Goal: Task Accomplishment & Management: Use online tool/utility

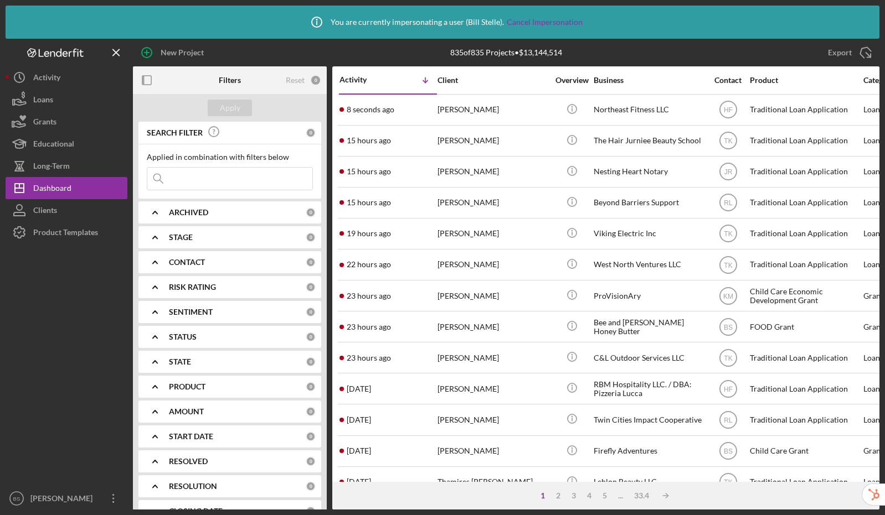
click at [223, 177] on input at bounding box center [229, 179] width 165 height 22
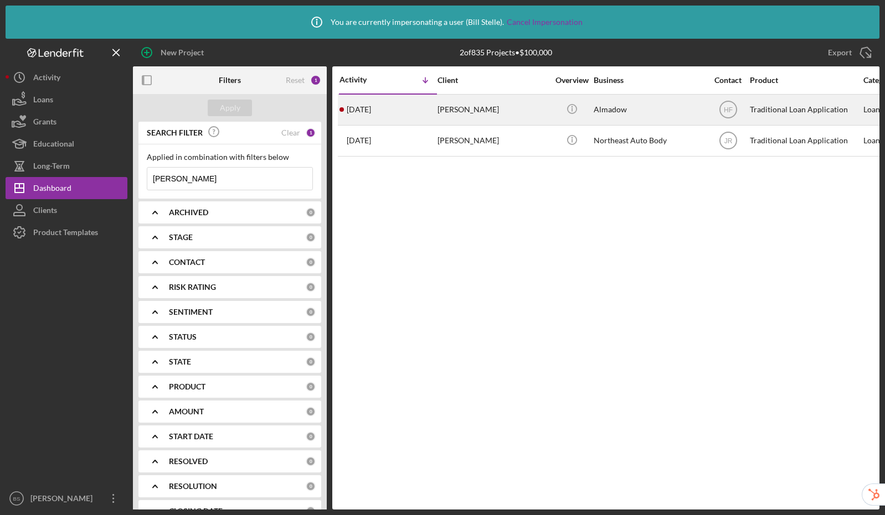
type input "[PERSON_NAME]"
click at [529, 110] on div "[PERSON_NAME]" at bounding box center [492, 109] width 111 height 29
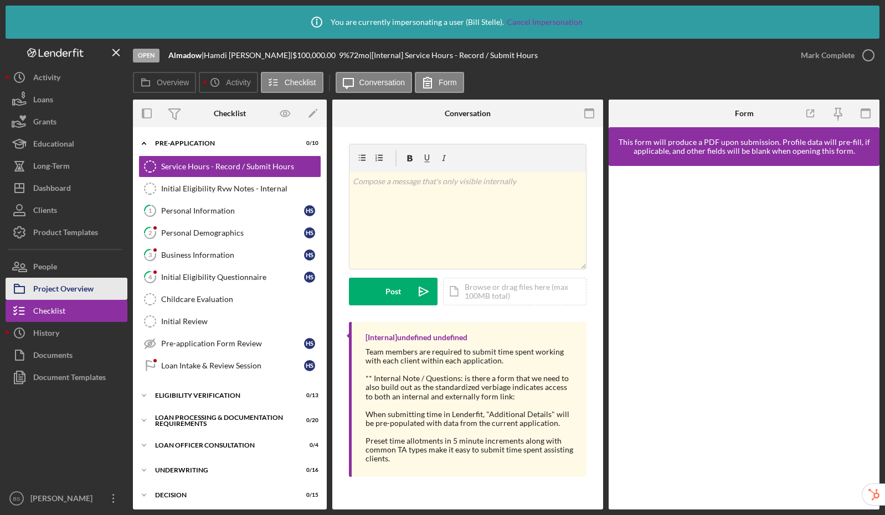
click at [70, 291] on div "Project Overview" at bounding box center [63, 290] width 60 height 25
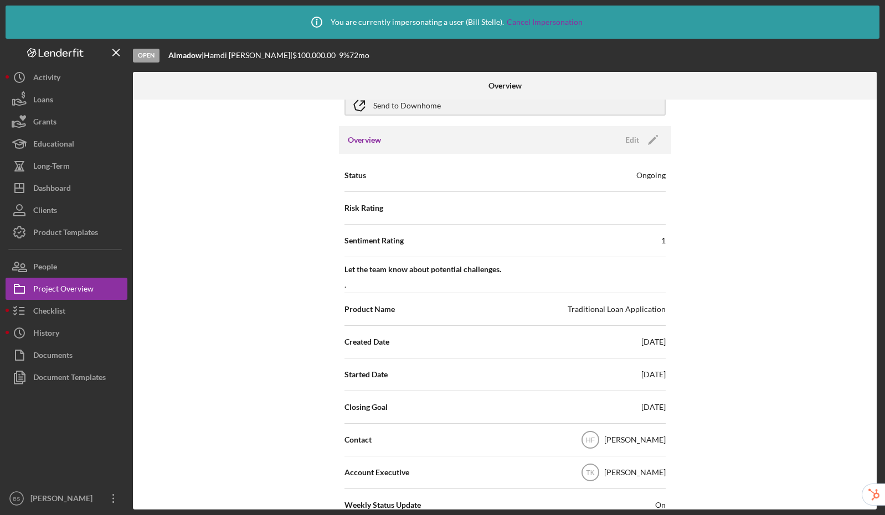
scroll to position [87, 0]
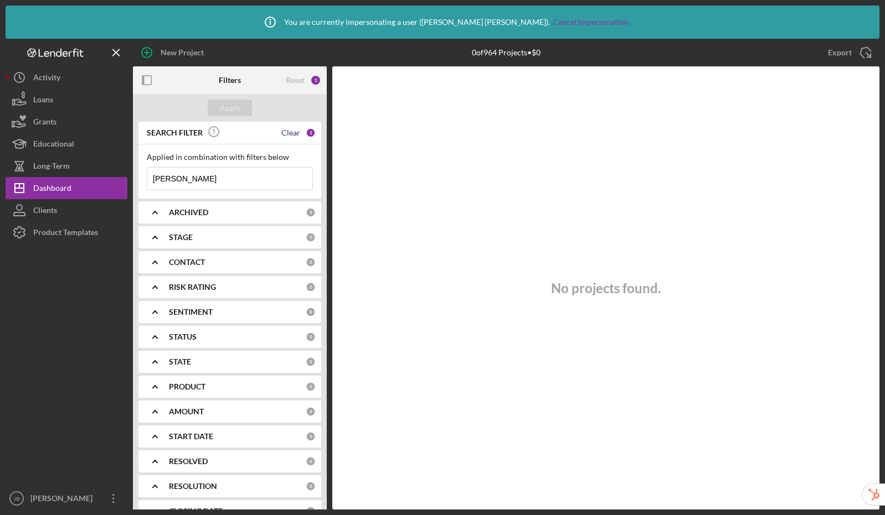
click at [281, 132] on div "Clear" at bounding box center [290, 132] width 19 height 9
click at [227, 104] on div "Apply" at bounding box center [230, 108] width 20 height 17
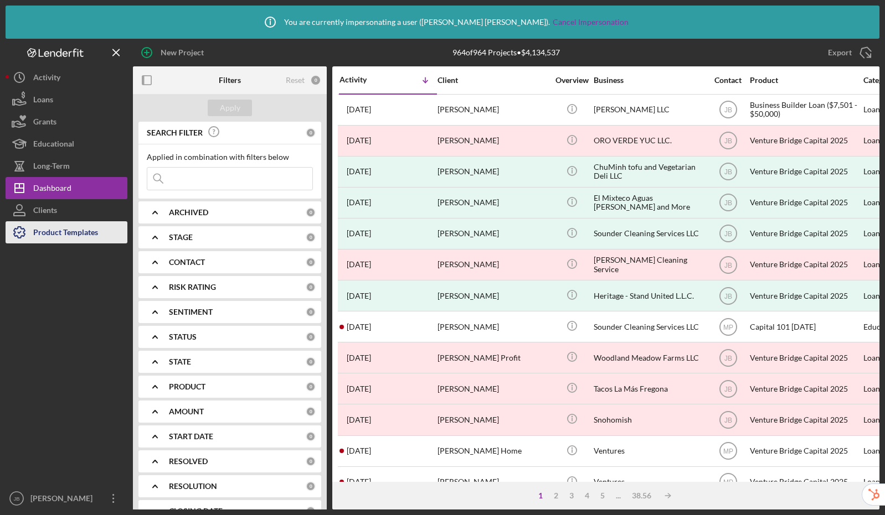
click at [73, 226] on div "Product Templates" at bounding box center [65, 233] width 65 height 25
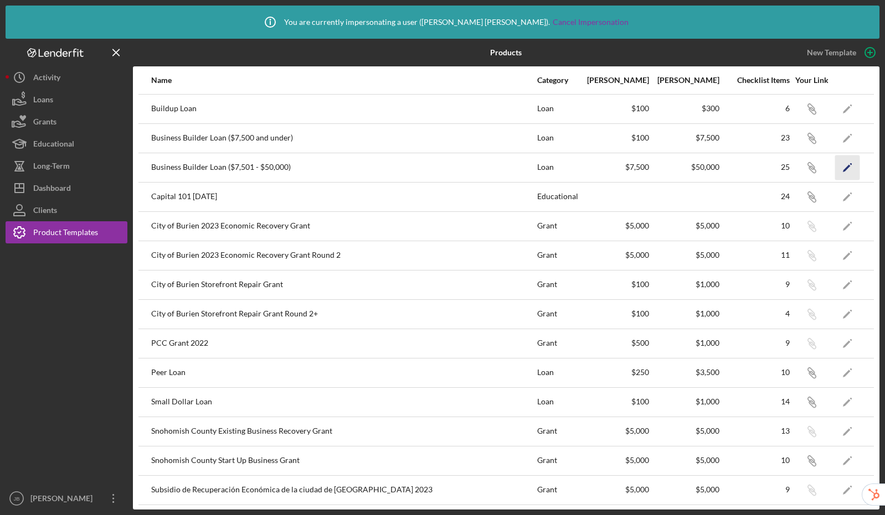
click at [845, 169] on icon "Icon/Edit" at bounding box center [847, 167] width 25 height 25
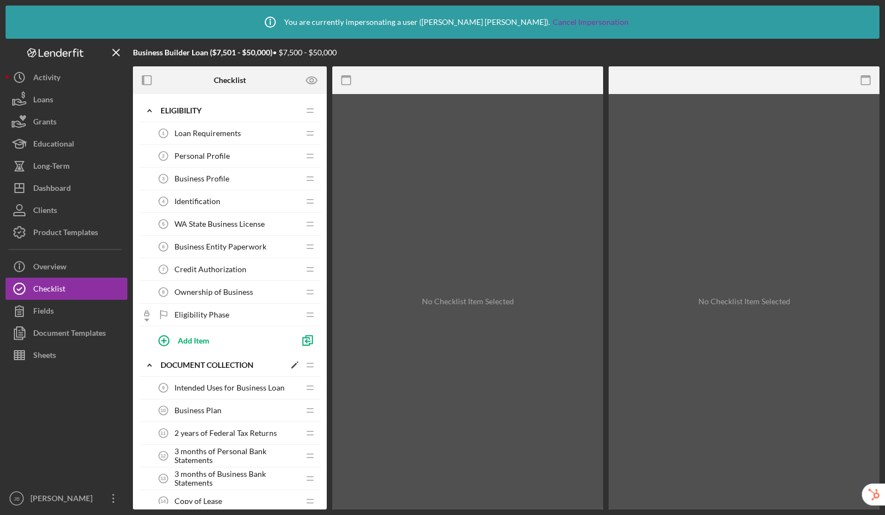
scroll to position [214, 0]
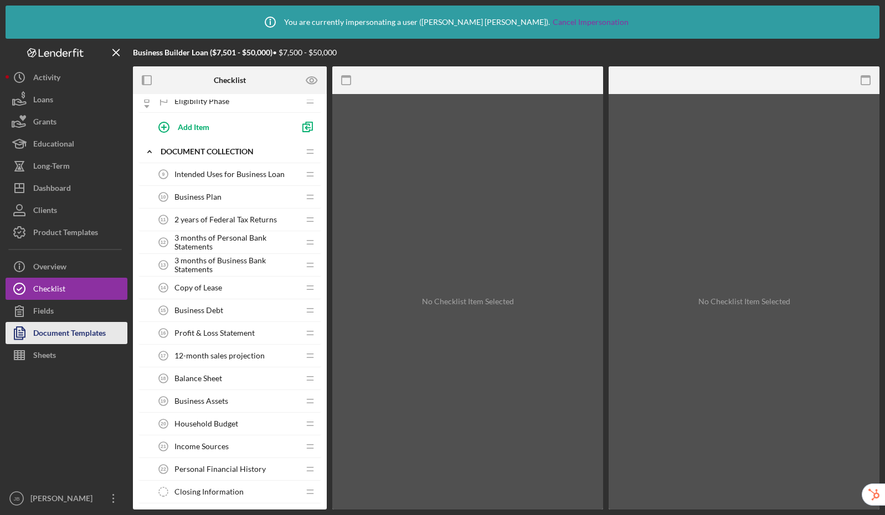
click at [60, 335] on div "Document Templates" at bounding box center [69, 334] width 73 height 25
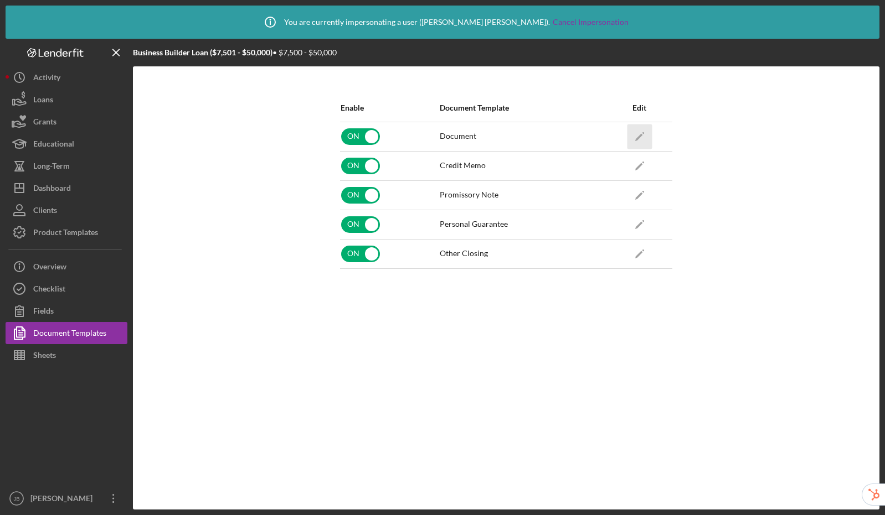
click at [644, 131] on icon "Icon/Edit" at bounding box center [639, 136] width 25 height 25
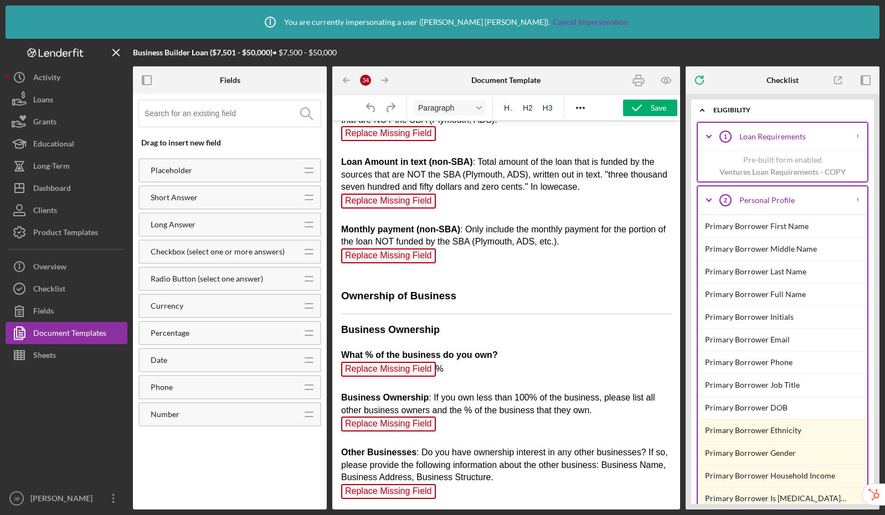
scroll to position [6104, 0]
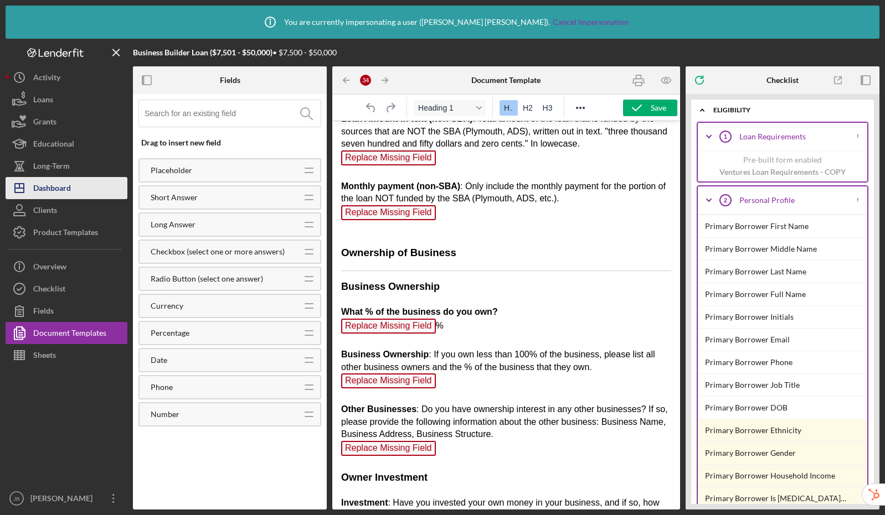
click at [57, 188] on div "Dashboard" at bounding box center [52, 189] width 38 height 25
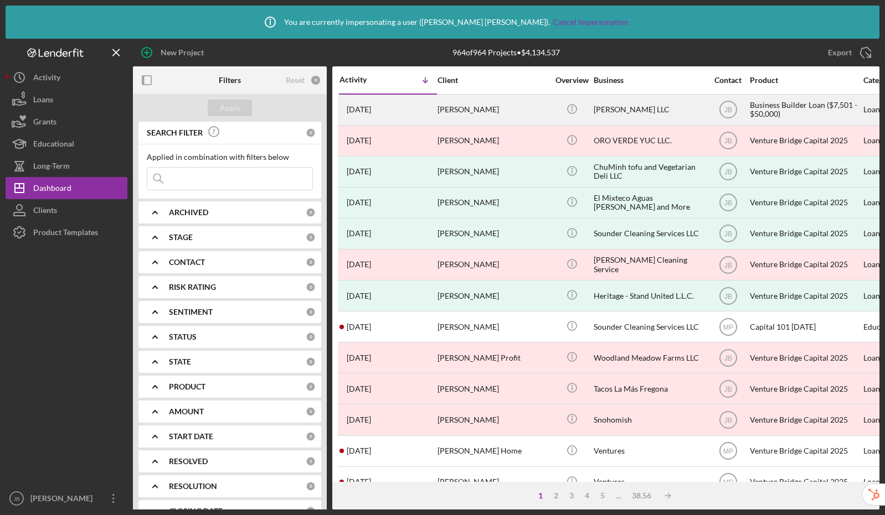
click at [611, 114] on div "ELBA LLC" at bounding box center [648, 109] width 111 height 29
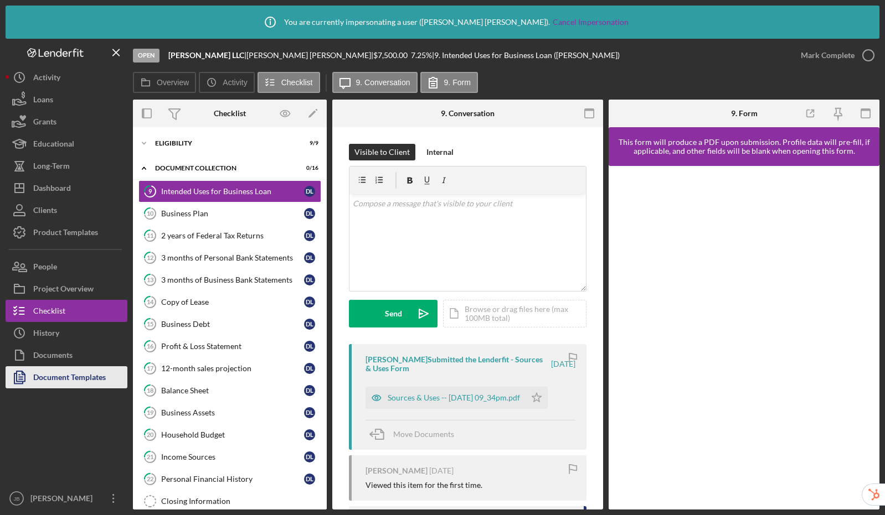
click at [83, 375] on div "Document Templates" at bounding box center [69, 378] width 73 height 25
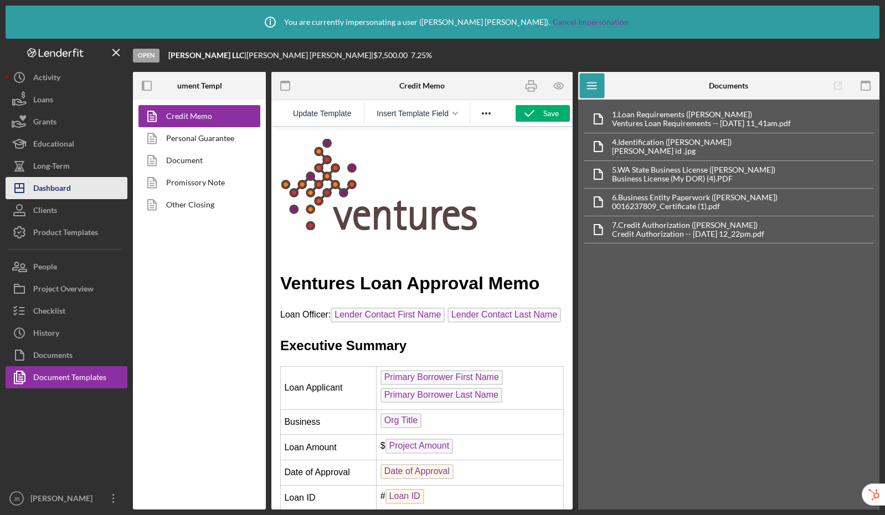
click at [71, 185] on button "Icon/Dashboard Dashboard" at bounding box center [67, 188] width 122 height 22
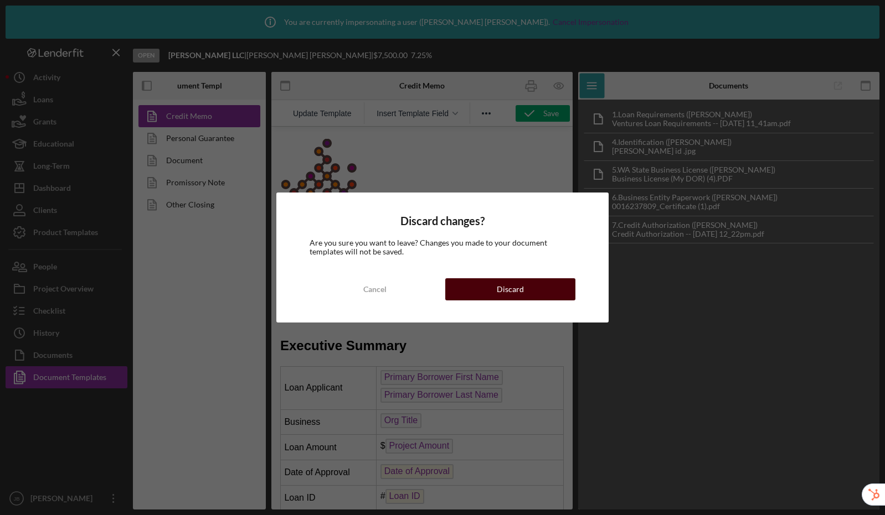
click at [531, 282] on button "Discard" at bounding box center [510, 289] width 130 height 22
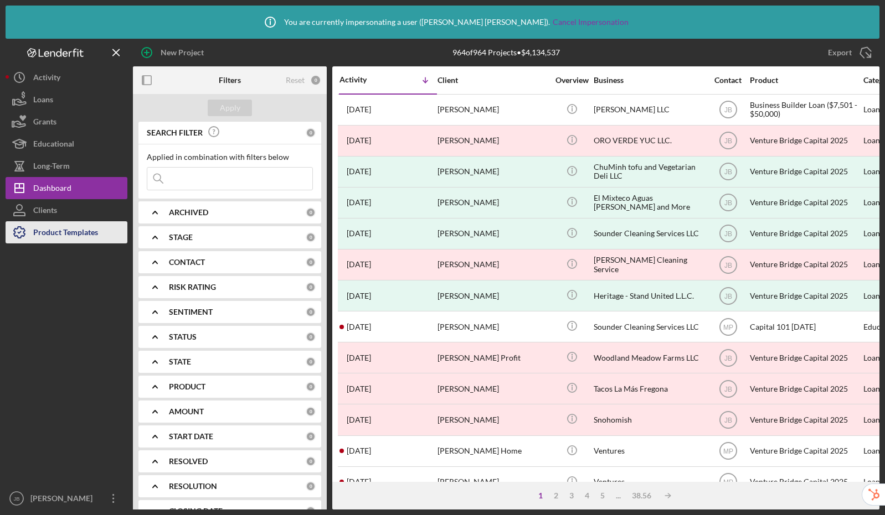
click at [57, 236] on div "Product Templates" at bounding box center [65, 233] width 65 height 25
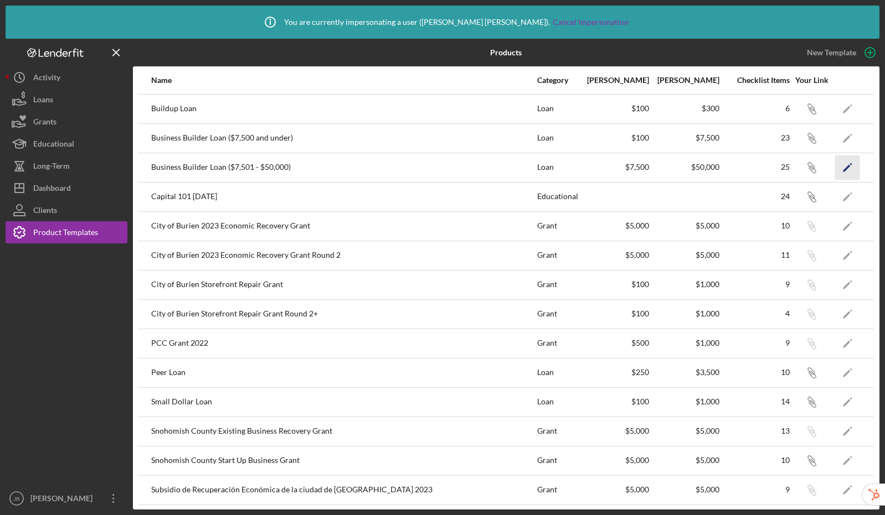
click at [842, 170] on icon "Icon/Edit" at bounding box center [847, 167] width 25 height 25
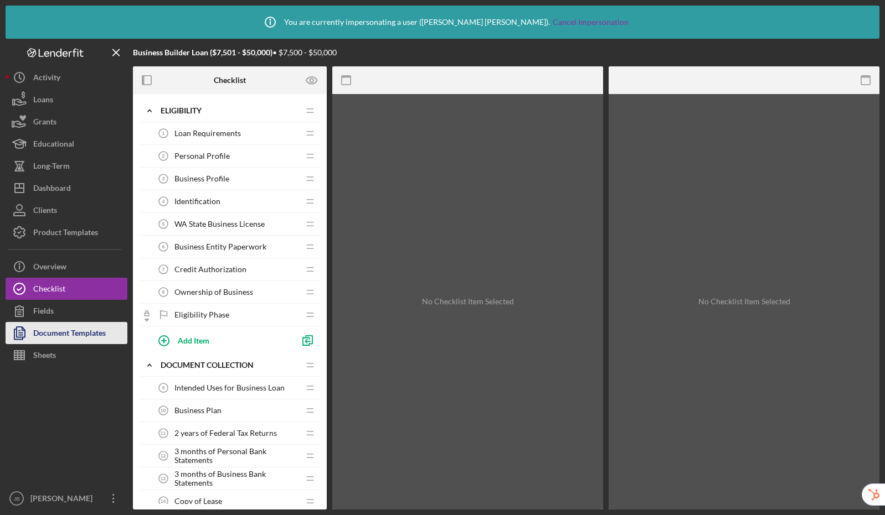
click at [85, 335] on div "Document Templates" at bounding box center [69, 334] width 73 height 25
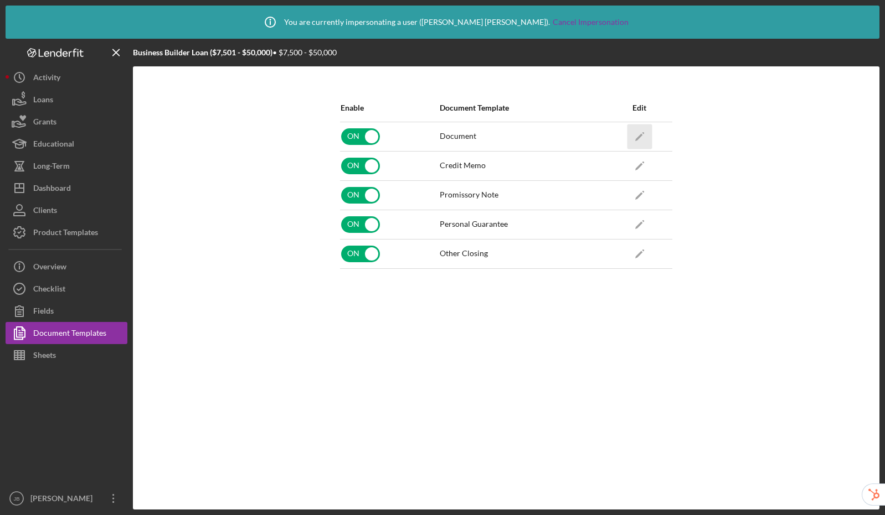
click at [642, 133] on icon "Icon/Edit" at bounding box center [639, 136] width 25 height 25
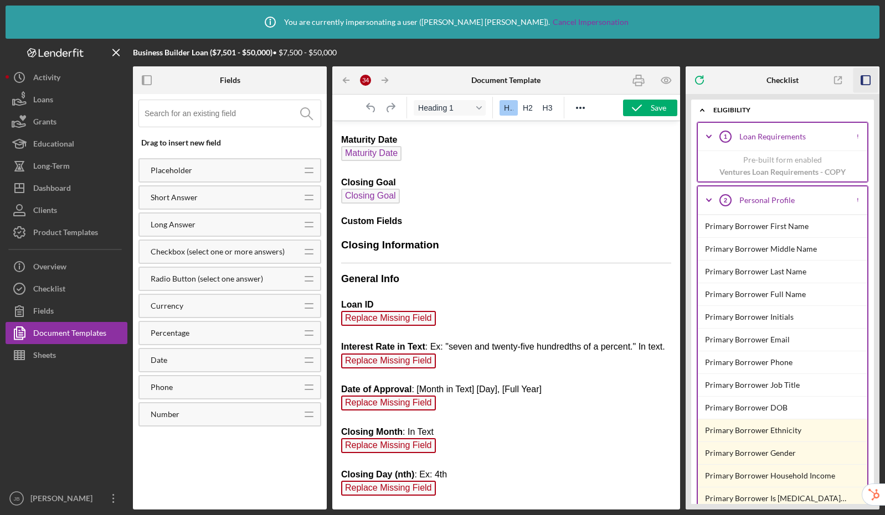
scroll to position [4843, 0]
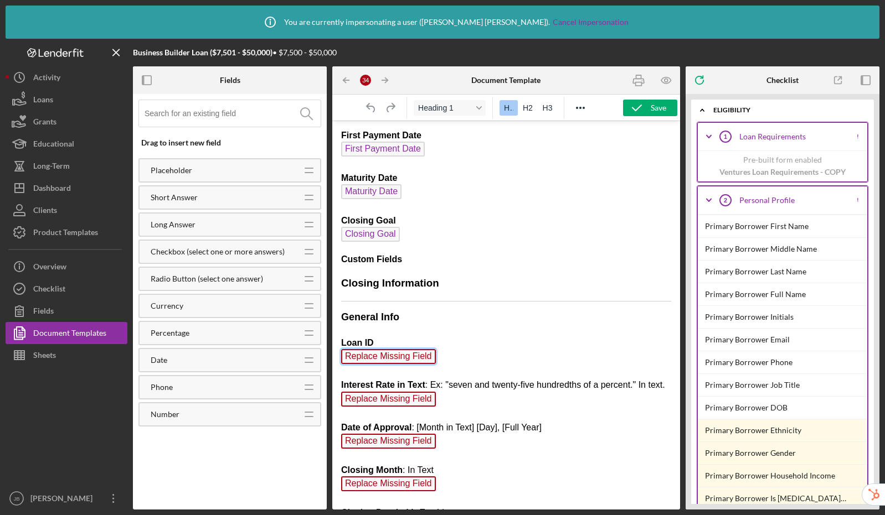
click at [405, 358] on span "Replace Missing Field" at bounding box center [388, 356] width 95 height 15
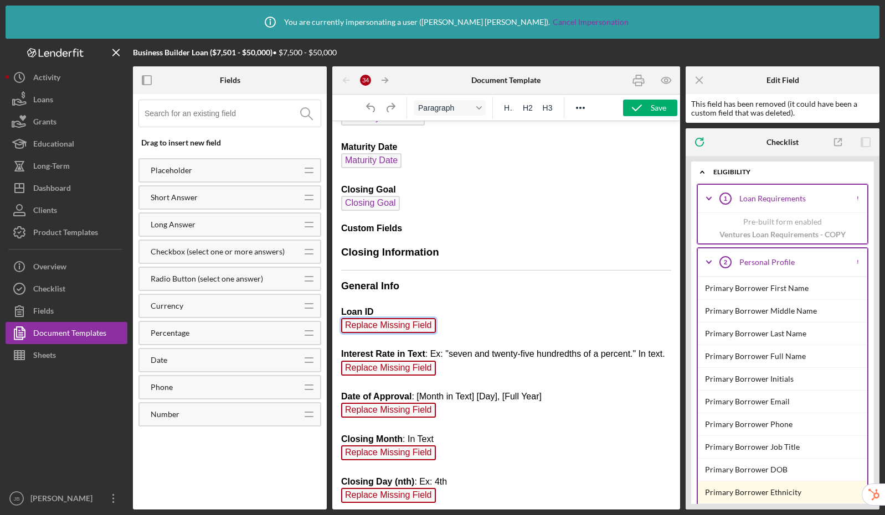
scroll to position [4885, 0]
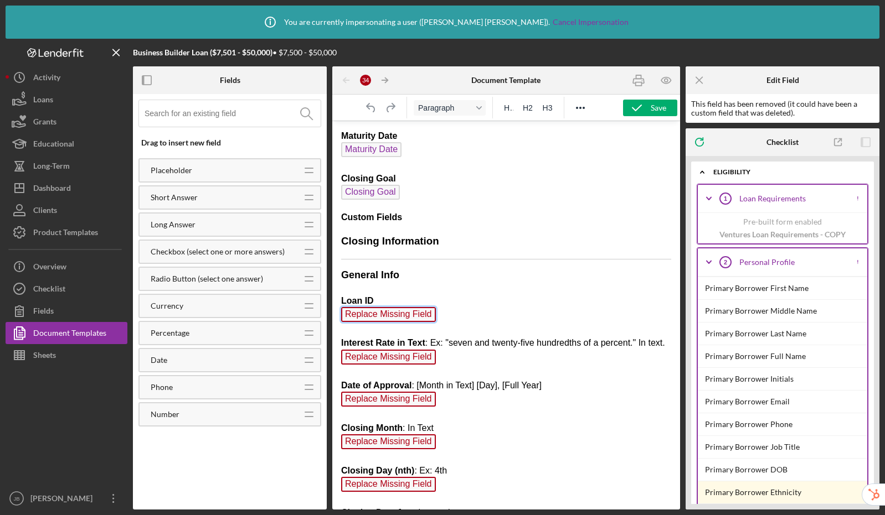
click at [230, 116] on input at bounding box center [232, 113] width 176 height 27
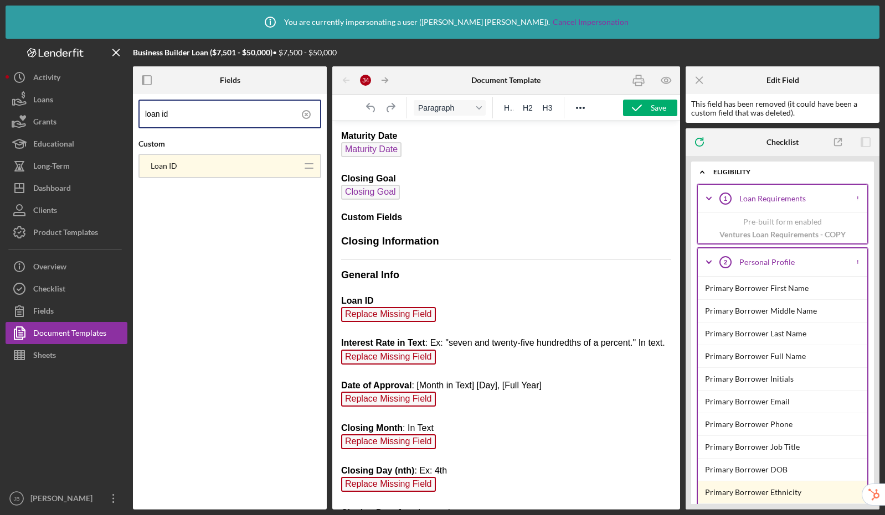
type input "loan id"
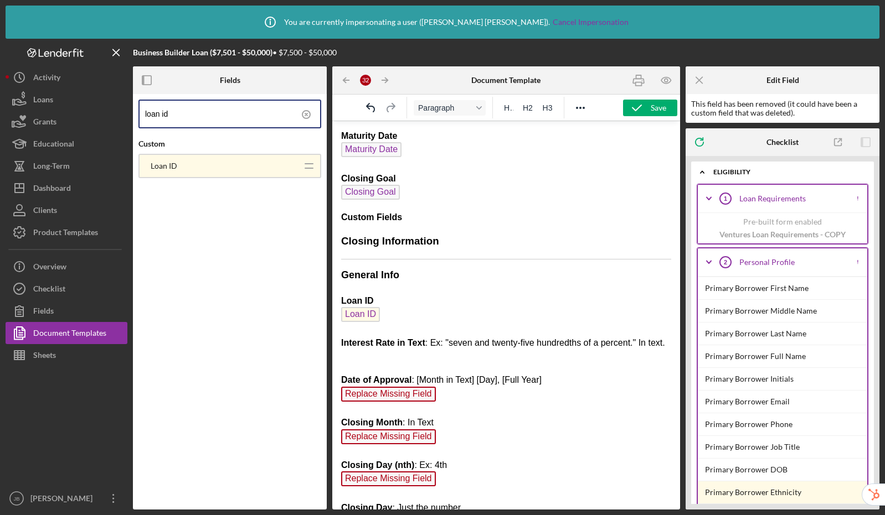
click at [308, 113] on icon at bounding box center [306, 115] width 28 height 28
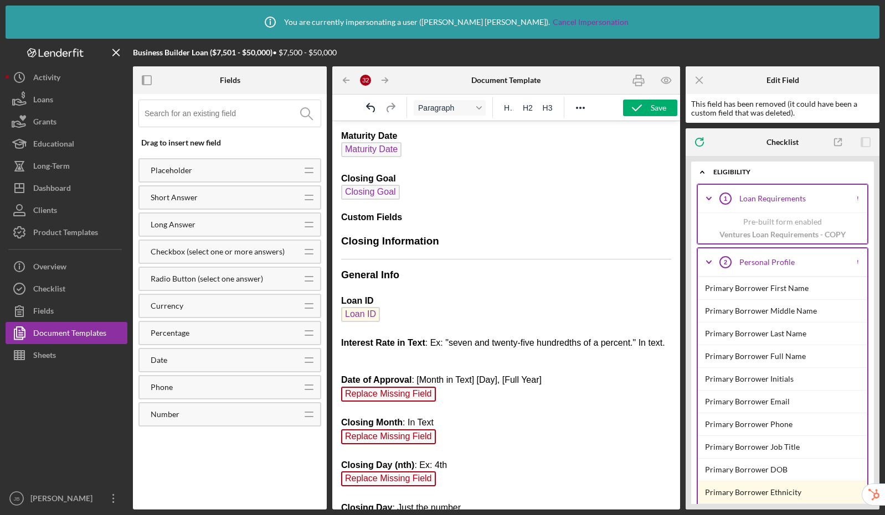
click at [256, 121] on input at bounding box center [232, 113] width 176 height 27
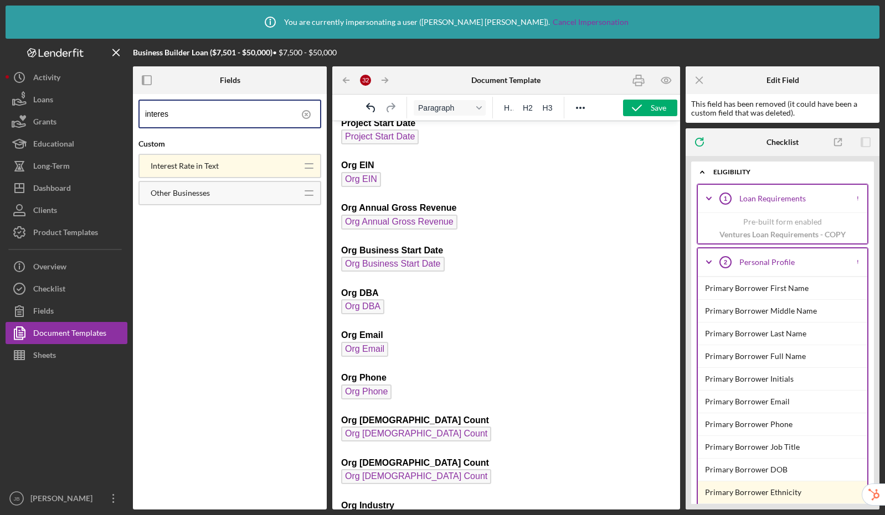
scroll to position [0, 0]
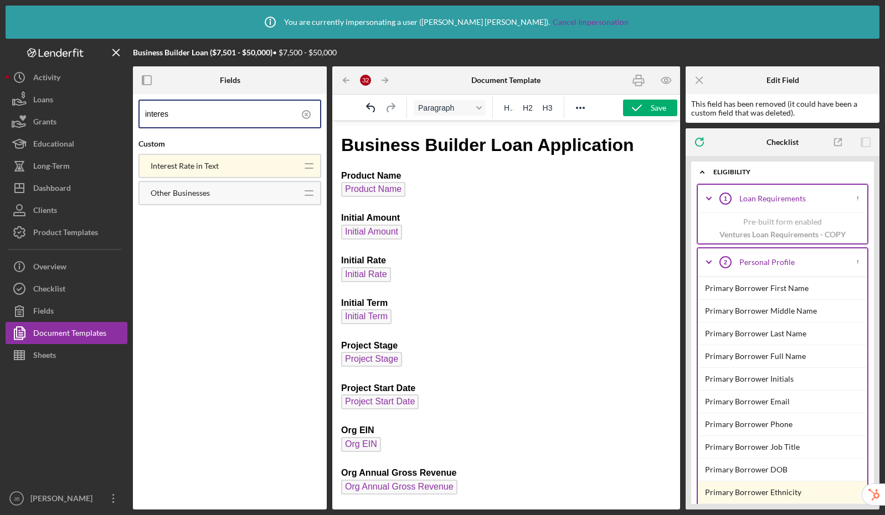
drag, startPoint x: 245, startPoint y: 171, endPoint x: 793, endPoint y: 16, distance: 569.5
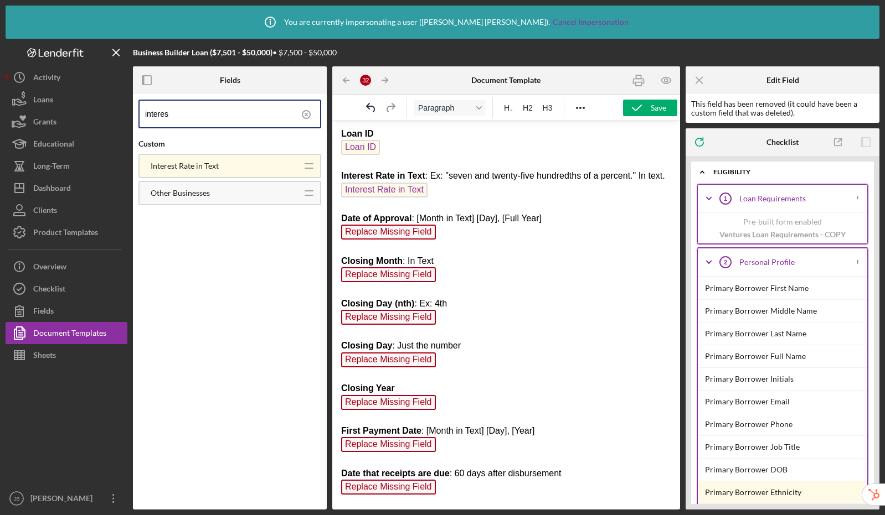
scroll to position [5029, 0]
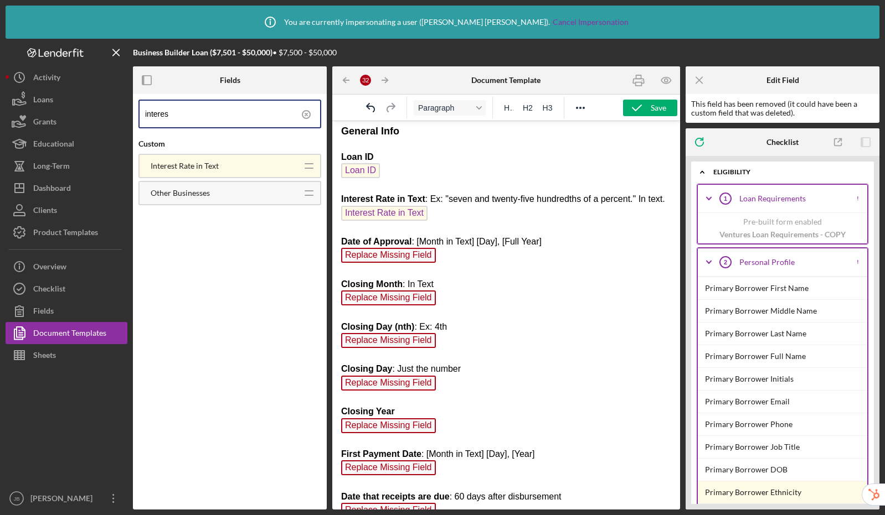
drag, startPoint x: 235, startPoint y: 120, endPoint x: 92, endPoint y: 111, distance: 142.5
click at [92, 111] on div "Business Builder Loan ($7,501 - $50,000) • $7,500 - $50,000 Fields interes Cust…" at bounding box center [442, 274] width 873 height 471
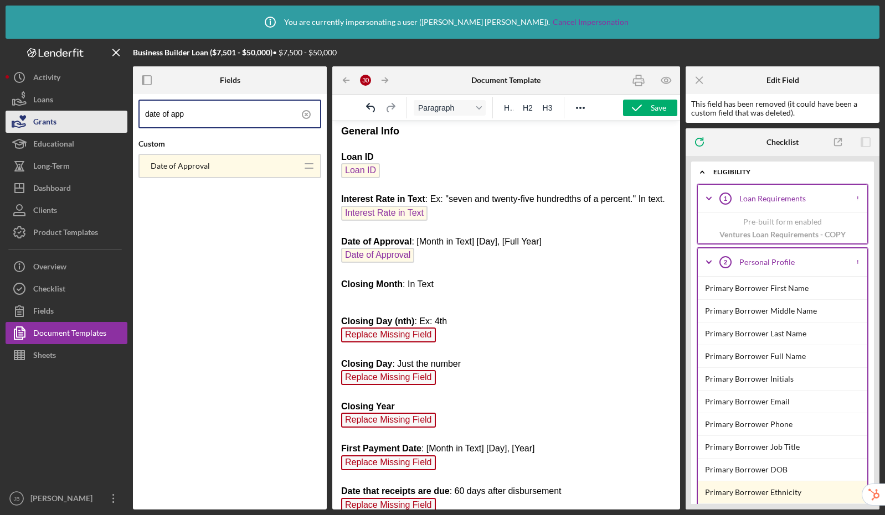
drag, startPoint x: 218, startPoint y: 122, endPoint x: 126, endPoint y: 116, distance: 92.6
click at [126, 116] on div "Business Builder Loan ($7,501 - $50,000) • $7,500 - $50,000 Fields date of app …" at bounding box center [442, 274] width 873 height 471
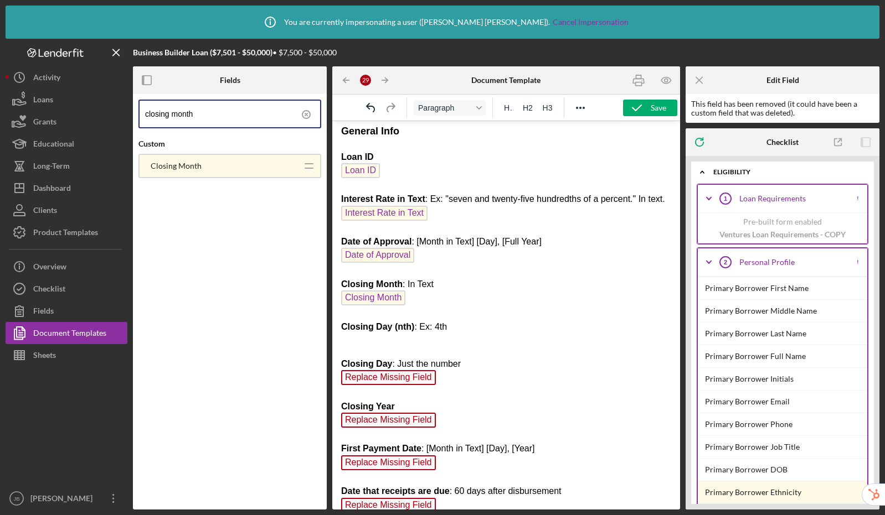
click at [219, 112] on input "closing month" at bounding box center [232, 114] width 175 height 27
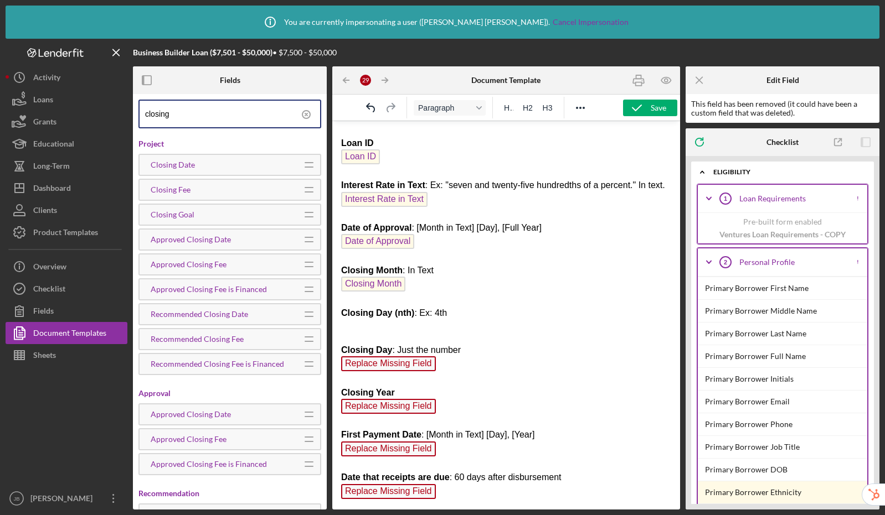
scroll to position [5050, 0]
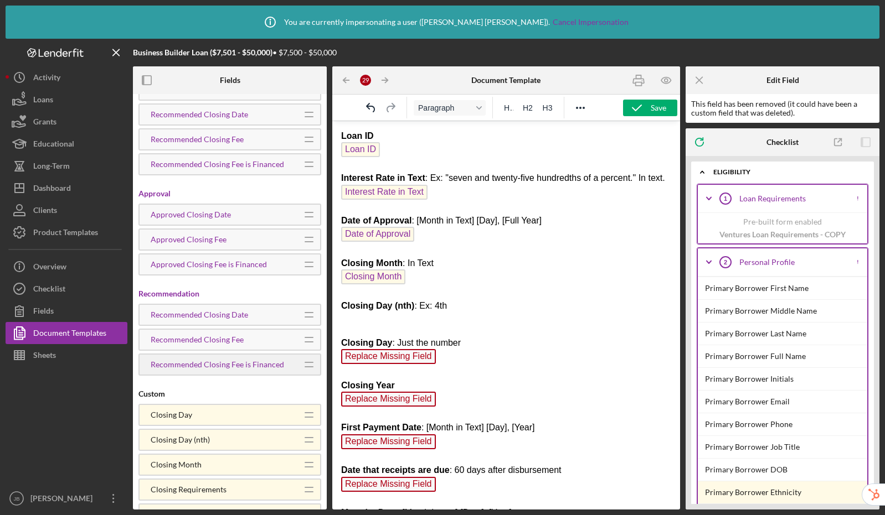
scroll to position [224, 0]
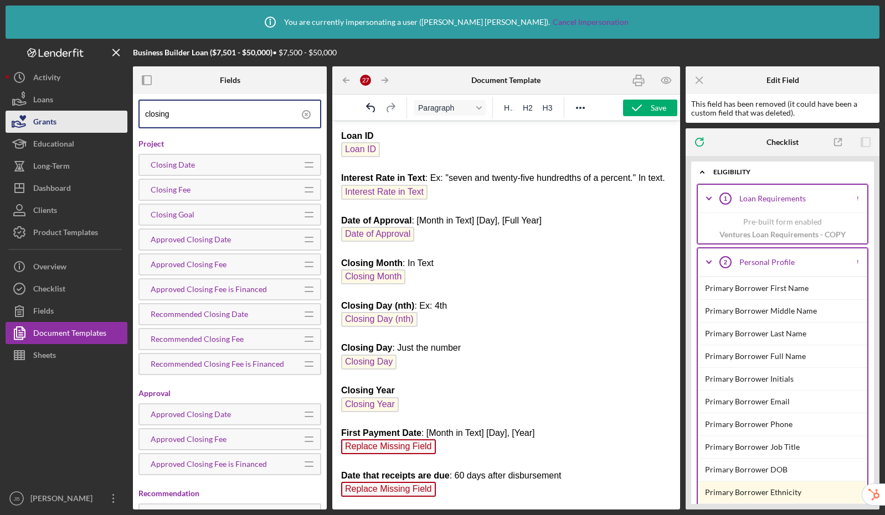
drag, startPoint x: 219, startPoint y: 118, endPoint x: 122, endPoint y: 110, distance: 97.2
click at [122, 110] on div "Business Builder Loan ($7,501 - $50,000) • $7,500 - $50,000 Fields closing Proj…" at bounding box center [442, 274] width 873 height 471
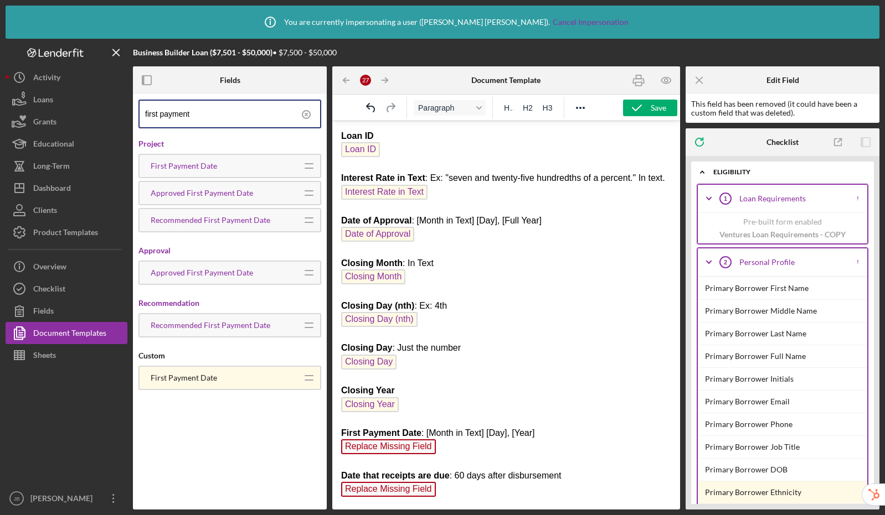
type input "first payment"
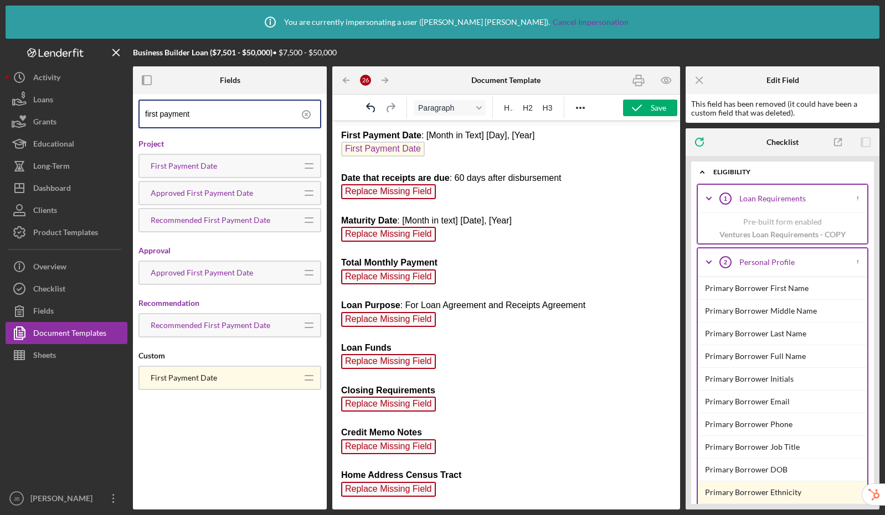
scroll to position [5350, 0]
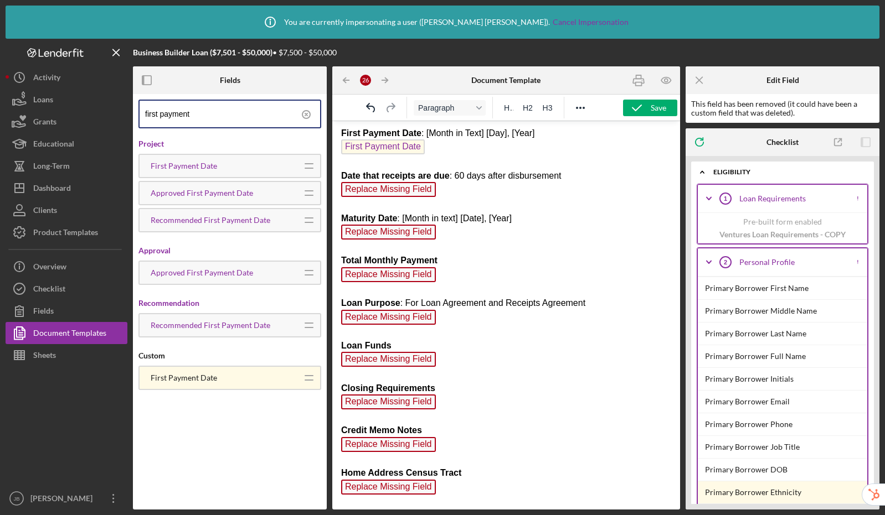
click at [309, 116] on icon at bounding box center [306, 115] width 28 height 28
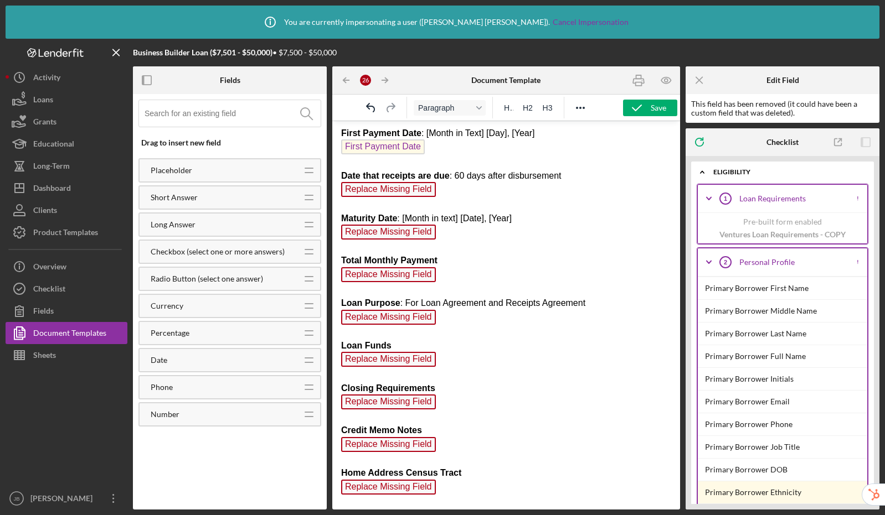
click at [234, 114] on input at bounding box center [232, 113] width 176 height 27
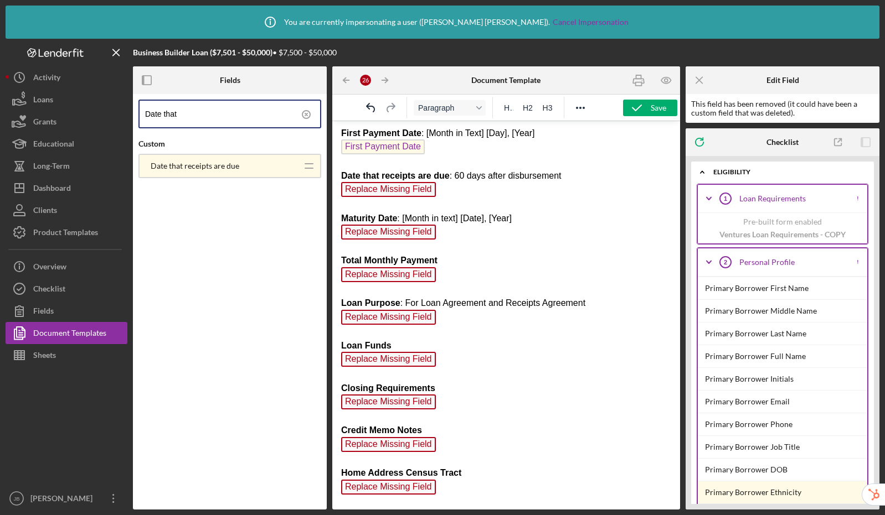
click at [472, 203] on p "General Info Loan ID Loan ID Interest Rate in Text : Ex: "seven and twenty-five…" at bounding box center [506, 396] width 330 height 1186
click at [458, 246] on p "General Info Loan ID Loan ID Interest Rate in Text : Ex: "seven and twenty-five…" at bounding box center [506, 396] width 330 height 1186
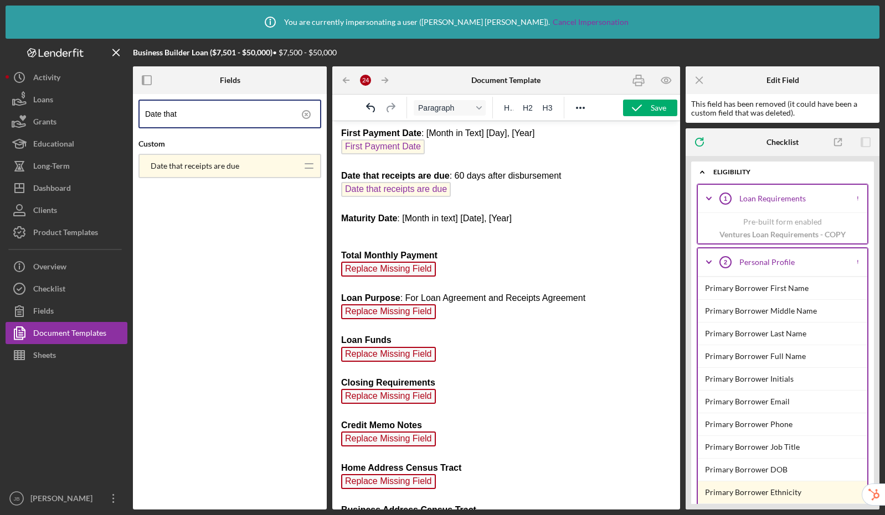
drag, startPoint x: 196, startPoint y: 112, endPoint x: 137, endPoint y: 106, distance: 59.0
click at [137, 106] on div "Date that Custom Date that receipts are due Icon/Drag" at bounding box center [230, 302] width 194 height 416
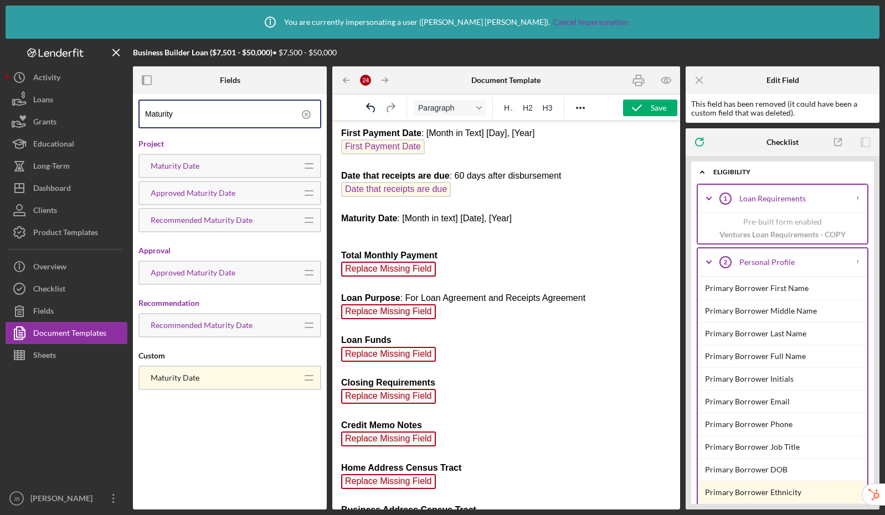
click at [386, 244] on p "General Info Loan ID Loan ID Interest Rate in Text : Ex: "seven and twenty-five…" at bounding box center [506, 393] width 330 height 1181
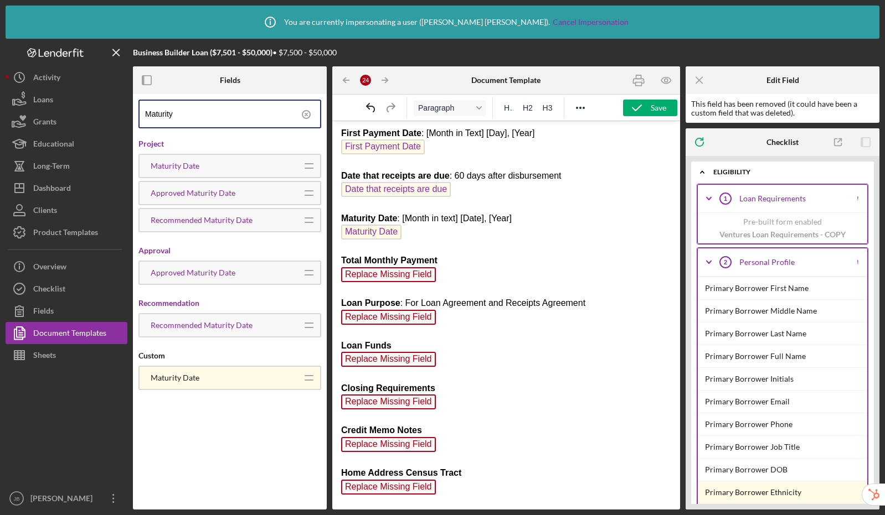
click at [448, 285] on p "General Info Loan ID Loan ID Interest Rate in Text : Ex: "seven and twenty-five…" at bounding box center [506, 396] width 330 height 1186
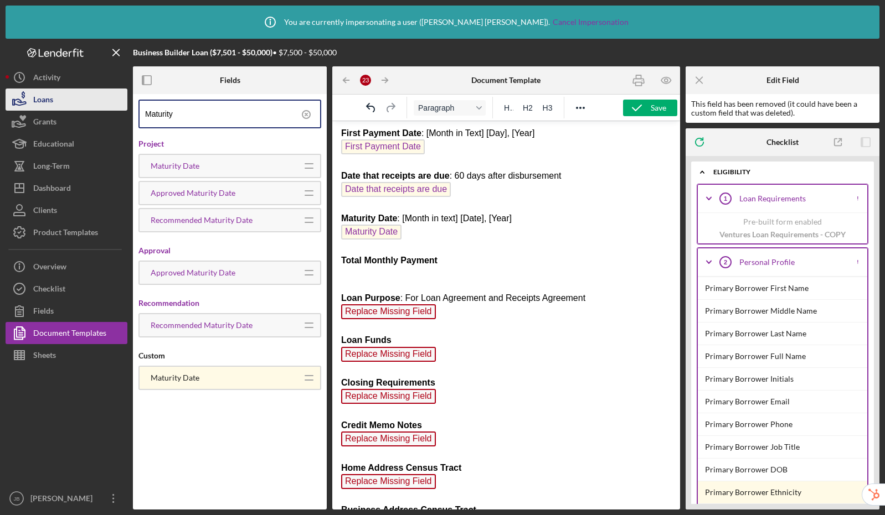
drag, startPoint x: 183, startPoint y: 113, endPoint x: 92, endPoint y: 106, distance: 90.6
click at [92, 106] on div "Business Builder Loan ($7,501 - $50,000) • $7,500 - $50,000 Fields Maturity Pro…" at bounding box center [442, 274] width 873 height 471
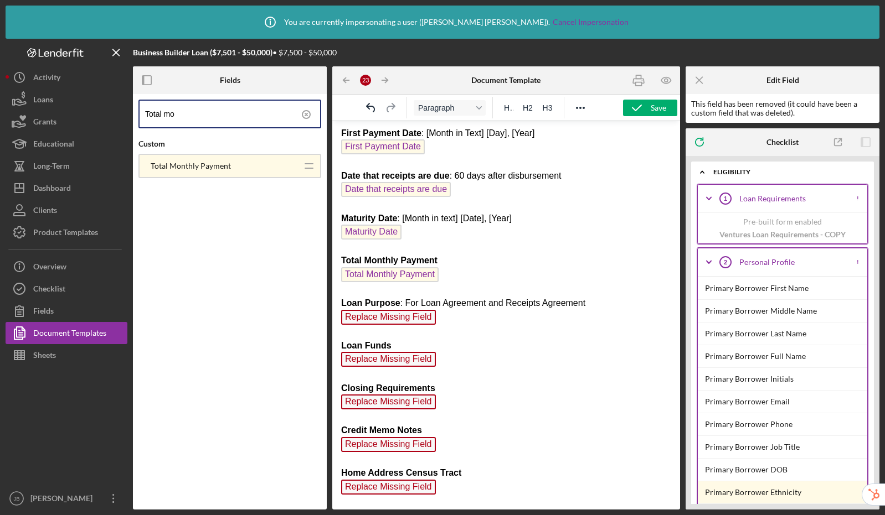
click at [447, 335] on p "General Info Loan ID Loan ID Interest Rate in Text : Ex: "seven and twenty-five…" at bounding box center [506, 396] width 330 height 1186
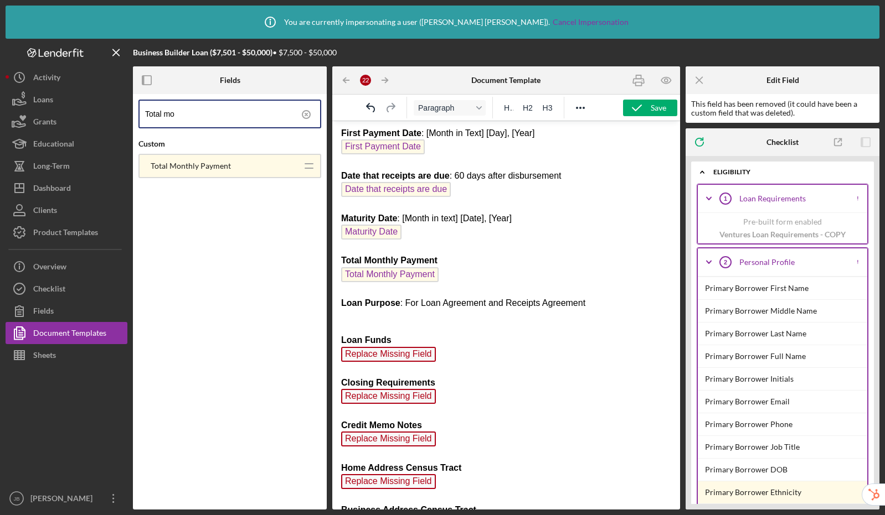
drag, startPoint x: 201, startPoint y: 118, endPoint x: 136, endPoint y: 113, distance: 65.0
click at [136, 113] on div "Total mo Custom Total Monthly Payment Icon/Drag" at bounding box center [230, 302] width 194 height 416
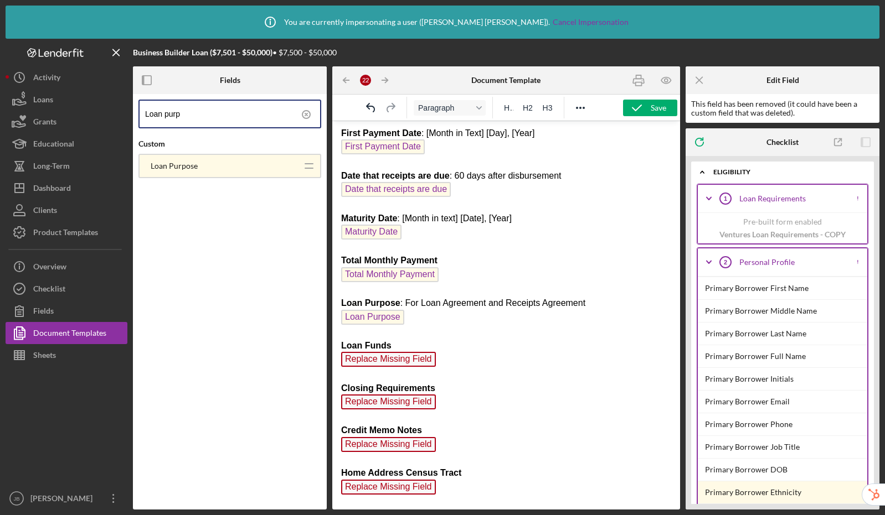
drag, startPoint x: 176, startPoint y: 168, endPoint x: 240, endPoint y: 41, distance: 141.8
click at [191, 112] on input "Loan purp" at bounding box center [232, 114] width 175 height 27
click at [453, 369] on p "General Info Loan ID Loan ID Interest Rate in Text : Ex: "seven and twenty-five…" at bounding box center [506, 396] width 330 height 1186
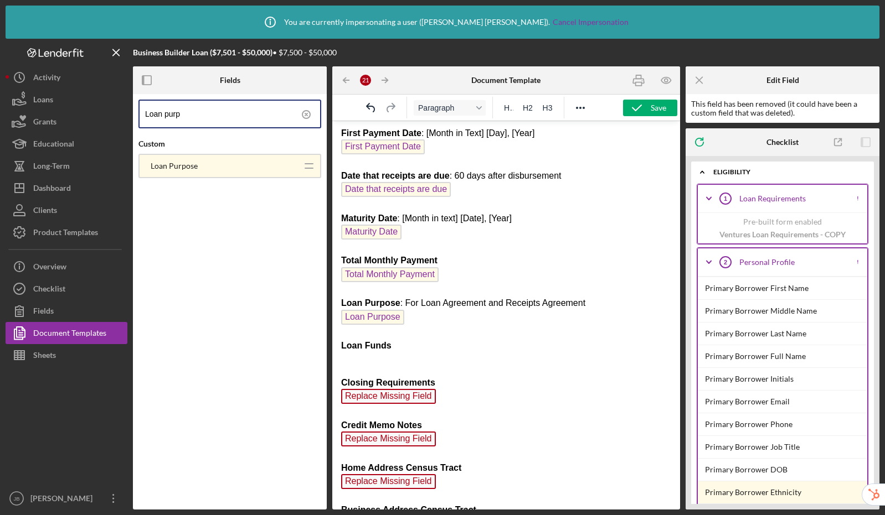
click at [447, 410] on p "General Info Loan ID Loan ID Interest Rate in Text : Ex: "seven and twenty-five…" at bounding box center [506, 393] width 330 height 1181
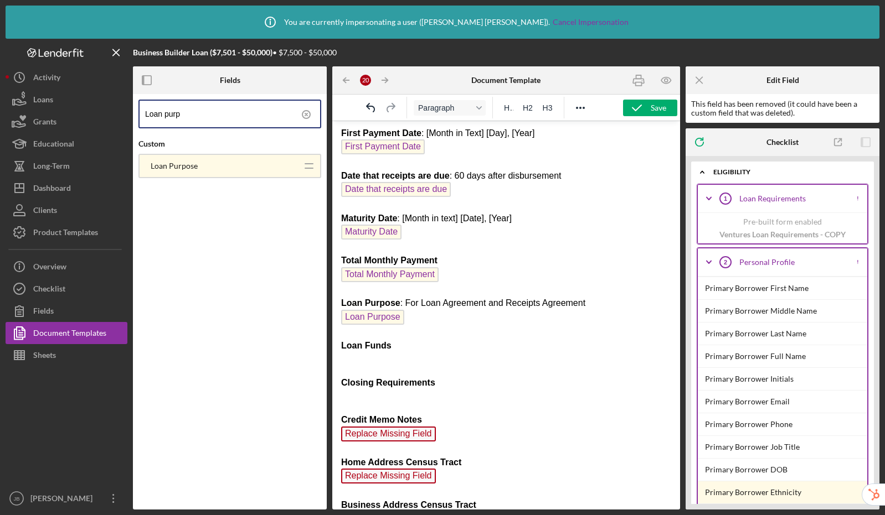
click at [443, 448] on p "General Info Loan ID Loan ID Interest Rate in Text : Ex: "seven and twenty-five…" at bounding box center [506, 390] width 330 height 1175
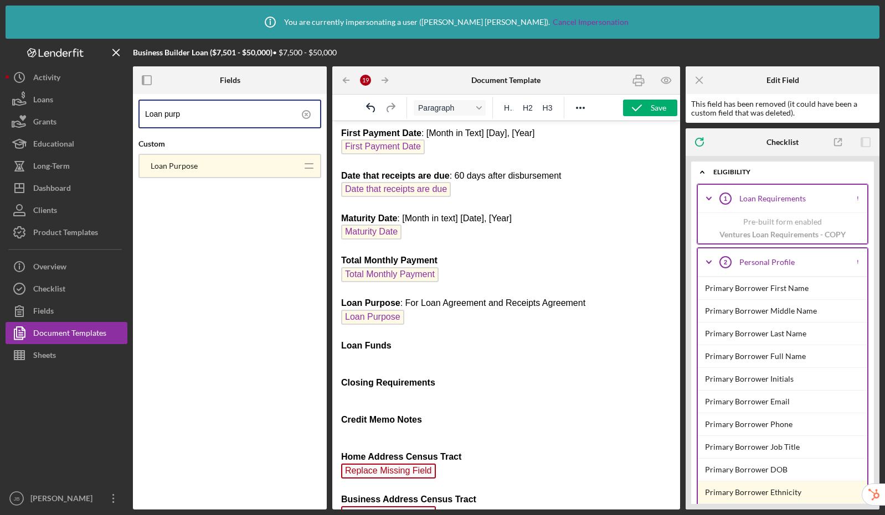
click at [445, 487] on p "General Info Loan ID Loan ID Interest Rate in Text : Ex: "seven and twenty-five…" at bounding box center [506, 388] width 330 height 1170
click at [356, 370] on p "General Info Loan ID Loan ID Interest Rate in Text : Ex: "seven and twenty-five…" at bounding box center [506, 385] width 330 height 1165
drag, startPoint x: 194, startPoint y: 118, endPoint x: 128, endPoint y: 108, distance: 66.6
click at [128, 108] on div "Business Builder Loan ($7,501 - $50,000) • $7,500 - $50,000 Fields Loan purp Cu…" at bounding box center [442, 274] width 873 height 471
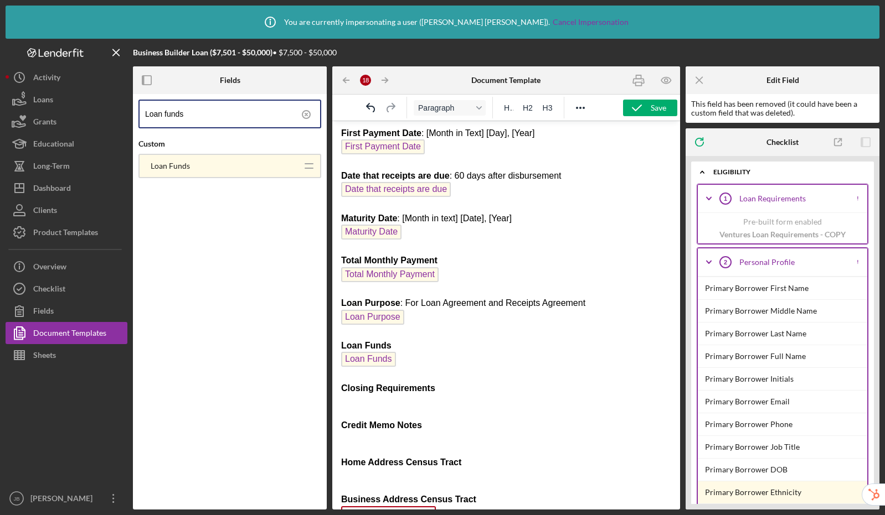
click at [357, 416] on p "General Info Loan ID Loan ID Interest Rate in Text : Ex: "seven and twenty-five…" at bounding box center [506, 388] width 330 height 1170
drag, startPoint x: 211, startPoint y: 113, endPoint x: 123, endPoint y: 107, distance: 88.2
click at [123, 107] on div "Business Builder Loan ($7,501 - $50,000) • $7,500 - $50,000 Fields Loan funds C…" at bounding box center [442, 274] width 873 height 471
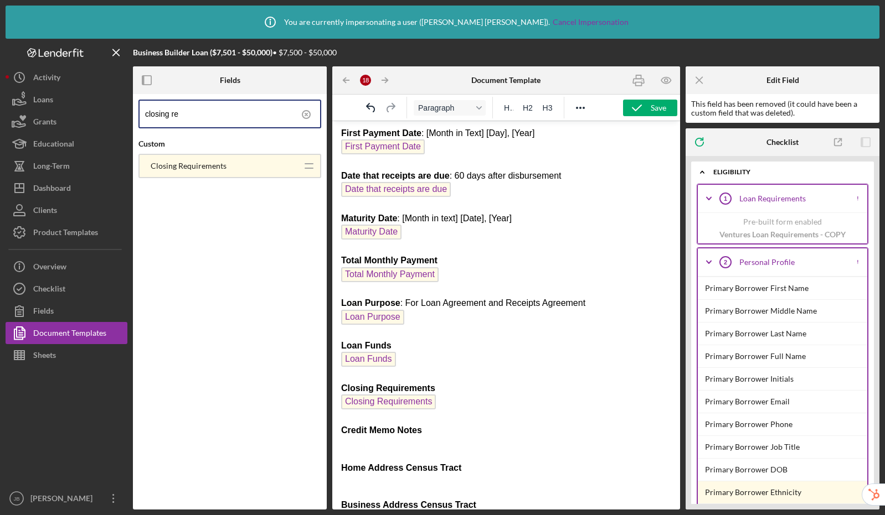
click at [373, 457] on p "General Info Loan ID Loan ID Interest Rate in Text : Ex: "seven and twenty-five…" at bounding box center [506, 390] width 330 height 1175
drag, startPoint x: 206, startPoint y: 118, endPoint x: 102, endPoint y: 106, distance: 104.8
click at [102, 106] on div "Business Builder Loan ($7,501 - $50,000) • $7,500 - $50,000 Fields closing re C…" at bounding box center [442, 274] width 873 height 471
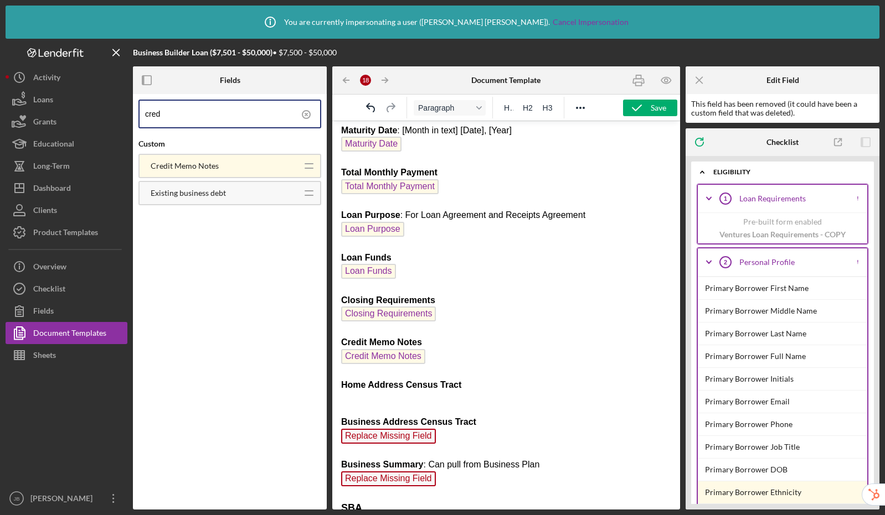
scroll to position [5438, 0]
click at [354, 405] on p "General Info Loan ID Loan ID Interest Rate in Text : Ex: "seven and twenty-five…" at bounding box center [506, 305] width 330 height 1181
drag, startPoint x: 208, startPoint y: 117, endPoint x: 109, endPoint y: 106, distance: 99.2
click at [109, 106] on div "Business Builder Loan ($7,501 - $50,000) • $7,500 - $50,000 Fields cred Custom …" at bounding box center [442, 274] width 873 height 471
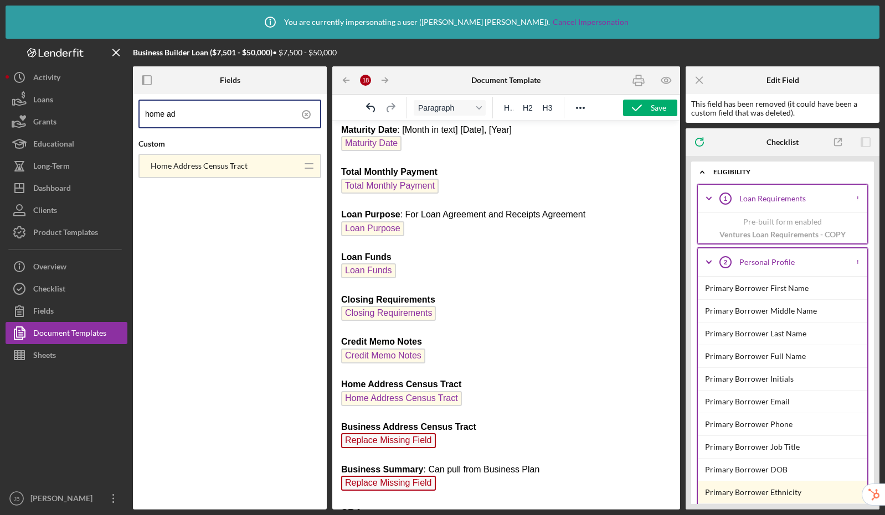
click at [448, 452] on p "General Info Loan ID Loan ID Interest Rate in Text : Ex: "seven and twenty-five…" at bounding box center [506, 308] width 330 height 1186
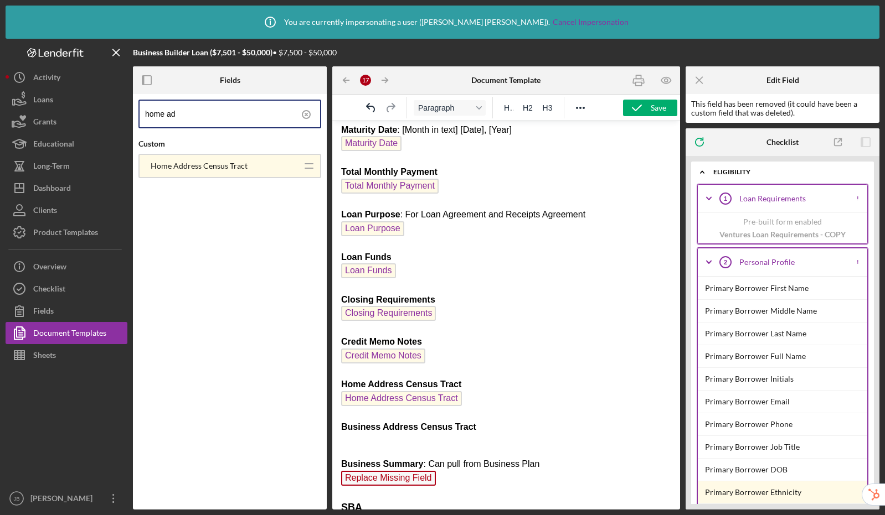
drag, startPoint x: 187, startPoint y: 117, endPoint x: 139, endPoint y: 116, distance: 47.1
click at [139, 116] on div "home ad" at bounding box center [229, 114] width 183 height 29
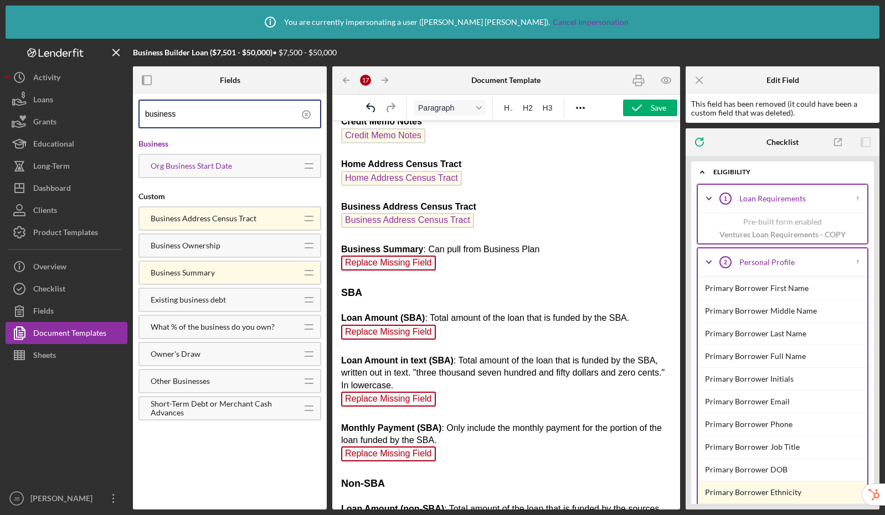
scroll to position [5671, 0]
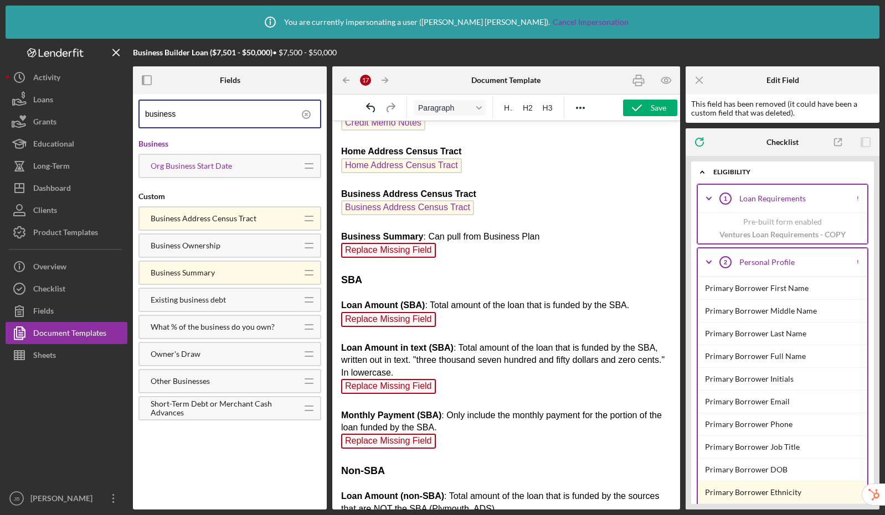
click at [452, 266] on p "General Info Loan ID Loan ID Interest Rate in Text : Ex: "seven and twenty-five…" at bounding box center [506, 75] width 330 height 1186
drag, startPoint x: 229, startPoint y: 118, endPoint x: 94, endPoint y: 100, distance: 136.4
click at [94, 100] on div "Business Builder Loan ($7,501 - $50,000) • $7,500 - $50,000 Fields business Bus…" at bounding box center [442, 274] width 873 height 471
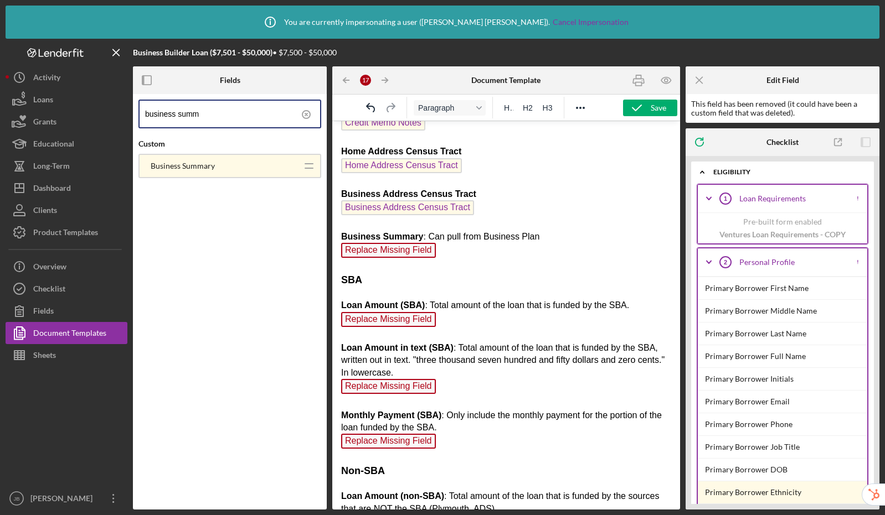
click at [455, 268] on p "General Info Loan ID Loan ID Interest Rate in Text : Ex: "seven and twenty-five…" at bounding box center [506, 75] width 330 height 1186
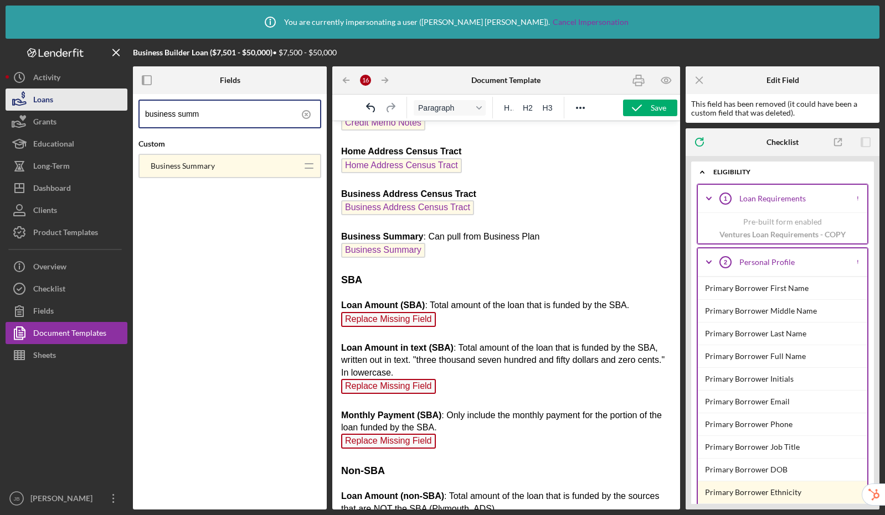
drag, startPoint x: 234, startPoint y: 120, endPoint x: 127, endPoint y: 107, distance: 107.5
click at [127, 107] on div "Business Builder Loan ($7,501 - $50,000) • $7,500 - $50,000 Fields business sum…" at bounding box center [442, 274] width 873 height 471
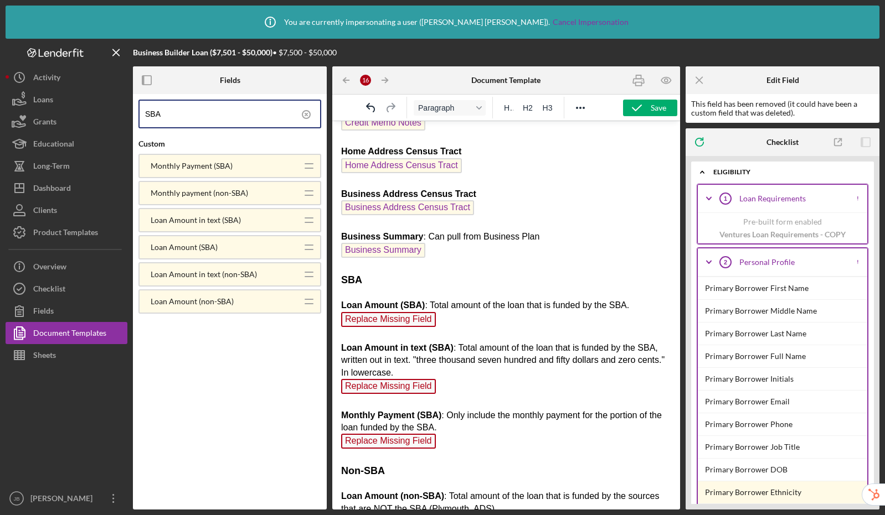
click at [450, 330] on p "General Info Loan ID Loan ID Interest Rate in Text : Ex: "seven and twenty-five…" at bounding box center [506, 75] width 330 height 1186
click at [459, 393] on p "General Info Loan ID Loan ID Interest Rate in Text : Ex: "seven and twenty-five…" at bounding box center [506, 75] width 330 height 1186
click at [467, 458] on p "General Info Loan ID Loan ID Interest Rate in Text : Ex: "seven and twenty-five…" at bounding box center [506, 75] width 330 height 1186
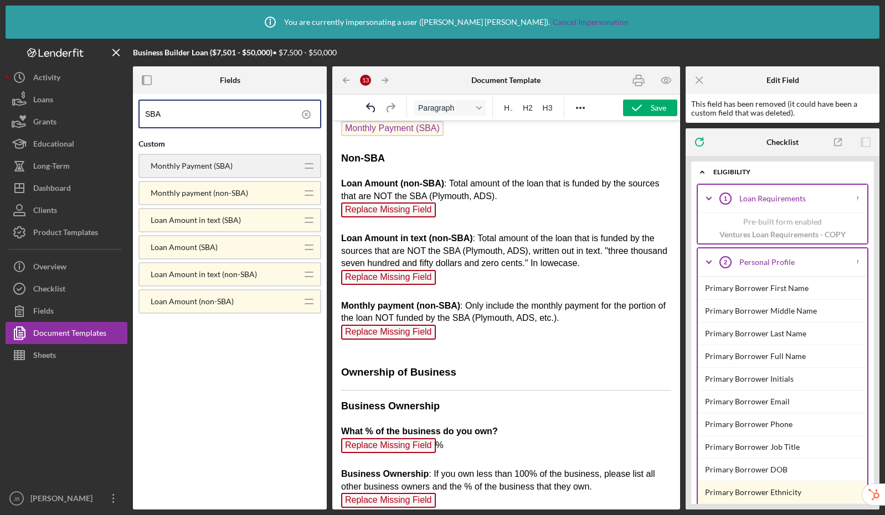
scroll to position [6000, 0]
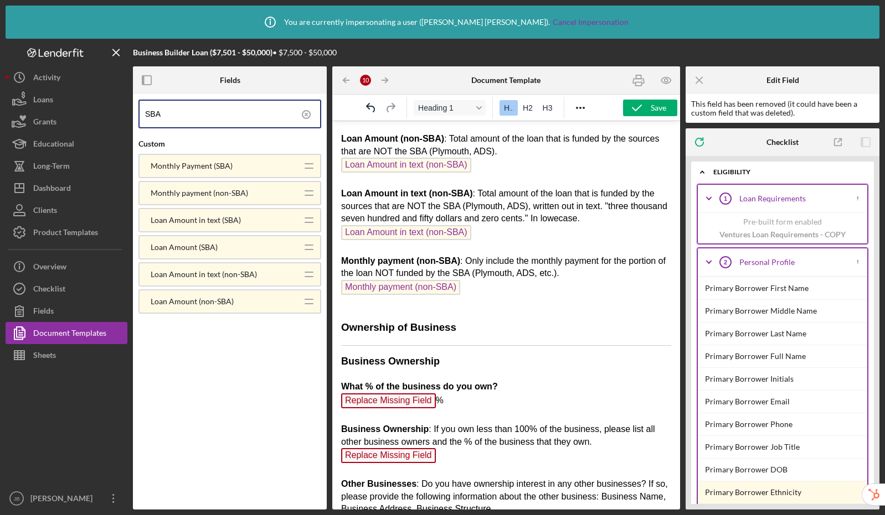
scroll to position [6080, 0]
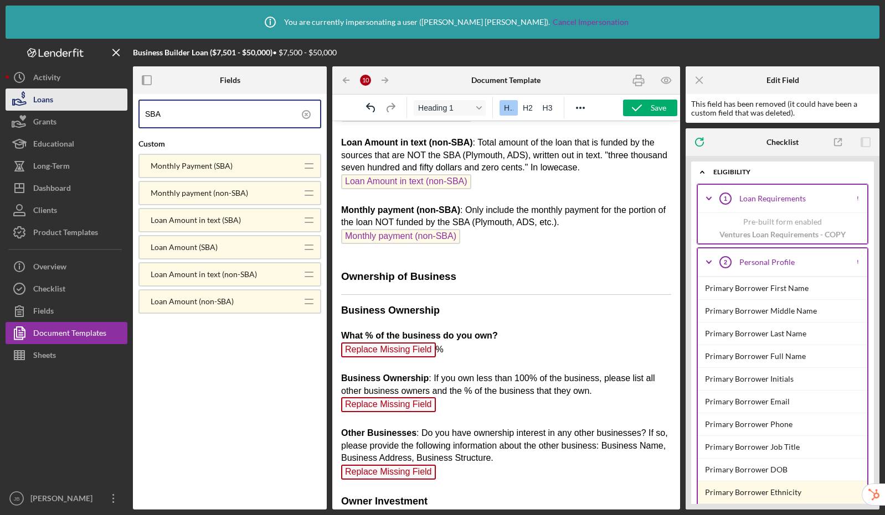
drag, startPoint x: 216, startPoint y: 116, endPoint x: 97, endPoint y: 106, distance: 120.0
click at [97, 106] on div "Business Builder Loan ($7,501 - $50,000) • $7,500 - $50,000 Fields SBA Custom M…" at bounding box center [442, 274] width 873 height 471
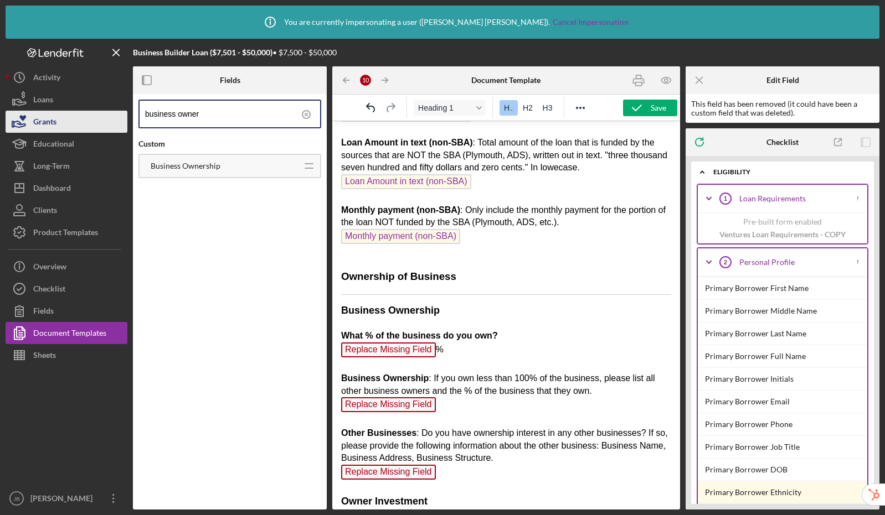
drag, startPoint x: 234, startPoint y: 110, endPoint x: 127, endPoint y: 111, distance: 106.8
click at [127, 111] on div "Business Builder Loan ($7,501 - $50,000) • $7,500 - $50,000 Fields business own…" at bounding box center [442, 274] width 873 height 471
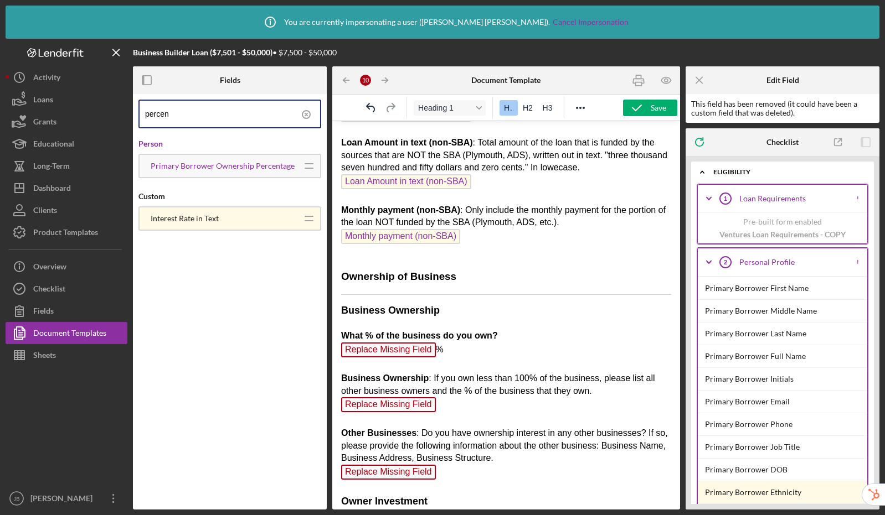
drag, startPoint x: 188, startPoint y: 112, endPoint x: 130, endPoint y: 107, distance: 58.3
click at [130, 107] on div "Business Builder Loan ($7,501 - $50,000) • $7,500 - $50,000 Fields percen Perso…" at bounding box center [442, 274] width 873 height 471
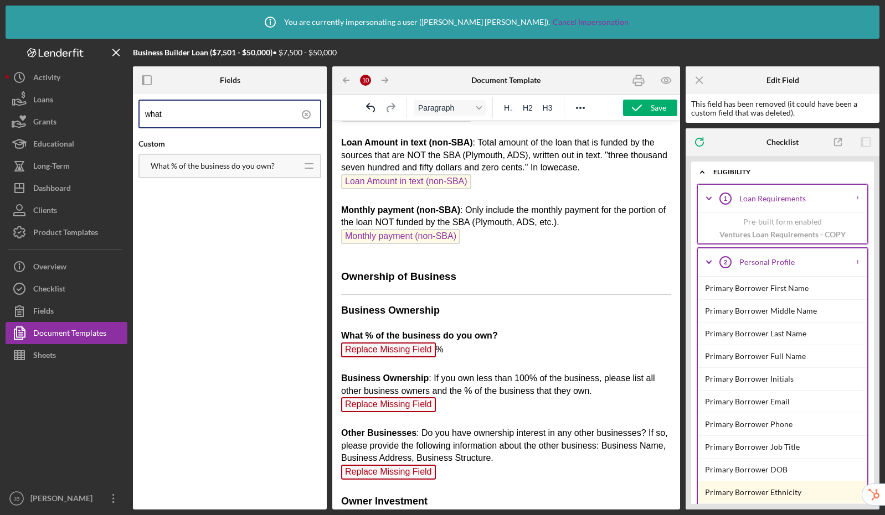
click at [437, 366] on p "Business Ownership What % of the business do you own? Replace Missing Field % B…" at bounding box center [506, 446] width 330 height 285
drag, startPoint x: 206, startPoint y: 112, endPoint x: 137, endPoint y: 114, distance: 69.2
click at [137, 114] on div "what Custom What % of the business do you own? Icon/Drag" at bounding box center [230, 302] width 194 height 416
click at [457, 416] on p "Business Ownership What % of the business do you own? What % of the business do…" at bounding box center [506, 446] width 330 height 285
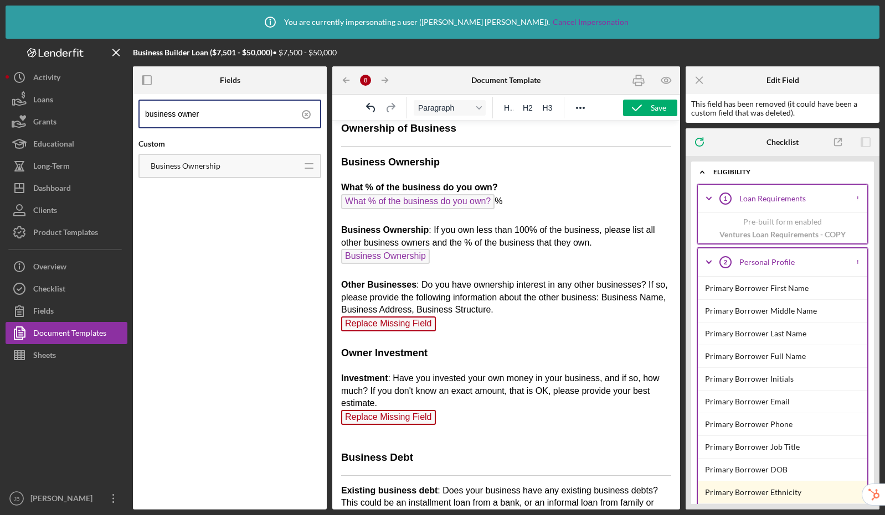
scroll to position [6326, 0]
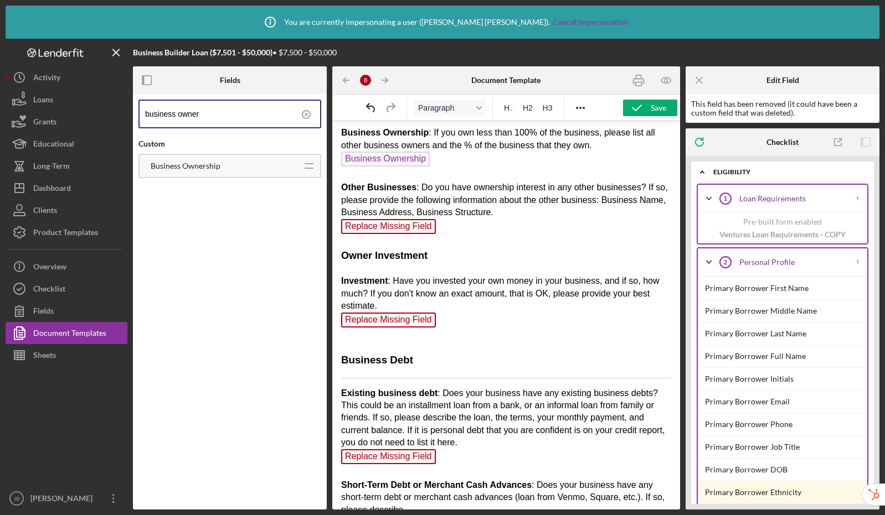
click at [452, 242] on p "Business Ownership What % of the business do you own? What % of the business do…" at bounding box center [506, 200] width 330 height 285
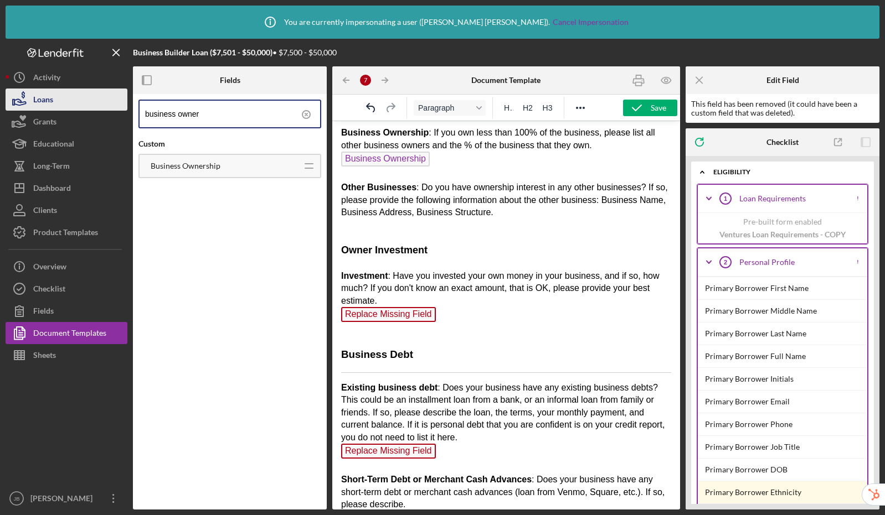
drag, startPoint x: 225, startPoint y: 114, endPoint x: 119, endPoint y: 108, distance: 105.9
click at [119, 108] on div "Business Builder Loan ($7,501 - $50,000) • $7,500 - $50,000 Fields business own…" at bounding box center [442, 274] width 873 height 471
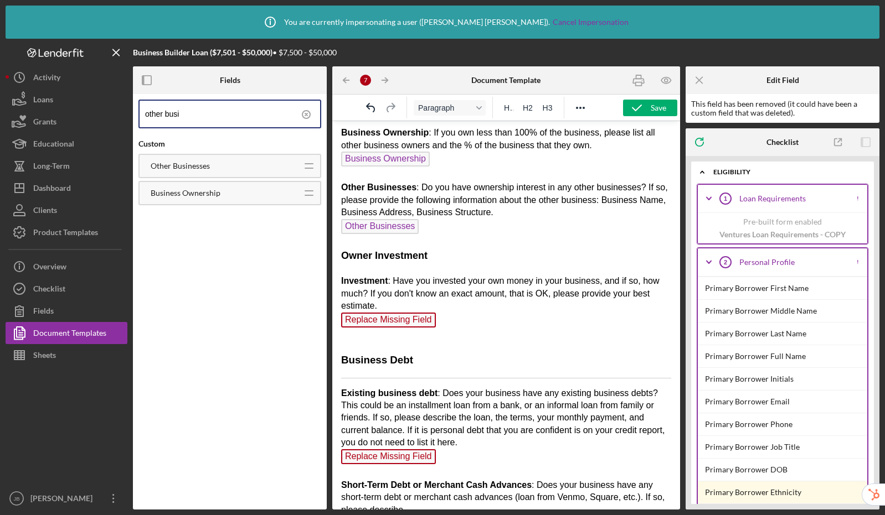
click at [443, 333] on p "Business Ownership What % of the business do you own? What % of the business do…" at bounding box center [506, 200] width 330 height 285
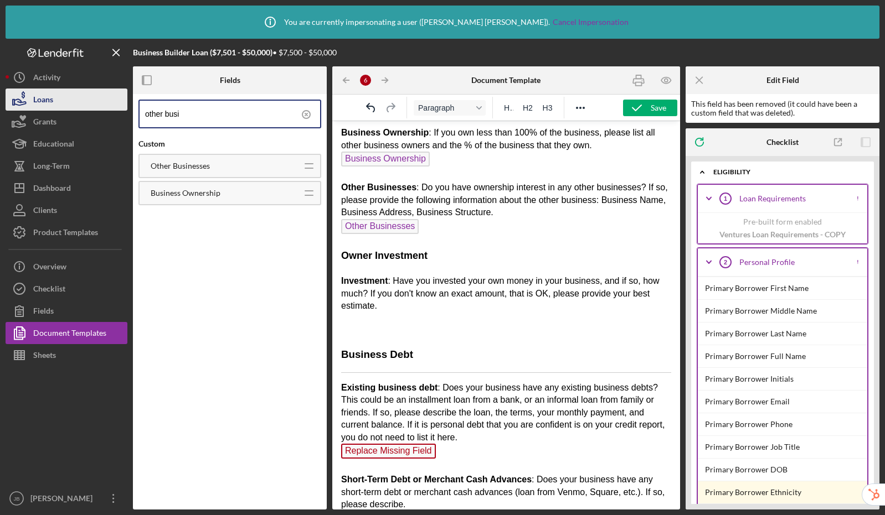
drag, startPoint x: 199, startPoint y: 116, endPoint x: 96, endPoint y: 105, distance: 103.5
click at [96, 105] on div "Business Builder Loan ($7,501 - $50,000) • $7,500 - $50,000 Fields other busi C…" at bounding box center [442, 274] width 873 height 471
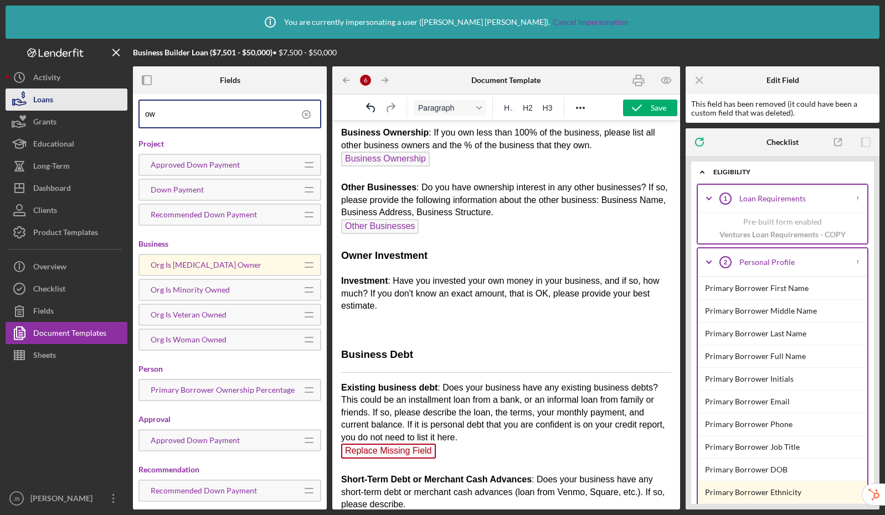
type input "o"
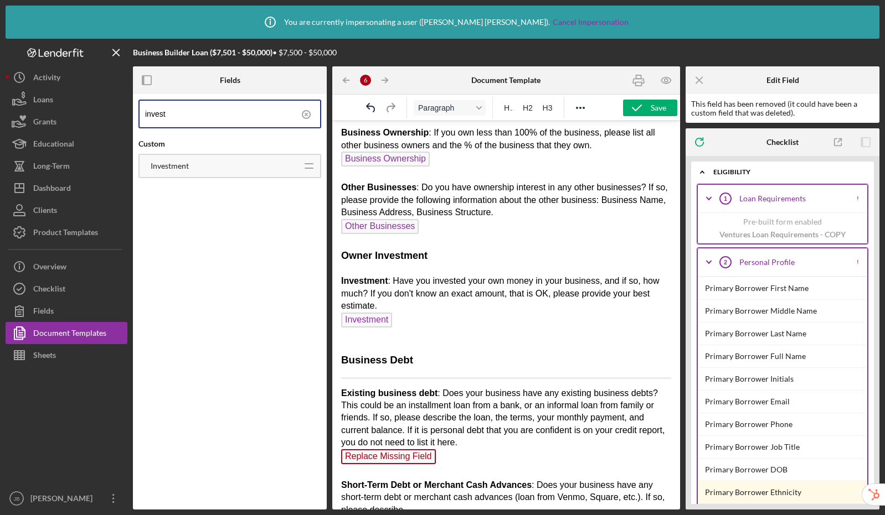
click at [369, 328] on span "Investment" at bounding box center [366, 320] width 51 height 15
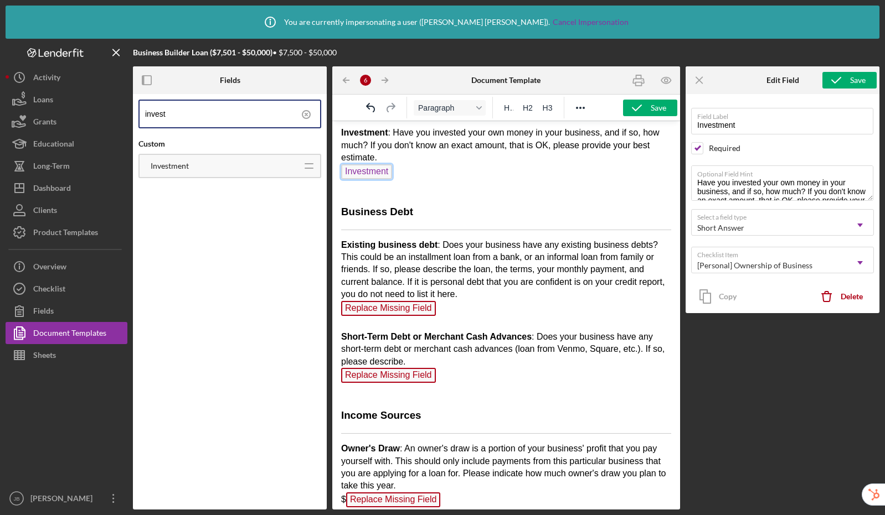
scroll to position [6475, 0]
click at [444, 328] on p "Existing business debt : Does your business have any existing business debts? T…" at bounding box center [506, 318] width 330 height 159
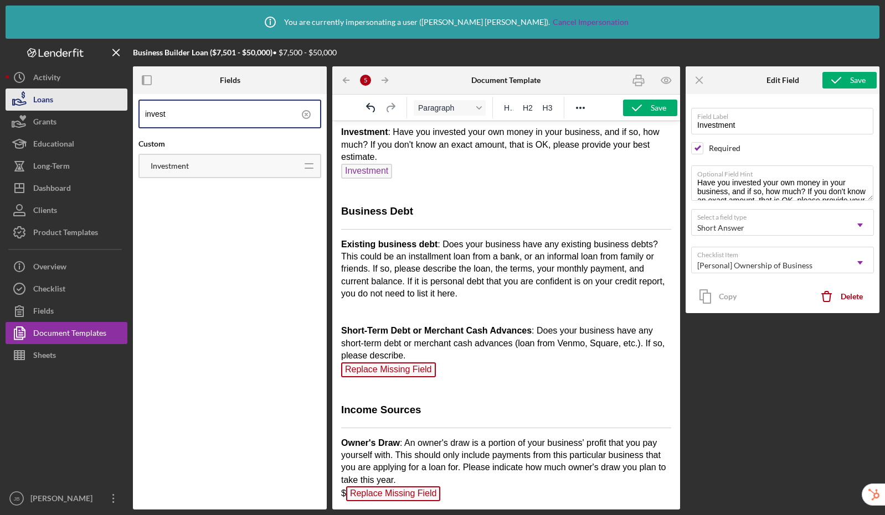
drag, startPoint x: 198, startPoint y: 115, endPoint x: 101, endPoint y: 109, distance: 97.1
click at [101, 109] on div "Business Builder Loan ($7,501 - $50,000) • $7,500 - $50,000 Fields invest Custo…" at bounding box center [442, 274] width 873 height 471
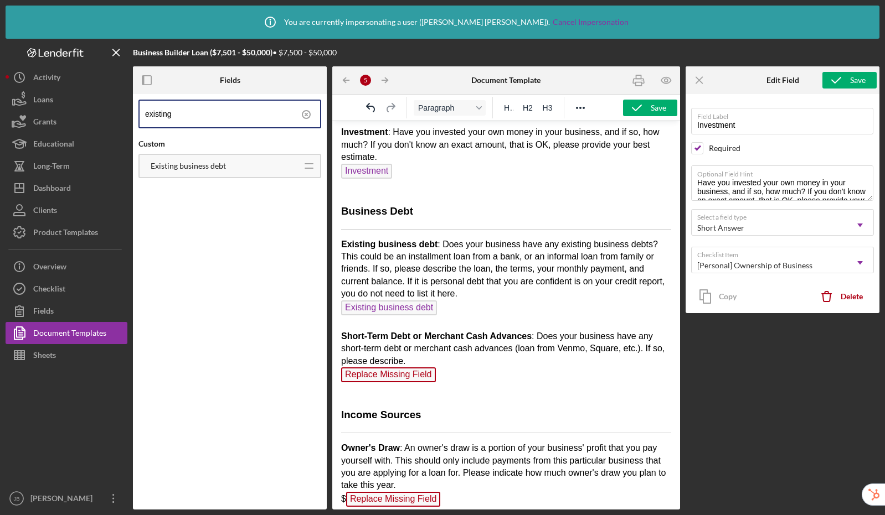
click at [446, 390] on p "Existing business debt : Does your business have any existing business debts? T…" at bounding box center [506, 318] width 330 height 159
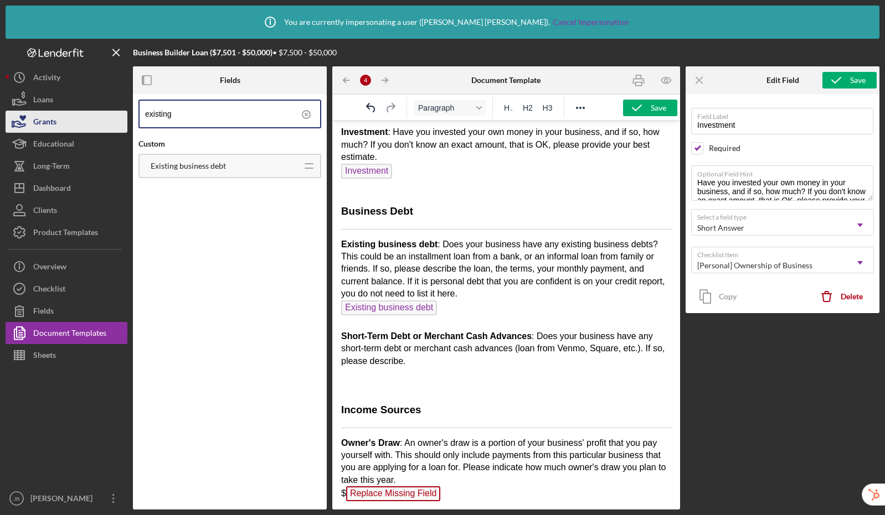
drag, startPoint x: 200, startPoint y: 118, endPoint x: 126, endPoint y: 113, distance: 74.9
click at [126, 113] on div "Business Builder Loan ($7,501 - $50,000) • $7,500 - $50,000 Fields existing Cus…" at bounding box center [442, 274] width 873 height 471
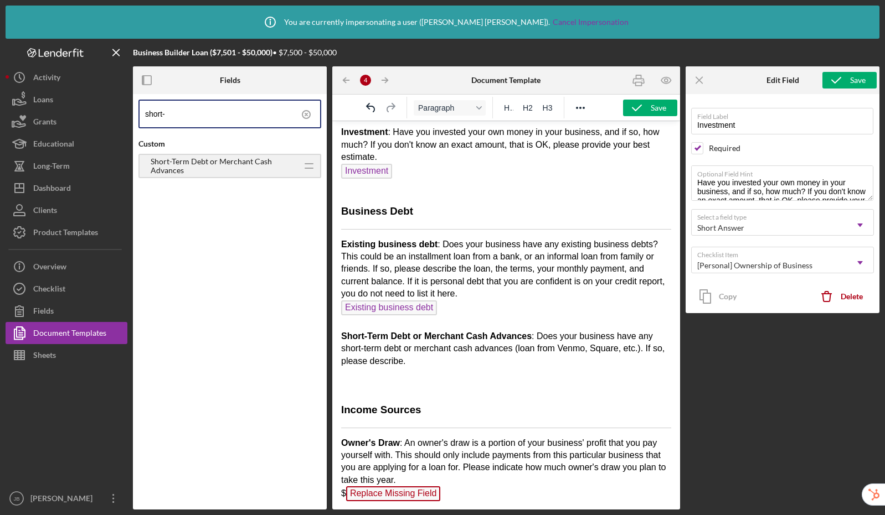
type input "short-"
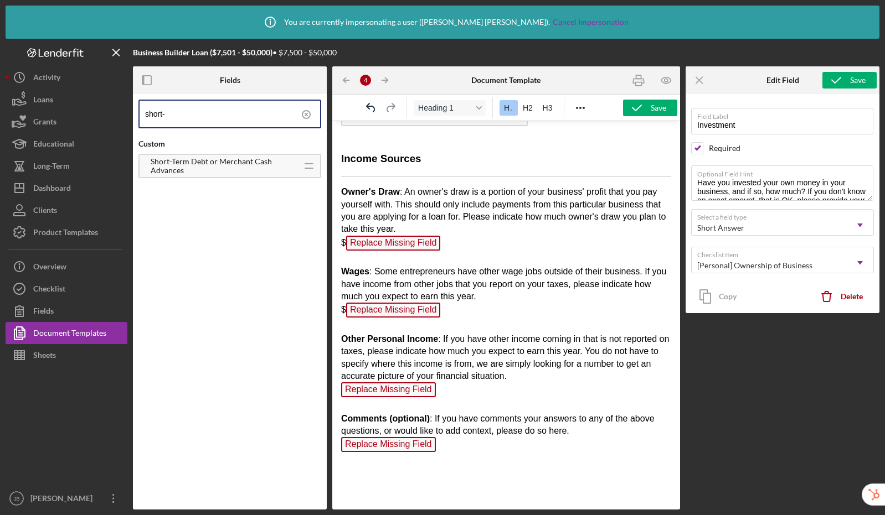
scroll to position [6736, 0]
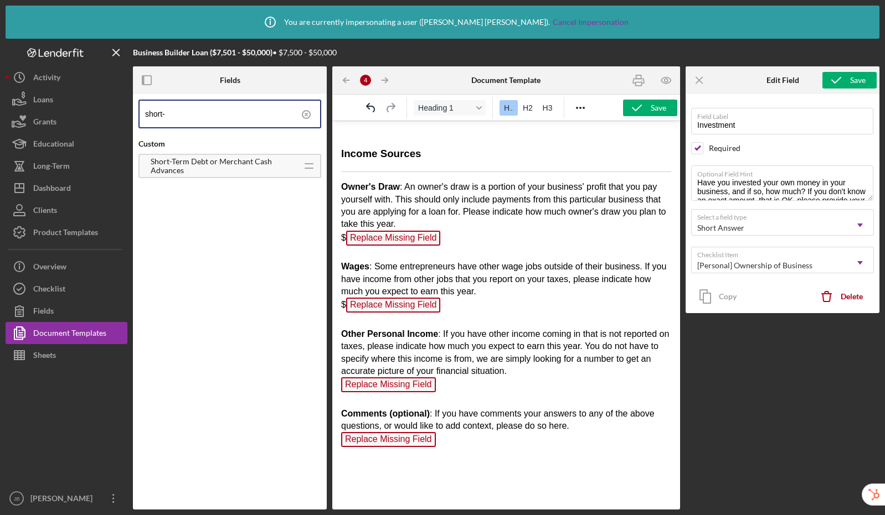
click at [306, 111] on circle at bounding box center [306, 115] width 8 height 8
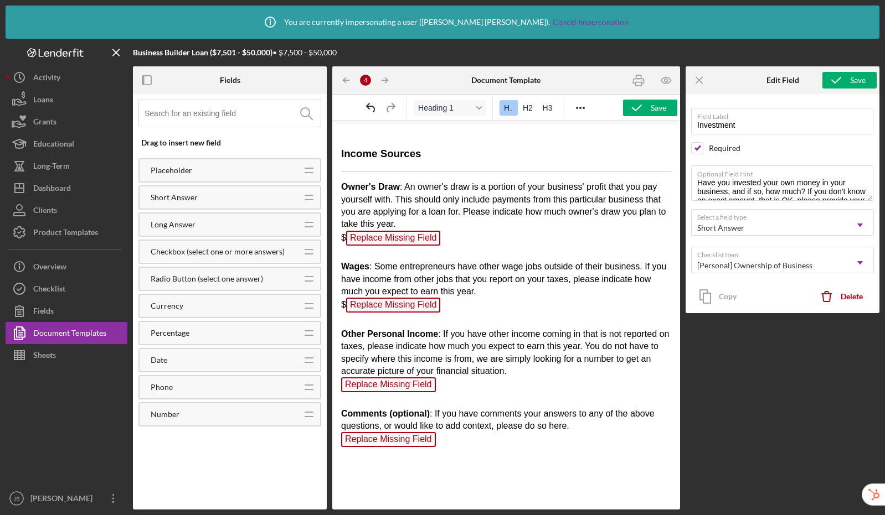
click at [236, 110] on input at bounding box center [232, 113] width 176 height 27
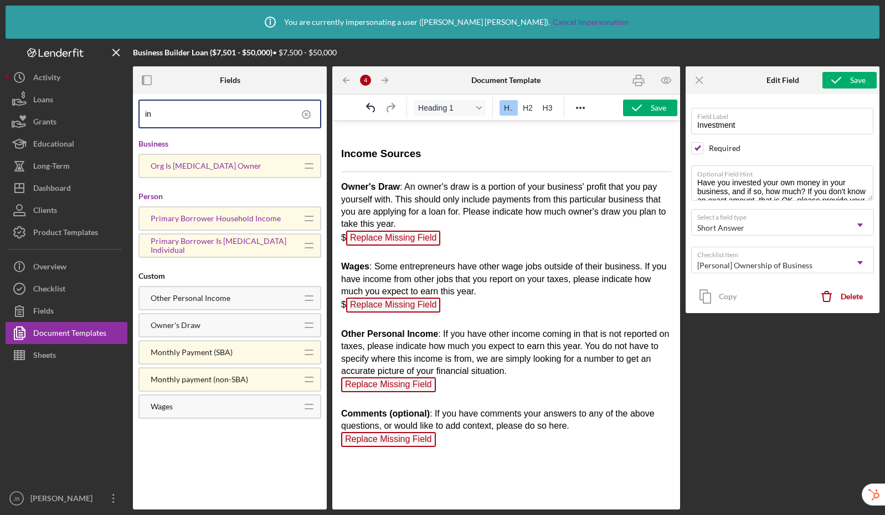
type input "i"
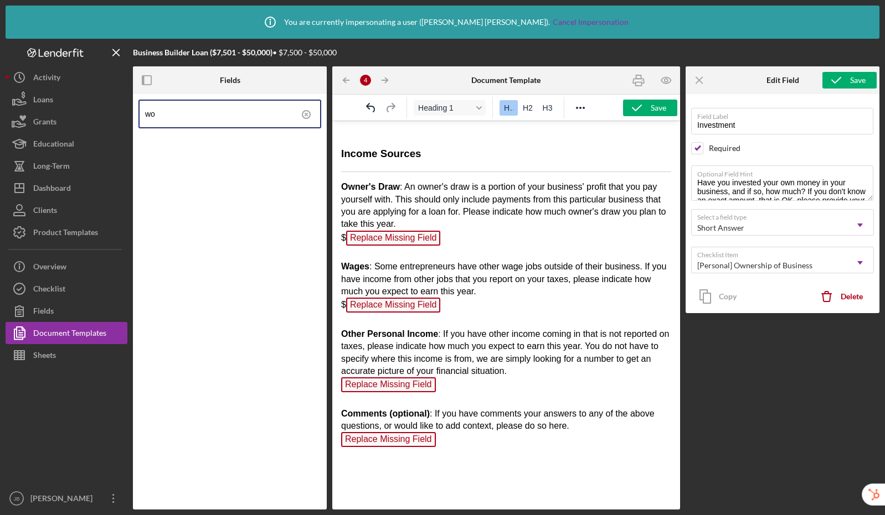
type input "w"
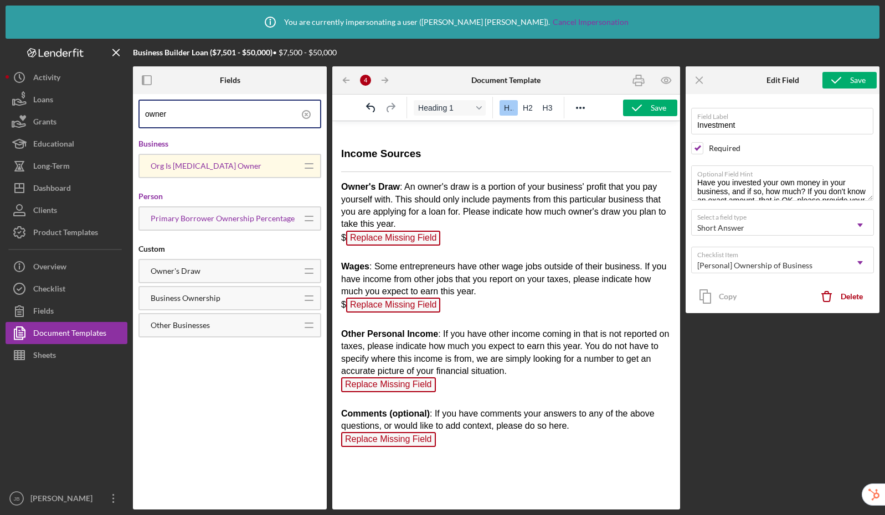
click at [452, 250] on p "Owner's Draw : An owner's draw is a portion of your business' profit that you p…" at bounding box center [506, 315] width 330 height 269
click at [449, 316] on p "Owner's Draw : An owner's draw is a portion of your business' profit that you p…" at bounding box center [506, 315] width 330 height 269
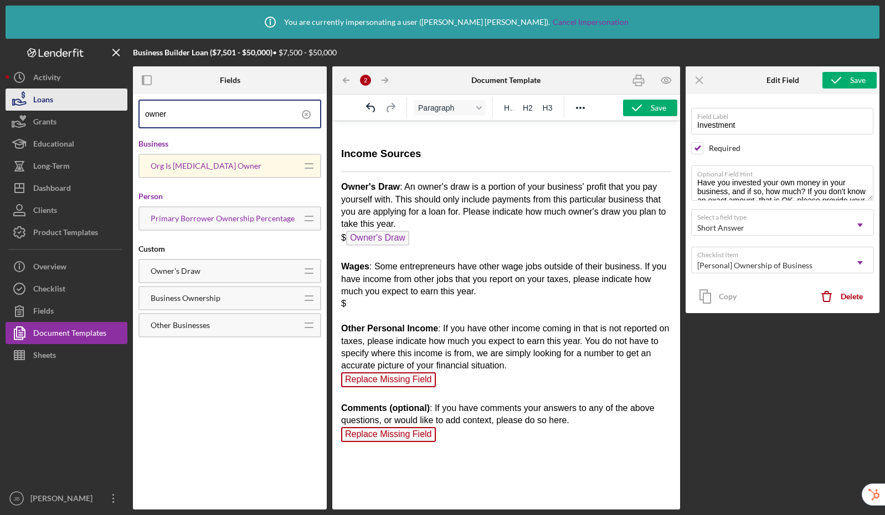
drag, startPoint x: 198, startPoint y: 116, endPoint x: 104, endPoint y: 110, distance: 94.3
click at [104, 110] on div "Business Builder Loan ($7,501 - $50,000) • $7,500 - $50,000 Fields owner Busine…" at bounding box center [442, 274] width 873 height 471
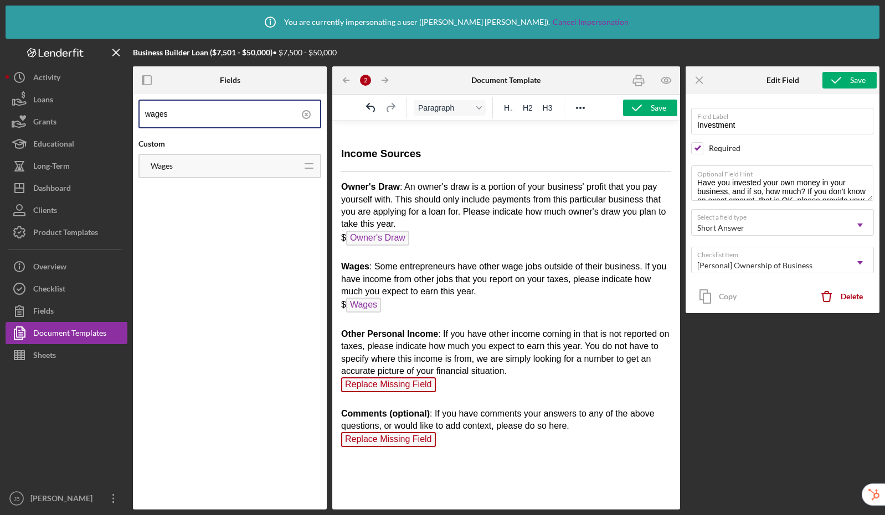
click at [450, 399] on p "Owner's Draw : An owner's draw is a portion of your business' profit that you p…" at bounding box center [506, 315] width 330 height 269
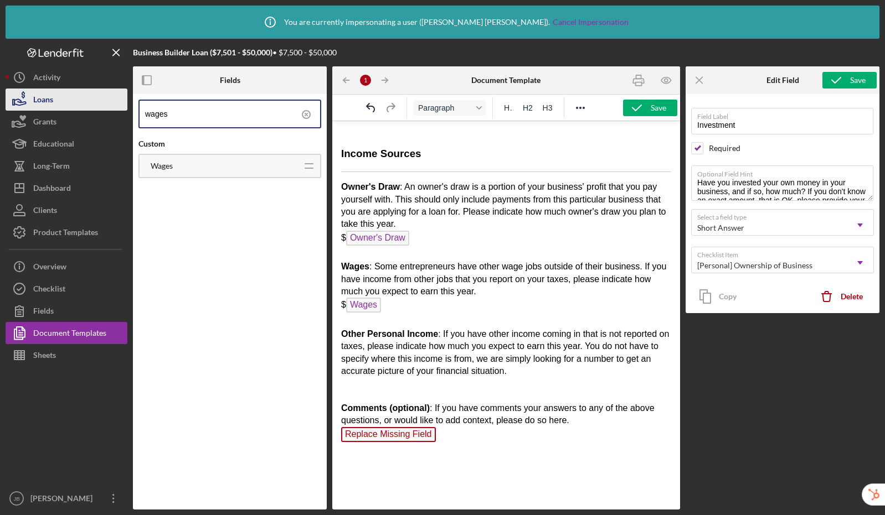
drag, startPoint x: 209, startPoint y: 113, endPoint x: 108, endPoint y: 101, distance: 100.9
click at [108, 101] on div "Business Builder Loan ($7,501 - $50,000) • $7,500 - $50,000 Fields wages Custom…" at bounding box center [442, 274] width 873 height 471
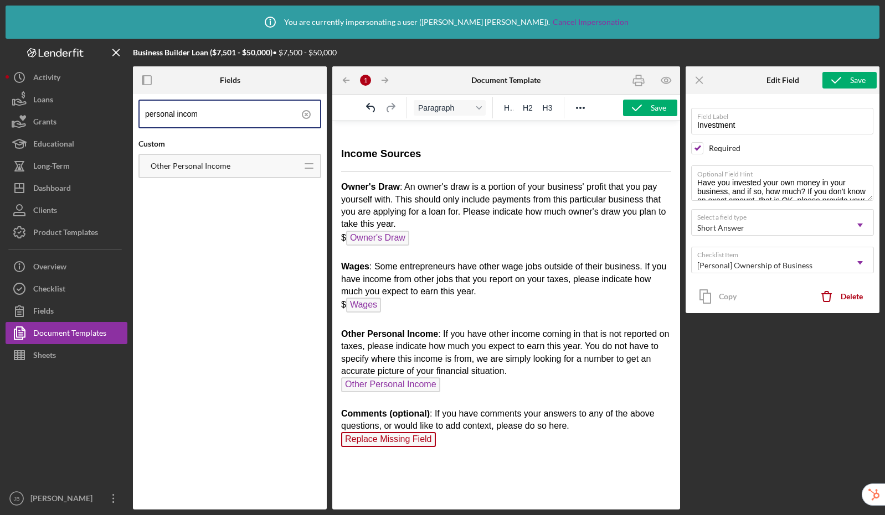
click at [452, 450] on p "Owner's Draw : An owner's draw is a portion of your business' profit that you p…" at bounding box center [506, 315] width 330 height 269
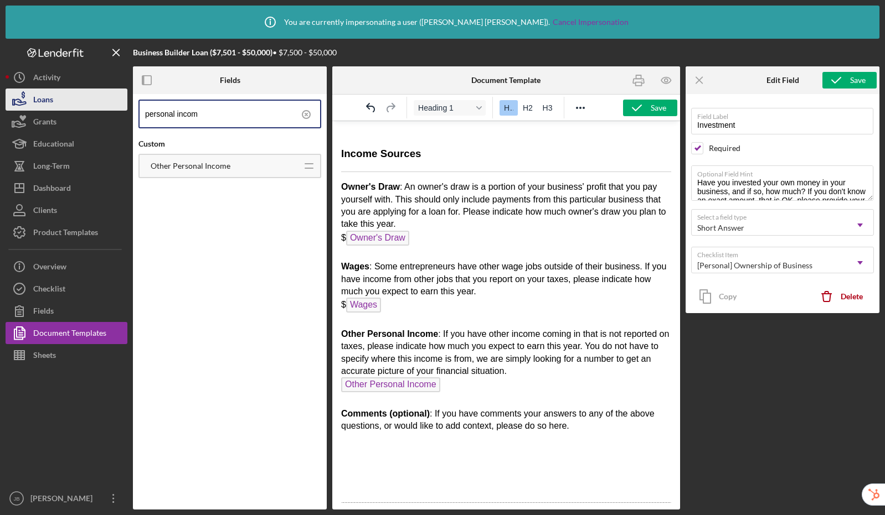
drag, startPoint x: 216, startPoint y: 117, endPoint x: 97, endPoint y: 107, distance: 119.4
click at [97, 107] on div "Business Builder Loan ($7,501 - $50,000) • $7,500 - $50,000 Fields personal inc…" at bounding box center [442, 274] width 873 height 471
type input "comments"
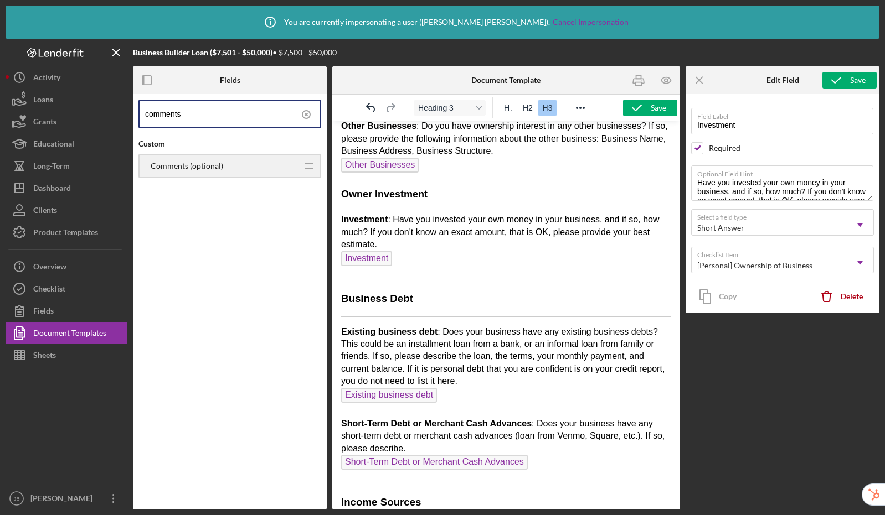
scroll to position [6794, 0]
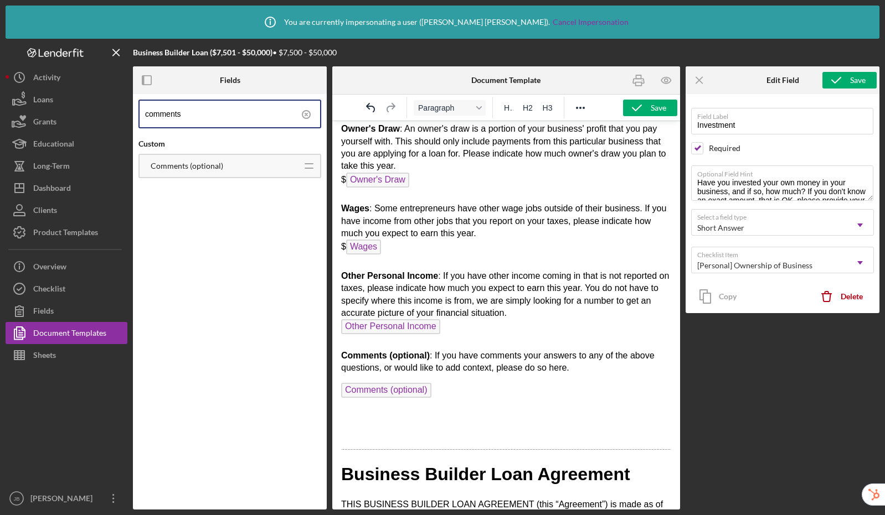
click at [340, 404] on html "Business Builder Loan Application Product Name Product Name Initial Amount Init…" at bounding box center [506, 325] width 348 height 13996
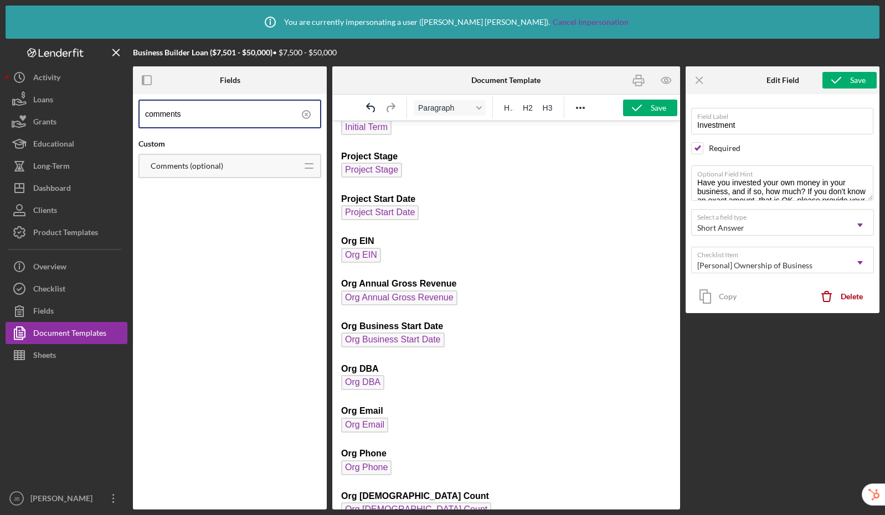
scroll to position [0, 0]
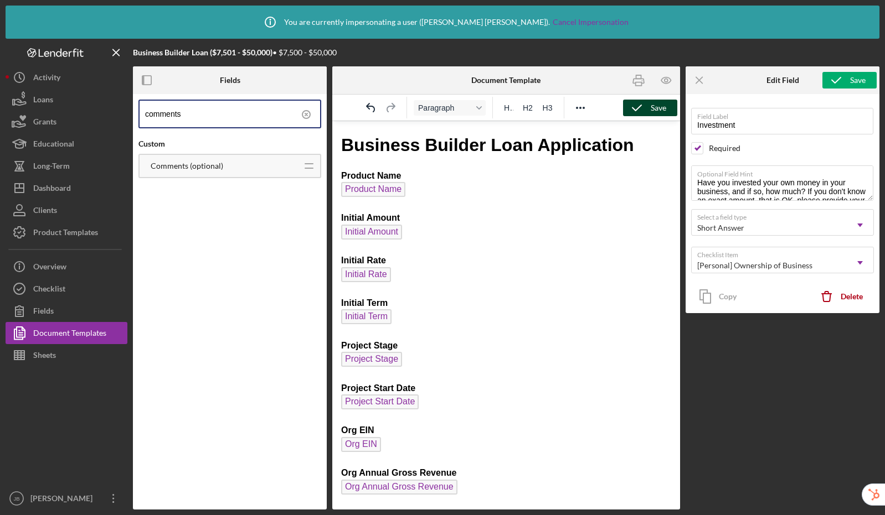
click at [655, 110] on div "Save" at bounding box center [657, 108] width 15 height 17
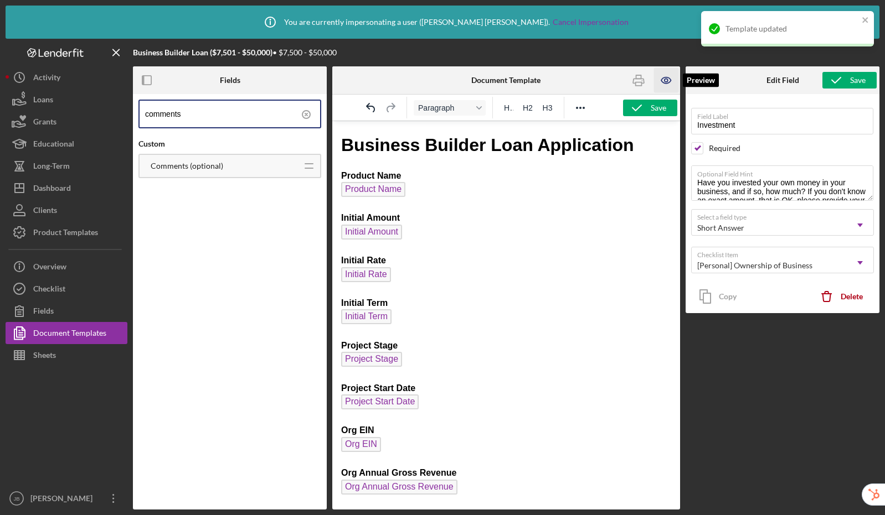
click at [666, 80] on icon "button" at bounding box center [665, 80] width 25 height 25
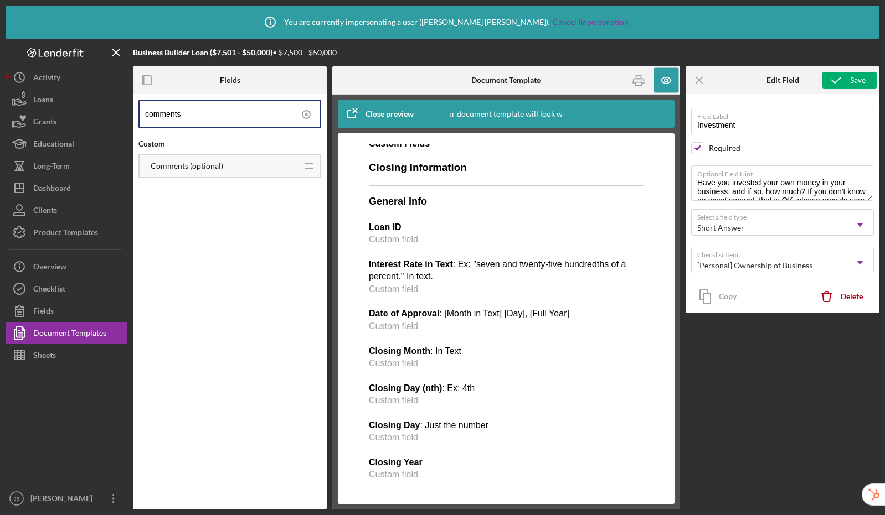
scroll to position [4390, 0]
click at [663, 83] on icon "button" at bounding box center [665, 80] width 9 height 6
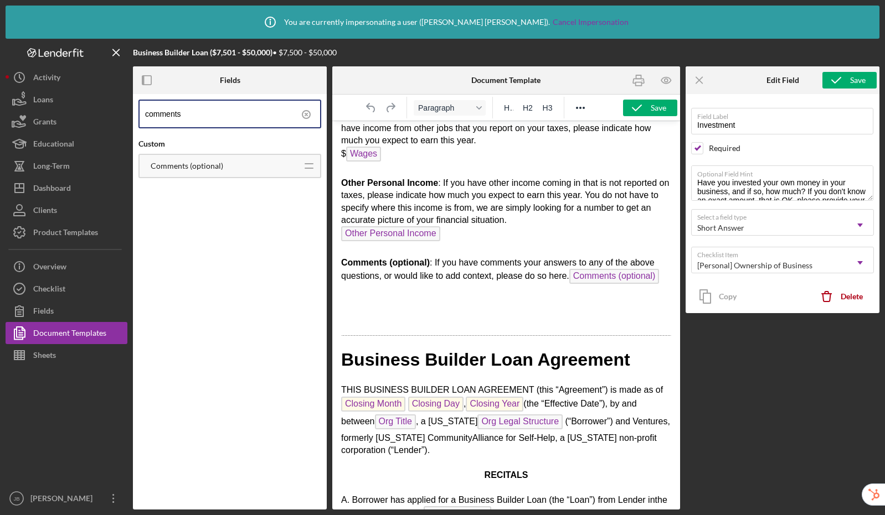
scroll to position [7301, 0]
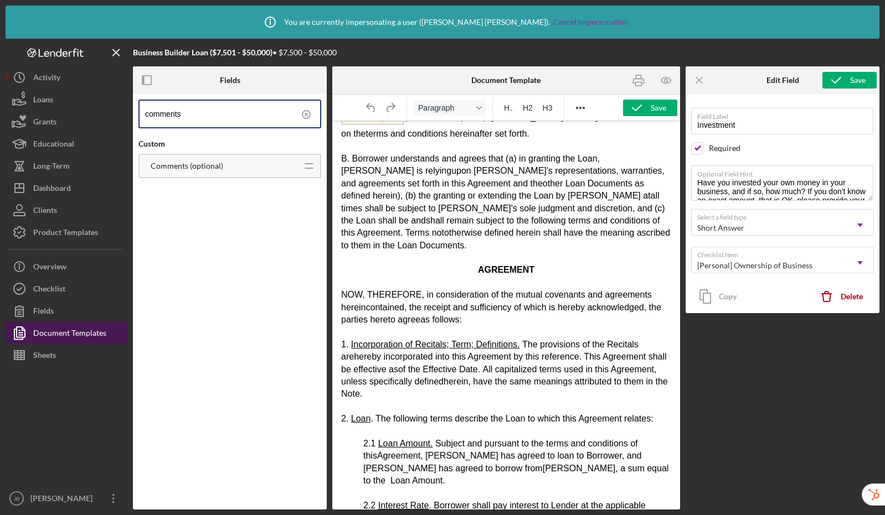
click at [112, 337] on button "Document Templates" at bounding box center [67, 333] width 122 height 22
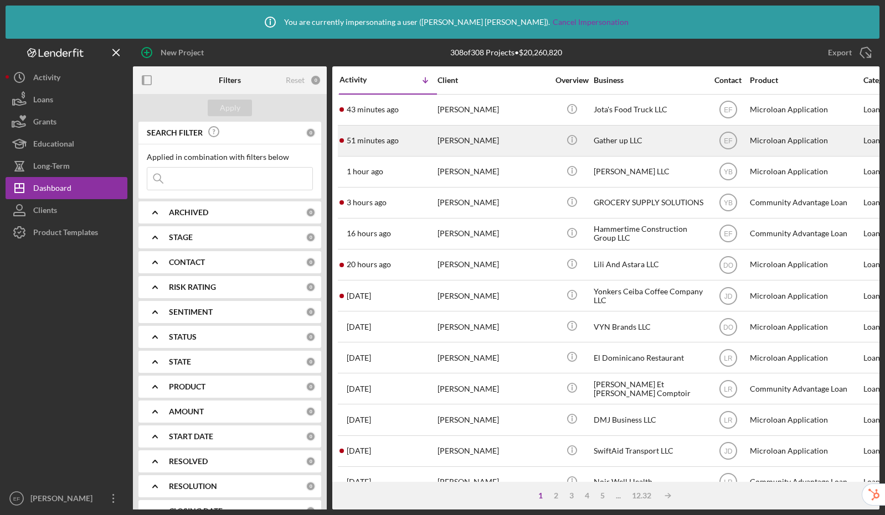
click at [468, 141] on div "Amy Burtis" at bounding box center [492, 140] width 111 height 29
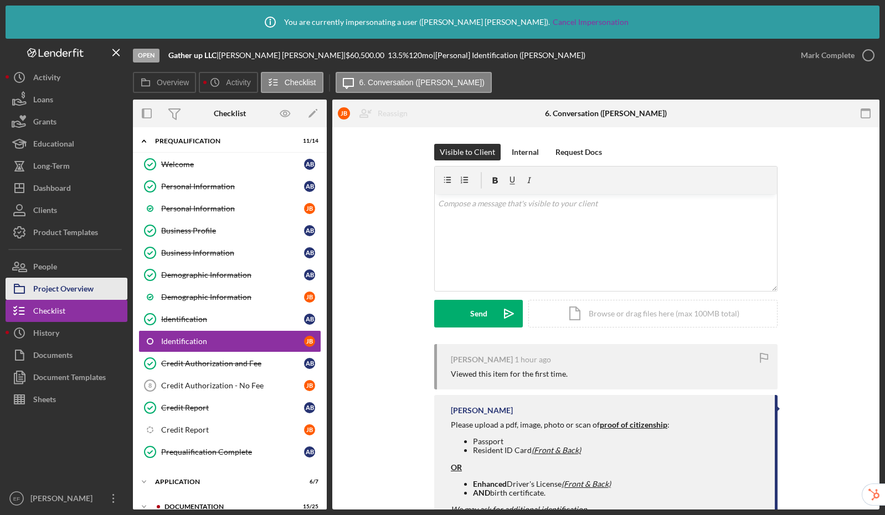
scroll to position [49, 0]
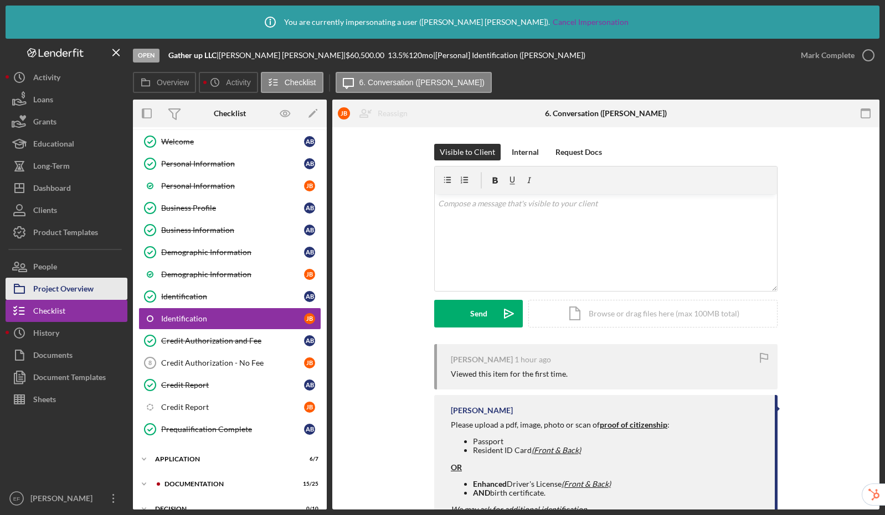
click at [67, 286] on div "Project Overview" at bounding box center [63, 290] width 60 height 25
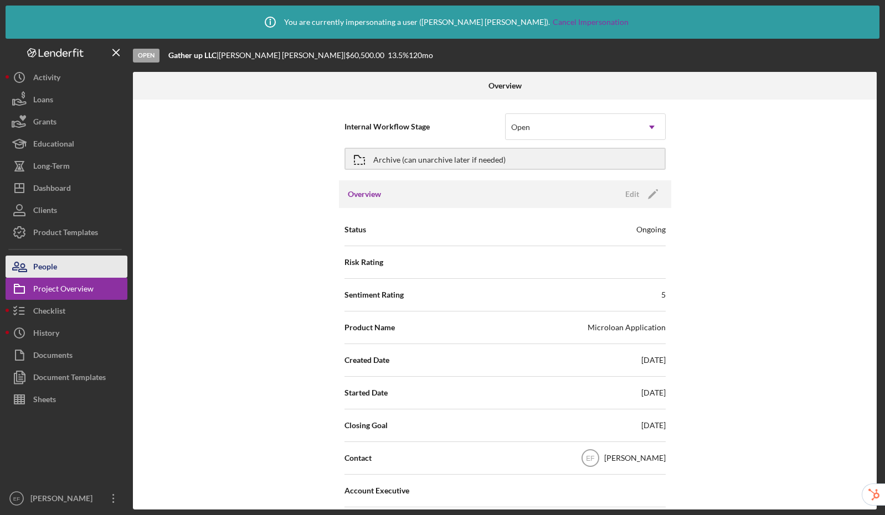
click at [67, 271] on button "People" at bounding box center [67, 267] width 122 height 22
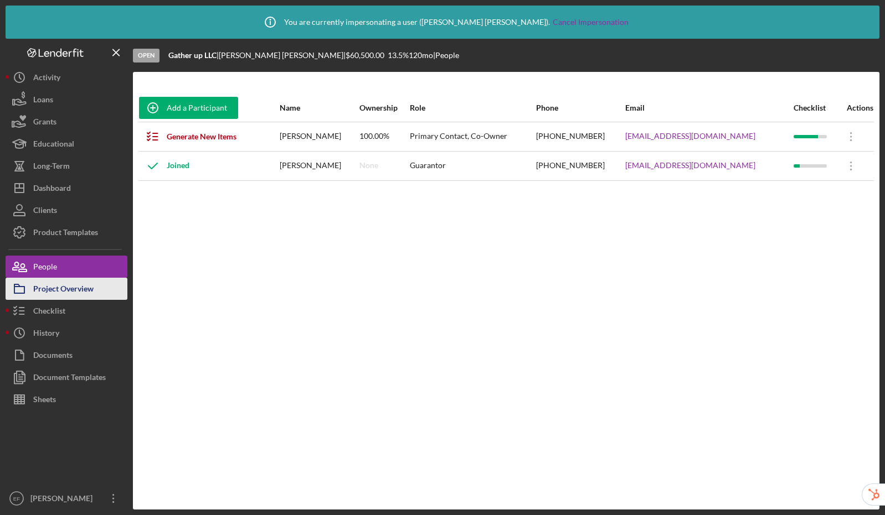
click at [89, 291] on div "Project Overview" at bounding box center [63, 290] width 60 height 25
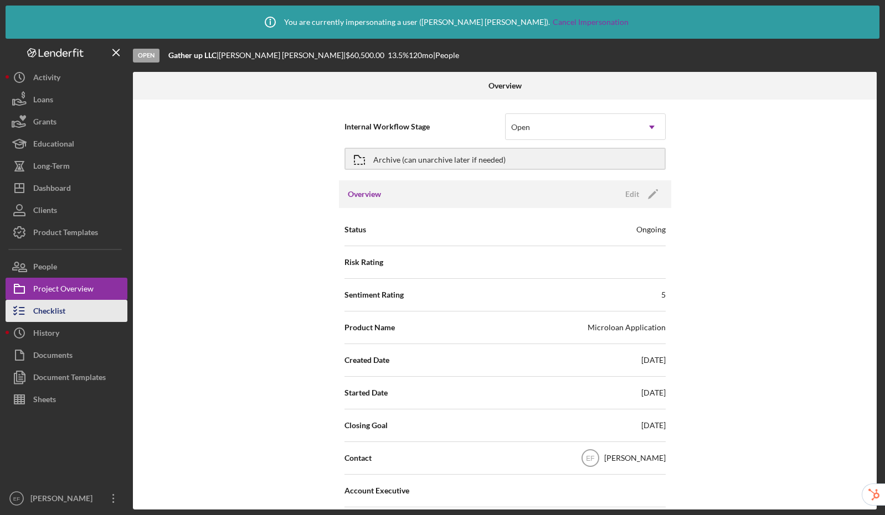
click at [89, 307] on button "Checklist" at bounding box center [67, 311] width 122 height 22
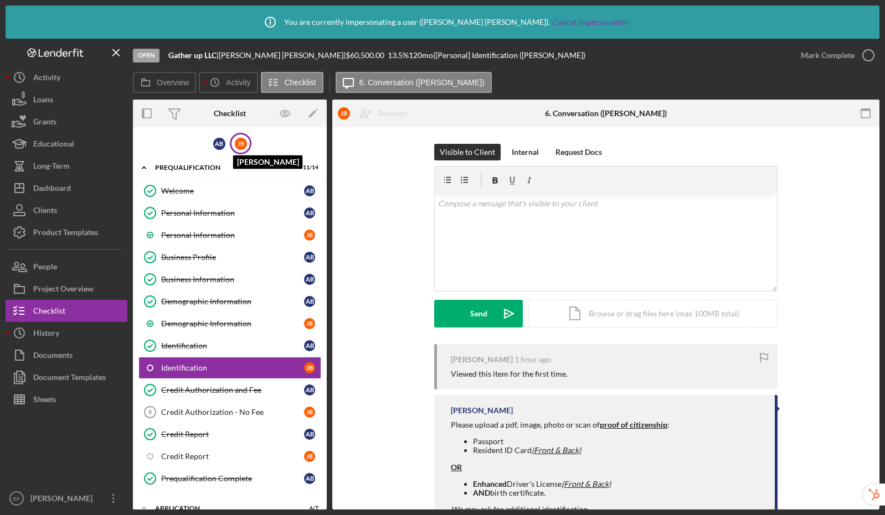
click at [241, 146] on div "J B" at bounding box center [241, 144] width 12 height 12
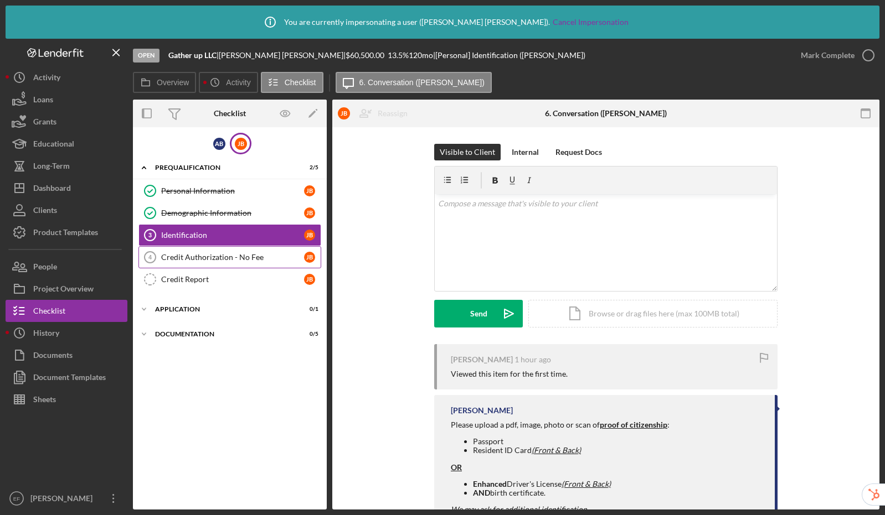
click at [221, 261] on div "Credit Authorization - No Fee" at bounding box center [232, 257] width 143 height 9
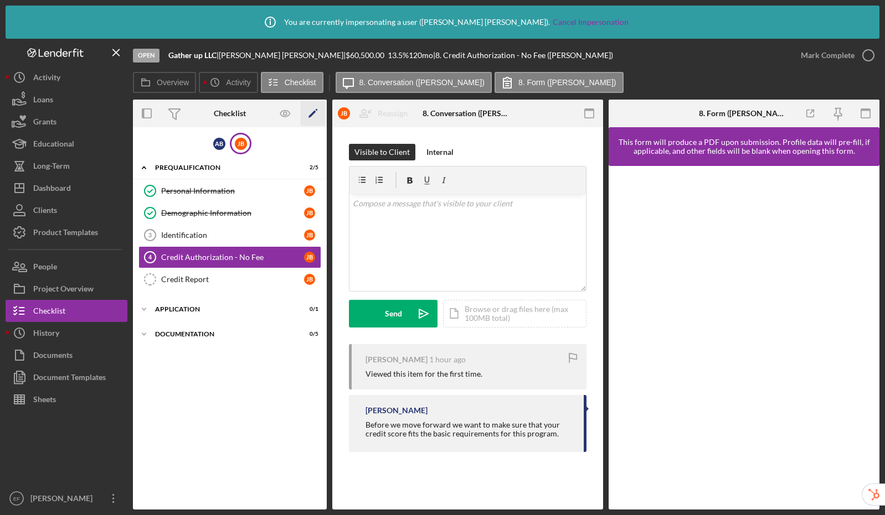
click at [309, 113] on icon "Icon/Edit" at bounding box center [313, 113] width 25 height 25
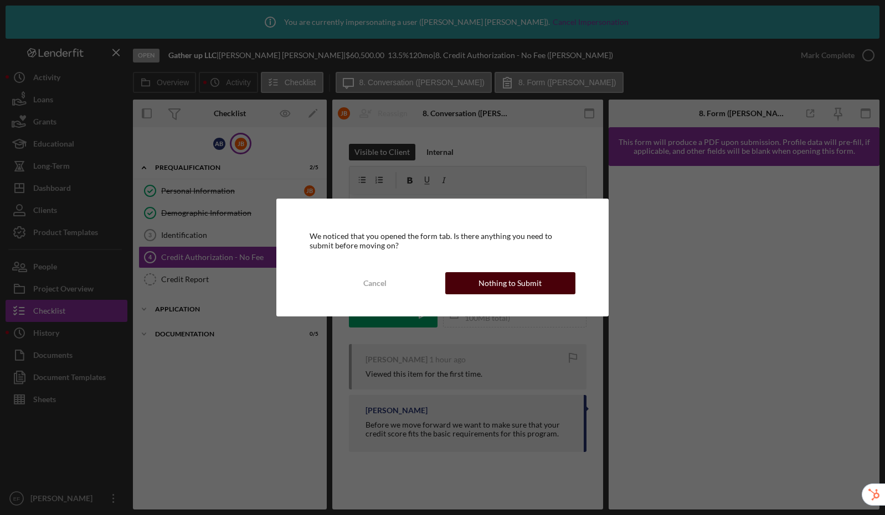
click at [529, 282] on div "Nothing to Submit" at bounding box center [509, 283] width 63 height 22
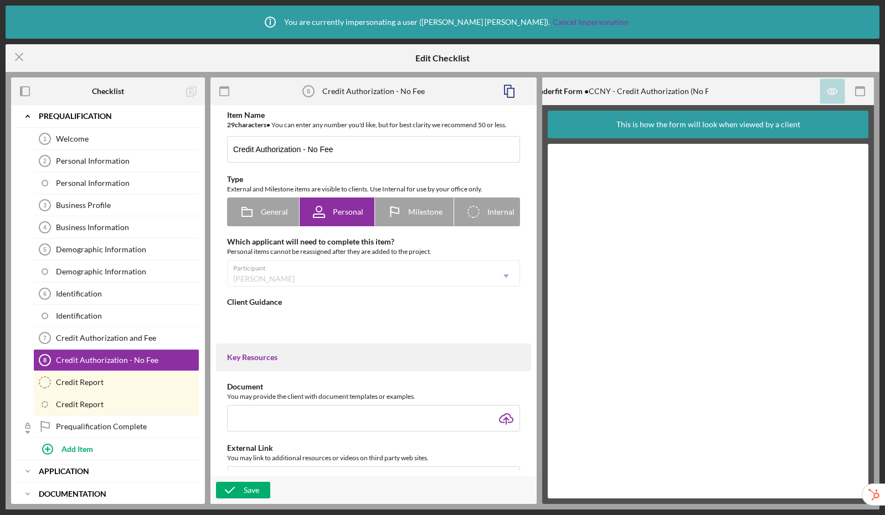
type textarea "<div>Before we move forward we want to make sure that your credit score fits th…"
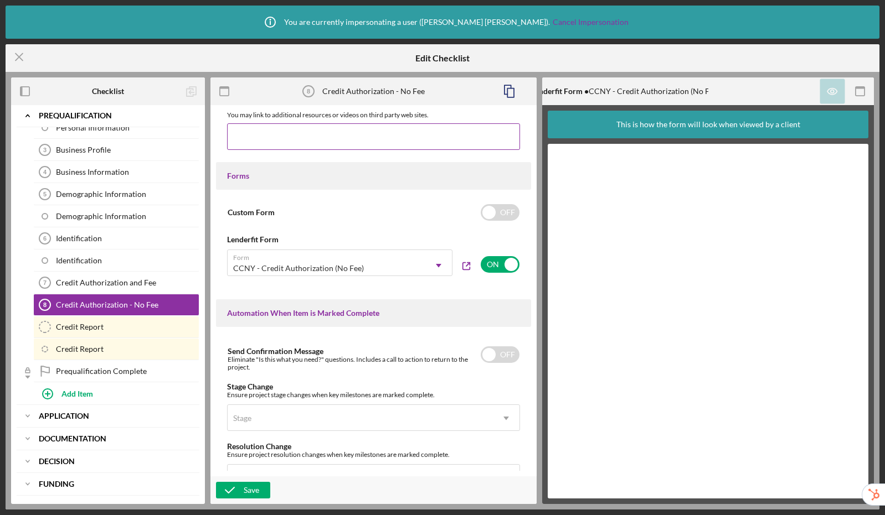
scroll to position [506, 0]
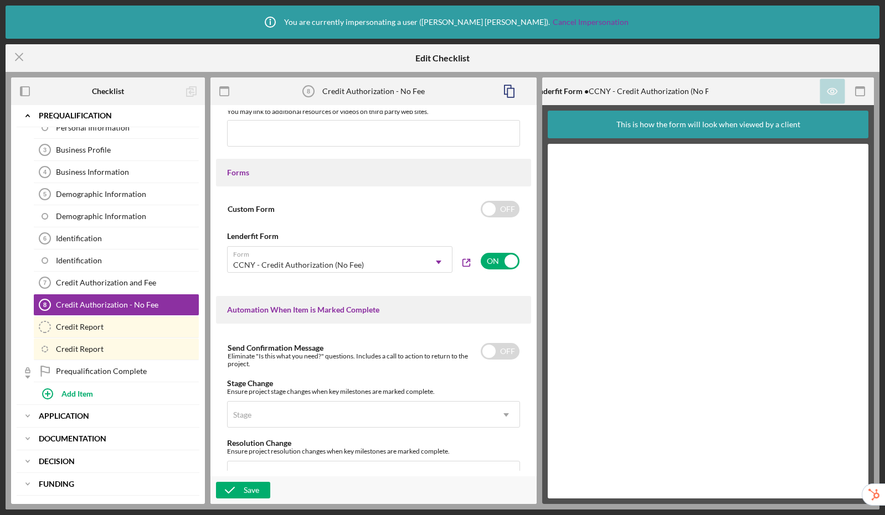
drag, startPoint x: 20, startPoint y: 58, endPoint x: 59, endPoint y: 4, distance: 65.9
click at [20, 58] on icon "Icon/Menu Close" at bounding box center [20, 57] width 28 height 28
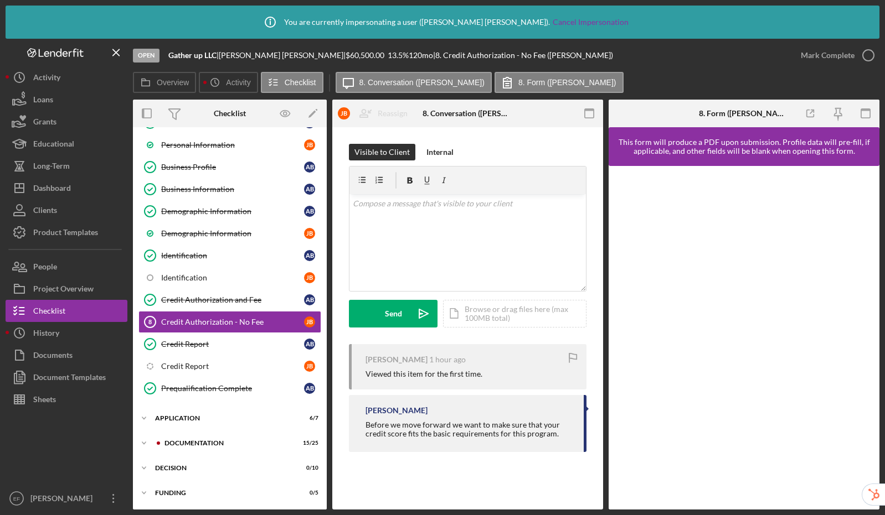
scroll to position [94, 0]
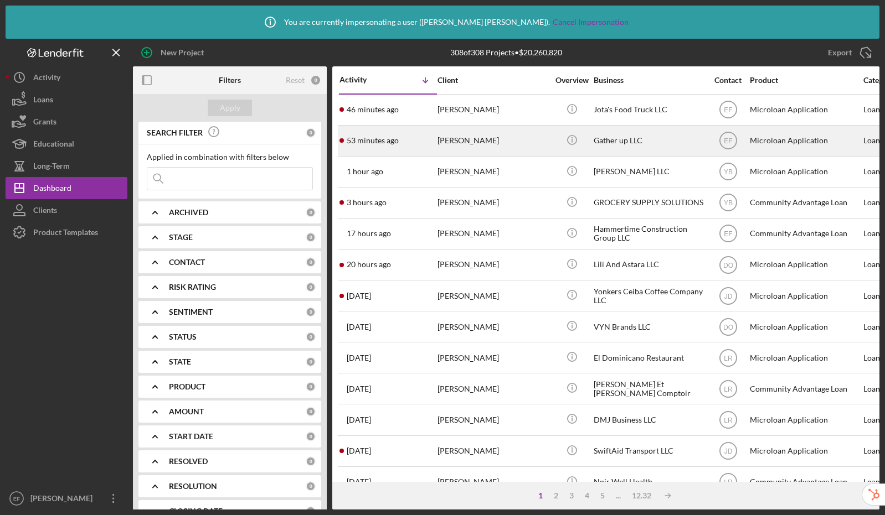
click at [516, 143] on div "Amy Burtis" at bounding box center [492, 140] width 111 height 29
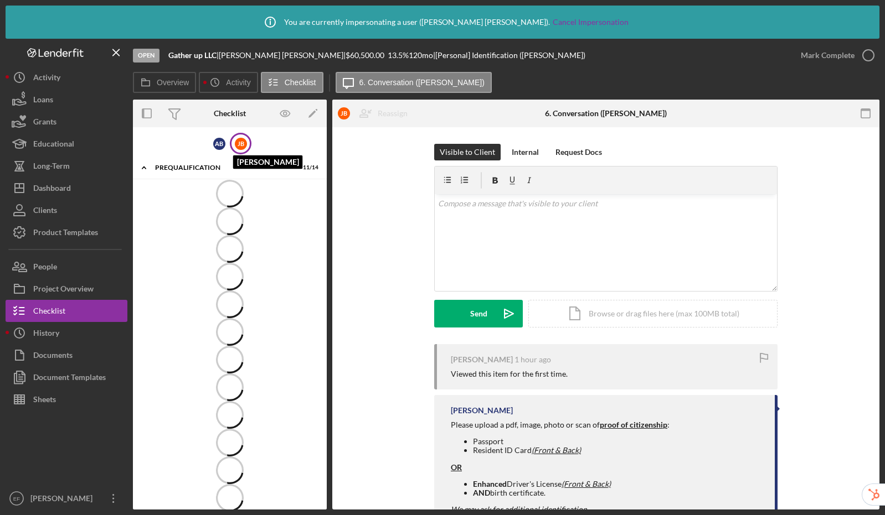
click at [244, 146] on div "J B" at bounding box center [241, 144] width 12 height 12
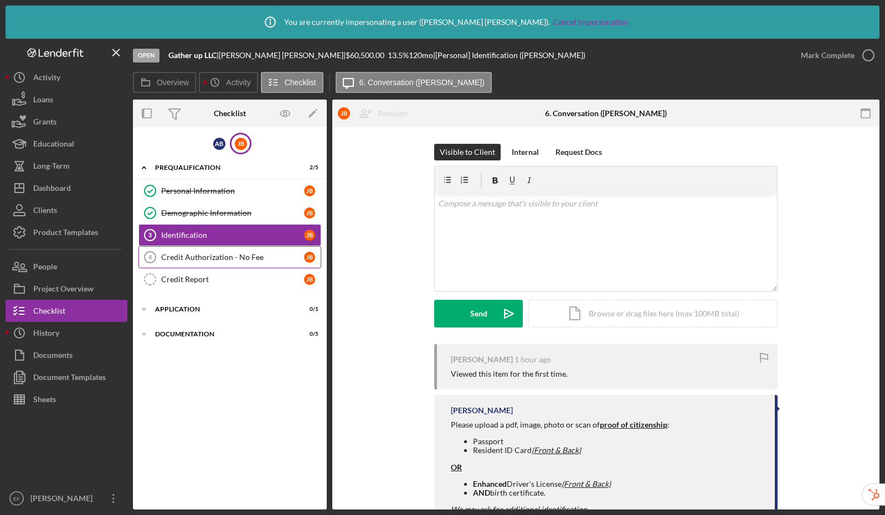
click at [223, 255] on div "Credit Authorization - No Fee" at bounding box center [232, 257] width 143 height 9
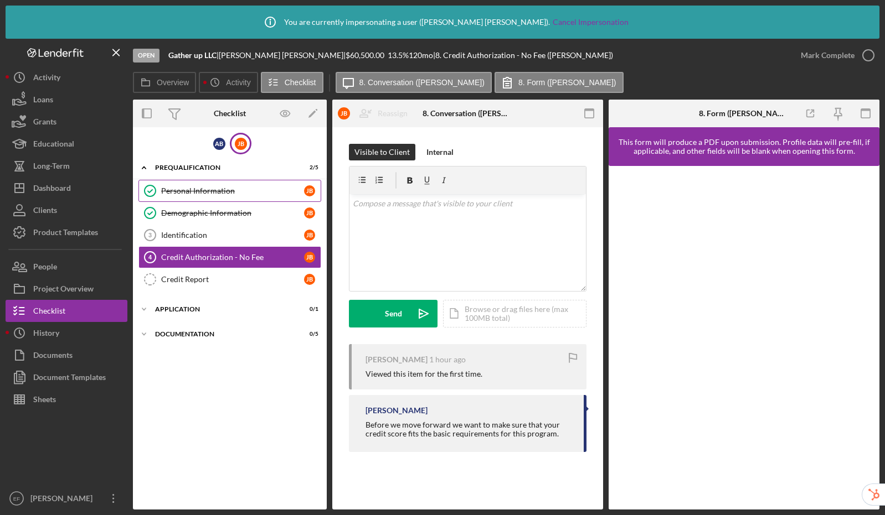
click at [181, 198] on link "Personal Information Personal Information J B" at bounding box center [229, 191] width 183 height 22
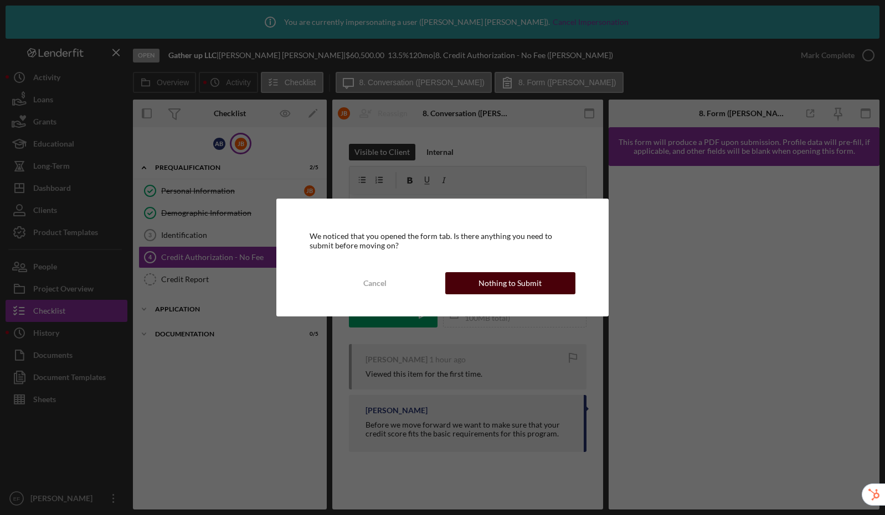
click at [487, 286] on div "Nothing to Submit" at bounding box center [509, 283] width 63 height 22
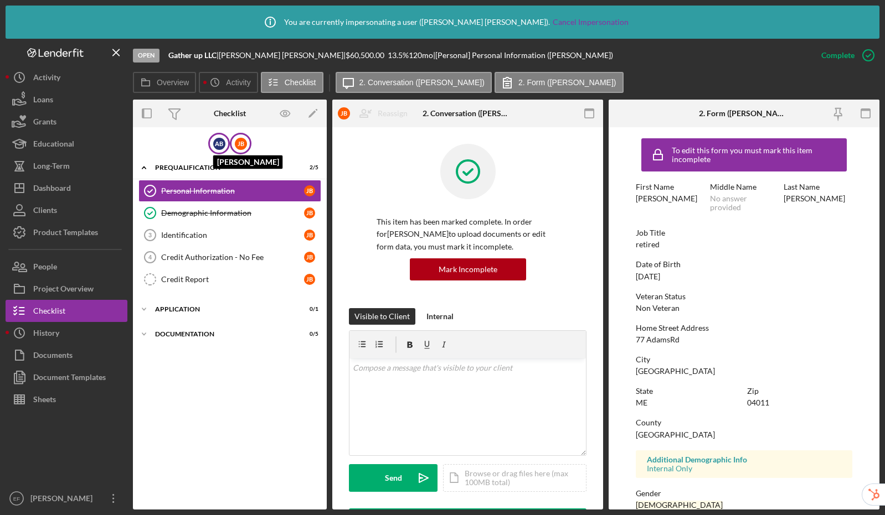
click at [218, 145] on div "A B" at bounding box center [219, 144] width 12 height 12
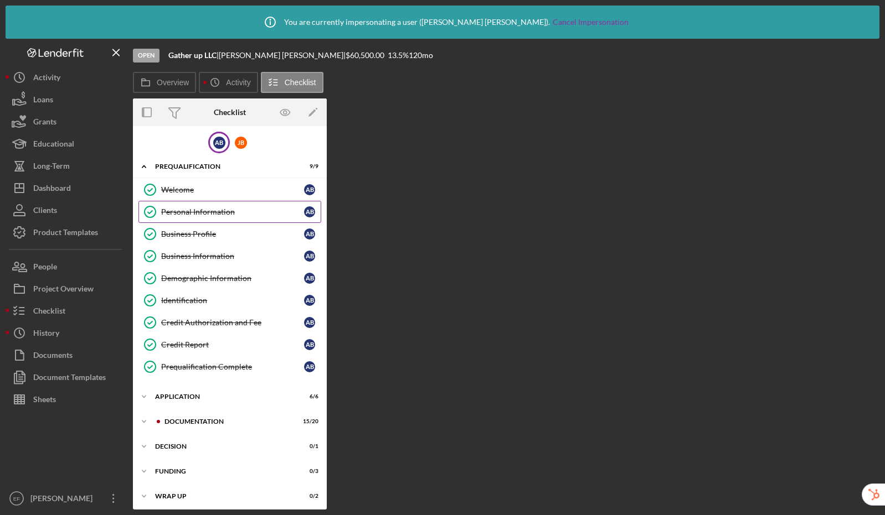
click at [222, 209] on div "Personal Information" at bounding box center [232, 212] width 143 height 9
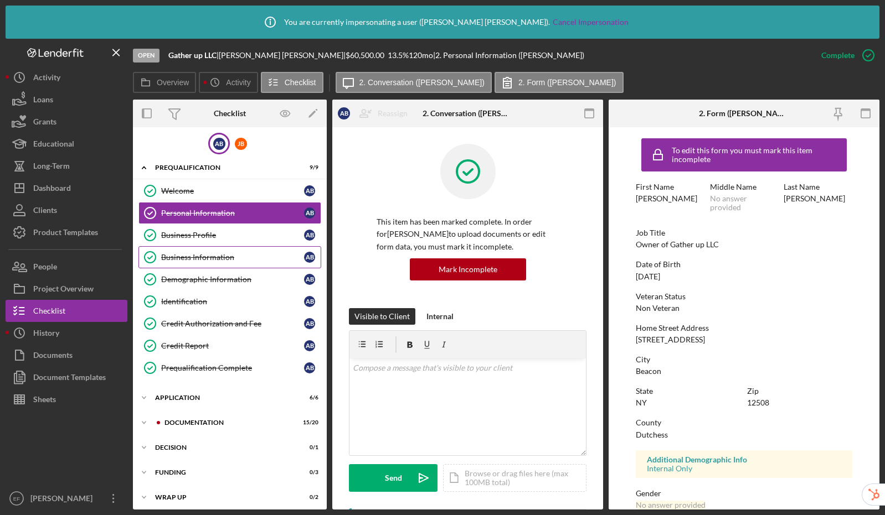
click at [177, 247] on link "Business Information Business Information A B" at bounding box center [229, 257] width 183 height 22
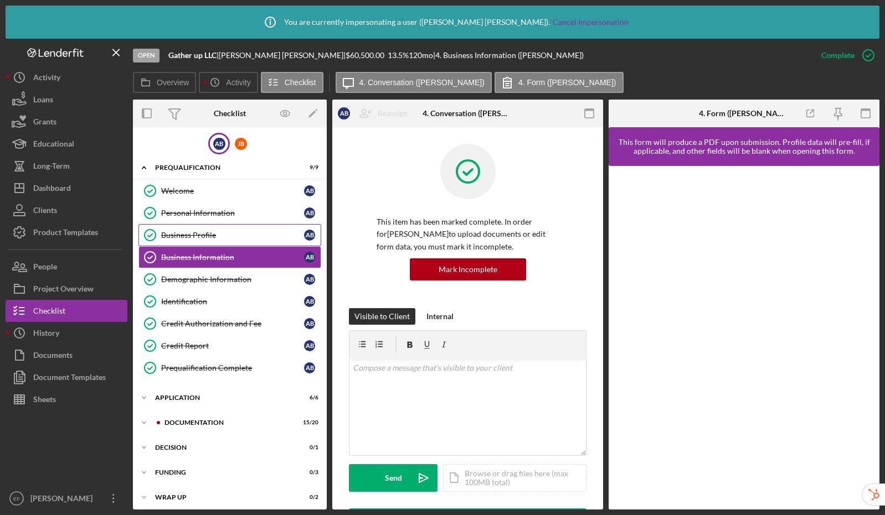
click at [192, 228] on link "Business Profile Business Profile A B" at bounding box center [229, 235] width 183 height 22
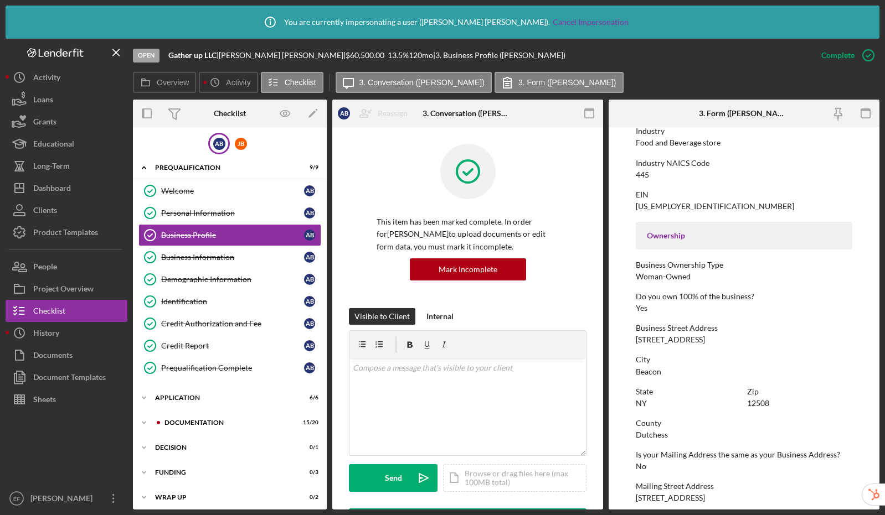
scroll to position [456, 0]
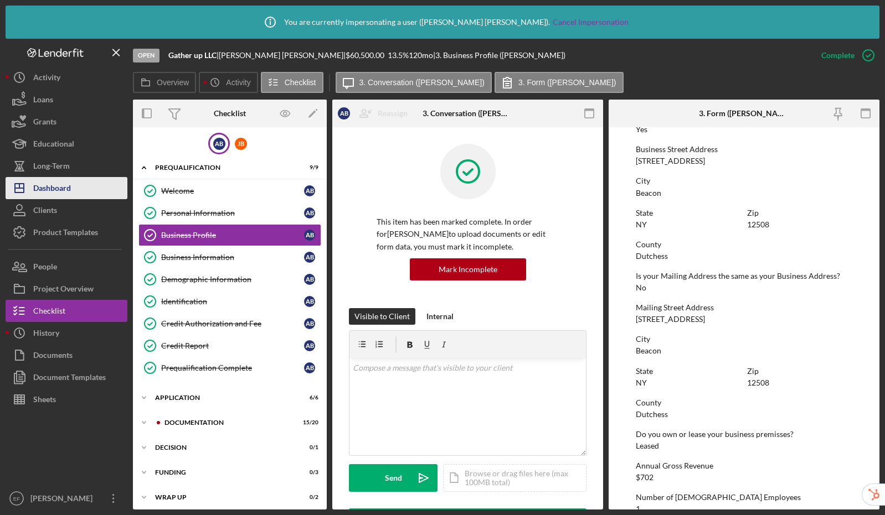
click at [87, 185] on button "Icon/Dashboard Dashboard" at bounding box center [67, 188] width 122 height 22
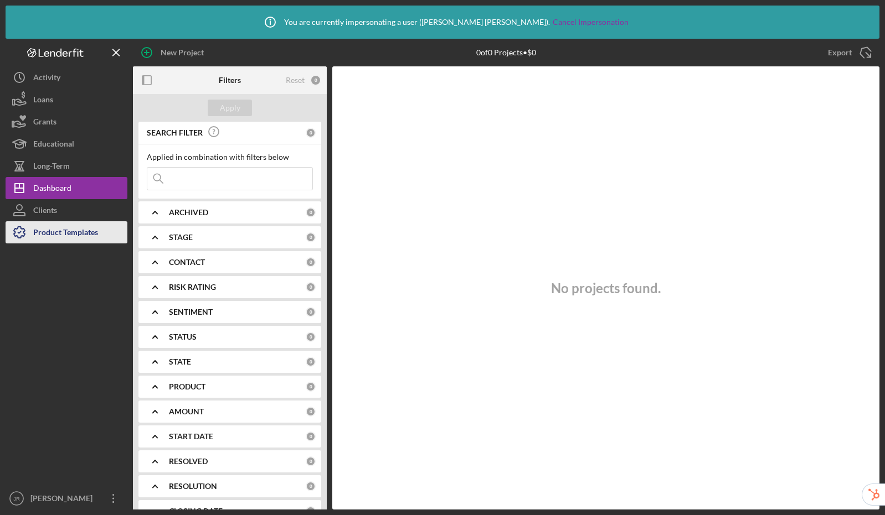
click at [83, 235] on div "Product Templates" at bounding box center [65, 233] width 65 height 25
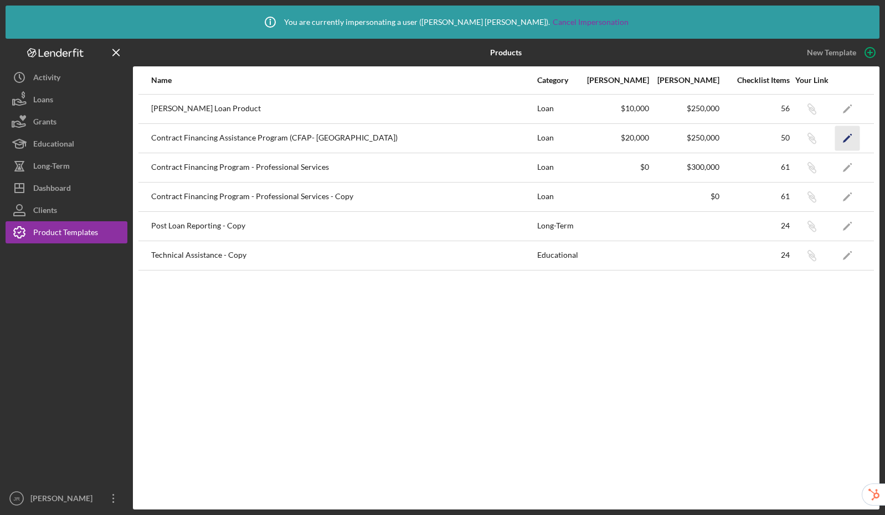
click at [845, 141] on polygon "button" at bounding box center [846, 139] width 8 height 8
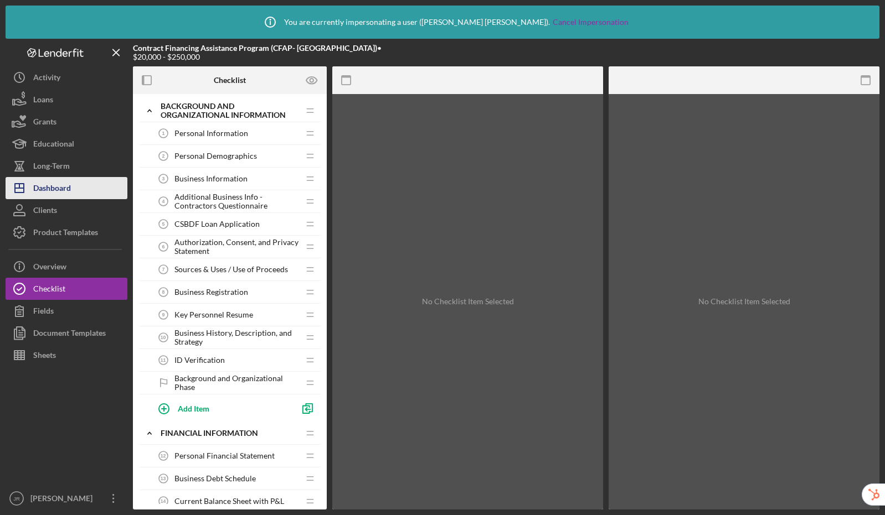
click at [61, 196] on div "Dashboard" at bounding box center [52, 189] width 38 height 25
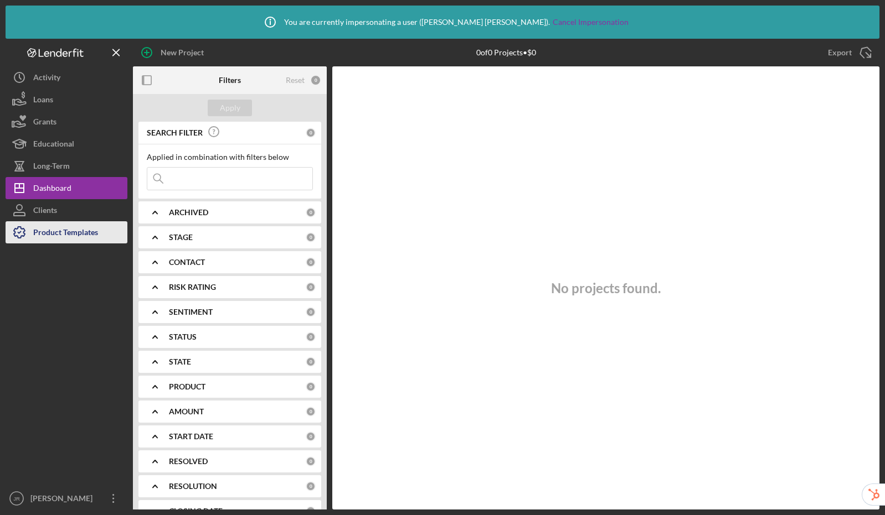
click at [80, 236] on div "Product Templates" at bounding box center [65, 233] width 65 height 25
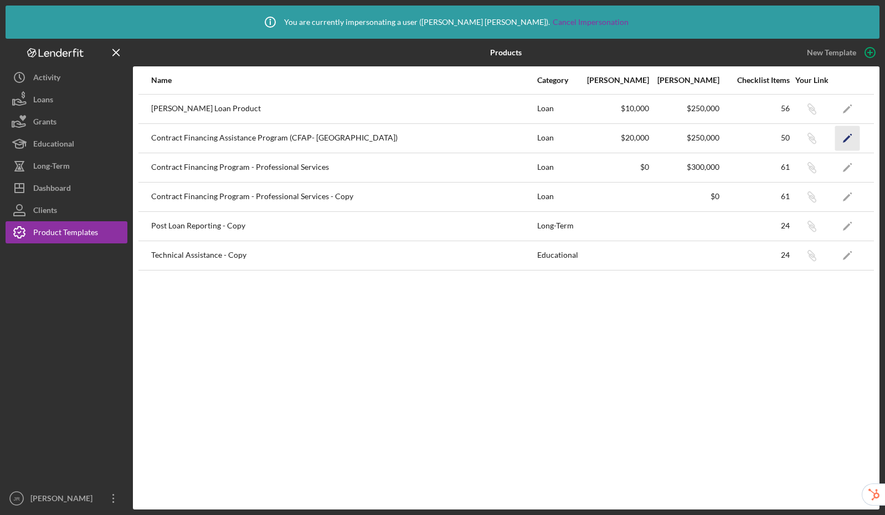
click at [853, 133] on icon "Icon/Edit" at bounding box center [847, 138] width 25 height 25
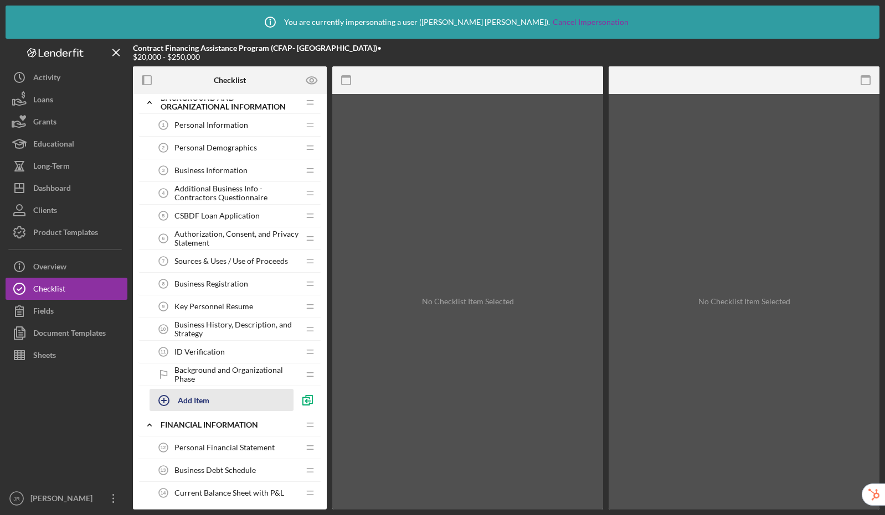
scroll to position [20, 0]
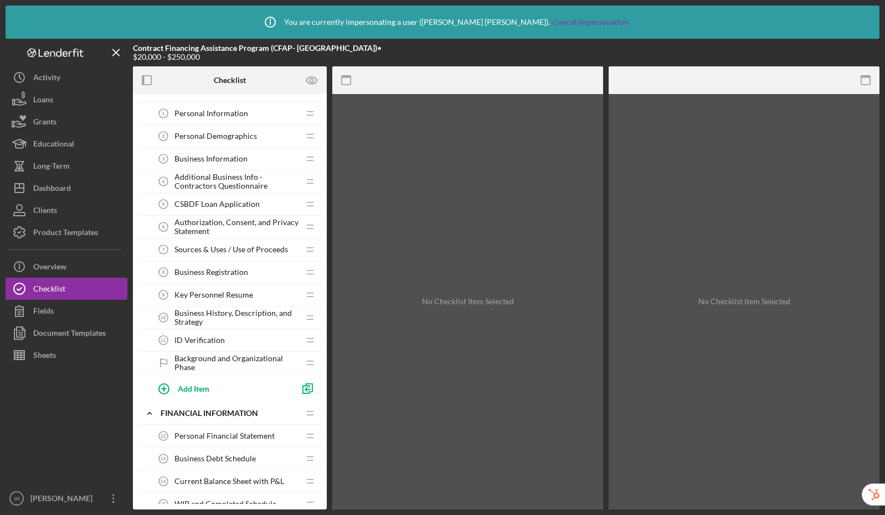
click at [226, 200] on span "CSBDF Loan Application" at bounding box center [216, 204] width 85 height 9
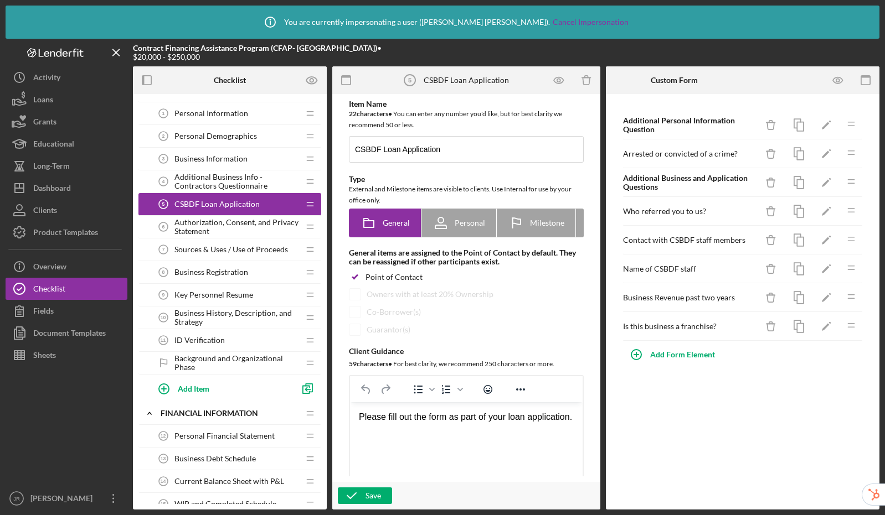
scroll to position [349, 0]
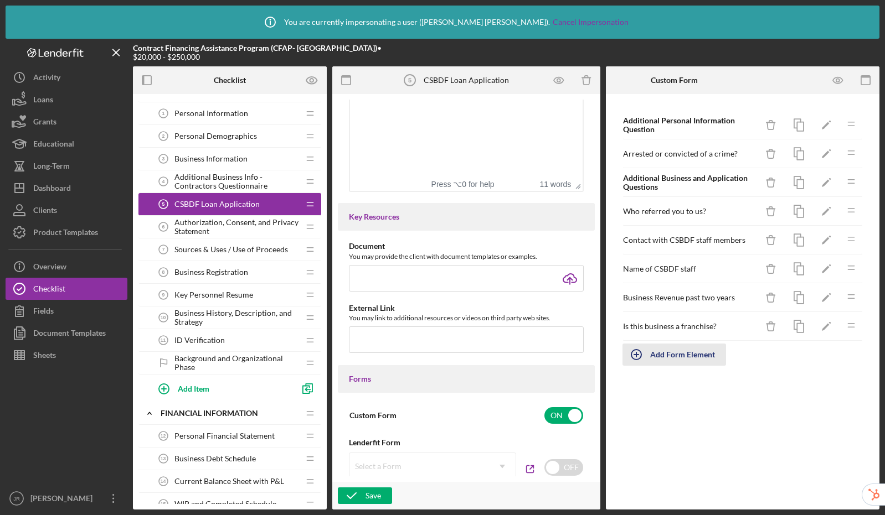
click at [709, 359] on div "Add Form Element" at bounding box center [682, 355] width 65 height 22
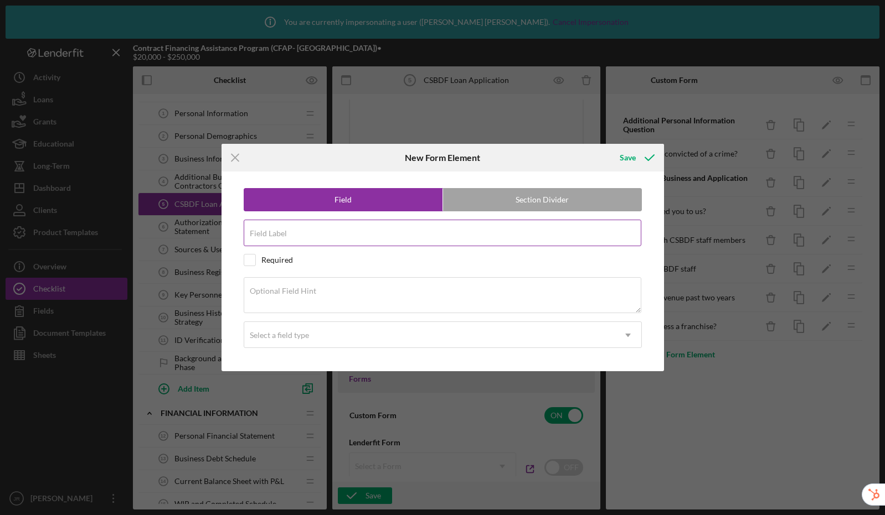
click at [311, 234] on input "Field Label" at bounding box center [442, 233] width 397 height 27
type input "Have you ever filed for bankruptcy?"
click at [288, 335] on div "Select a field type" at bounding box center [279, 335] width 59 height 9
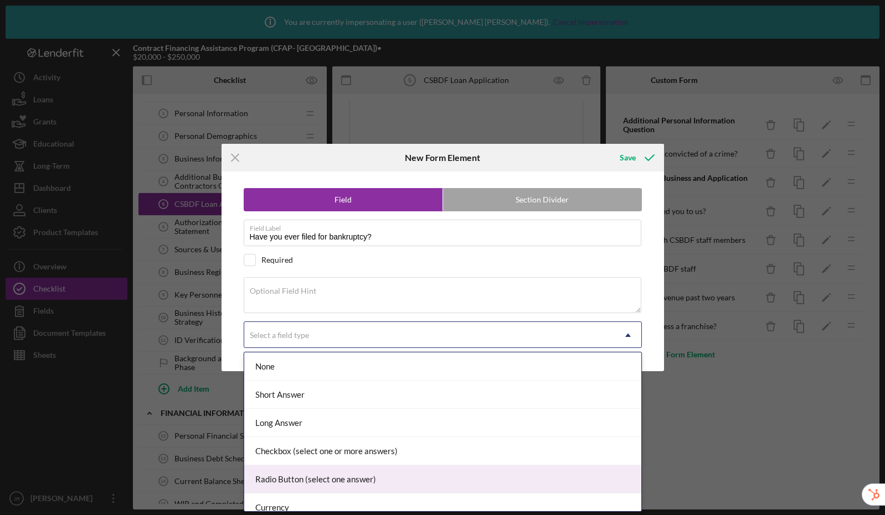
click at [311, 477] on div "Radio Button (select one answer)" at bounding box center [442, 480] width 397 height 28
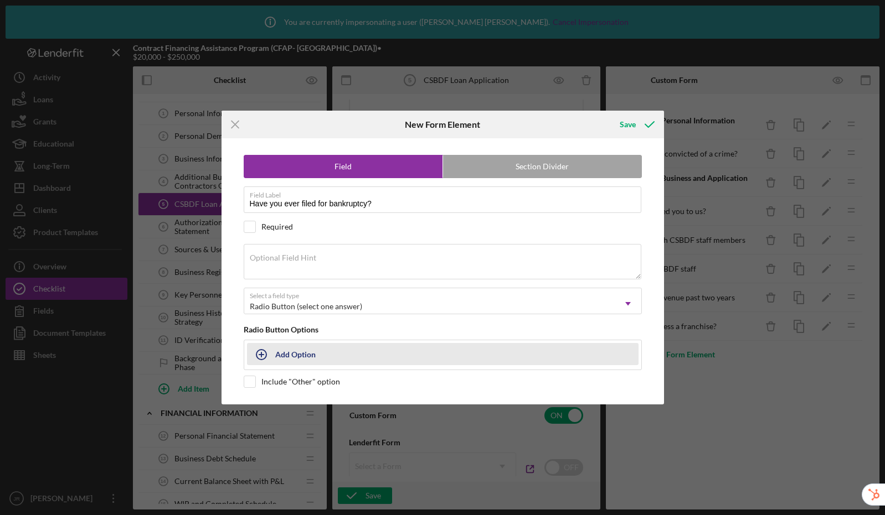
click at [286, 356] on div "Add Option" at bounding box center [295, 354] width 40 height 21
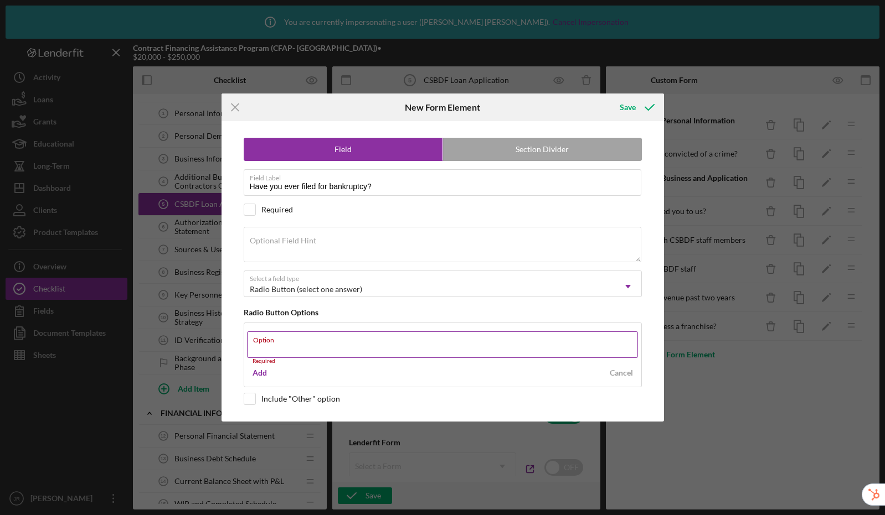
click at [333, 345] on div "Option Required" at bounding box center [442, 348] width 391 height 33
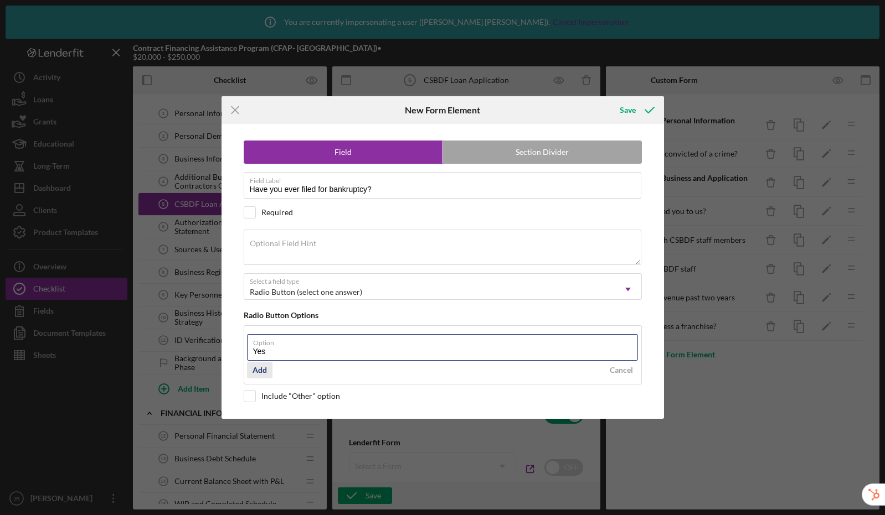
type input "Yes"
click at [258, 374] on div "Add" at bounding box center [259, 370] width 14 height 17
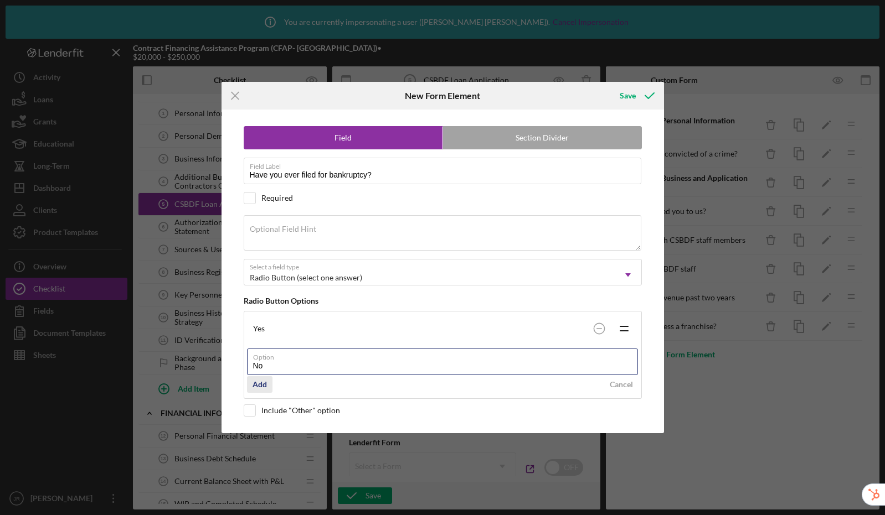
type input "No"
click at [261, 384] on div "Add" at bounding box center [259, 384] width 14 height 17
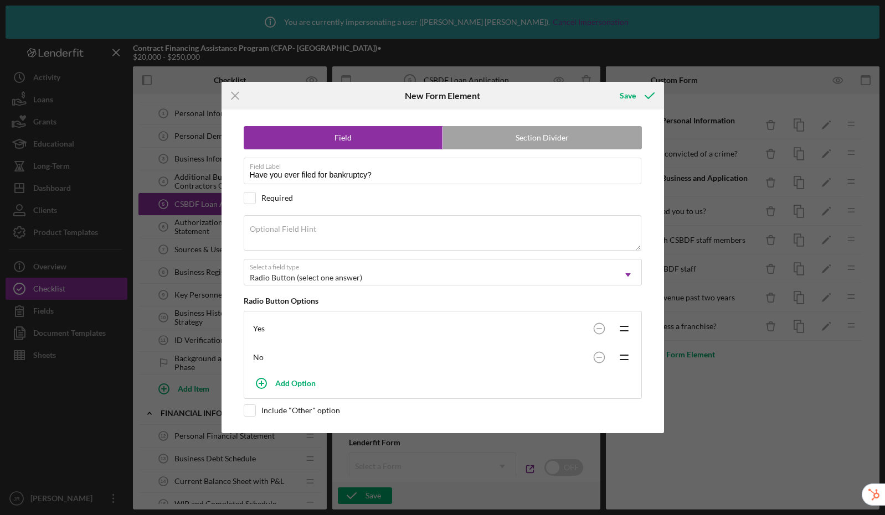
click at [628, 79] on div "Icon/Menu Close New Form Element Save Field Section Divider Field Label Have yo…" at bounding box center [442, 257] width 885 height 515
click at [633, 96] on div "Save" at bounding box center [627, 96] width 16 height 22
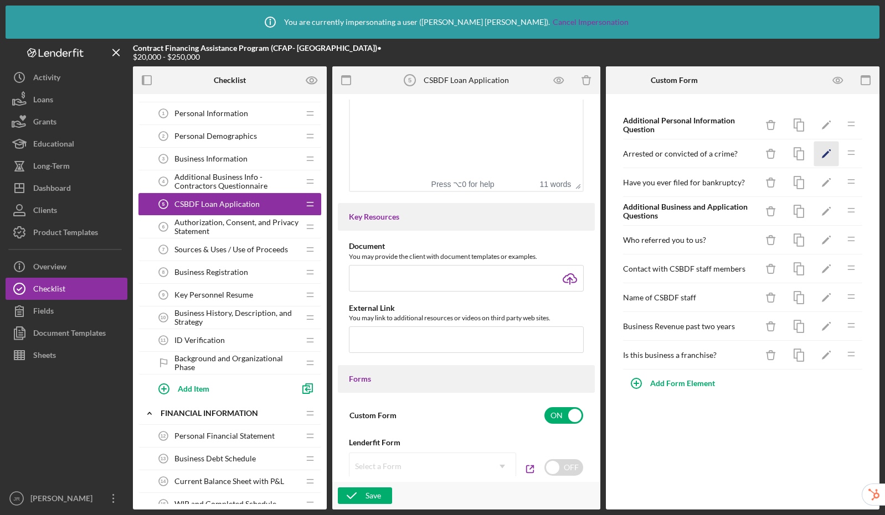
click at [830, 151] on icon "button" at bounding box center [830, 150] width 2 height 2
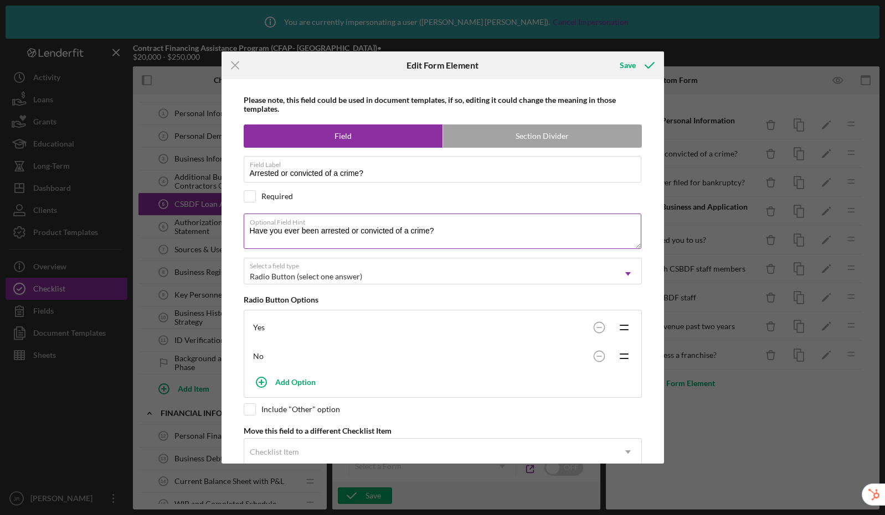
click at [461, 236] on textarea "Have you ever been arrested or convicted of a crime?" at bounding box center [442, 231] width 397 height 35
click at [238, 65] on icon "Icon/Menu Close" at bounding box center [235, 65] width 28 height 28
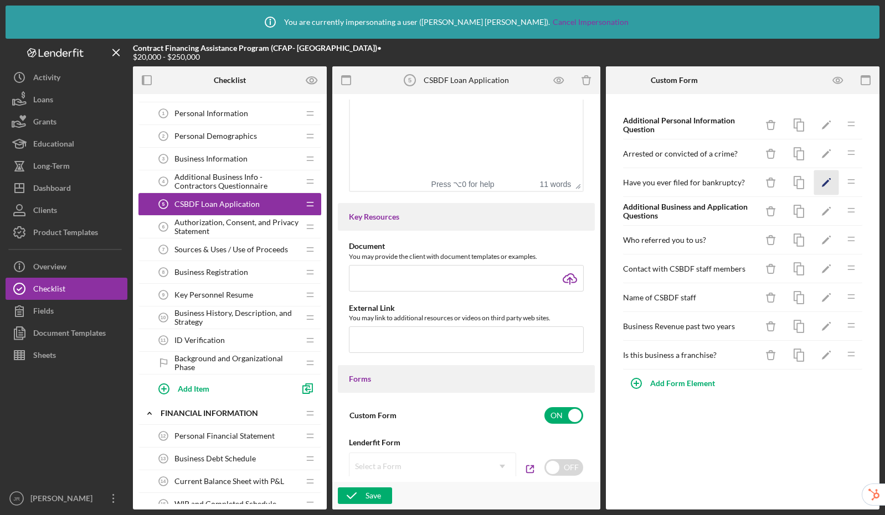
click at [833, 183] on icon "Icon/Edit" at bounding box center [826, 182] width 25 height 25
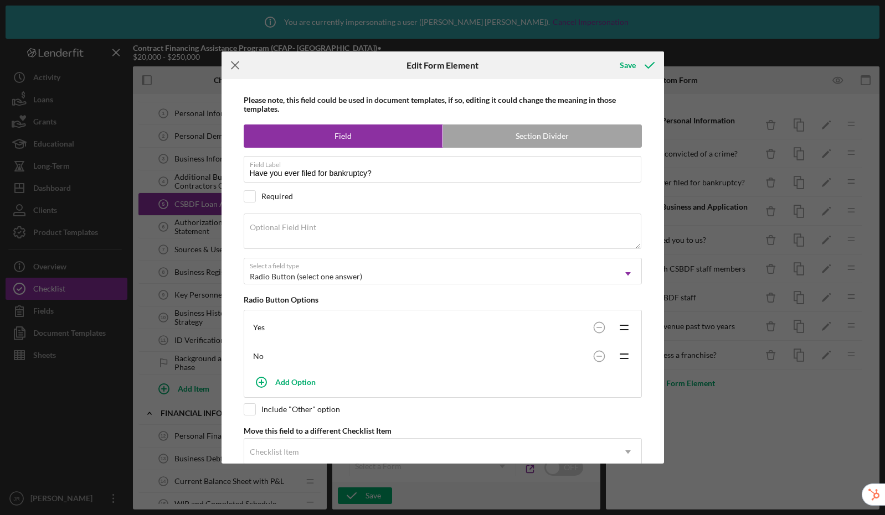
click at [226, 61] on icon "Icon/Menu Close" at bounding box center [235, 65] width 28 height 28
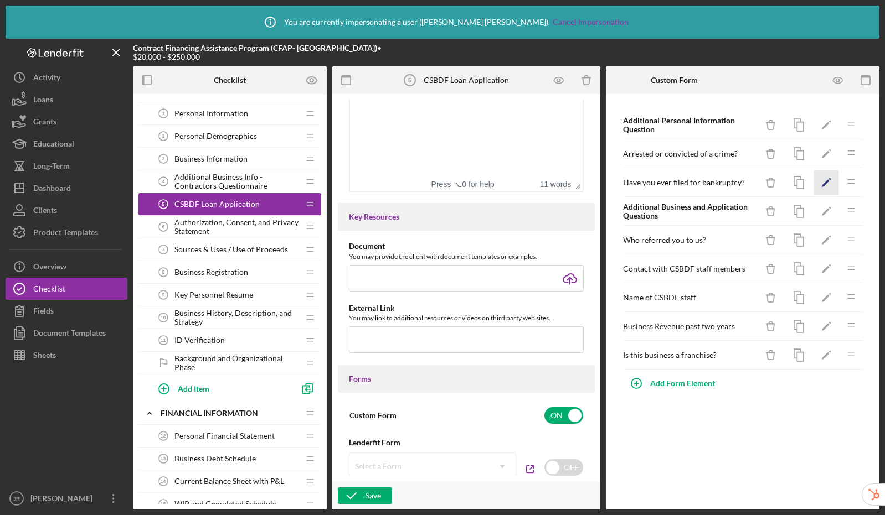
click at [827, 180] on polygon "button" at bounding box center [825, 184] width 8 height 8
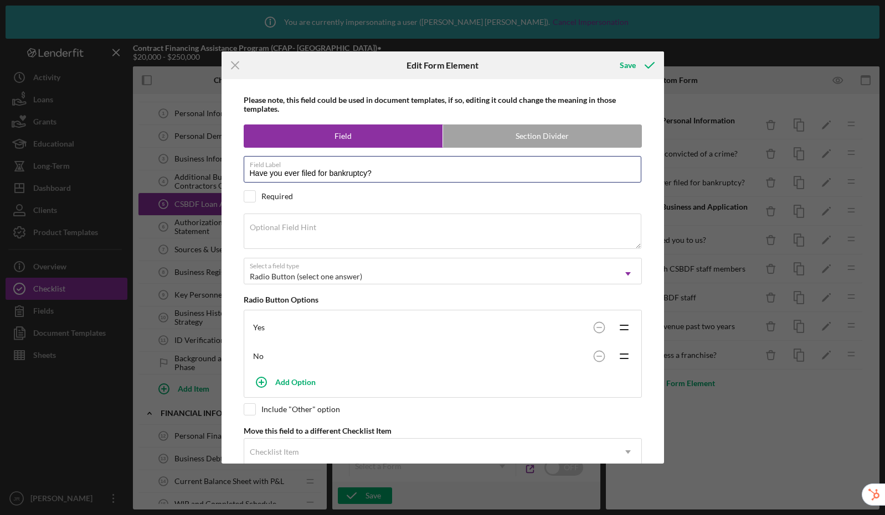
drag, startPoint x: 318, startPoint y: 174, endPoint x: 230, endPoint y: 174, distance: 88.0
click at [230, 174] on div "Please note, this field could be used in document templates, if so, editing it …" at bounding box center [442, 271] width 431 height 385
type input "Filed for bankruptcy?"
click at [296, 235] on textarea "Optional Field Hint" at bounding box center [442, 231] width 397 height 35
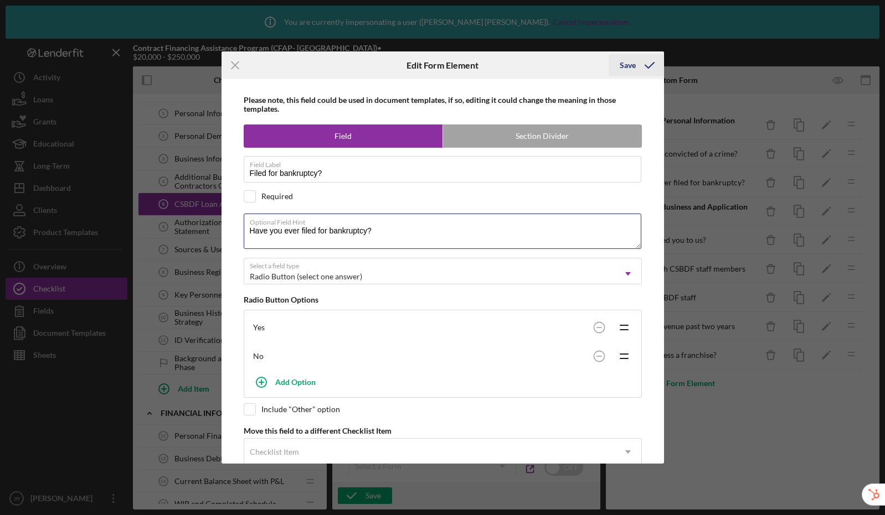
type textarea "Have you ever filed for bankruptcy?"
click at [631, 61] on div "Save" at bounding box center [627, 65] width 16 height 22
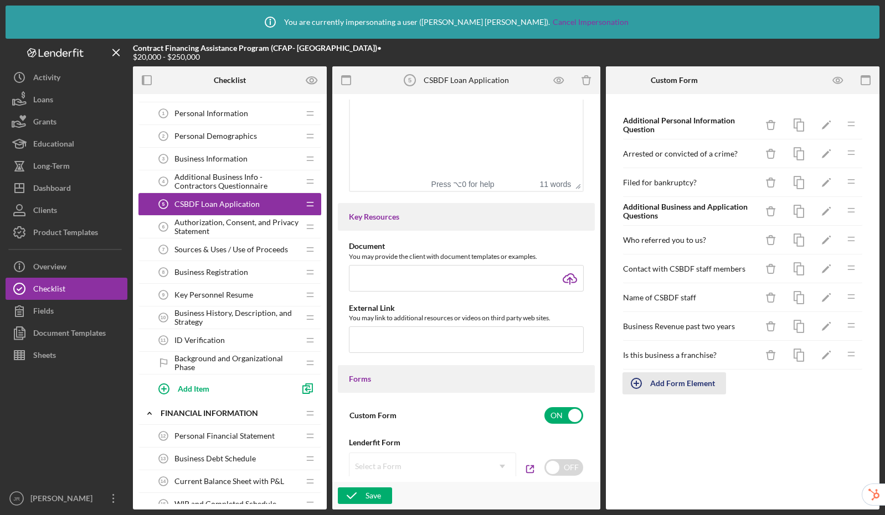
click at [691, 385] on div "Add Form Element" at bounding box center [682, 384] width 65 height 22
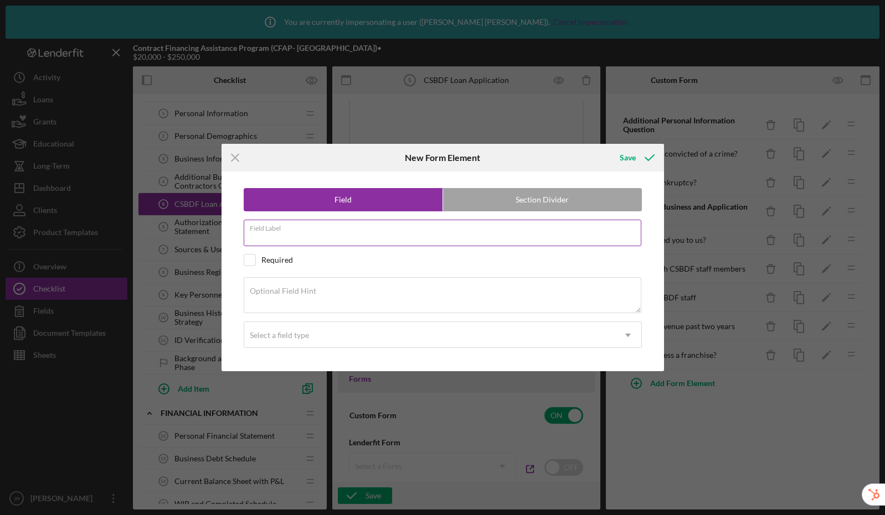
click at [328, 237] on input "Field Label" at bounding box center [442, 233] width 397 height 27
type input "Bankruptcy - Description"
click at [356, 291] on textarea "Optional Field Hint" at bounding box center [442, 294] width 397 height 35
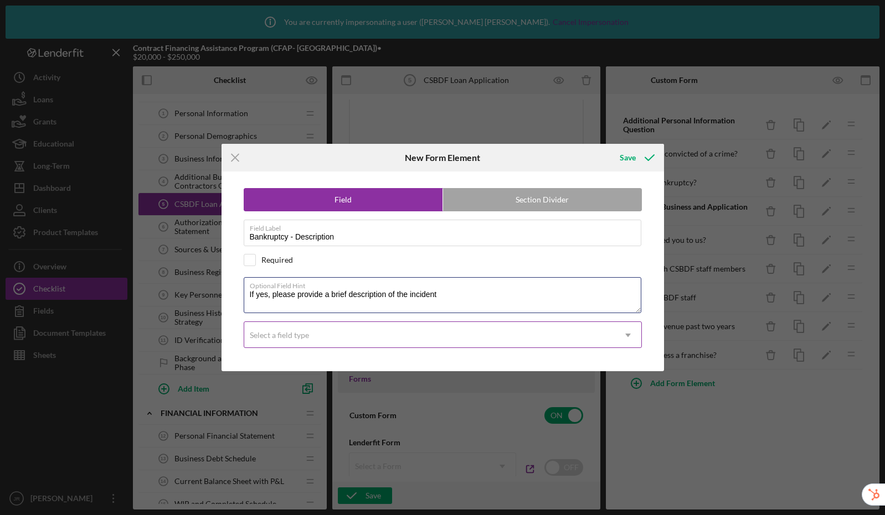
type textarea "If yes, please provide a brief description of the incident"
click at [366, 331] on div "Select a field type" at bounding box center [429, 335] width 370 height 25
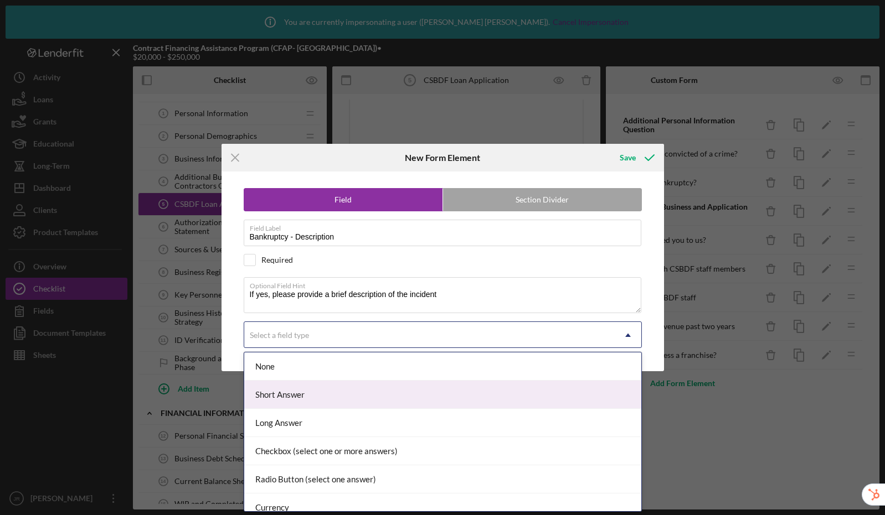
click at [367, 400] on div "Short Answer" at bounding box center [442, 395] width 397 height 28
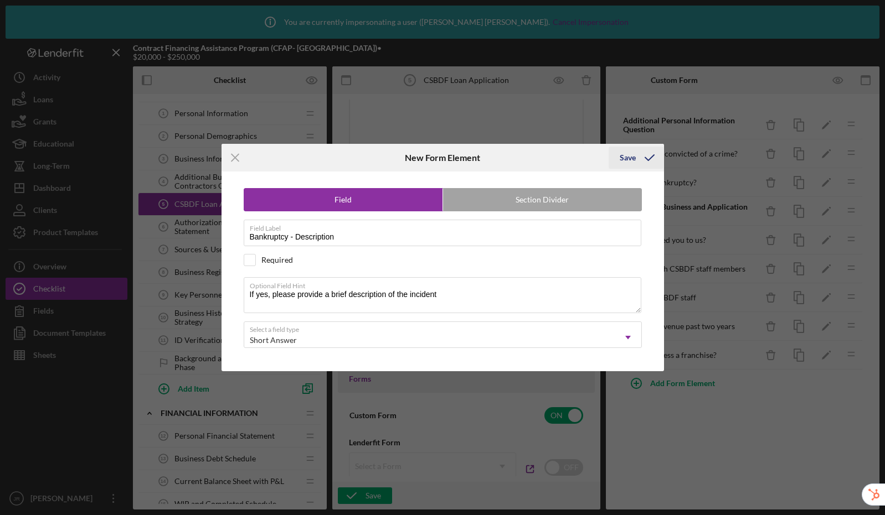
click at [628, 158] on div "Save" at bounding box center [627, 158] width 16 height 22
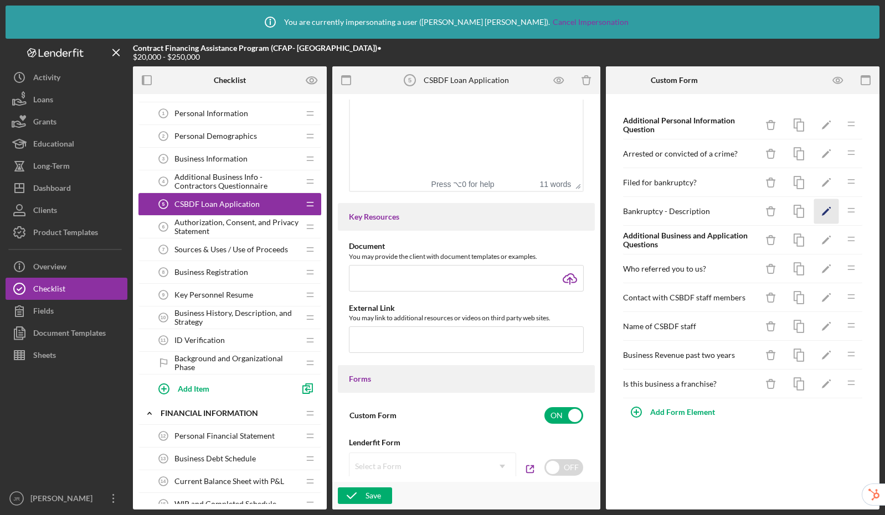
click at [822, 210] on icon "Icon/Edit" at bounding box center [826, 211] width 25 height 25
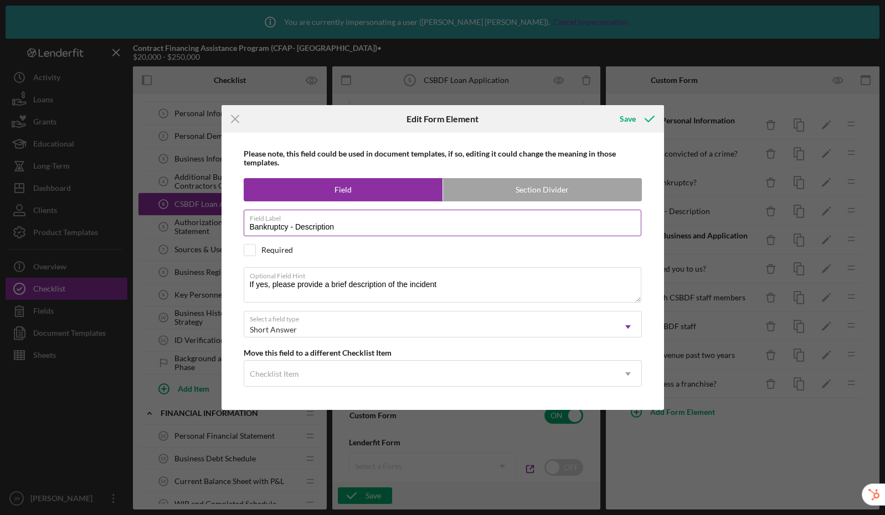
click at [301, 230] on input "Bankruptcy - Description" at bounding box center [442, 223] width 397 height 27
type input "Bankruptcy - description"
click at [627, 118] on div "Save" at bounding box center [627, 119] width 16 height 22
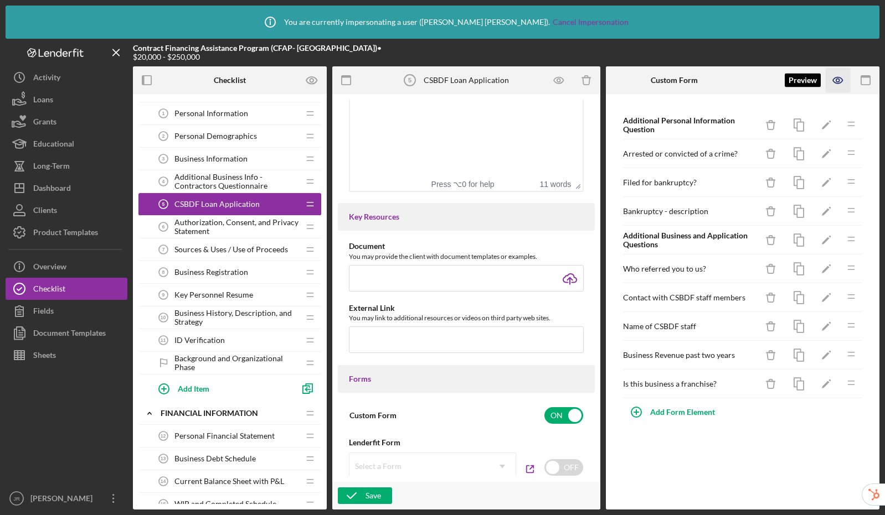
click at [843, 84] on icon "button" at bounding box center [837, 80] width 25 height 25
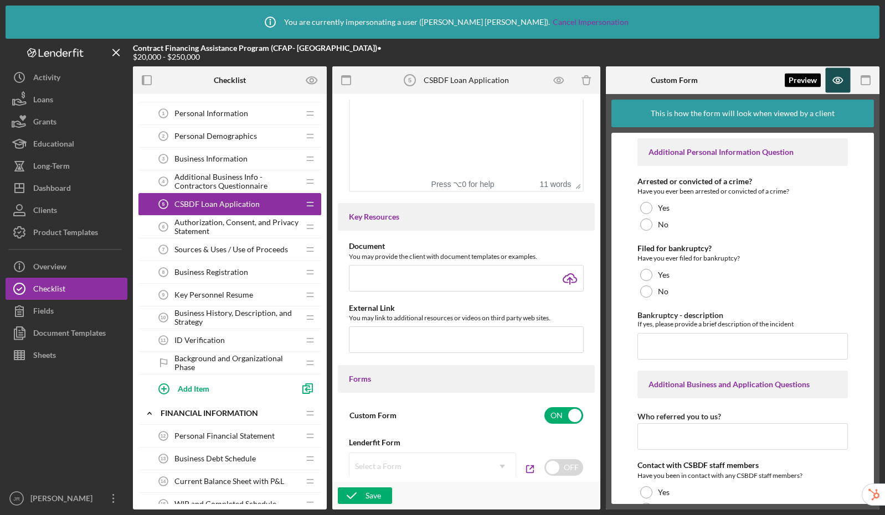
click at [840, 75] on icon "button" at bounding box center [837, 80] width 25 height 25
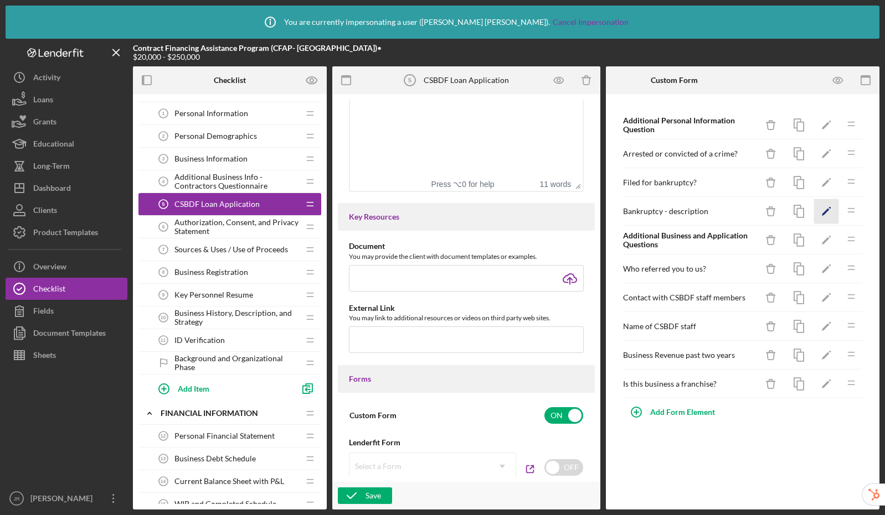
click at [825, 214] on icon "Icon/Edit" at bounding box center [826, 211] width 25 height 25
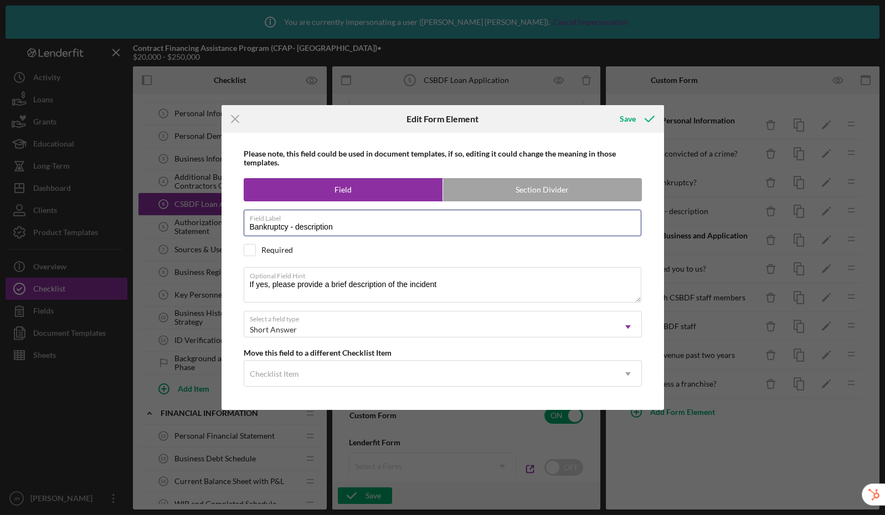
drag, startPoint x: 314, startPoint y: 225, endPoint x: 234, endPoint y: 221, distance: 80.4
click at [234, 221] on div "Please note, this field could be used in document templates, if so, editing it …" at bounding box center [442, 272] width 431 height 278
type input "D"
type input "B"
type input "Brief description of bankruptcy incident"
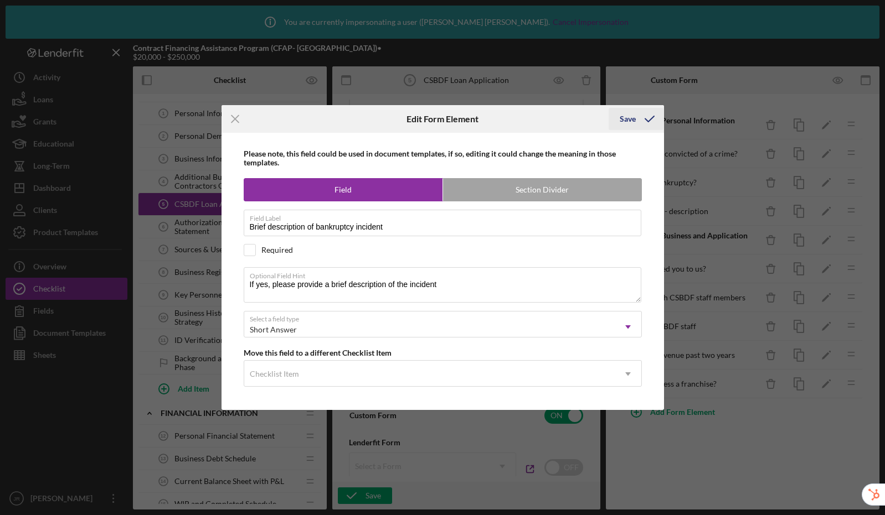
click at [623, 117] on div "Save" at bounding box center [627, 119] width 16 height 22
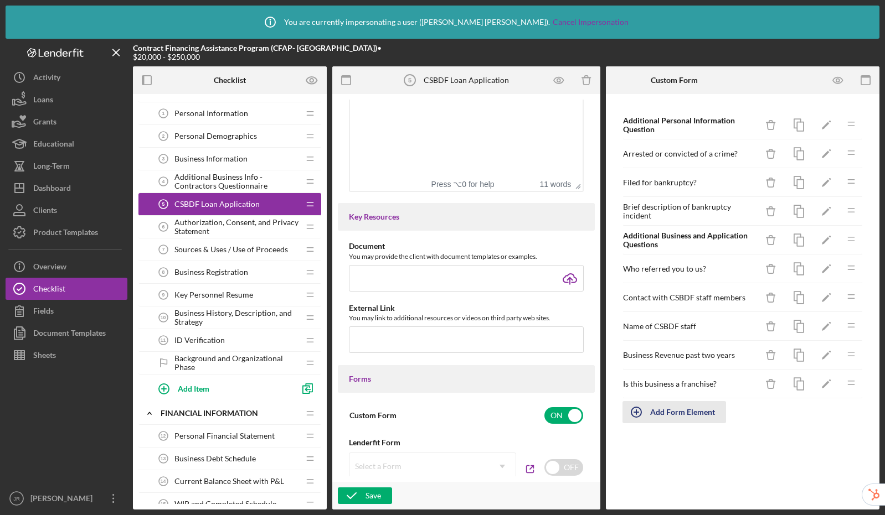
click at [686, 416] on div "Add Form Element" at bounding box center [682, 412] width 65 height 22
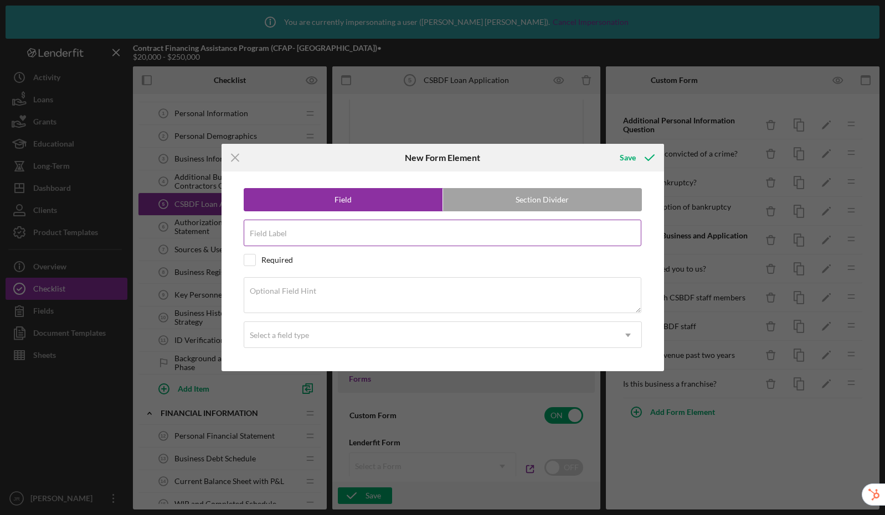
click at [308, 237] on input "Field Label" at bounding box center [442, 233] width 397 height 27
type input "Liens, Judgments, Encumbrances"
click at [338, 297] on textarea "Optional Field Hint" at bounding box center [442, 294] width 397 height 35
click at [312, 290] on label "Optional Field Hint" at bounding box center [283, 291] width 66 height 9
click at [312, 290] on textarea "Optional Field Hint" at bounding box center [442, 294] width 397 height 35
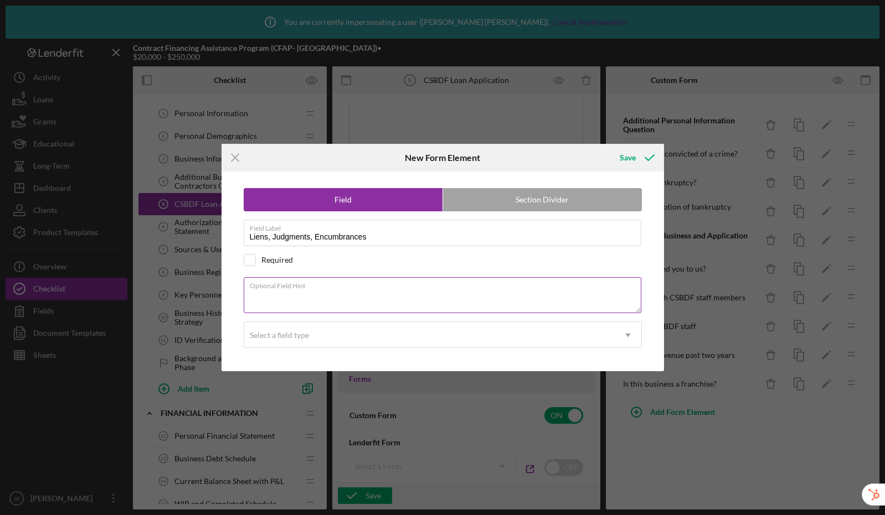
paste textarea "Are you currently the subject of any liens, judgments, or encumbrances?"
type textarea "Are you currently the subject of any liens, judgments, or encumbrances?"
click at [392, 236] on input "Liens, Judgments, Encumbrances" at bounding box center [442, 233] width 397 height 27
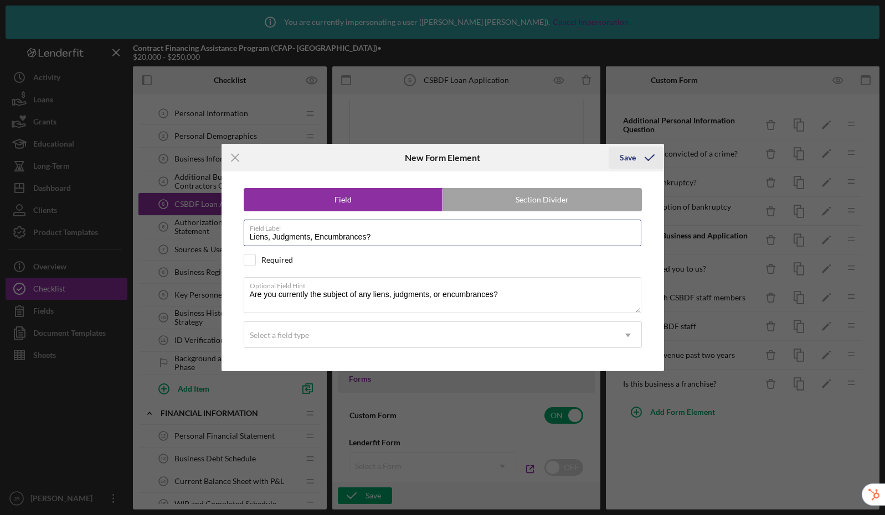
type input "Liens, Judgments, Encumbrances?"
click at [634, 154] on div "Save" at bounding box center [627, 158] width 16 height 22
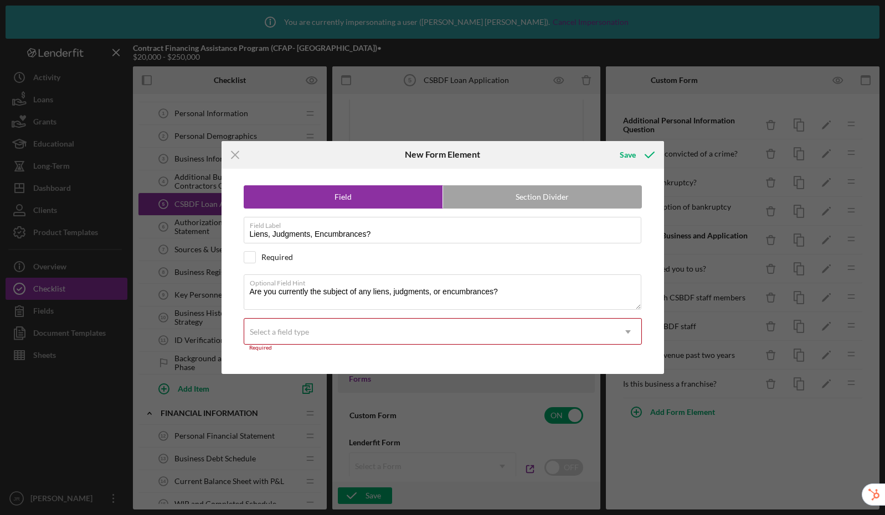
click at [355, 333] on div "Select a field type" at bounding box center [429, 331] width 370 height 25
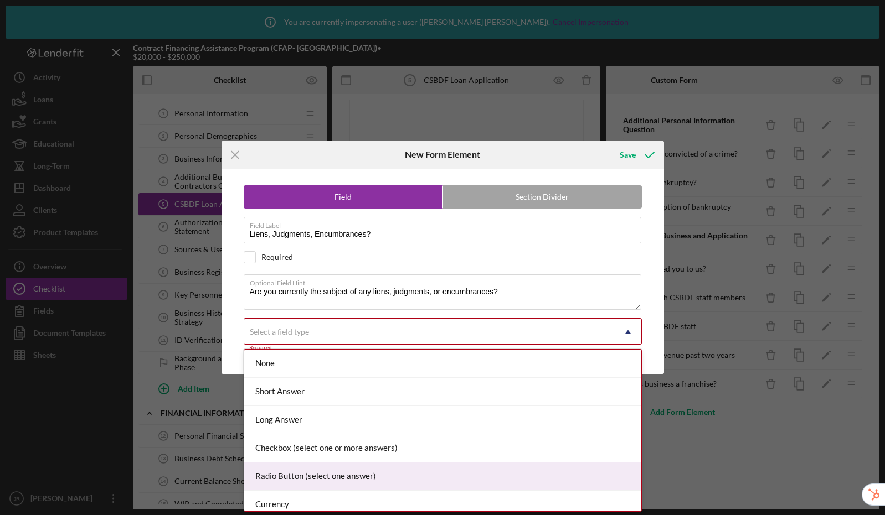
click at [340, 469] on div "Radio Button (select one answer)" at bounding box center [442, 477] width 397 height 28
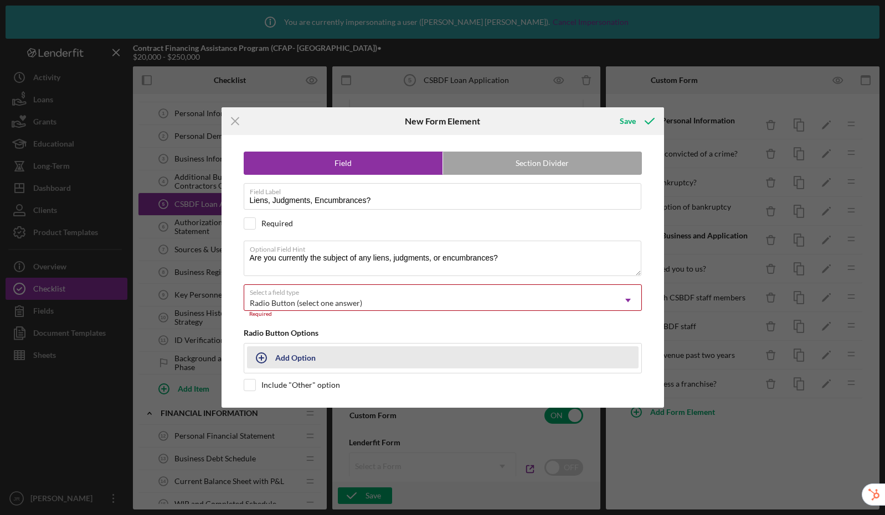
click at [304, 358] on div "Add Option" at bounding box center [295, 357] width 40 height 21
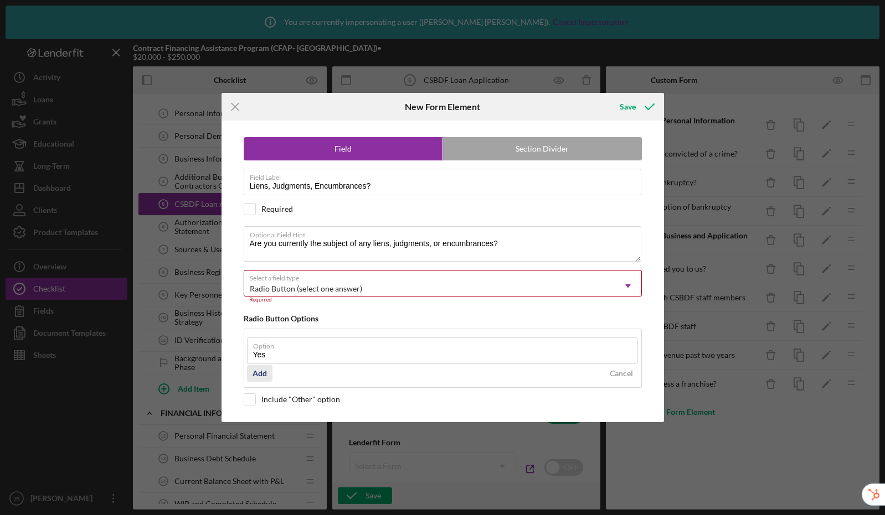
type input "Yes"
click at [257, 373] on div "Add" at bounding box center [259, 373] width 14 height 17
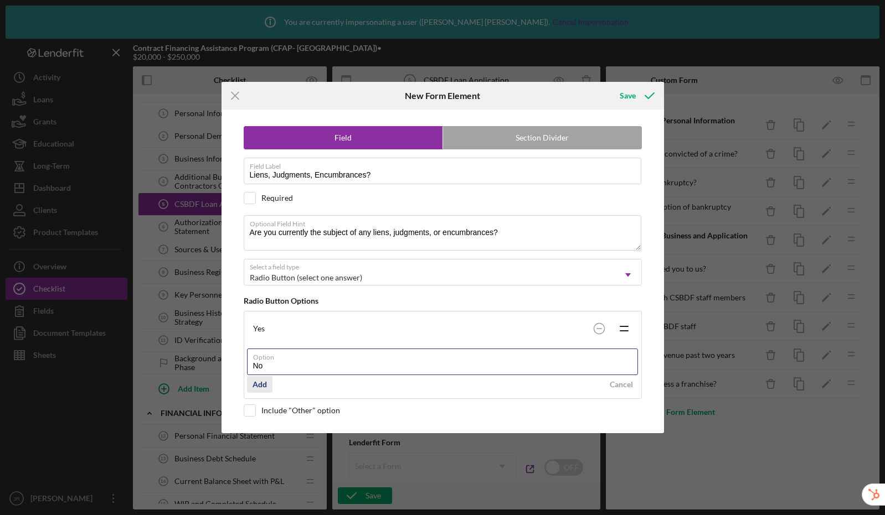
type input "No"
click at [264, 386] on div "Add" at bounding box center [259, 384] width 14 height 17
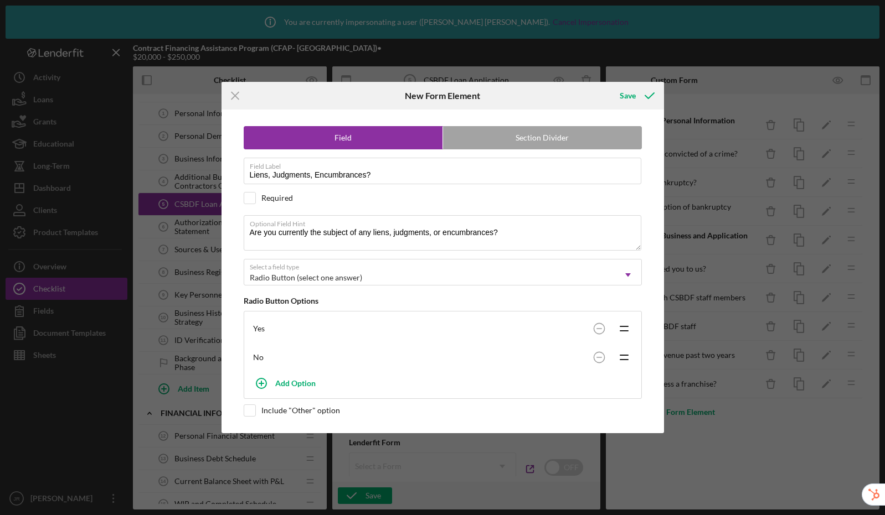
click at [633, 78] on div "Icon/Menu Close New Form Element Save Field Section Divider Field Label Liens, …" at bounding box center [442, 257] width 885 height 515
click at [625, 97] on div "Save" at bounding box center [627, 96] width 16 height 22
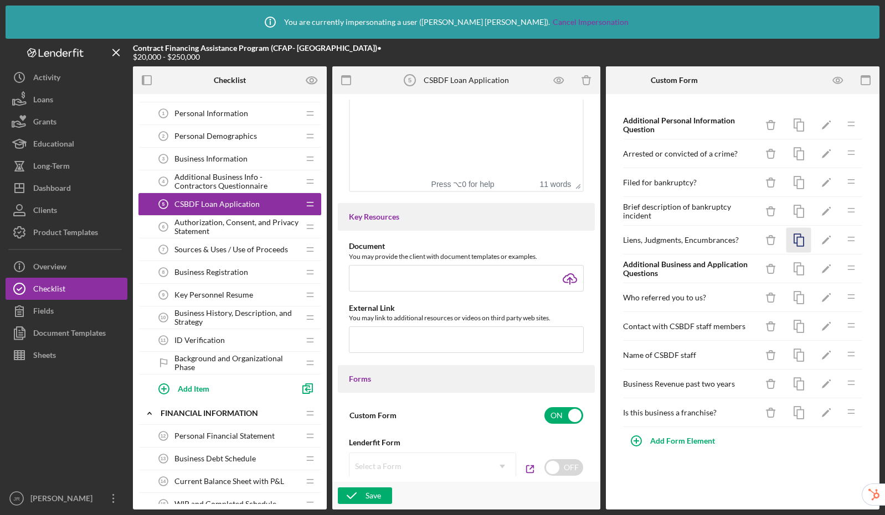
click at [797, 241] on icon "button" at bounding box center [798, 240] width 25 height 25
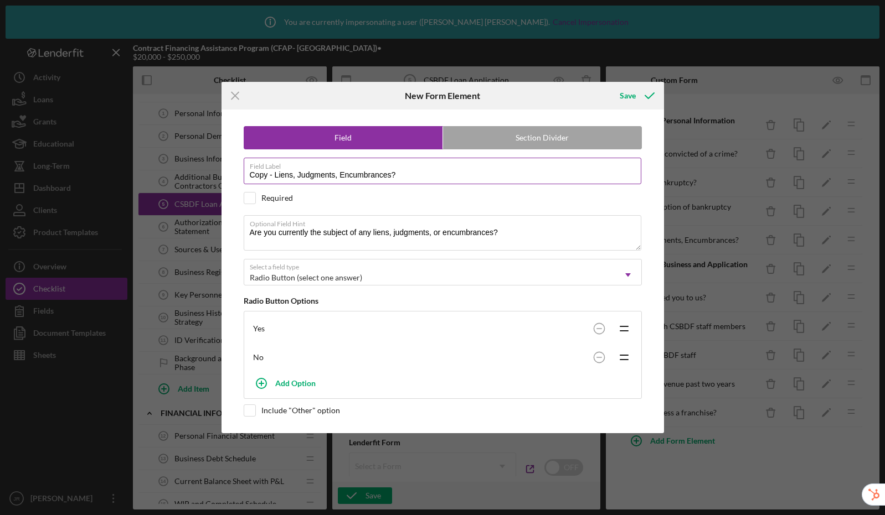
click at [418, 177] on input "Copy - Liens, Judgments, Encumbrances?" at bounding box center [442, 171] width 397 height 27
drag, startPoint x: 260, startPoint y: 176, endPoint x: 198, endPoint y: 169, distance: 62.3
click at [198, 169] on div "Icon/Menu Close New Form Element Save Field Section Divider Field Label Copy - …" at bounding box center [442, 257] width 885 height 515
type input "Description of Liens, Judgments, Encumbrances"
drag, startPoint x: 513, startPoint y: 232, endPoint x: 241, endPoint y: 230, distance: 271.8
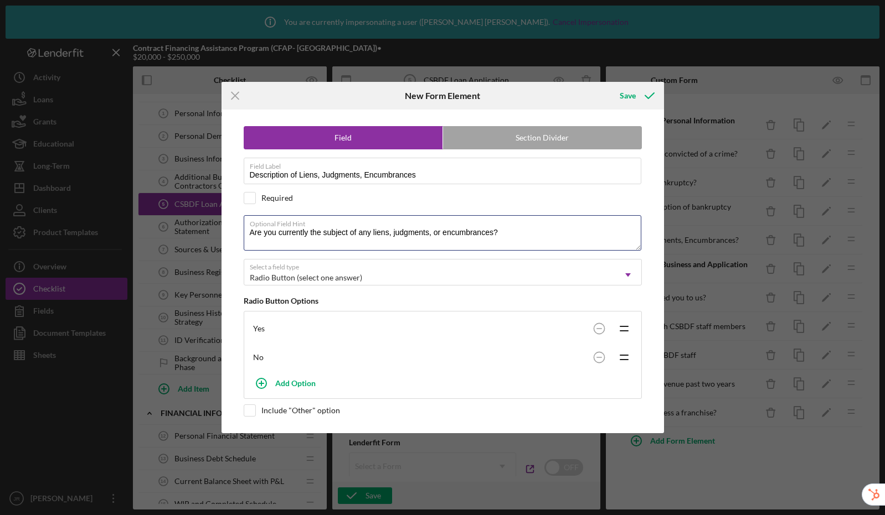
click at [241, 230] on div "Field Section Divider Field Label Description of Liens, Judgments, Encumbrances…" at bounding box center [442, 272] width 431 height 324
type textarea "If yes, please provide a description"
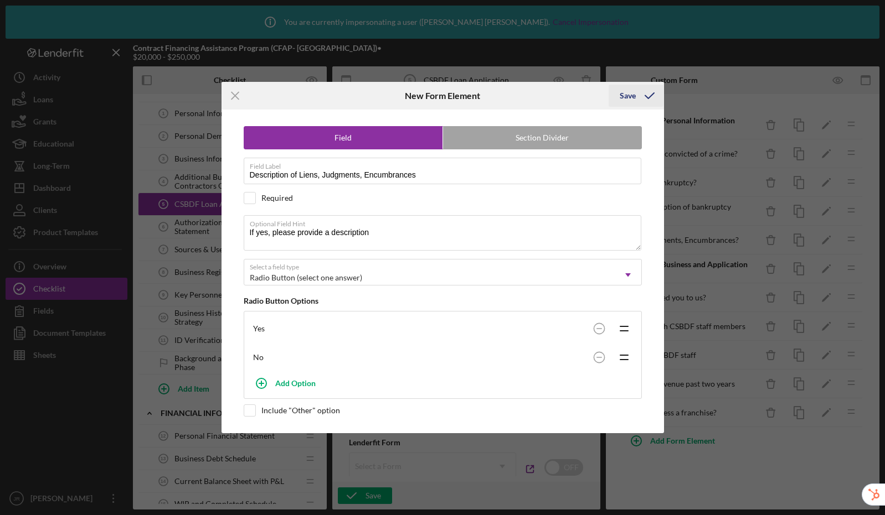
click at [619, 94] on button "Save" at bounding box center [635, 96] width 55 height 22
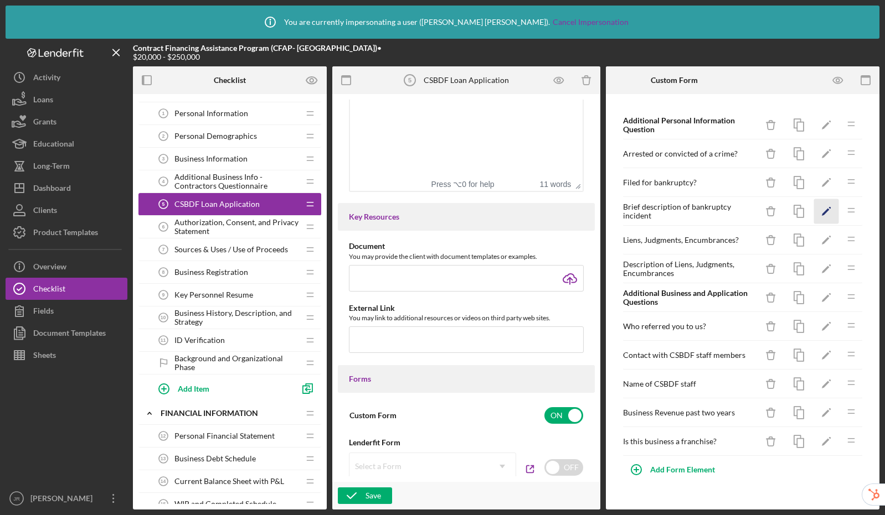
click at [829, 211] on icon "Icon/Edit" at bounding box center [826, 211] width 25 height 25
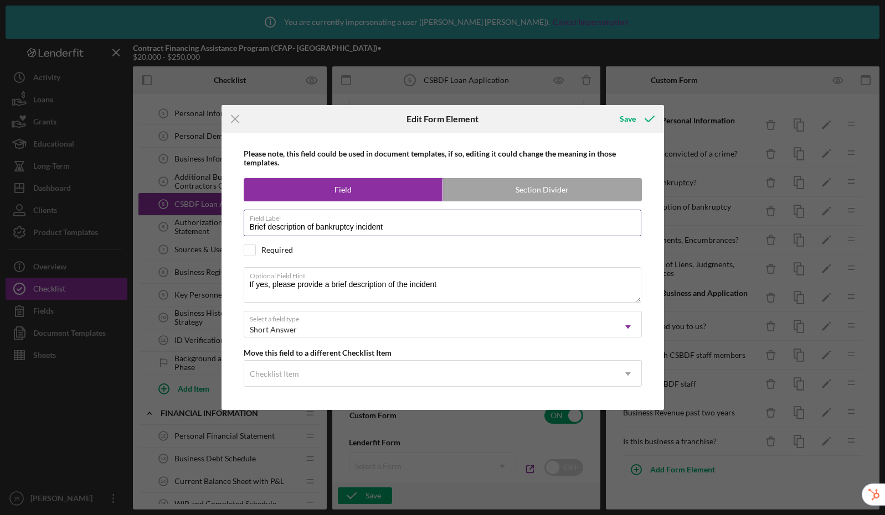
drag, startPoint x: 306, startPoint y: 225, endPoint x: 194, endPoint y: 216, distance: 112.7
click at [194, 216] on div "Icon/Menu Close Edit Form Element Save Please note, this field could be used in…" at bounding box center [442, 257] width 885 height 515
type input "Description of bankruptcy incident"
click at [632, 116] on div "Save" at bounding box center [627, 119] width 16 height 22
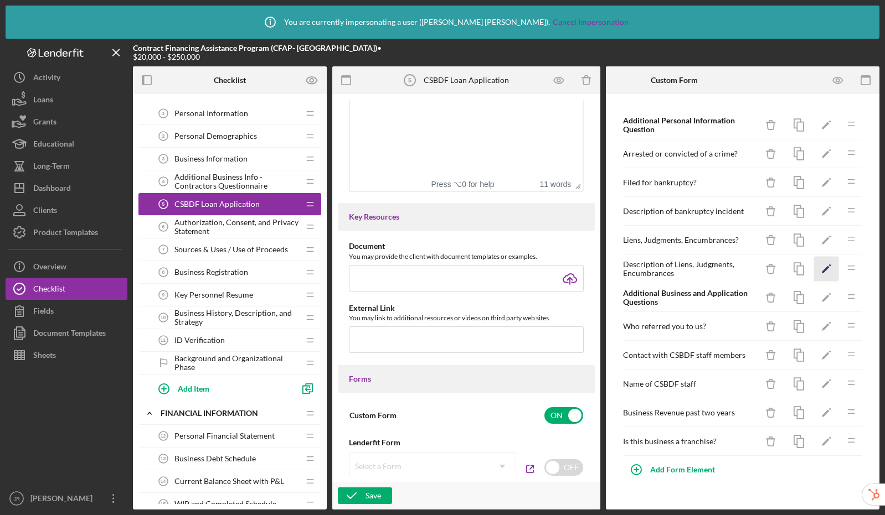
click at [823, 267] on icon "Icon/Edit" at bounding box center [826, 269] width 25 height 25
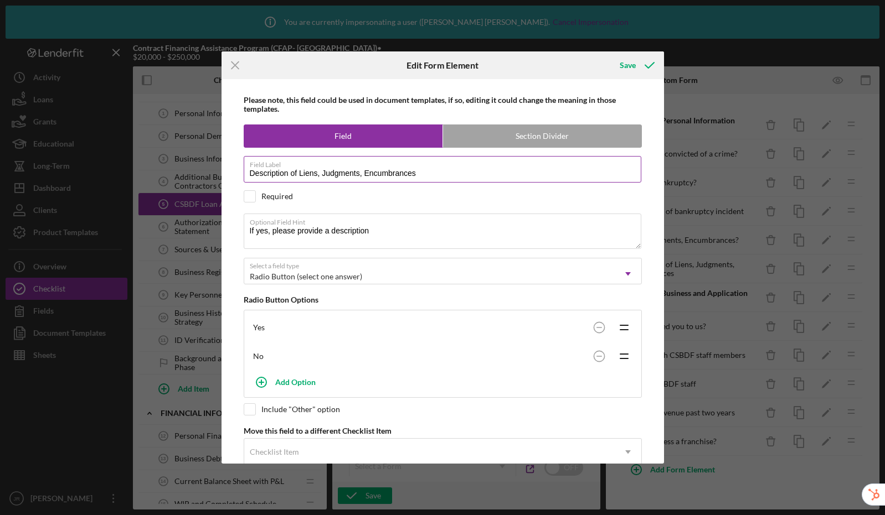
click at [300, 176] on input "Description of Liens, Judgments, Encumbrances" at bounding box center [442, 169] width 397 height 27
click at [323, 176] on input "Description of liens, Judgments, Encumbrances" at bounding box center [442, 169] width 397 height 27
click at [363, 177] on input "Description of liens, judgments, Encumbrances" at bounding box center [442, 169] width 397 height 27
type input "Description of liens, judgments, encumbrances"
click at [627, 64] on div "Save" at bounding box center [627, 65] width 16 height 22
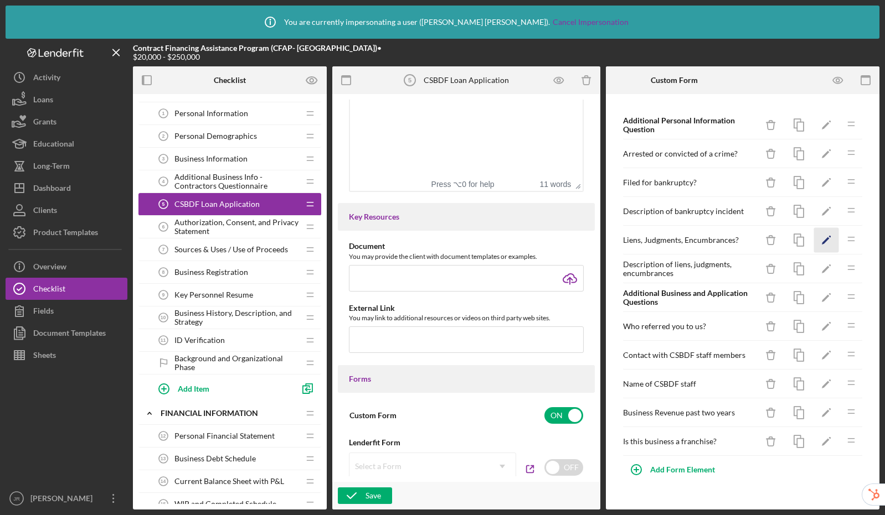
click at [824, 235] on icon "Icon/Edit" at bounding box center [826, 240] width 25 height 25
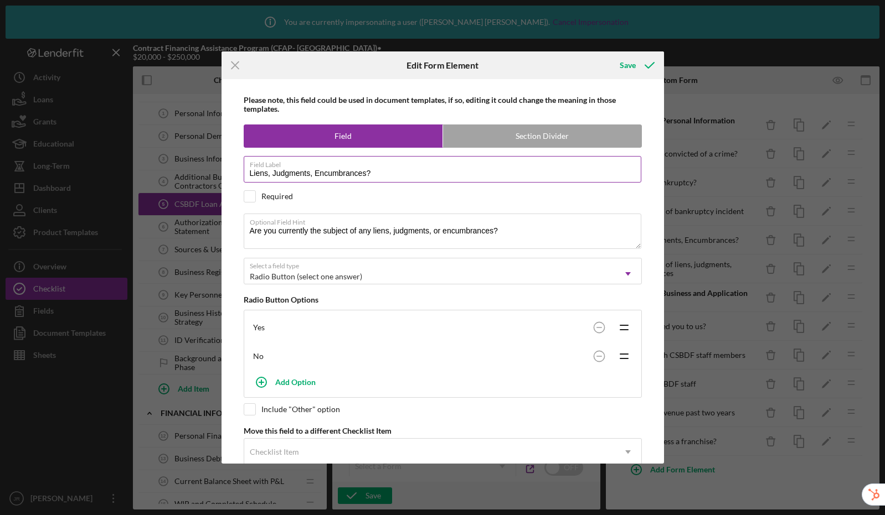
click at [276, 173] on input "Liens, Judgments, Encumbrances?" at bounding box center [442, 169] width 397 height 27
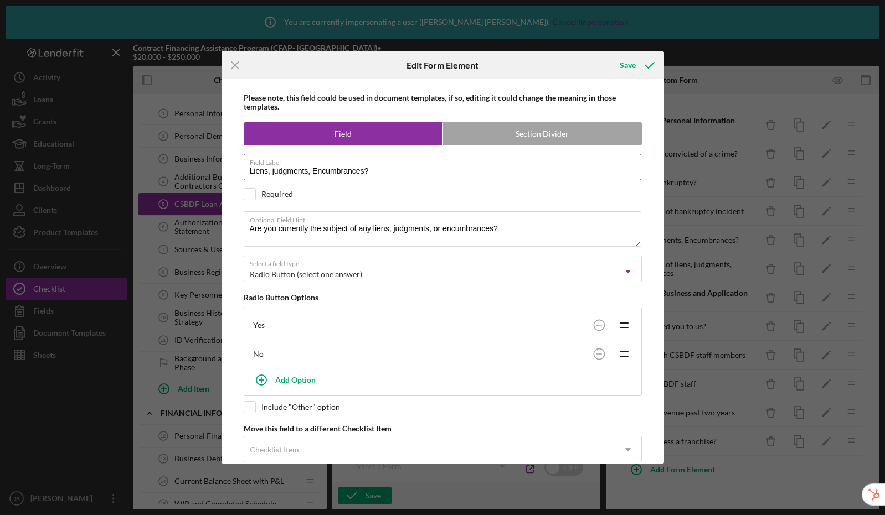
click at [318, 171] on input "Liens, judgments, Encumbrances?" at bounding box center [442, 167] width 397 height 27
type input "Liens, judgments, encumbrances?"
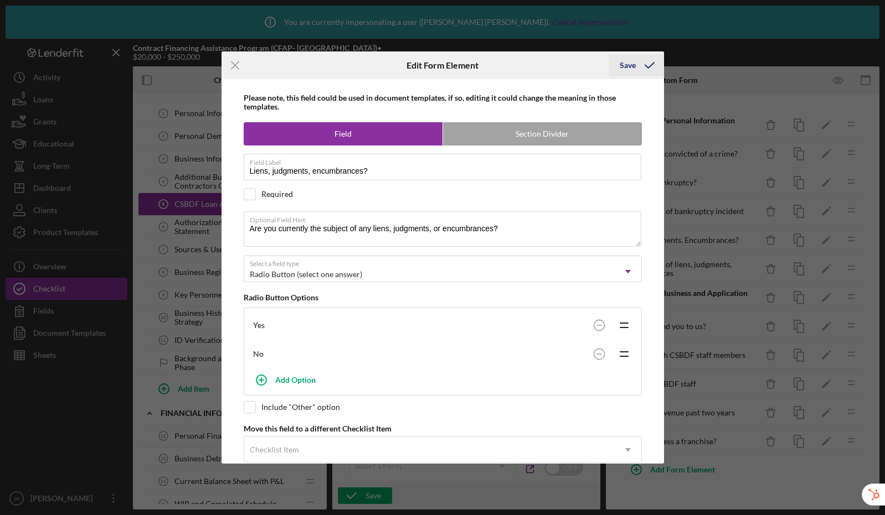
click at [630, 61] on div "Save" at bounding box center [627, 65] width 16 height 22
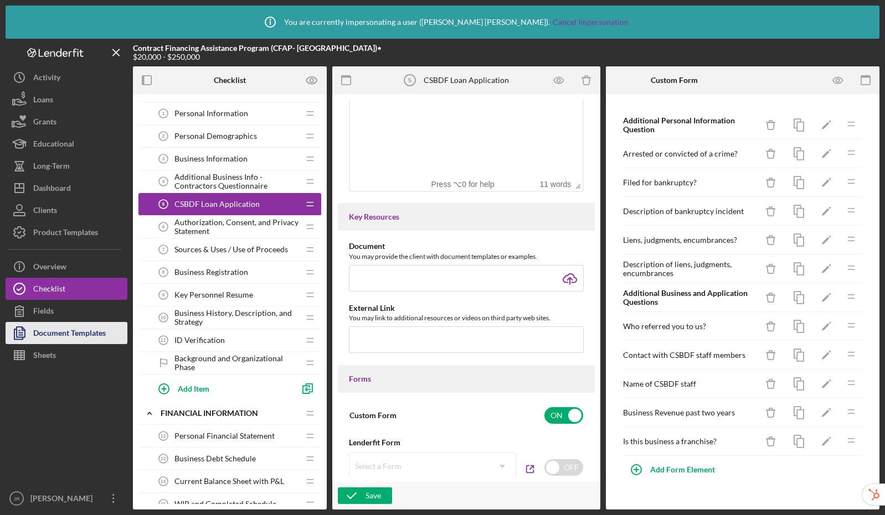
click at [86, 333] on div "Document Templates" at bounding box center [69, 334] width 73 height 25
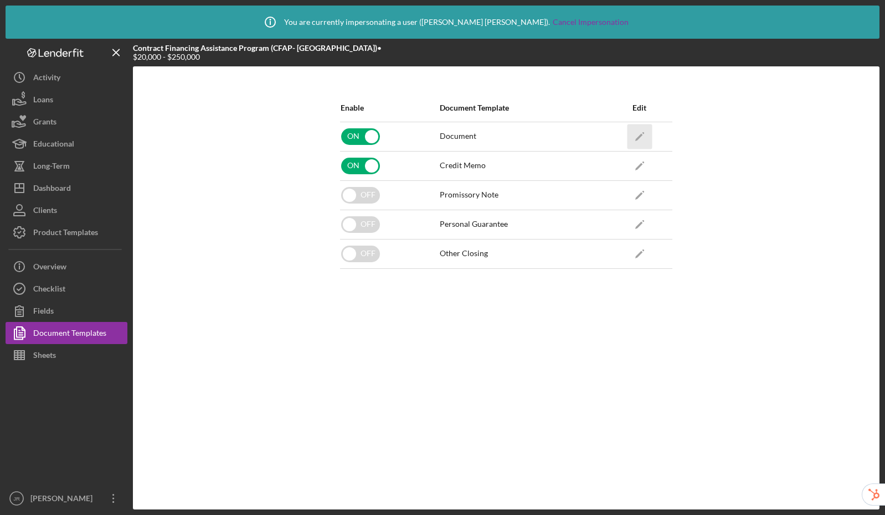
click at [639, 133] on icon "Icon/Edit" at bounding box center [639, 136] width 25 height 25
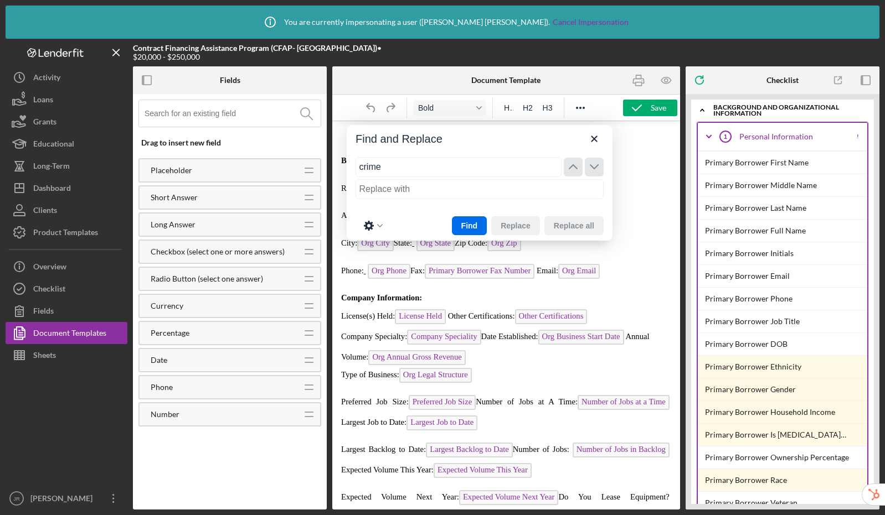
scroll to position [1058, 0]
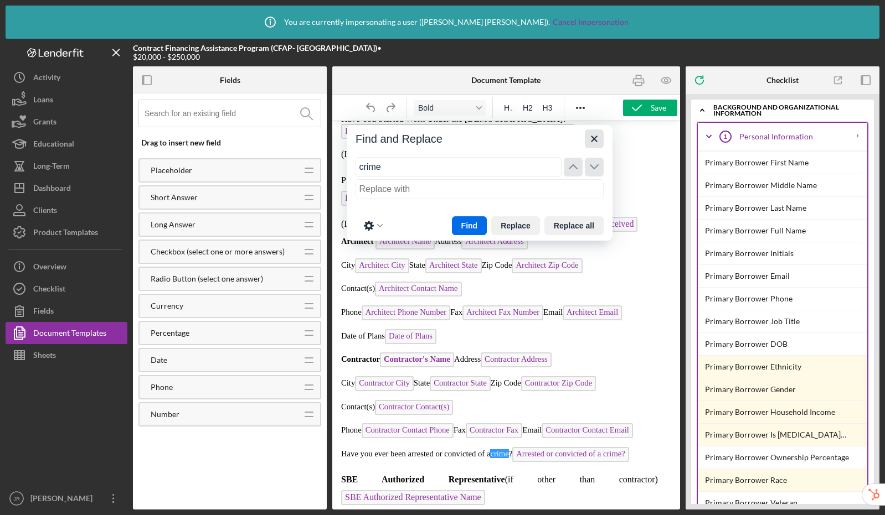
type input "crime"
click at [596, 140] on icon "Close" at bounding box center [593, 138] width 13 height 13
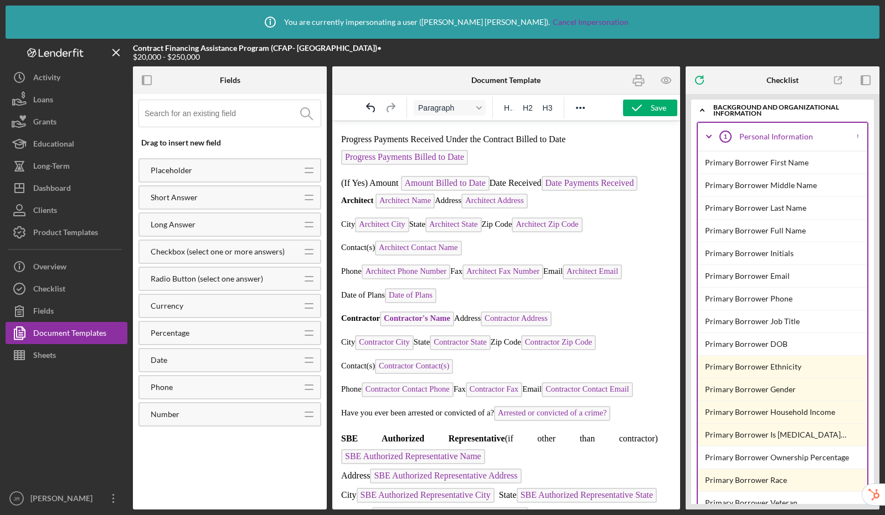
scroll to position [1157, 0]
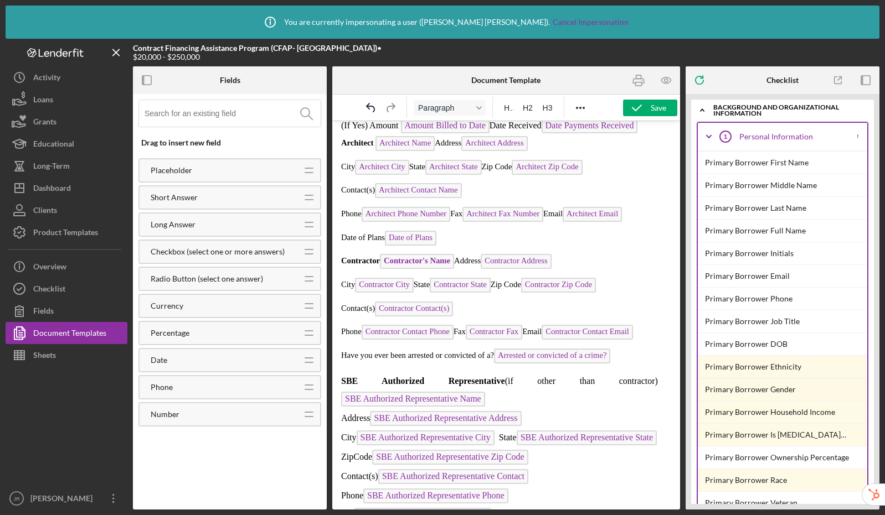
click at [629, 366] on p "Have you ever been arrested or convicted of a ? Arrested or convicted of a crim…" at bounding box center [506, 358] width 330 height 18
click at [641, 366] on p "Have you ever been arrested or convicted of a crime? Arrested or convicted of a…" at bounding box center [506, 358] width 330 height 18
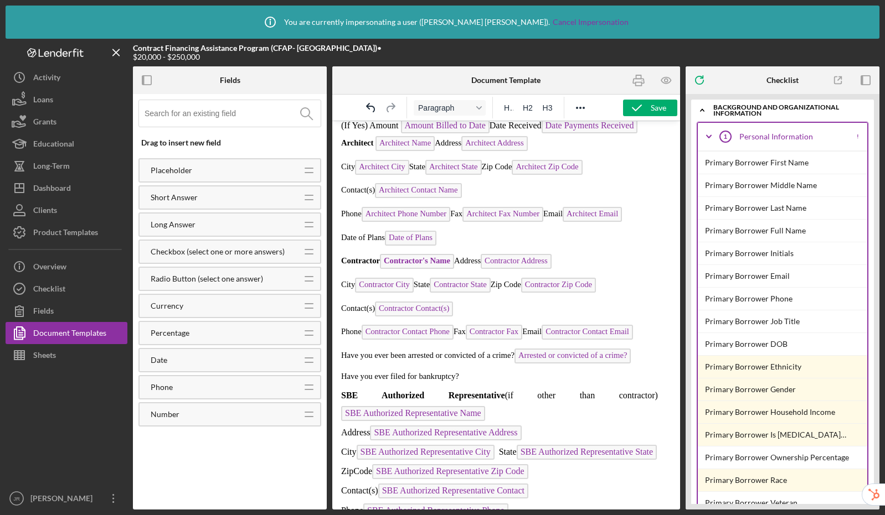
click at [222, 118] on input at bounding box center [232, 113] width 176 height 27
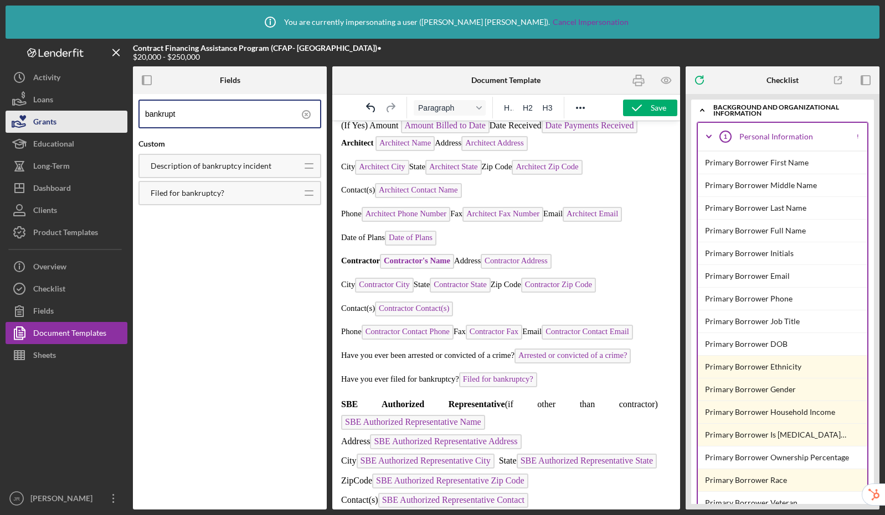
drag, startPoint x: 205, startPoint y: 112, endPoint x: 126, endPoint y: 114, distance: 79.2
click at [126, 114] on div "Contract Financing Assistance Program (CFAP- Charlotte) • $20,000 - $250,000 Fi…" at bounding box center [442, 274] width 873 height 471
click at [551, 390] on p "Have you ever filed for bankruptcy? Filed for bankruptcy? ﻿" at bounding box center [506, 382] width 330 height 18
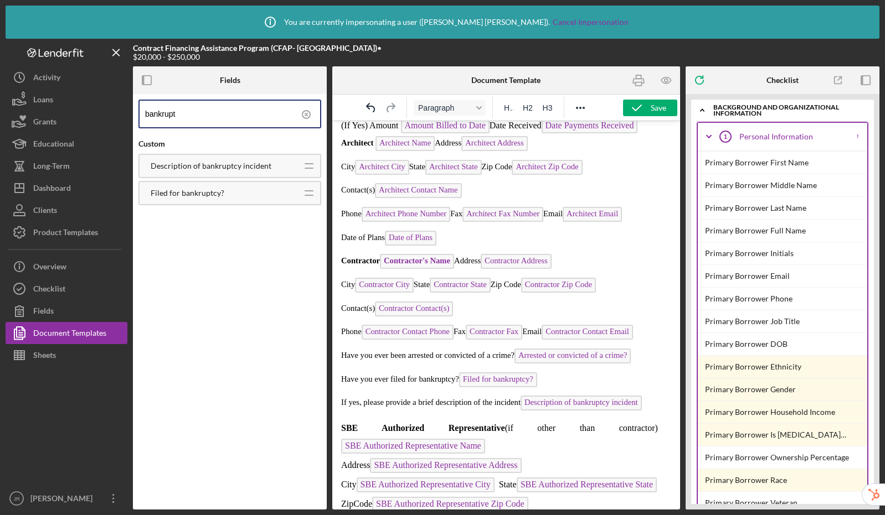
click at [520, 407] on span "If yes, please provide a brief description of the incident Description of bankr…" at bounding box center [491, 402] width 301 height 9
drag, startPoint x: 226, startPoint y: 113, endPoint x: 142, endPoint y: 108, distance: 84.8
click at [142, 108] on div "bankrupt" at bounding box center [229, 114] width 183 height 29
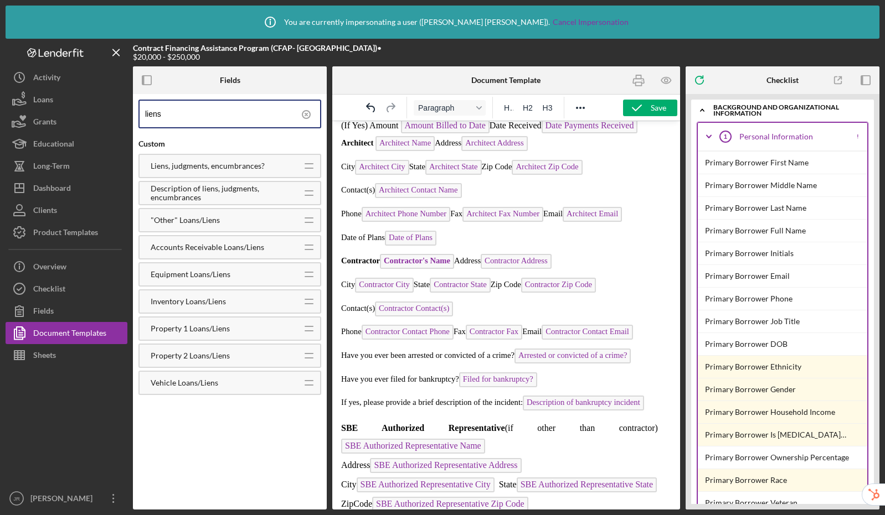
type input "liens"
click at [650, 413] on p "If yes, please provide a brief description of the incident: Description of bank…" at bounding box center [506, 405] width 330 height 18
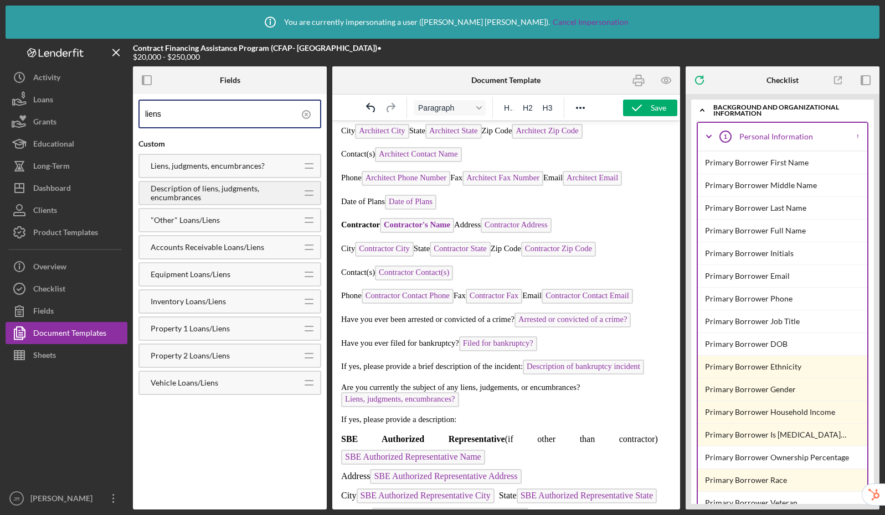
scroll to position [1222, 0]
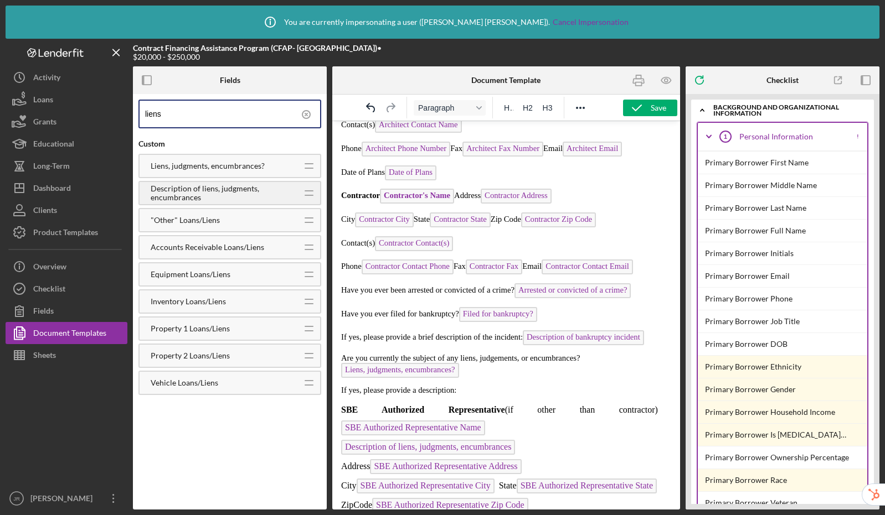
click at [570, 458] on p "SBE Authorized Representative (if other than contractor) SBE Authorized Represe…" at bounding box center [499, 429] width 317 height 56
drag, startPoint x: 506, startPoint y: 498, endPoint x: 483, endPoint y: 440, distance: 62.1
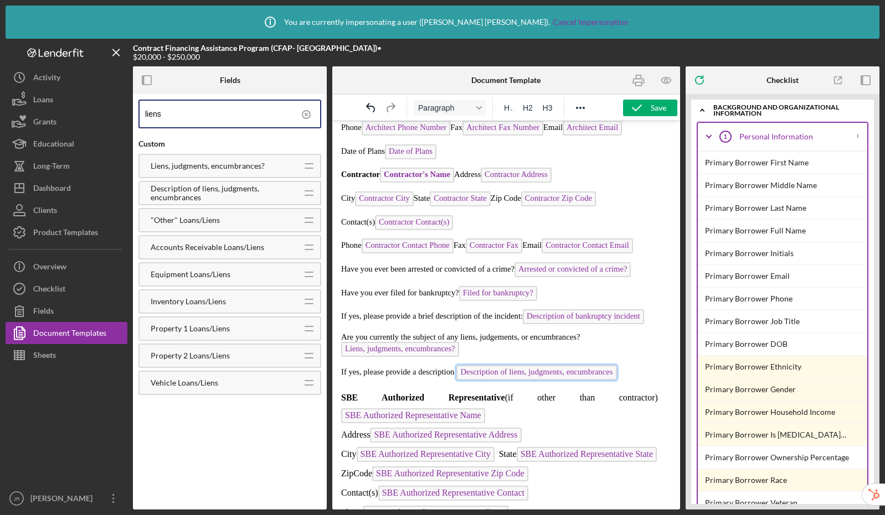
scroll to position [1243, 0]
click at [633, 383] on p "If yes, please provide a description: Description of liens, judgments, encumbra…" at bounding box center [506, 374] width 330 height 18
click at [456, 376] on span "If yes, please provide a description: Description of liens, judgments, encumbra…" at bounding box center [479, 372] width 276 height 9
click at [529, 360] on p "Are you currently the subject of any liens, judgements, or encumbrances? Liens,…" at bounding box center [506, 346] width 330 height 27
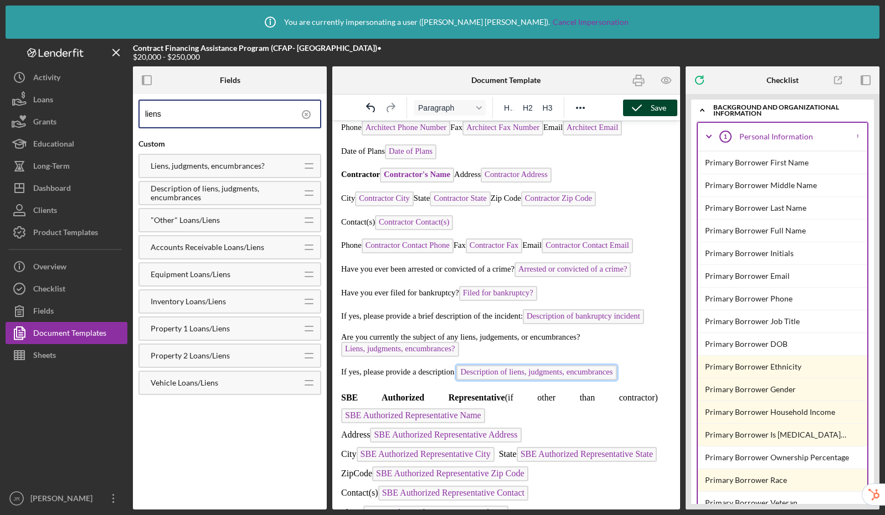
click at [645, 105] on icon "button" at bounding box center [637, 108] width 28 height 28
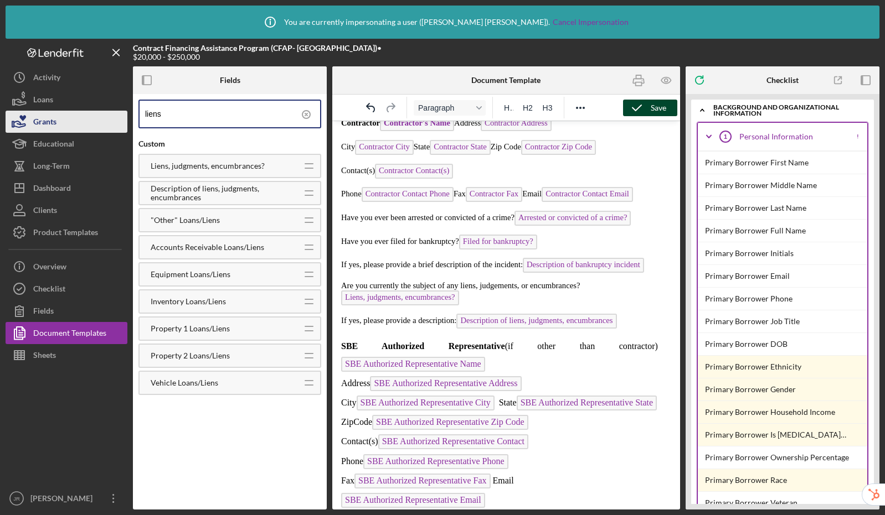
scroll to position [1384, 0]
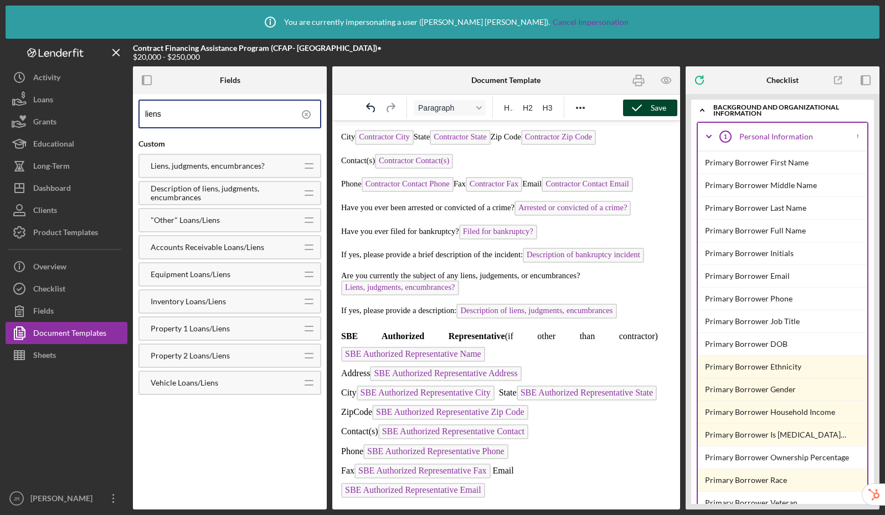
click at [639, 107] on polyline "button" at bounding box center [636, 108] width 9 height 6
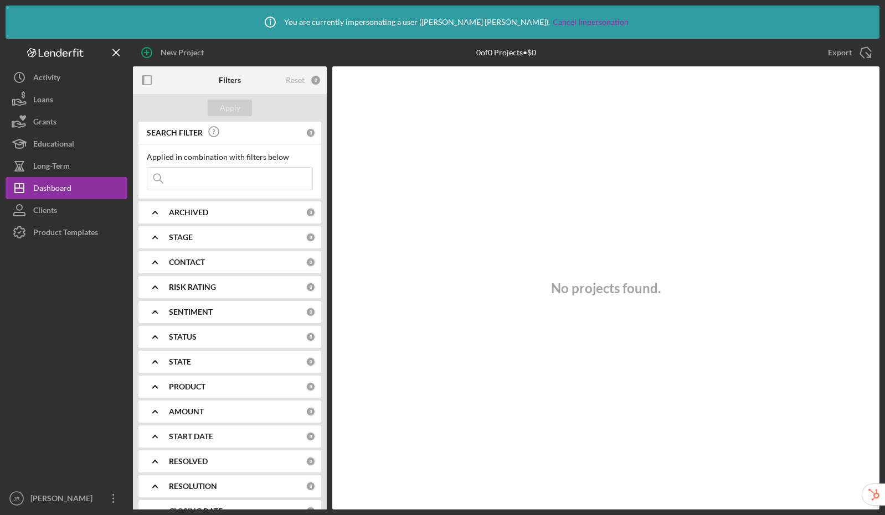
click at [77, 244] on div at bounding box center [67, 366] width 122 height 244
click at [77, 230] on div "Product Templates" at bounding box center [65, 233] width 65 height 25
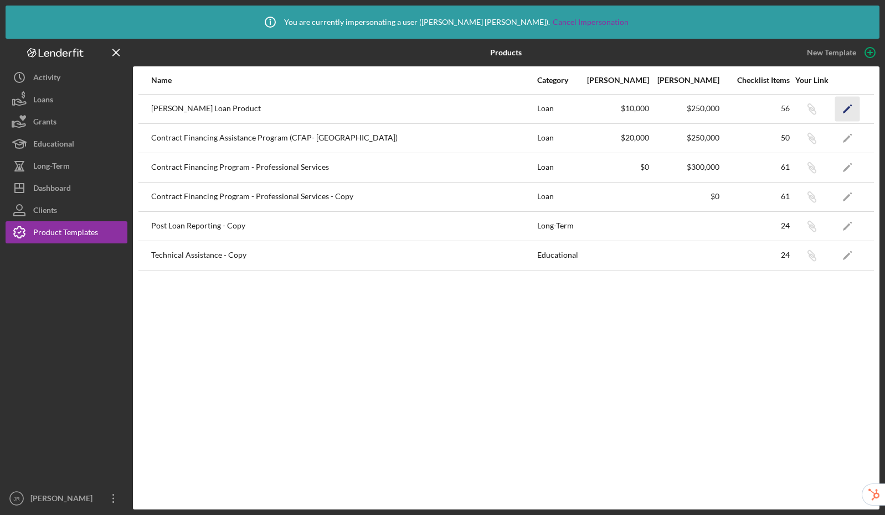
click at [850, 108] on icon "Icon/Edit" at bounding box center [847, 108] width 25 height 25
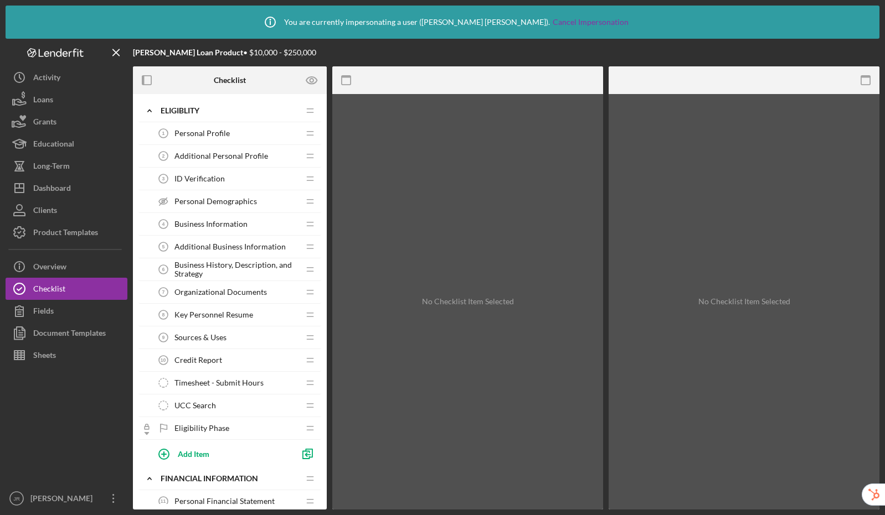
click at [233, 154] on span "Additional Personal Profile" at bounding box center [221, 156] width 94 height 9
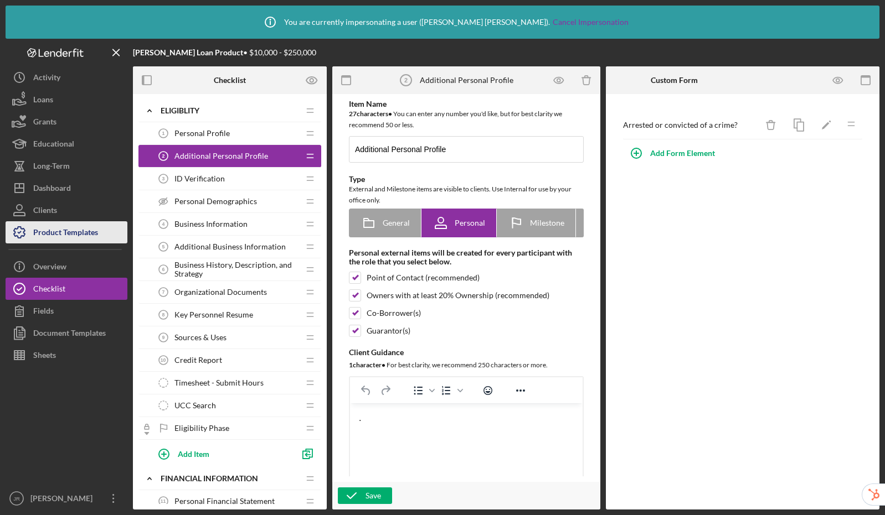
click at [83, 234] on div "Product Templates" at bounding box center [65, 233] width 65 height 25
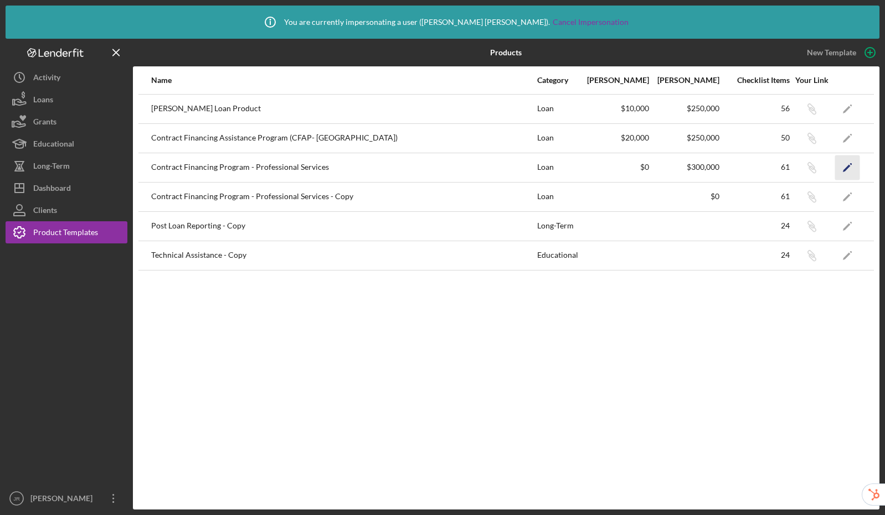
click at [843, 166] on icon "Icon/Edit" at bounding box center [847, 167] width 25 height 25
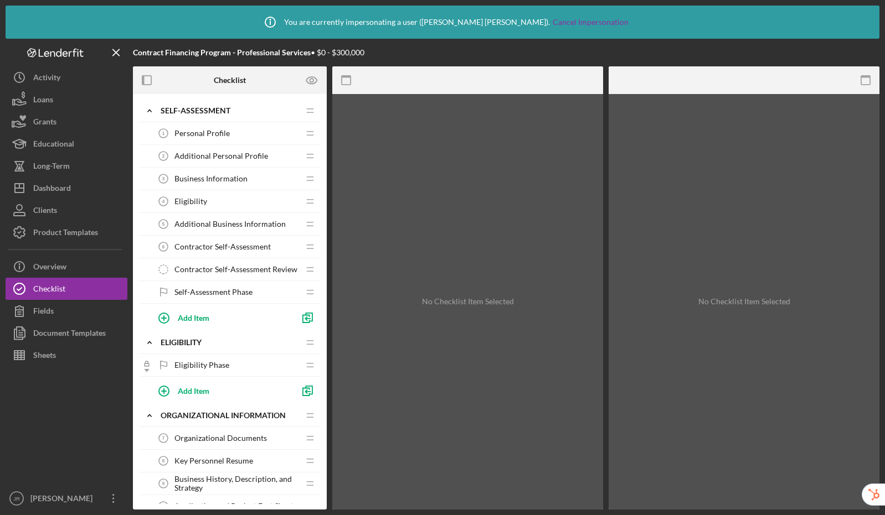
click at [207, 153] on span "Additional Personal Profile" at bounding box center [221, 156] width 94 height 9
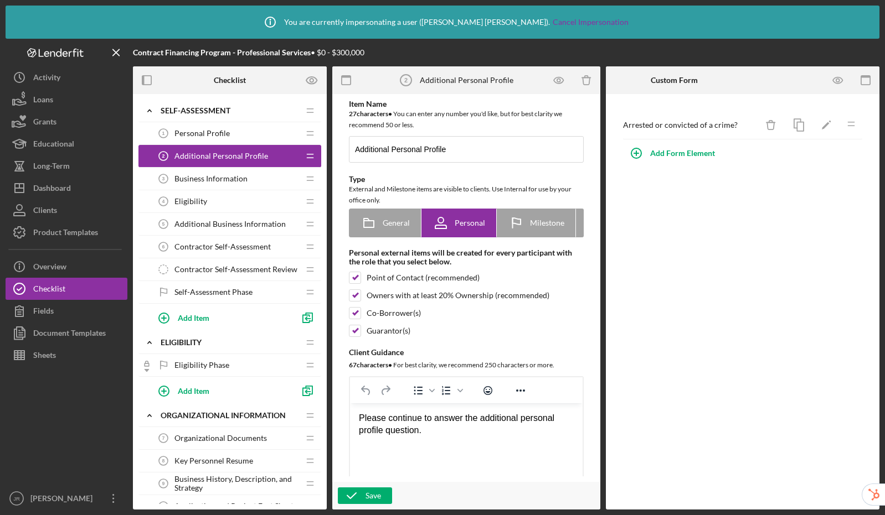
click at [242, 221] on span "Additional Business Information" at bounding box center [229, 224] width 111 height 9
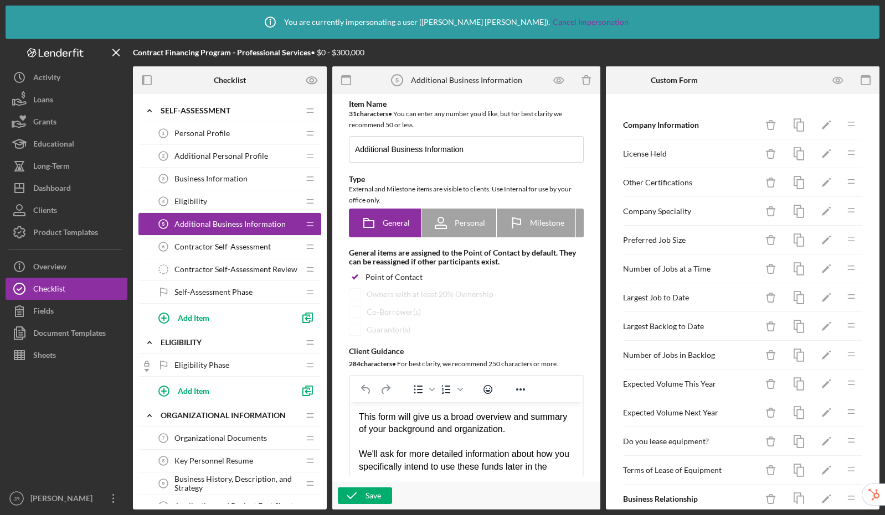
click at [230, 242] on span "Contractor Self-Assessment" at bounding box center [222, 246] width 96 height 9
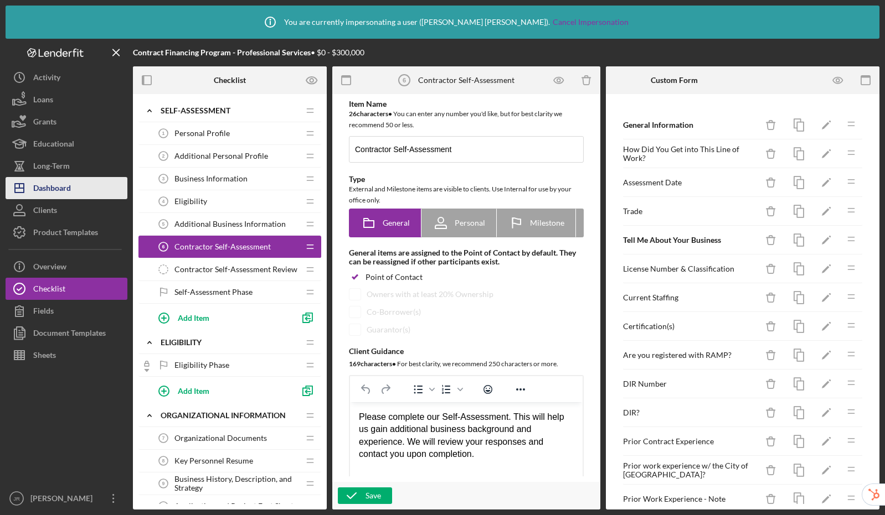
click at [71, 192] on button "Icon/Dashboard Dashboard" at bounding box center [67, 188] width 122 height 22
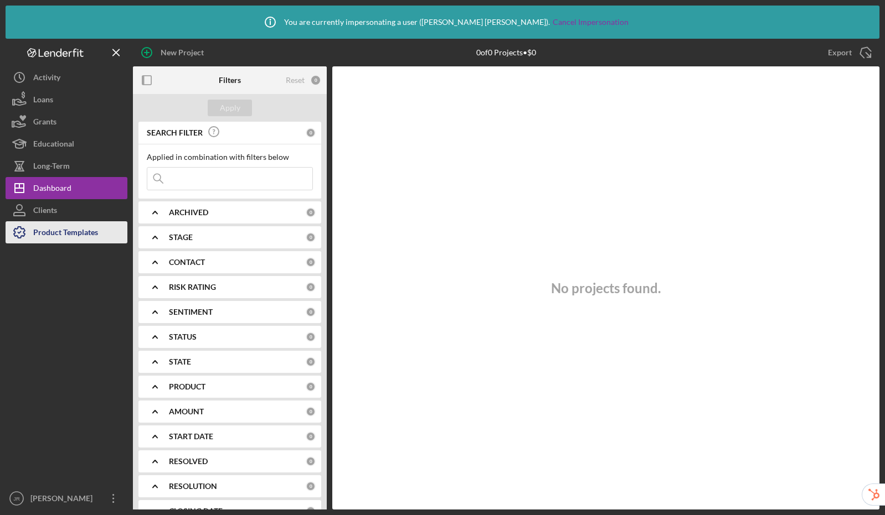
click at [68, 232] on div "Product Templates" at bounding box center [65, 233] width 65 height 25
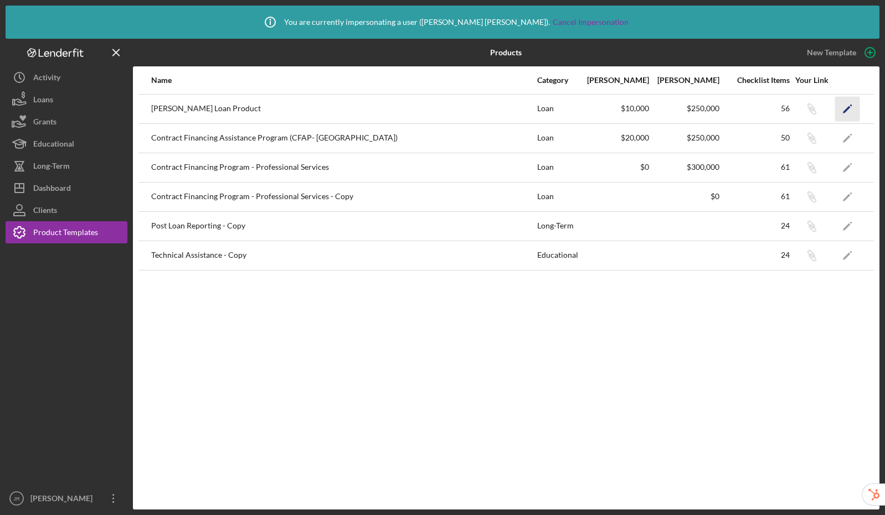
click at [843, 110] on icon "Icon/Edit" at bounding box center [847, 108] width 25 height 25
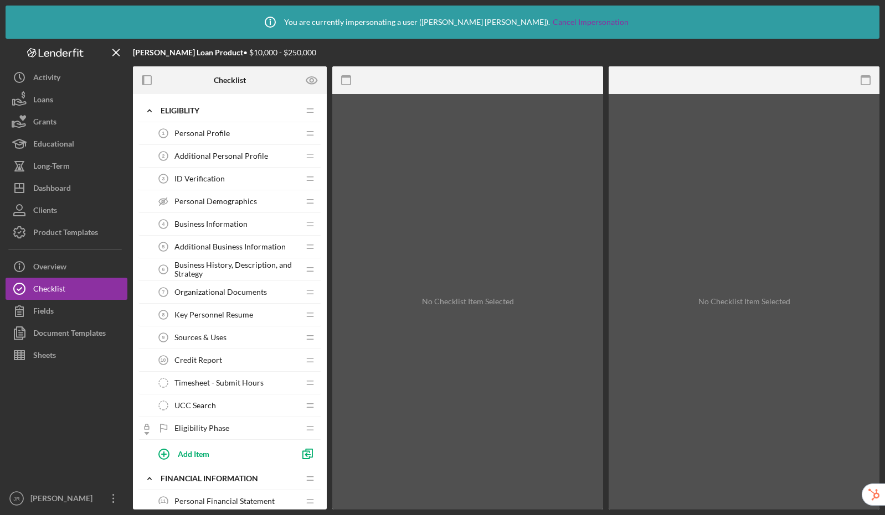
click at [217, 153] on span "Additional Personal Profile" at bounding box center [221, 156] width 94 height 9
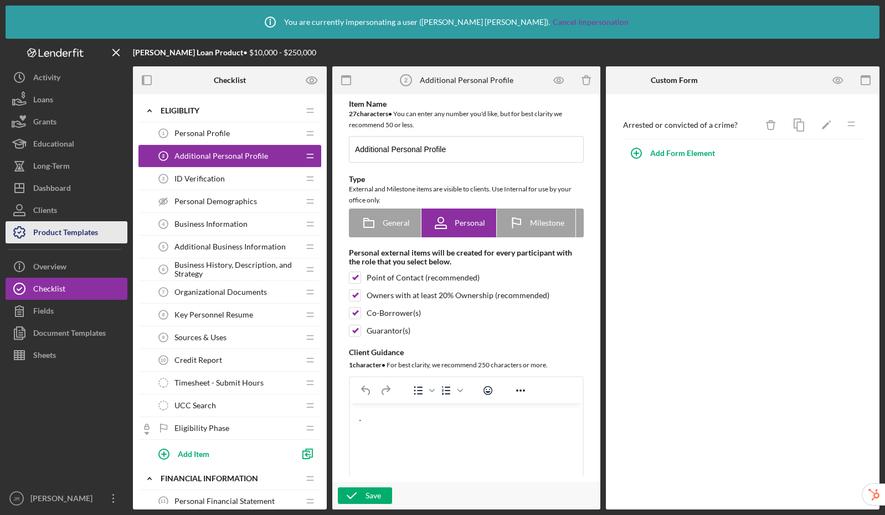
click at [42, 236] on div "Product Templates" at bounding box center [65, 233] width 65 height 25
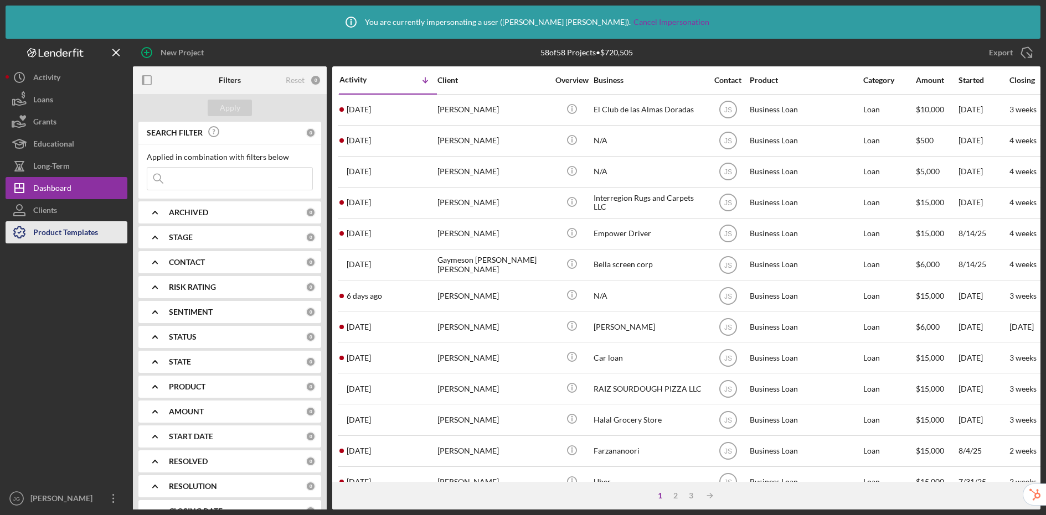
click at [73, 236] on div "Product Templates" at bounding box center [65, 233] width 65 height 25
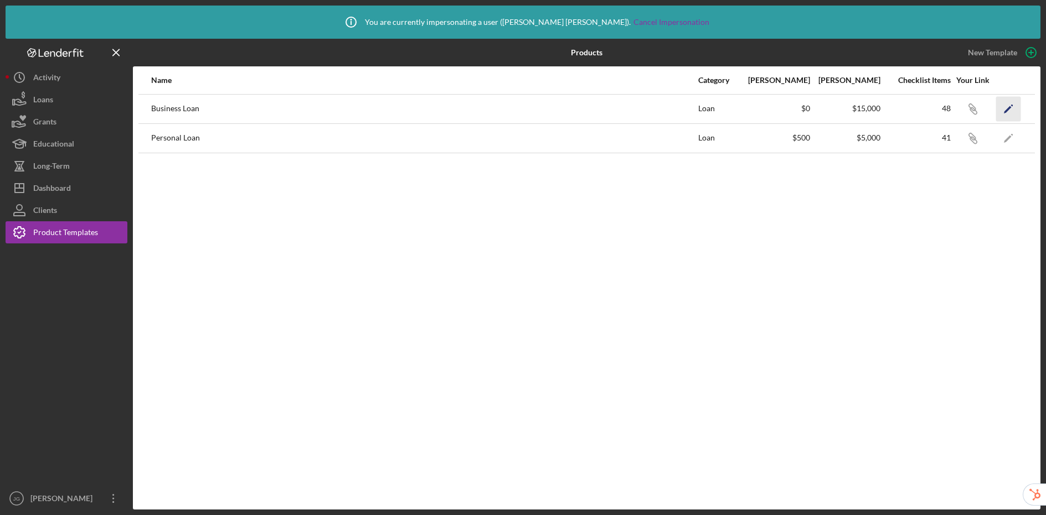
click at [884, 108] on icon "Icon/Edit" at bounding box center [1008, 108] width 25 height 25
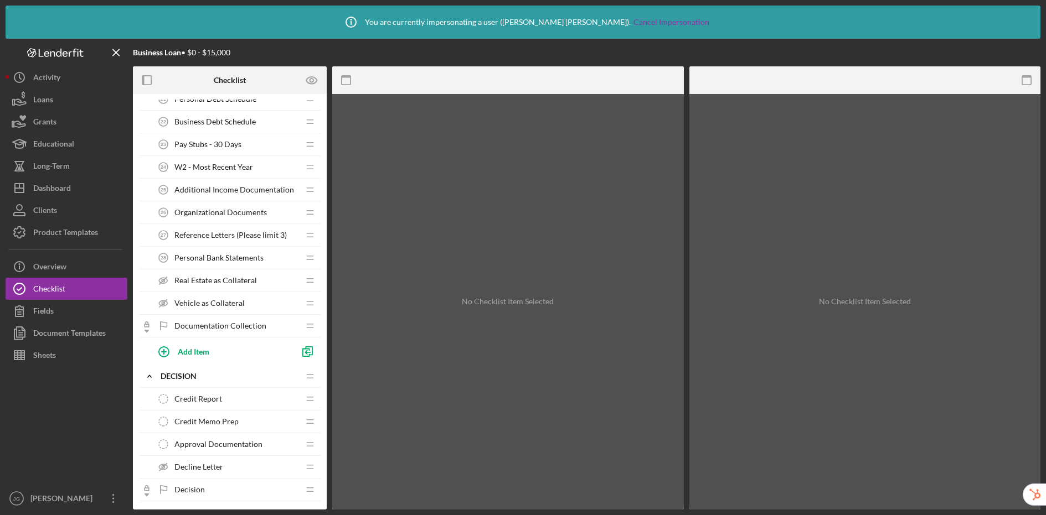
scroll to position [808, 0]
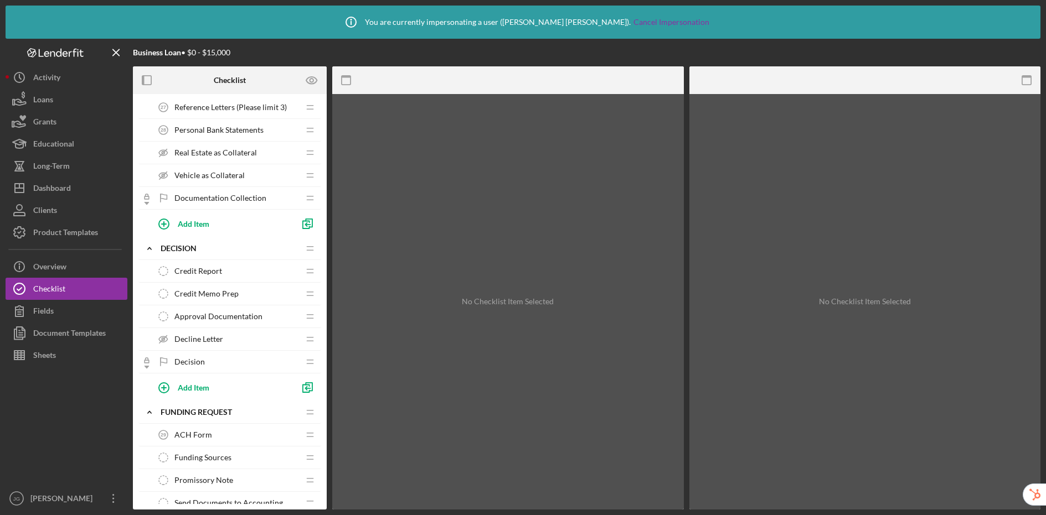
click at [231, 297] on span "Credit Memo Prep" at bounding box center [206, 293] width 64 height 9
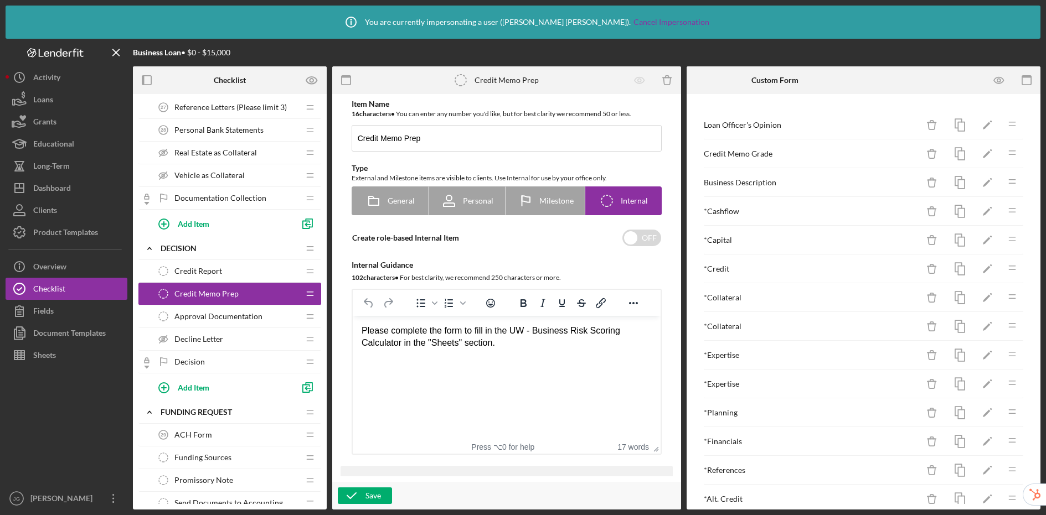
click at [199, 318] on span "Approval Documentation" at bounding box center [218, 316] width 88 height 9
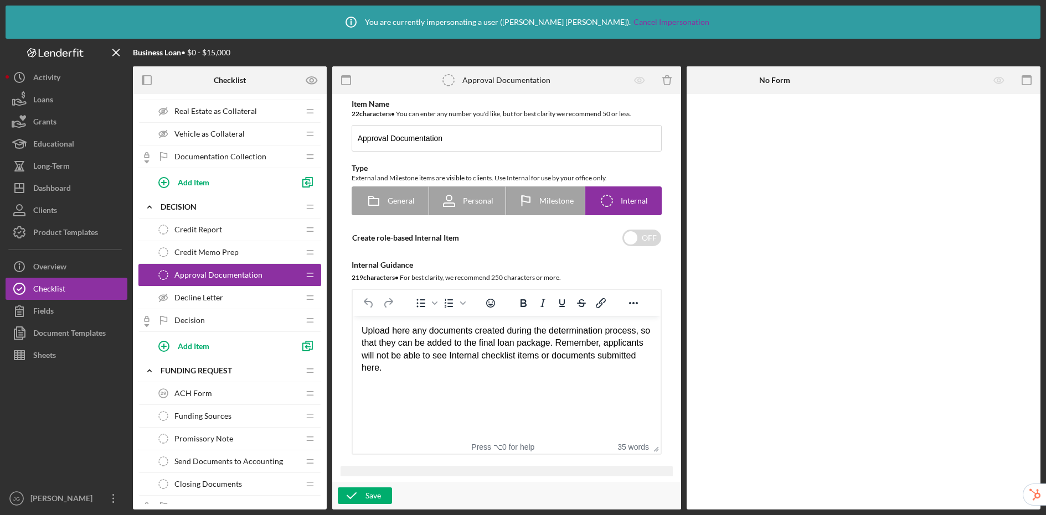
scroll to position [861, 0]
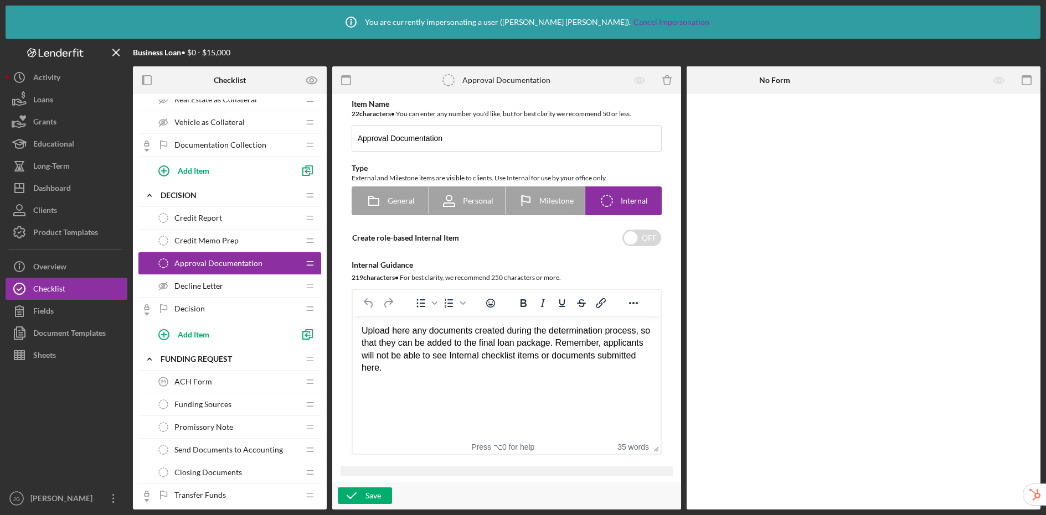
click at [233, 221] on div "Credit Report Credit Report" at bounding box center [225, 218] width 147 height 22
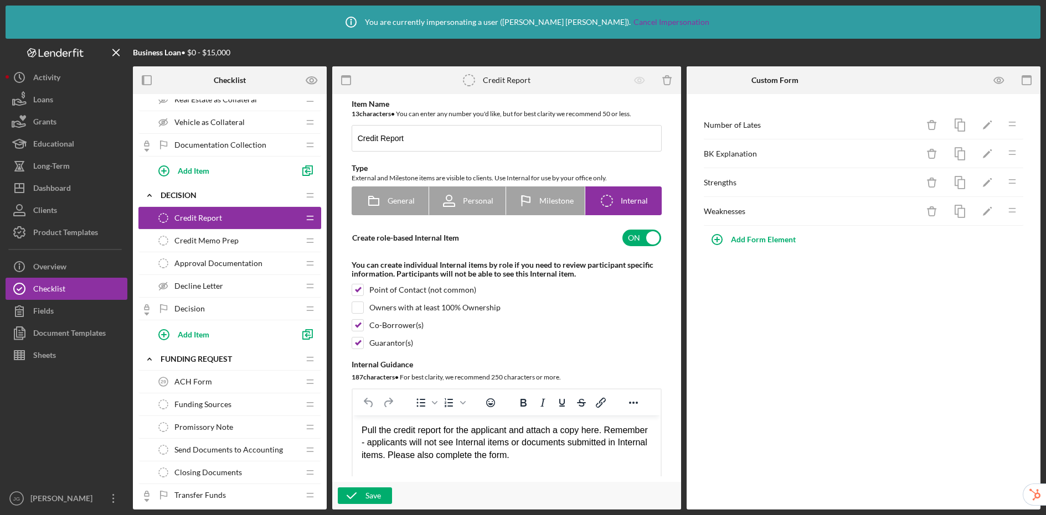
click at [242, 237] on div "Credit Memo Prep Credit Memo Prep" at bounding box center [225, 241] width 147 height 22
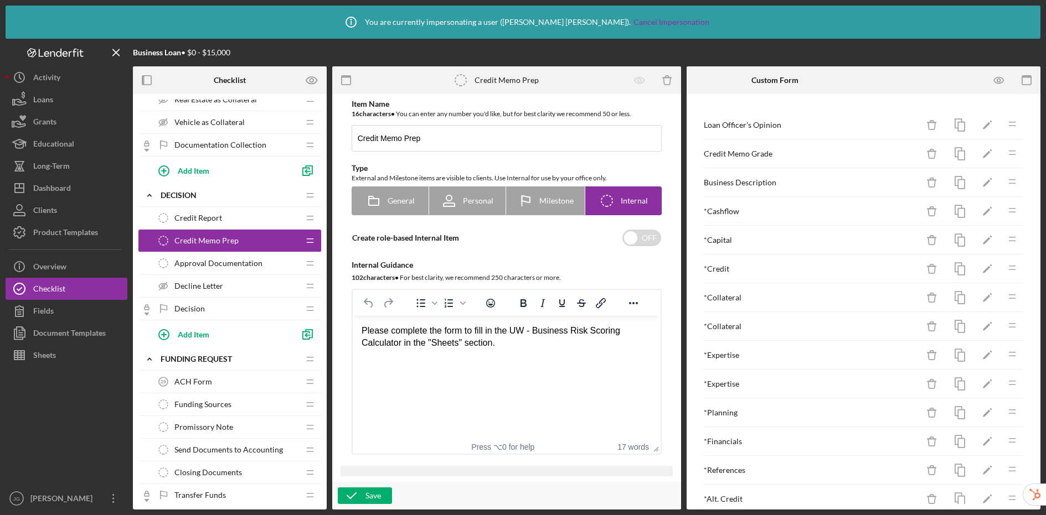
click at [212, 263] on span "Approval Documentation" at bounding box center [218, 263] width 88 height 9
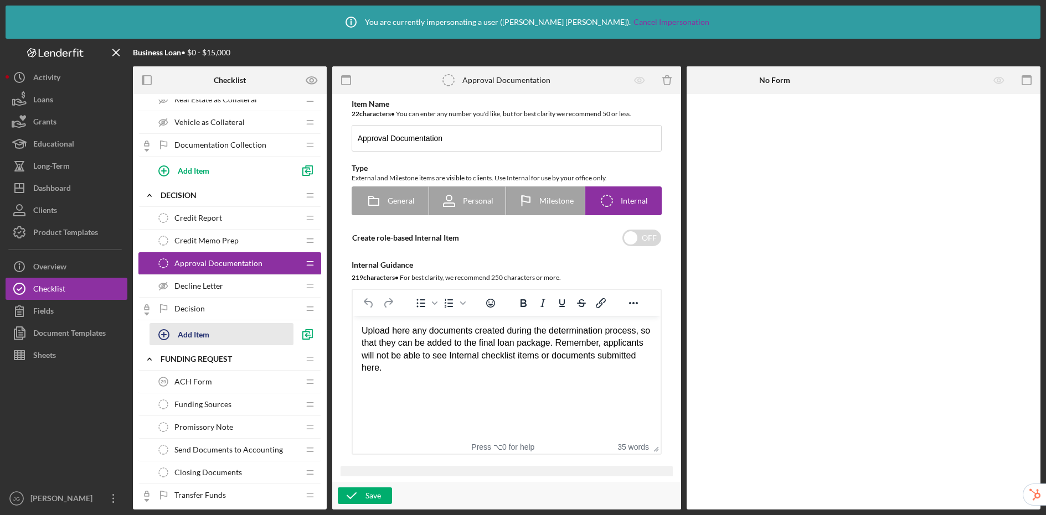
click at [204, 334] on div "Add Item" at bounding box center [194, 334] width 32 height 21
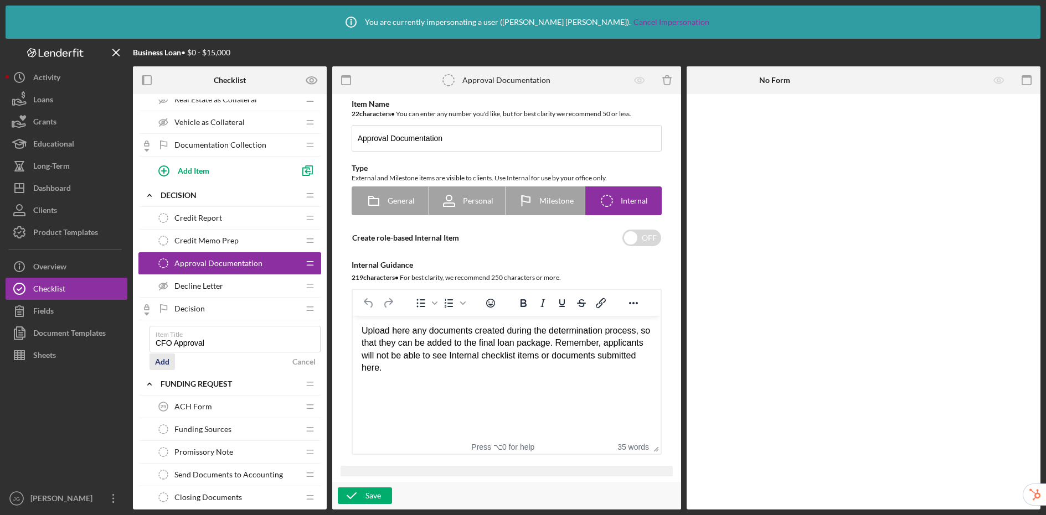
type input "CFO Approval"
click at [161, 361] on div "Add" at bounding box center [162, 362] width 14 height 17
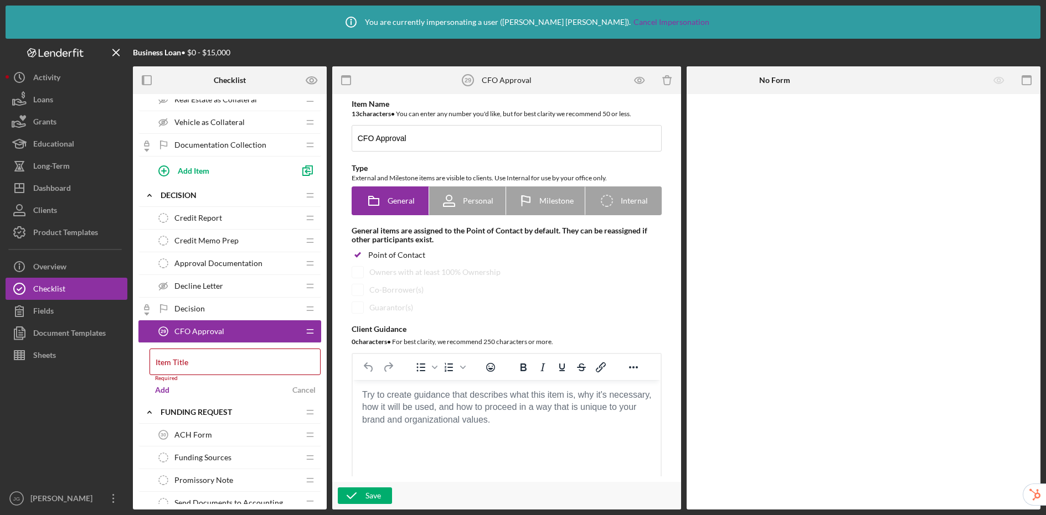
click at [420, 401] on body "Rich Text Area. Press ALT-0 for help." at bounding box center [506, 395] width 290 height 12
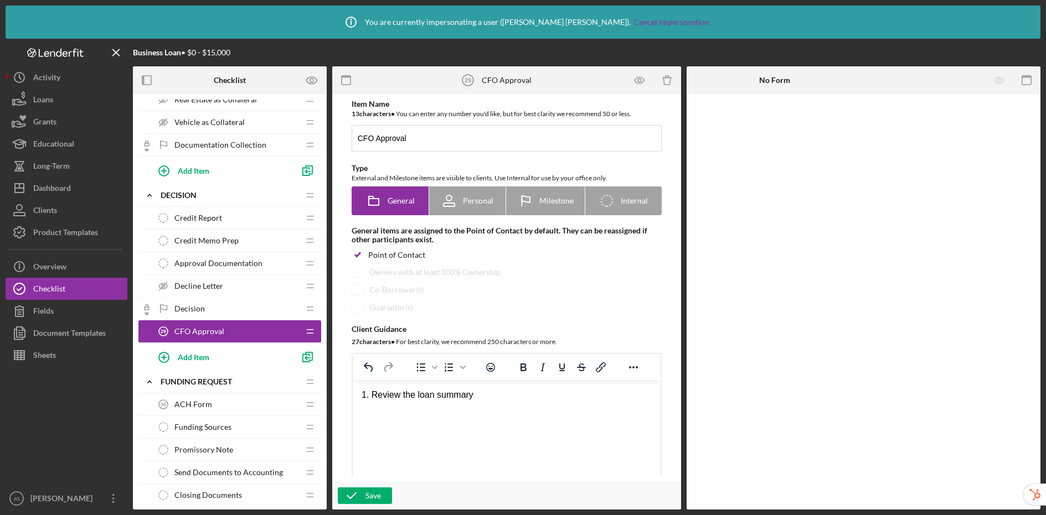
click at [217, 329] on span "CFO Approval" at bounding box center [199, 331] width 50 height 9
drag, startPoint x: 484, startPoint y: 399, endPoint x: 371, endPoint y: 397, distance: 112.9
click at [371, 397] on div "1. Review the loan summary" at bounding box center [506, 395] width 290 height 12
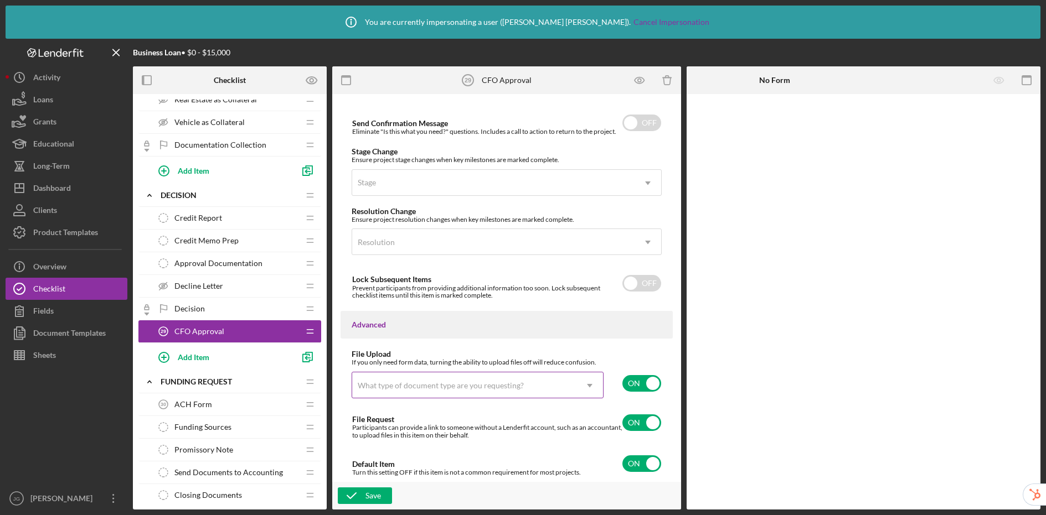
scroll to position [759, 0]
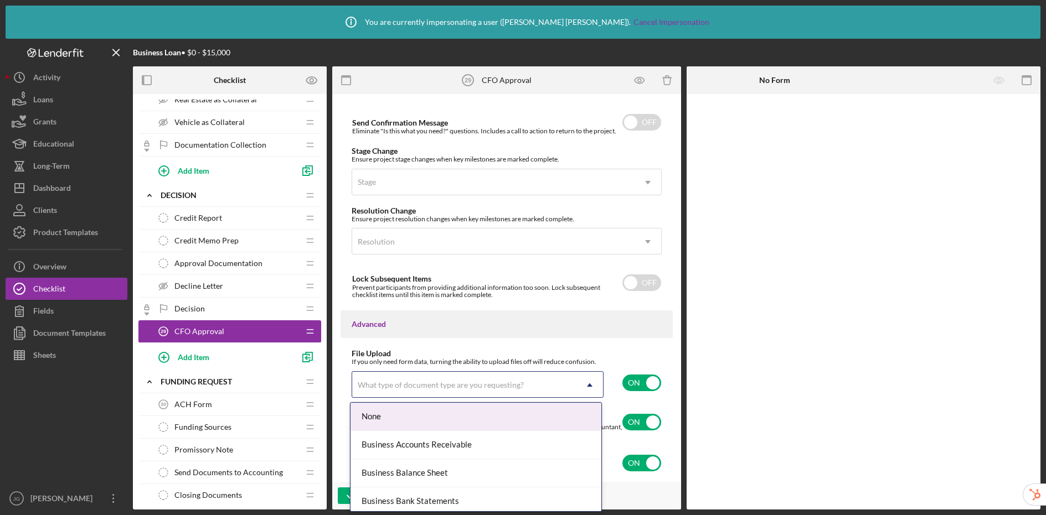
click at [581, 385] on icon "Icon/Dropdown Arrow" at bounding box center [589, 385] width 27 height 27
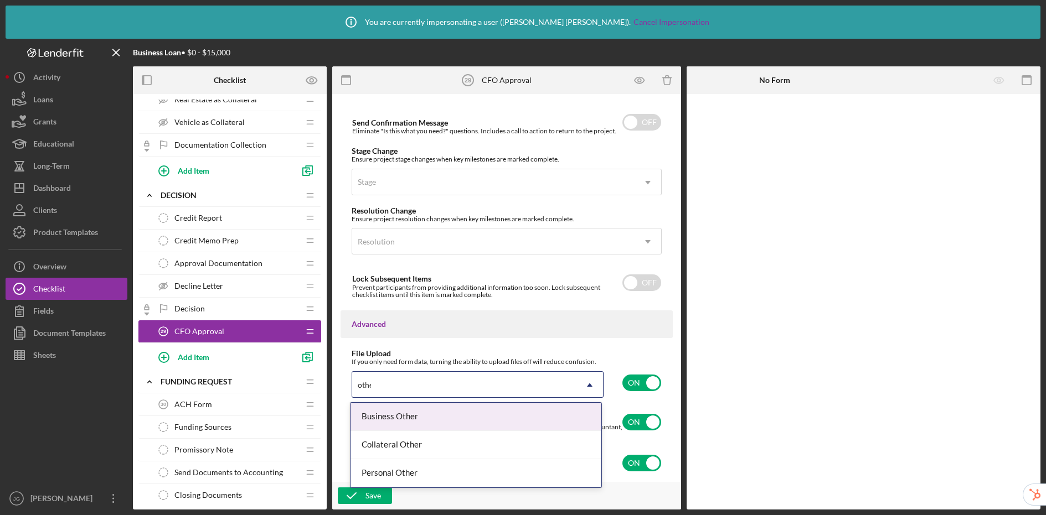
type input "other"
click at [493, 411] on div "Business Other" at bounding box center [475, 417] width 251 height 28
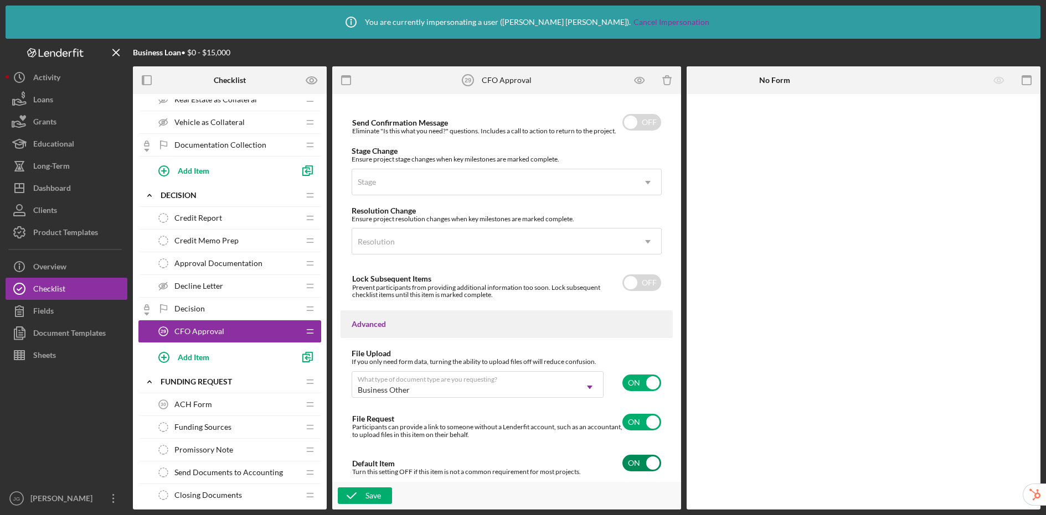
click at [632, 458] on input "checkbox" at bounding box center [641, 463] width 39 height 17
checkbox input "false"
click at [378, 497] on div "Save" at bounding box center [372, 496] width 15 height 17
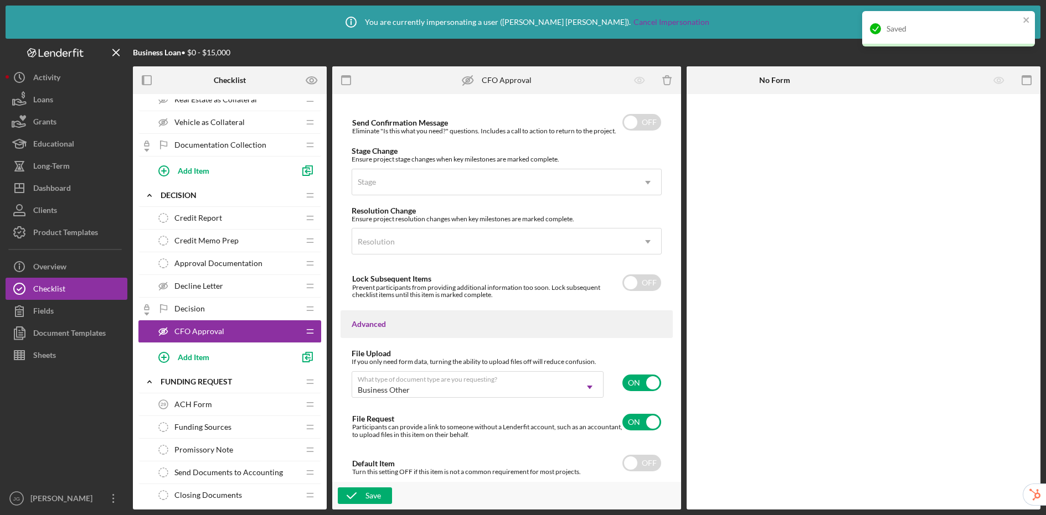
scroll to position [549, 0]
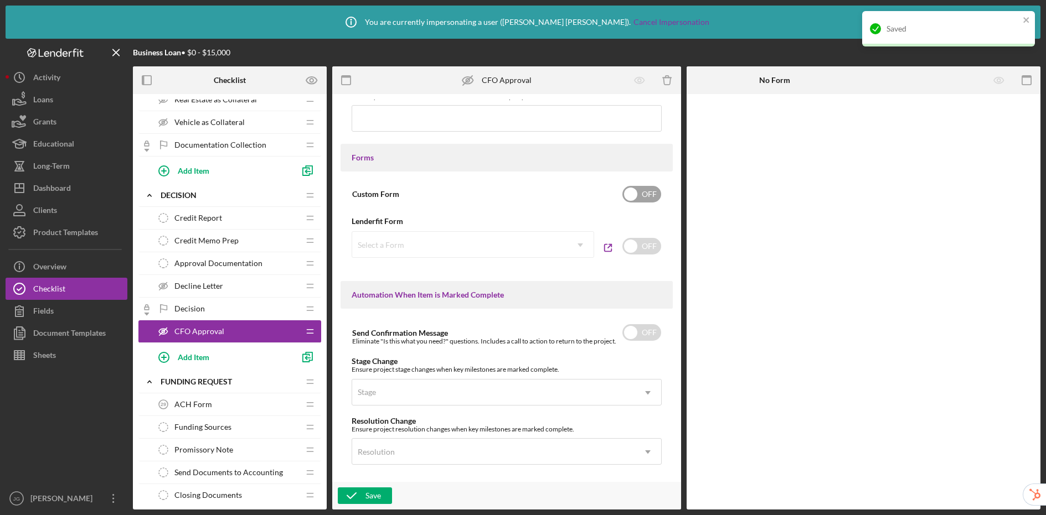
click at [638, 197] on input "checkbox" at bounding box center [641, 194] width 39 height 17
checkbox input "true"
click at [780, 128] on div "Add Form Element" at bounding box center [763, 124] width 65 height 22
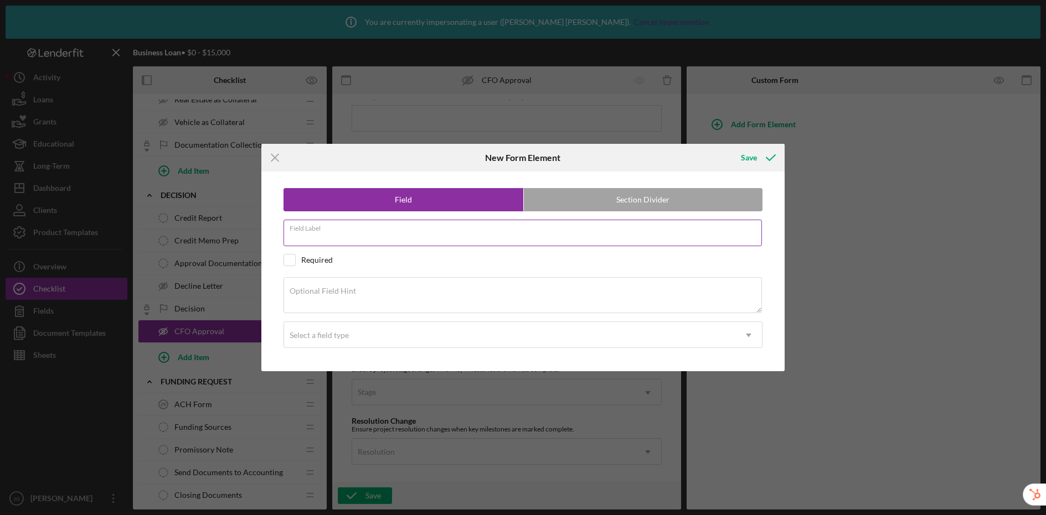
click at [467, 231] on div "Field Label" at bounding box center [522, 234] width 479 height 28
type input "Do you approve this loan?"
click at [482, 338] on div "Select a field type" at bounding box center [509, 335] width 451 height 25
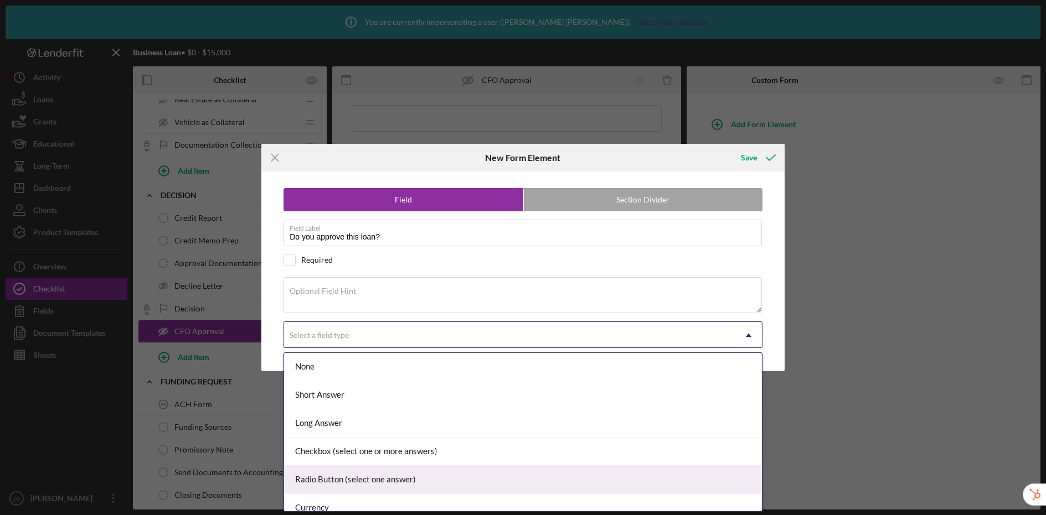
click at [444, 473] on div "Radio Button (select one answer)" at bounding box center [523, 480] width 478 height 28
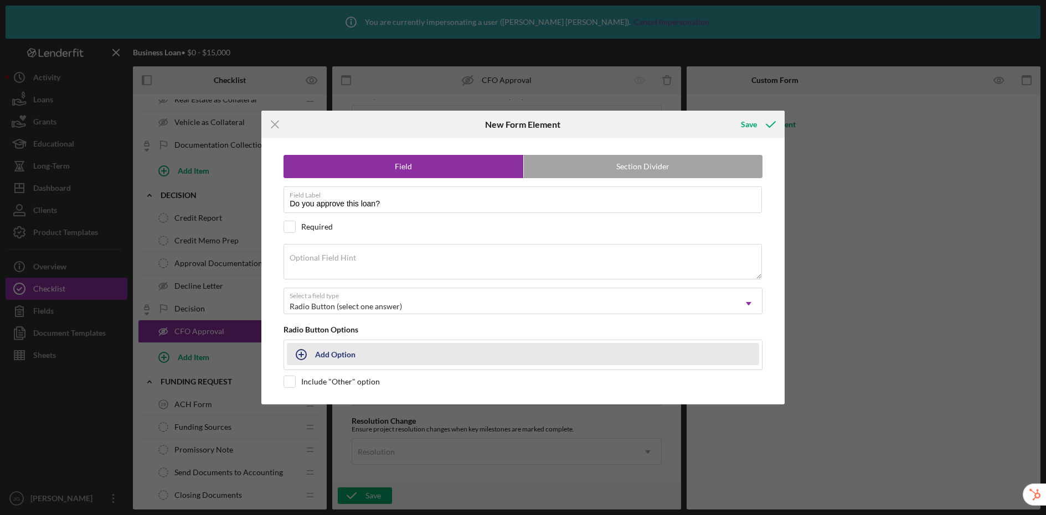
click at [345, 355] on div "Add Option" at bounding box center [335, 354] width 40 height 21
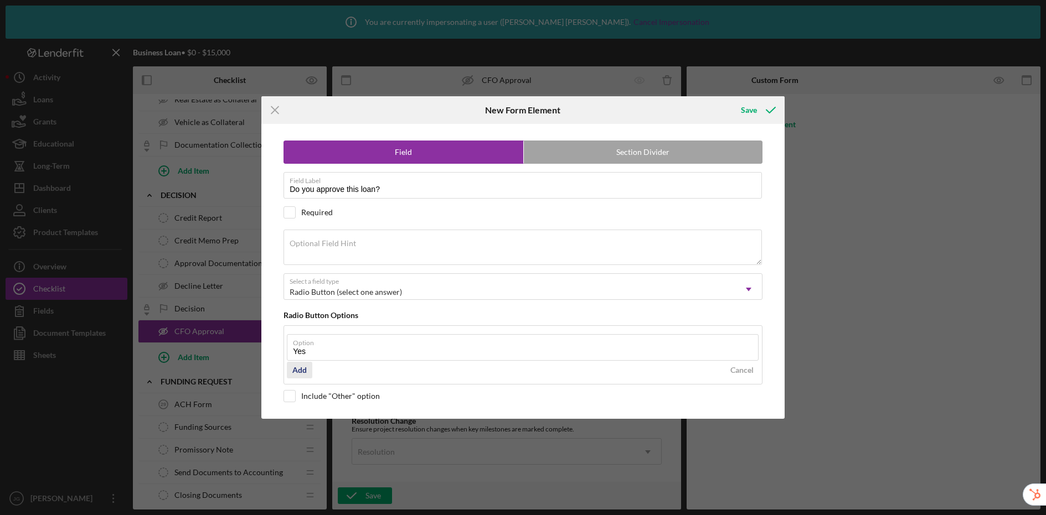
type input "Yes"
click at [302, 370] on div "Add" at bounding box center [299, 370] width 14 height 17
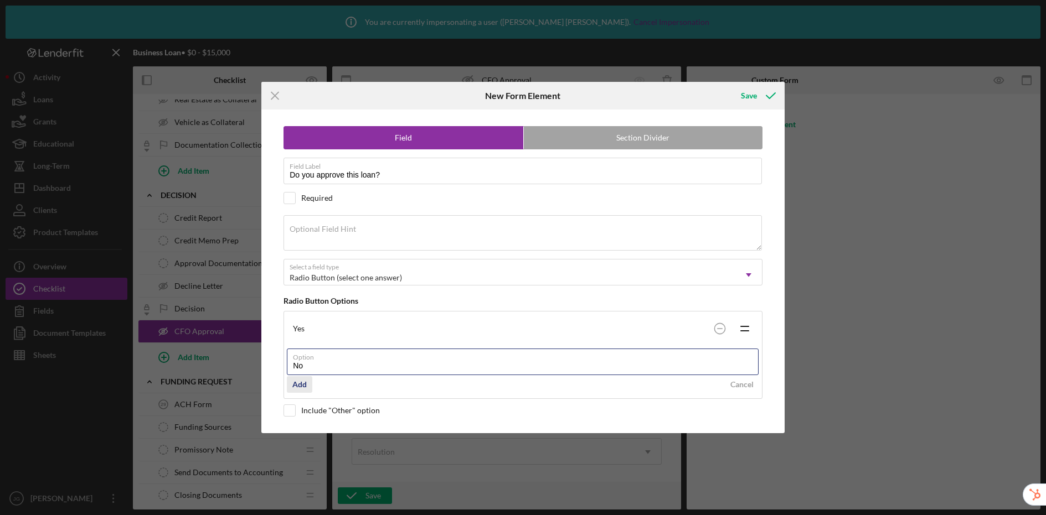
type input "No"
click at [293, 387] on div "Add" at bounding box center [299, 384] width 14 height 17
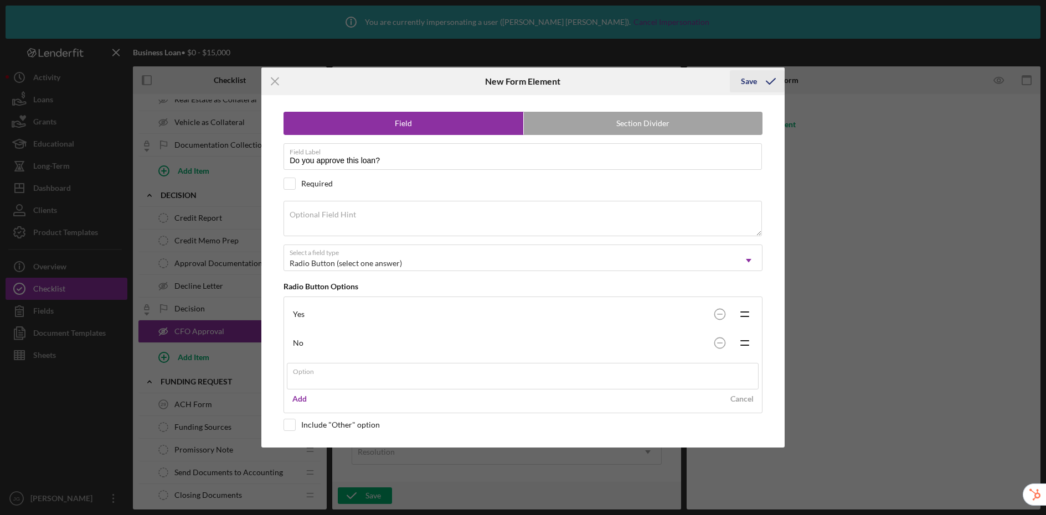
click at [761, 80] on div "Icon/Menu Close New Form Element Save Field Section Divider Field Label Do you …" at bounding box center [523, 257] width 1046 height 515
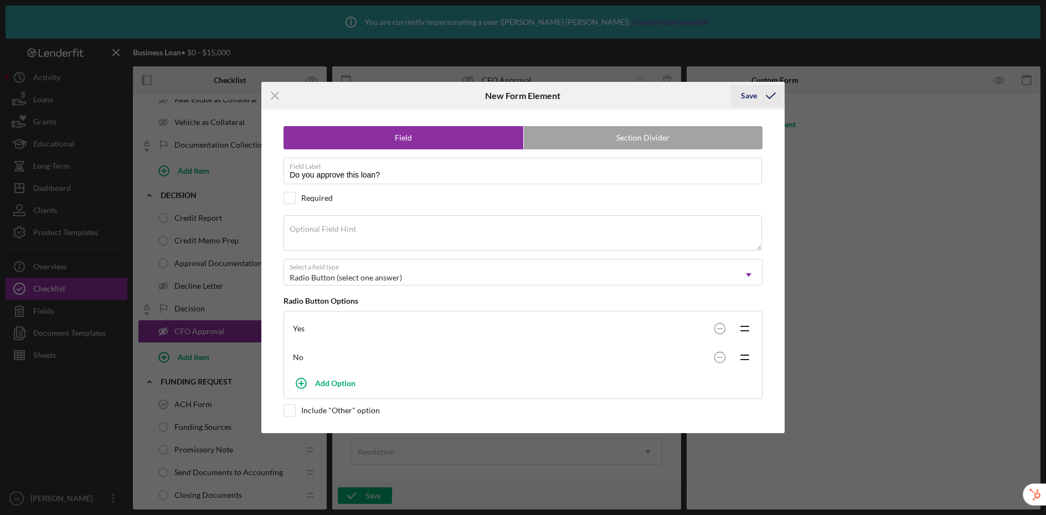
click at [747, 102] on div "Save" at bounding box center [749, 96] width 16 height 22
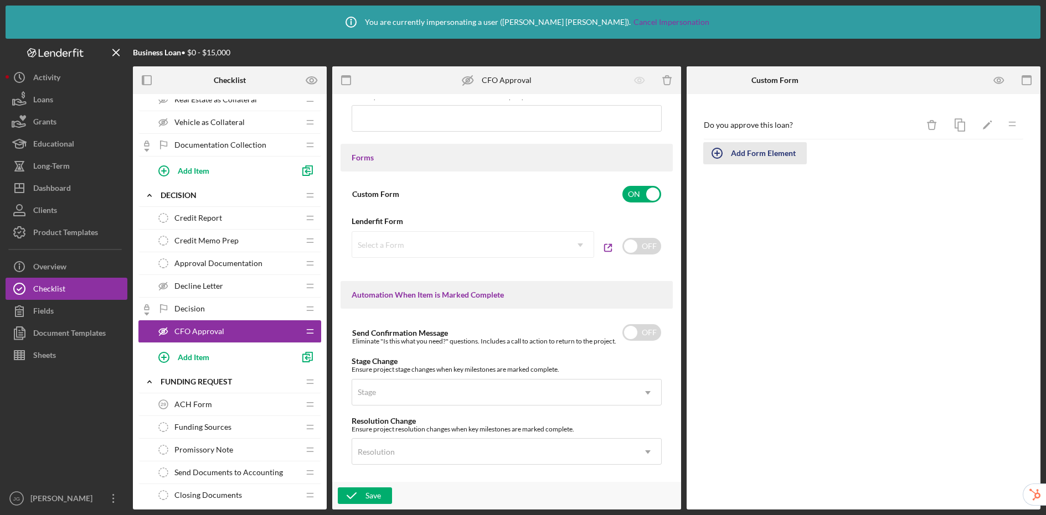
click at [758, 153] on div "Add Form Element" at bounding box center [763, 153] width 65 height 22
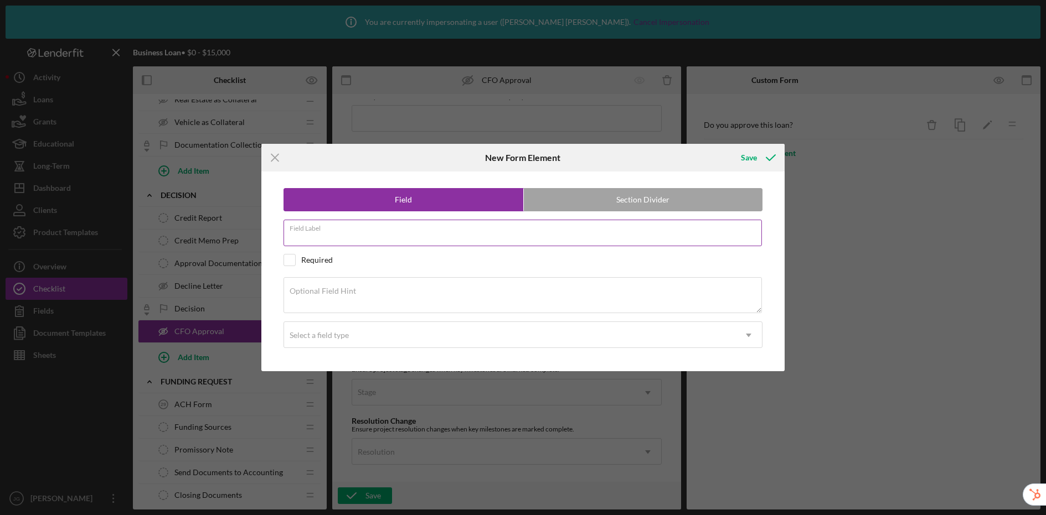
click at [462, 237] on input "Field Label" at bounding box center [522, 233] width 478 height 27
type input "CFO comments"
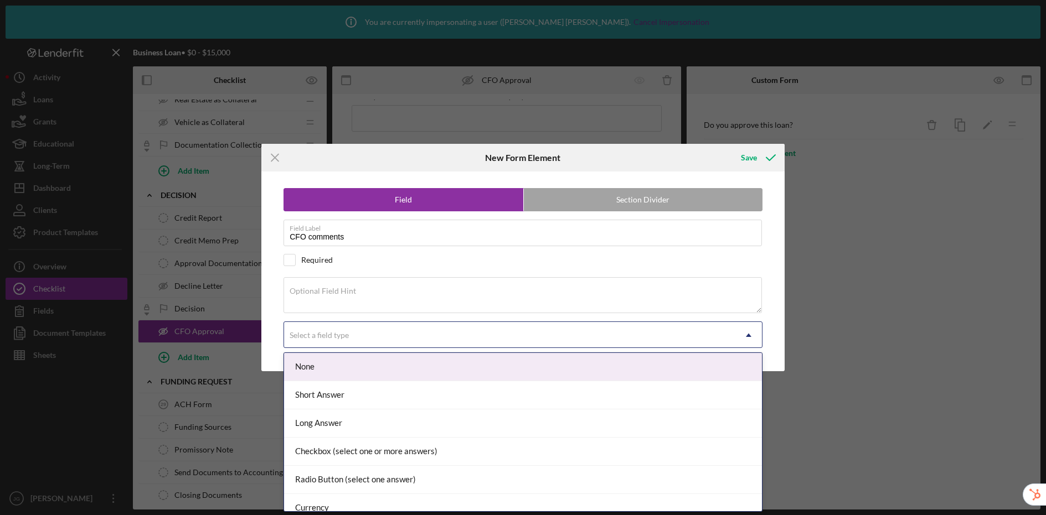
click at [458, 341] on div "Select a field type" at bounding box center [509, 335] width 451 height 25
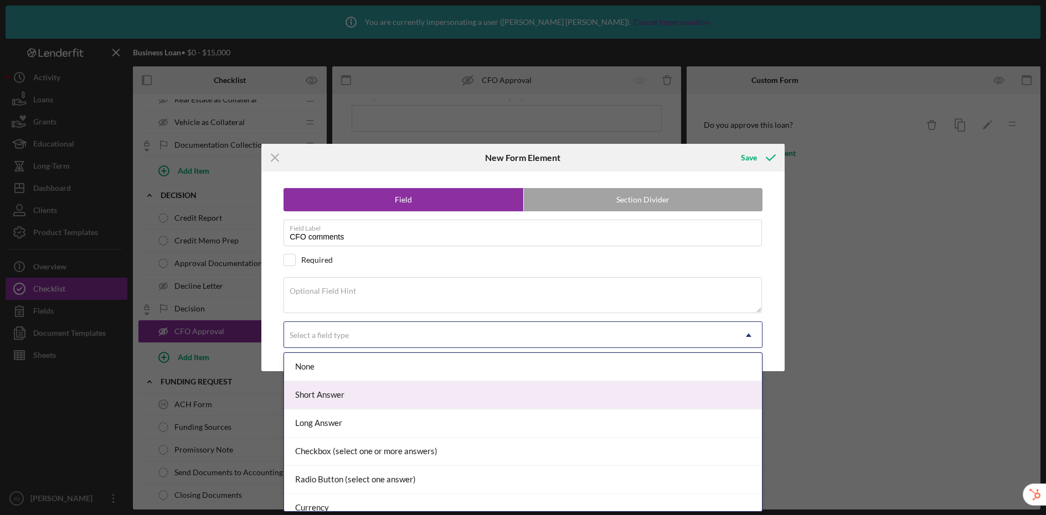
click at [421, 404] on div "Short Answer" at bounding box center [523, 395] width 478 height 28
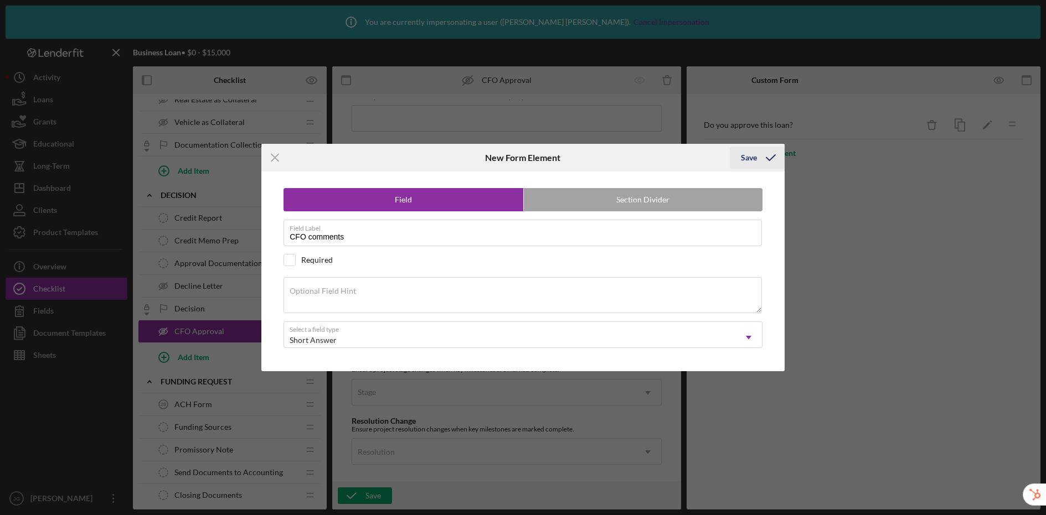
click at [742, 159] on div "Save" at bounding box center [749, 158] width 16 height 22
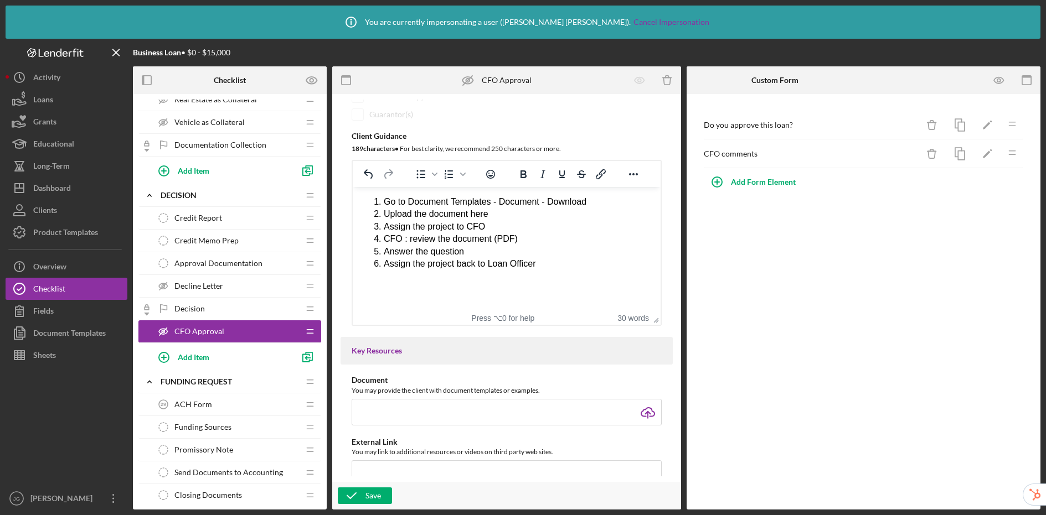
scroll to position [0, 0]
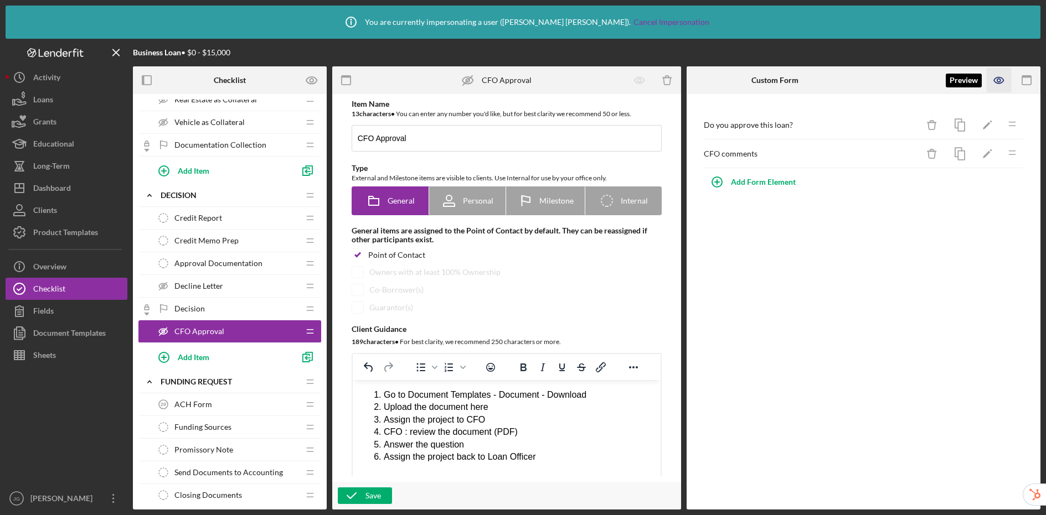
click at [884, 81] on icon "button" at bounding box center [998, 80] width 25 height 25
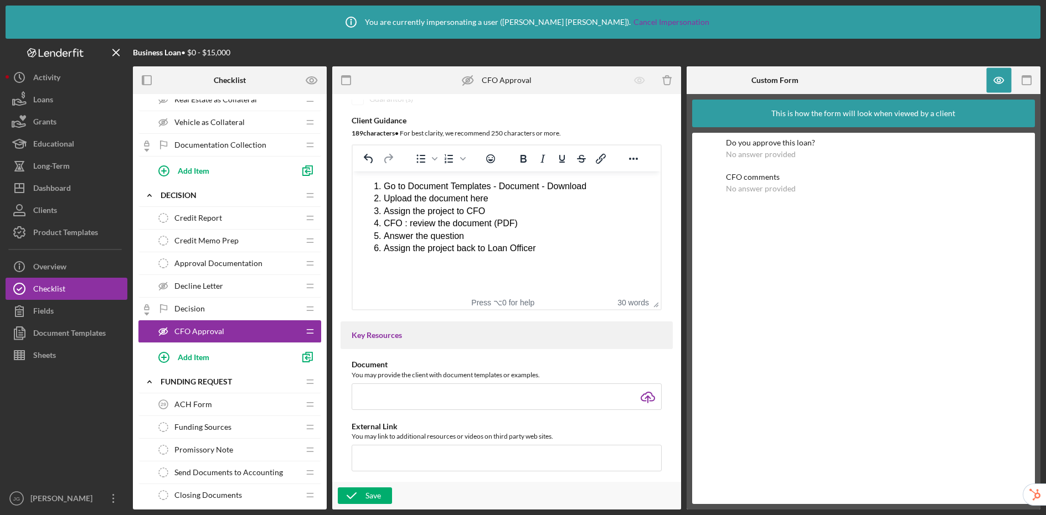
scroll to position [200, 0]
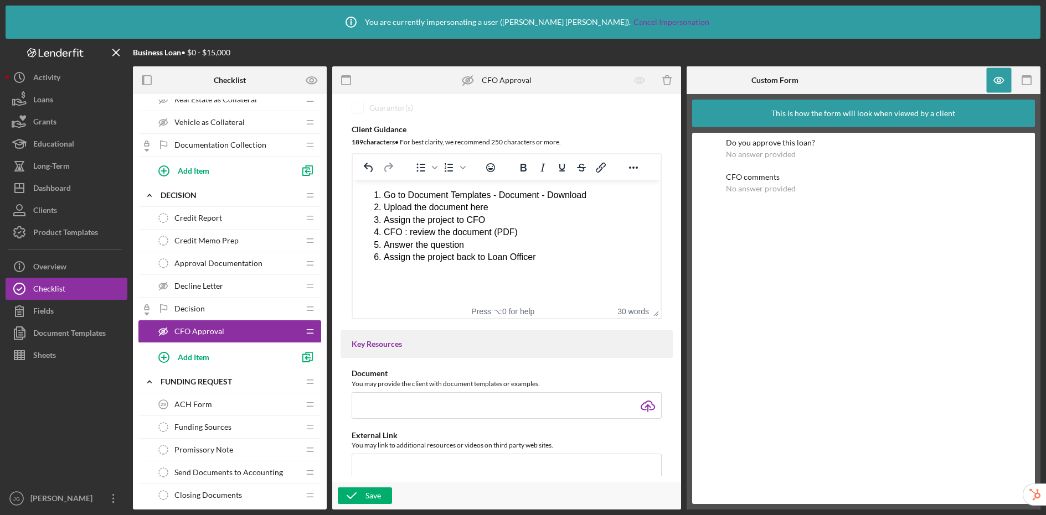
click at [506, 246] on li "Answer the question" at bounding box center [517, 245] width 268 height 12
click at [373, 494] on div "Save" at bounding box center [372, 496] width 15 height 17
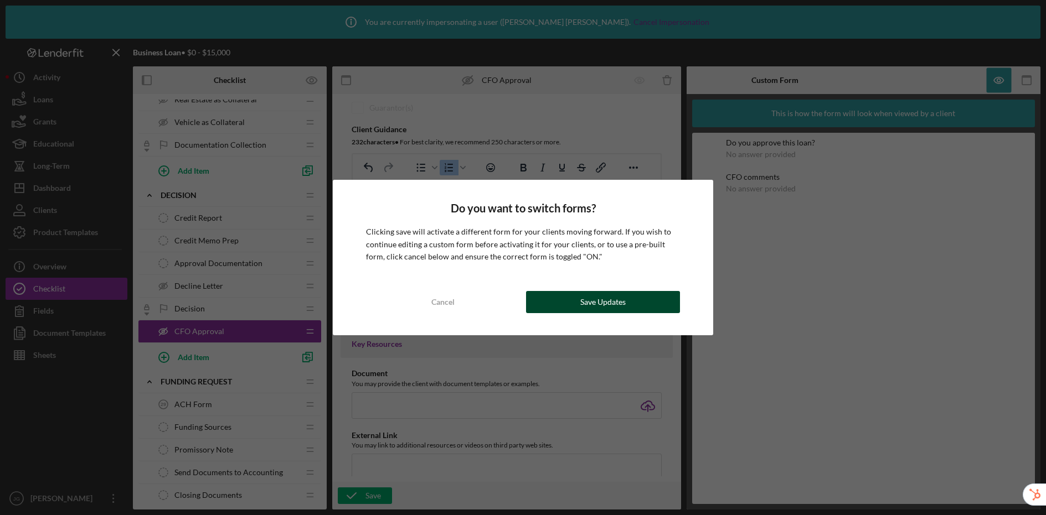
click at [583, 304] on div "Save Updates" at bounding box center [602, 302] width 45 height 22
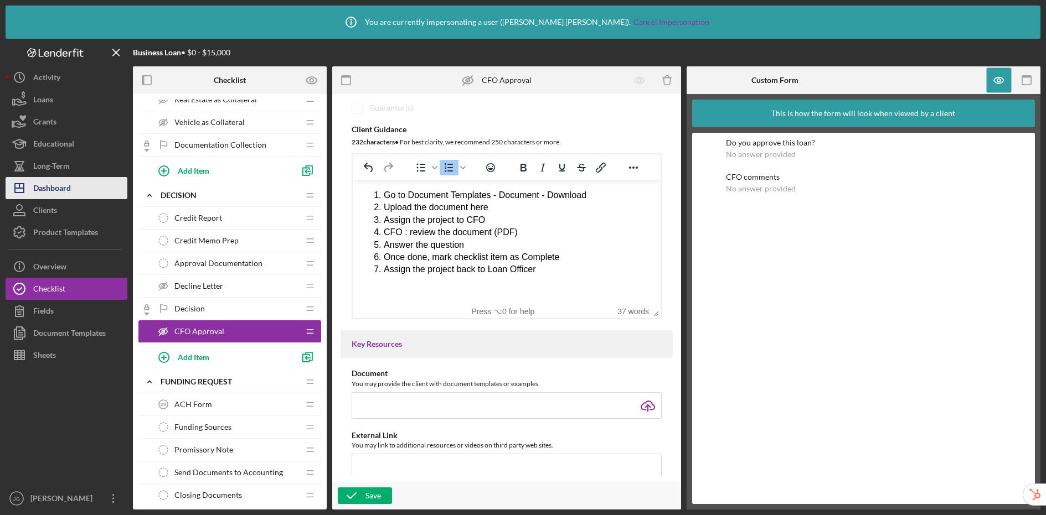
click at [58, 196] on div "Dashboard" at bounding box center [52, 189] width 38 height 25
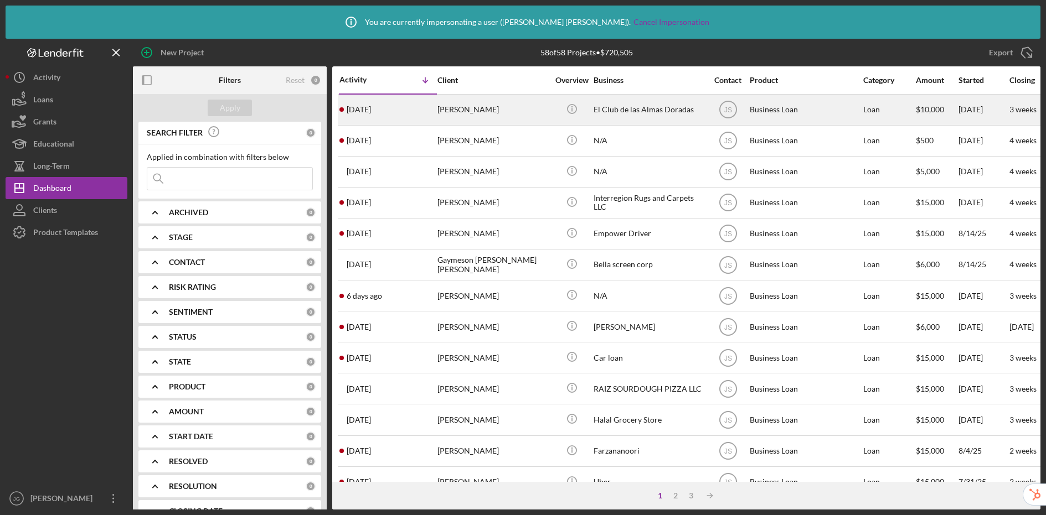
click at [628, 109] on div "El Club de las Almas Doradas" at bounding box center [648, 109] width 111 height 29
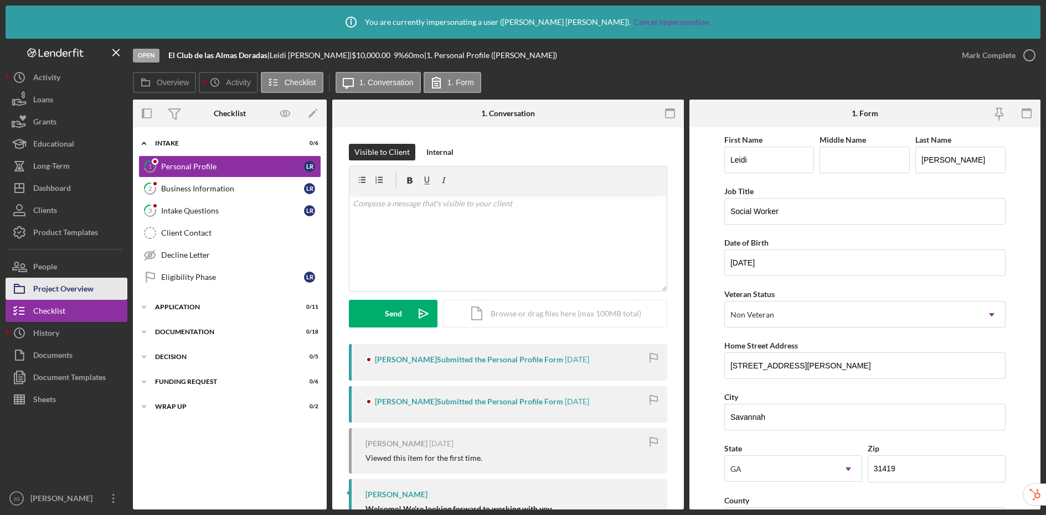
click at [76, 283] on div "Project Overview" at bounding box center [63, 290] width 60 height 25
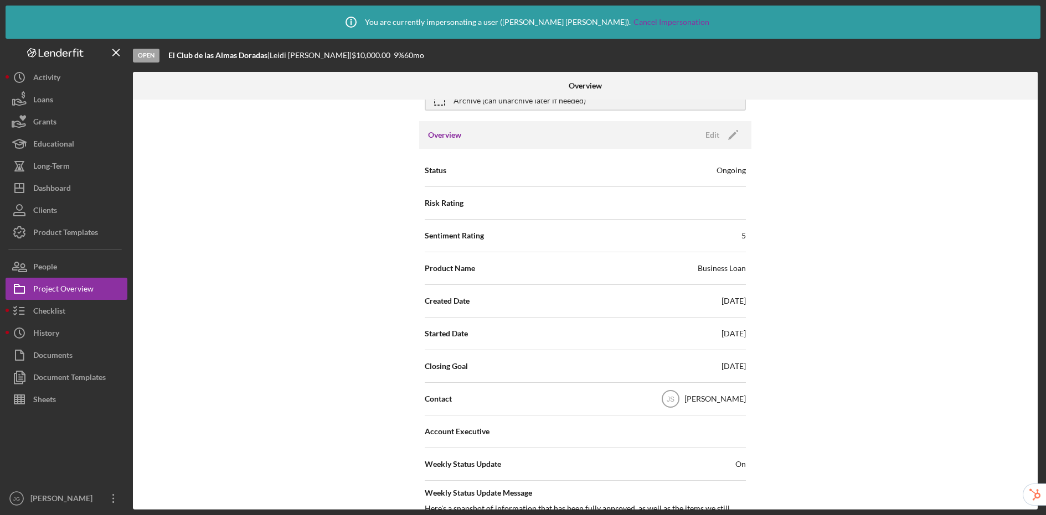
scroll to position [71, 0]
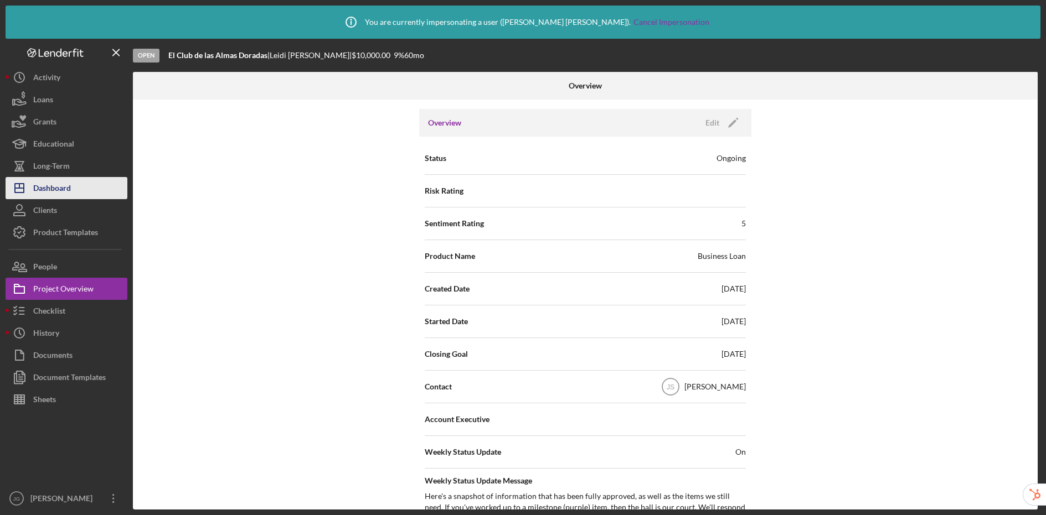
click at [68, 188] on div "Dashboard" at bounding box center [52, 189] width 38 height 25
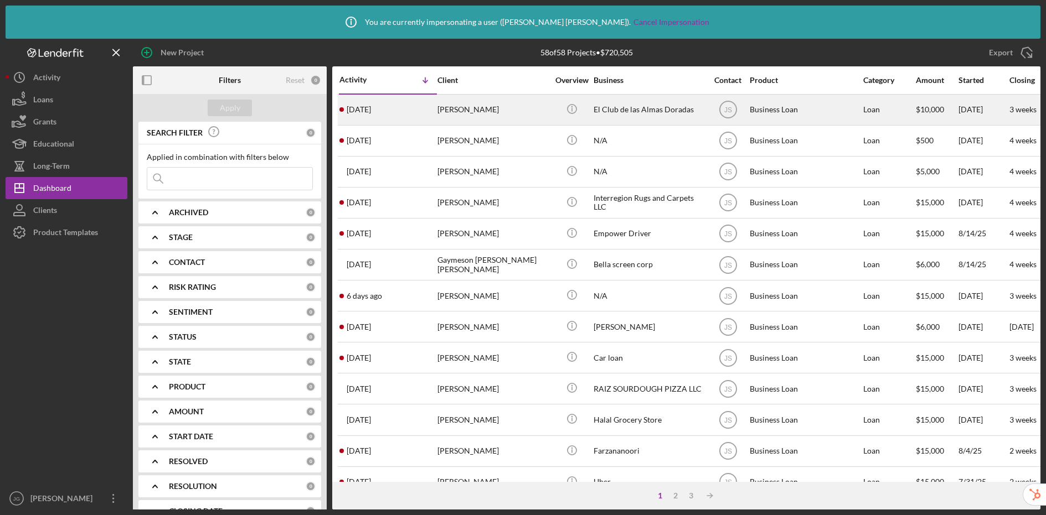
click at [627, 115] on div "El Club de las Almas Doradas" at bounding box center [648, 109] width 111 height 29
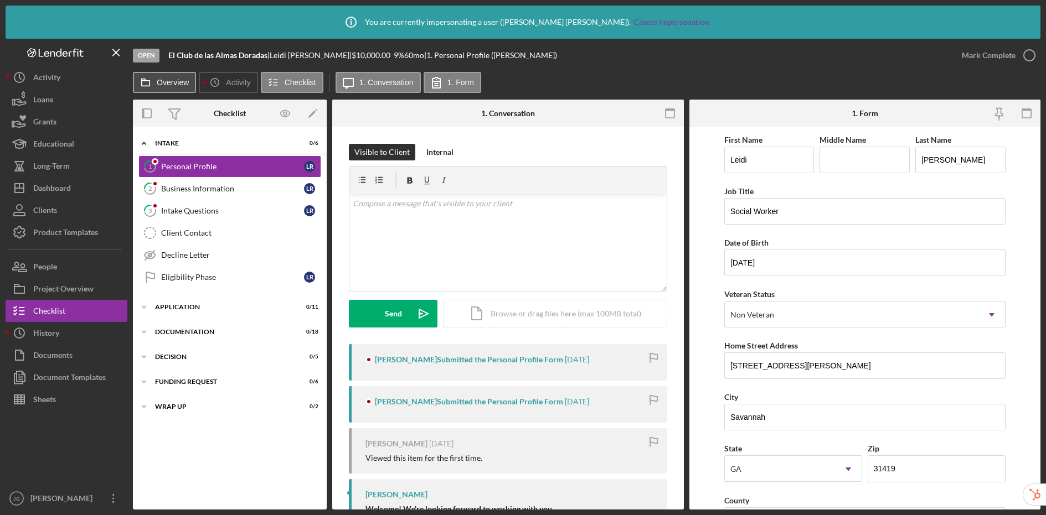
click at [158, 86] on label "Overview" at bounding box center [173, 82] width 32 height 9
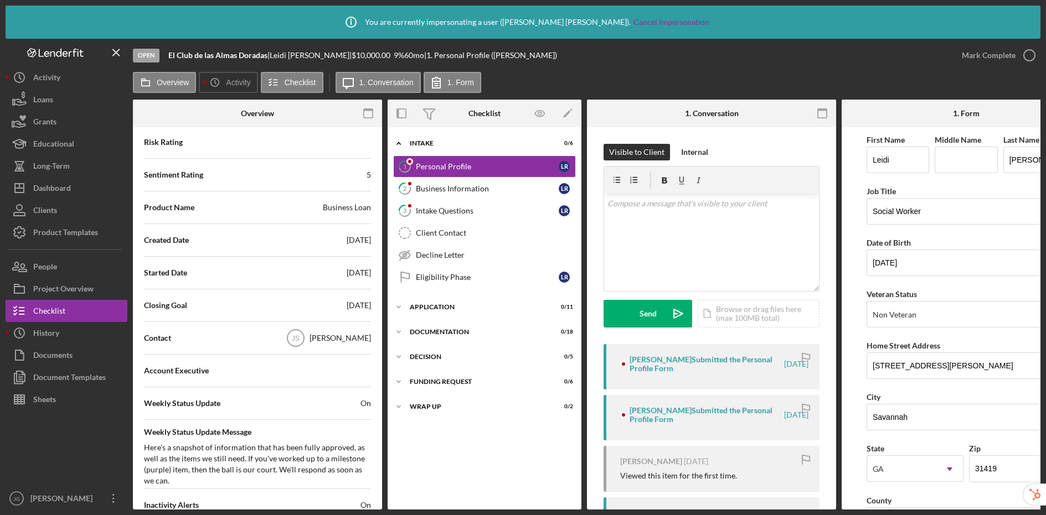
scroll to position [191, 0]
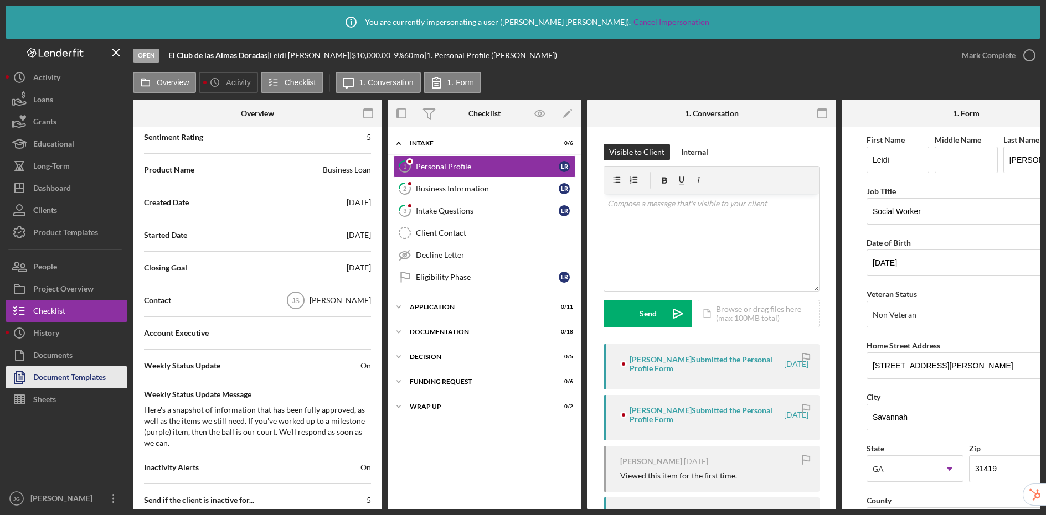
click at [75, 378] on div "Document Templates" at bounding box center [69, 378] width 73 height 25
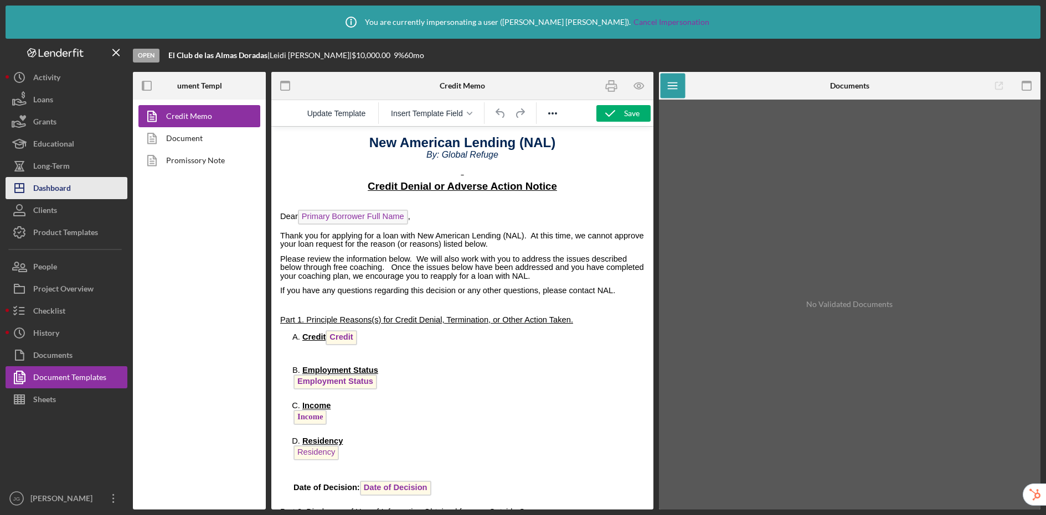
click at [51, 193] on div "Dashboard" at bounding box center [52, 189] width 38 height 25
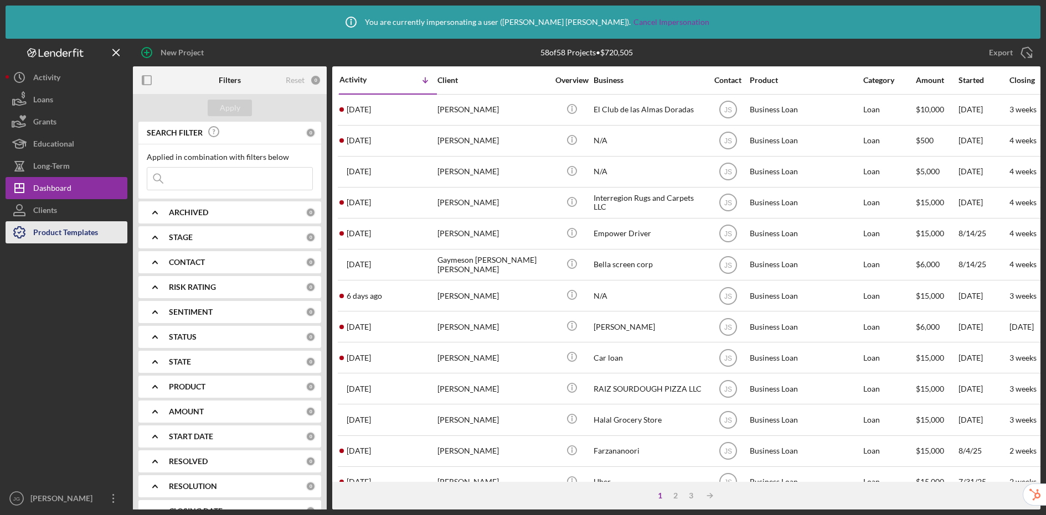
click at [48, 238] on div "Product Templates" at bounding box center [65, 233] width 65 height 25
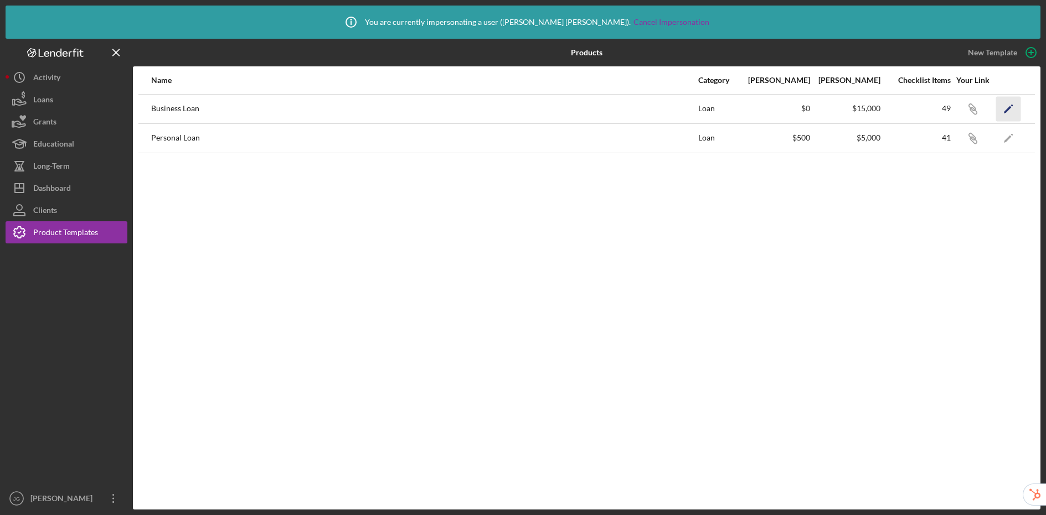
click at [884, 106] on icon "Icon/Edit" at bounding box center [1008, 108] width 25 height 25
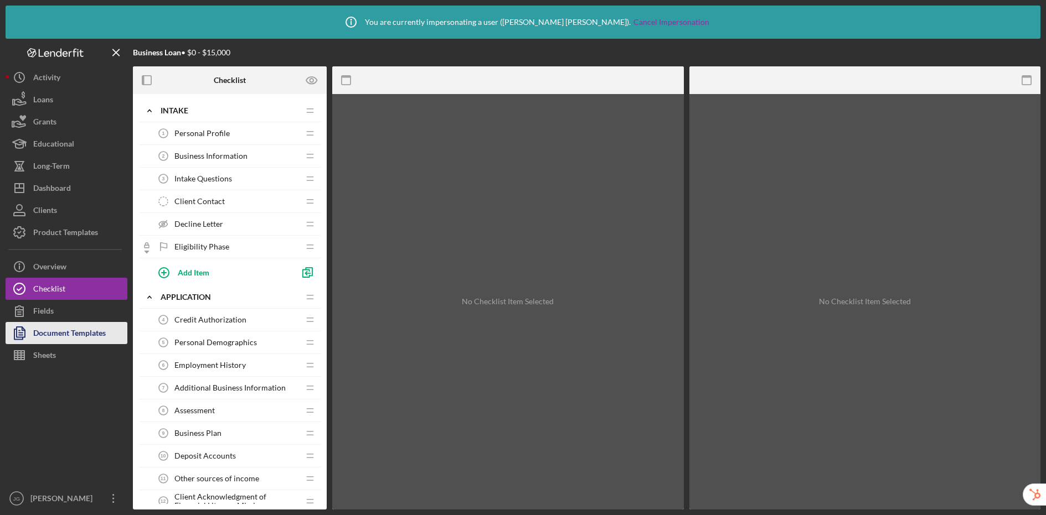
click at [70, 339] on div "Document Templates" at bounding box center [69, 334] width 73 height 25
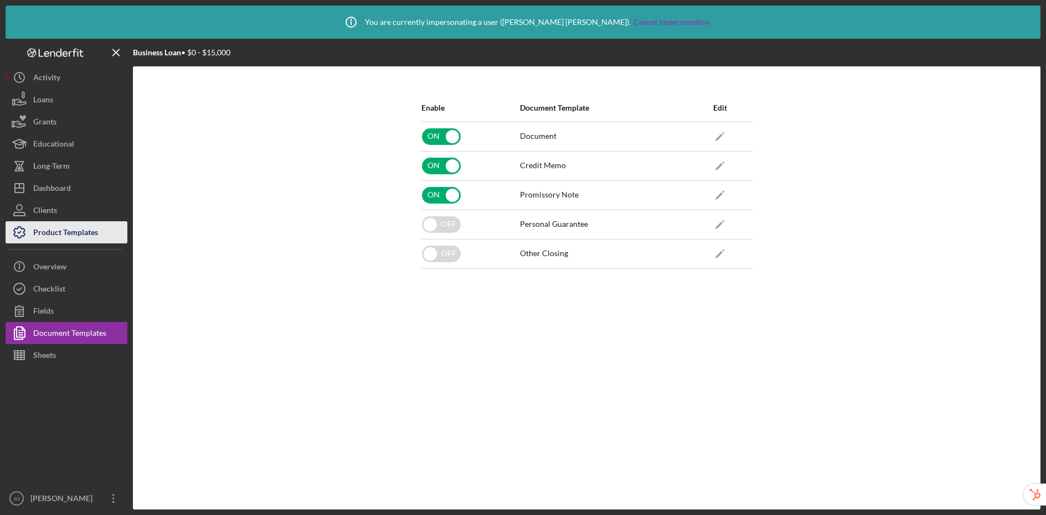
click at [63, 235] on div "Product Templates" at bounding box center [65, 233] width 65 height 25
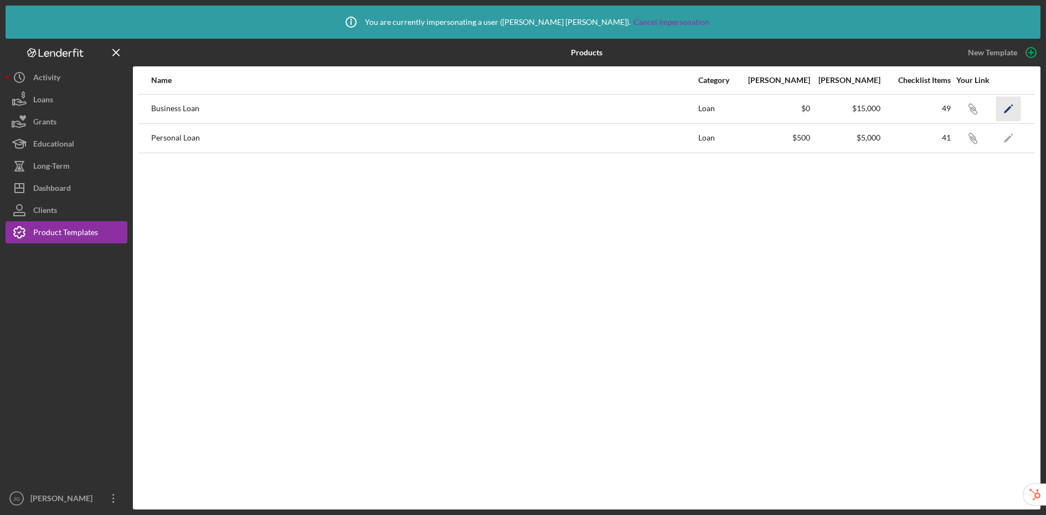
click at [884, 103] on icon "Icon/Edit" at bounding box center [1008, 108] width 25 height 25
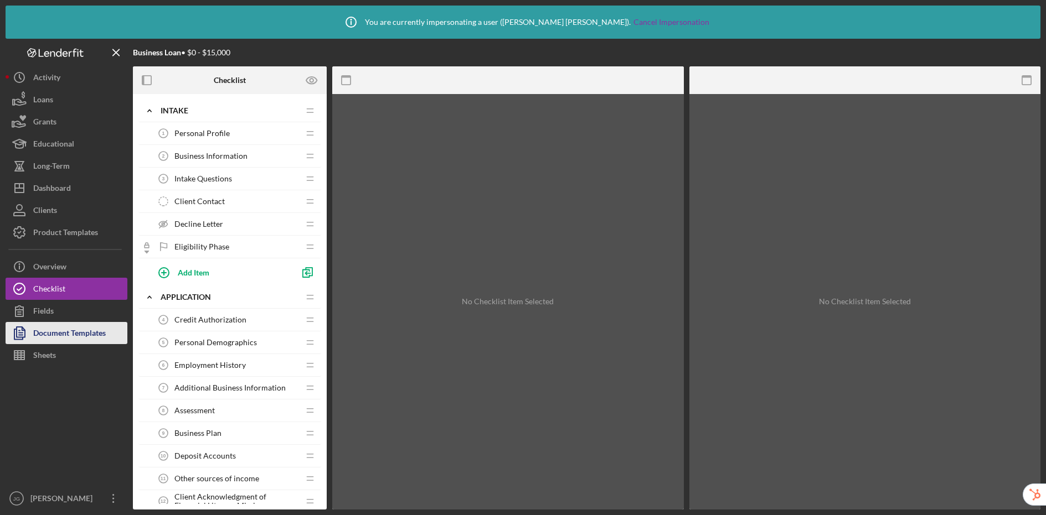
click at [66, 339] on div "Document Templates" at bounding box center [69, 334] width 73 height 25
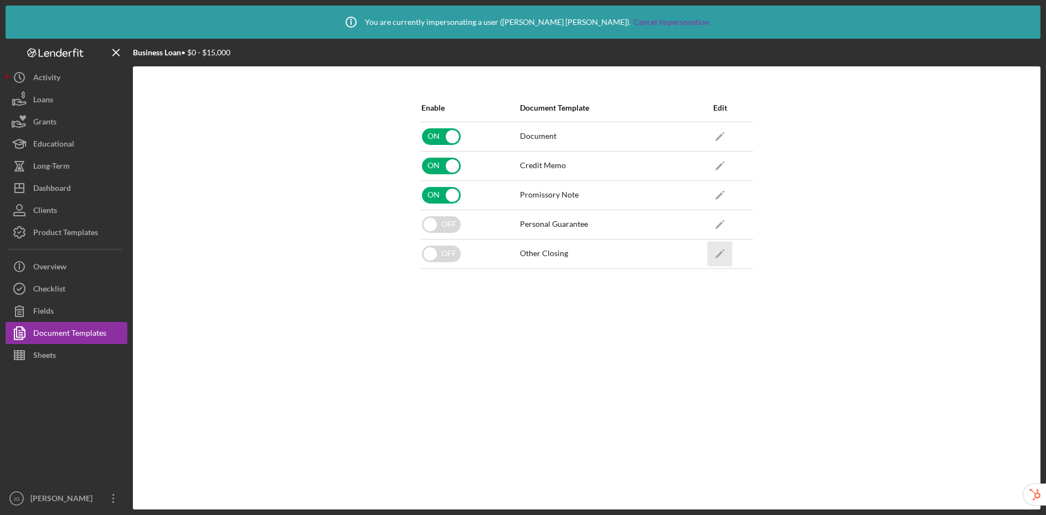
click at [725, 252] on icon "Icon/Edit" at bounding box center [719, 253] width 25 height 25
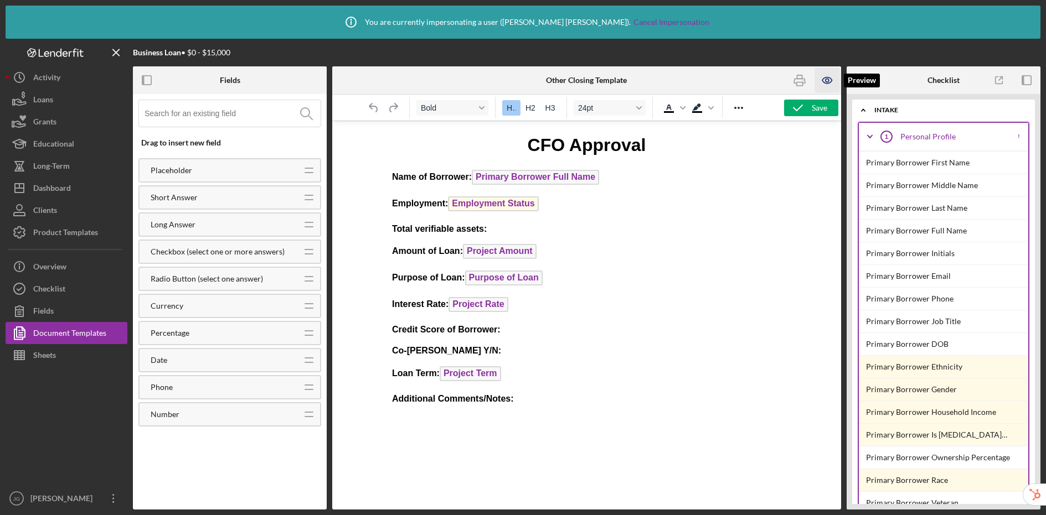
click at [829, 79] on icon "button" at bounding box center [826, 80] width 25 height 25
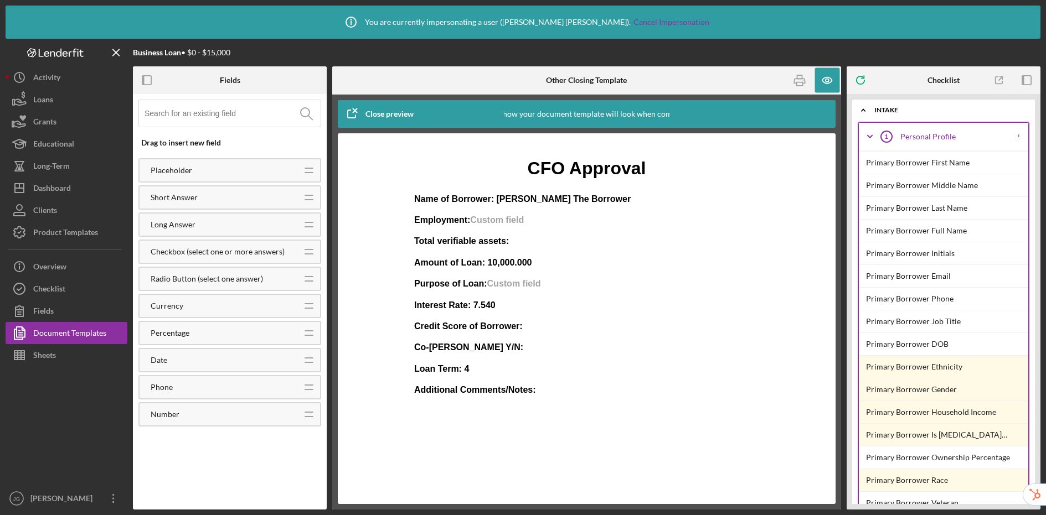
click at [369, 110] on div "Close preview" at bounding box center [389, 114] width 48 height 22
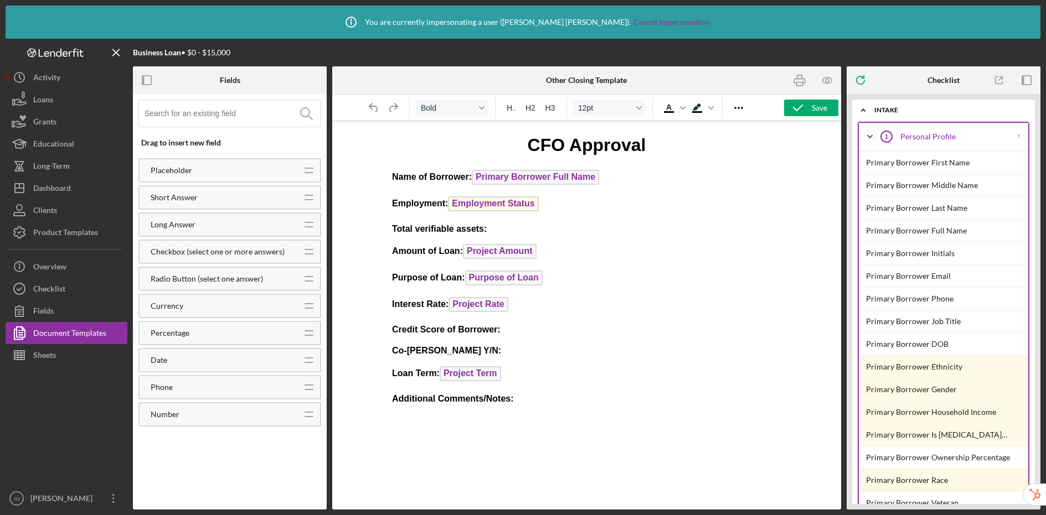
click at [514, 233] on p "Total verifiable assets:" at bounding box center [585, 229] width 389 height 12
click at [483, 351] on p "Co-Signor Y/N:" at bounding box center [585, 351] width 389 height 12
click at [543, 403] on p "Additional Comments/Notes:" at bounding box center [585, 399] width 389 height 12
click at [799, 82] on icon "button" at bounding box center [799, 80] width 25 height 25
click at [525, 330] on p "Credit Score of Borrower:" at bounding box center [585, 330] width 389 height 12
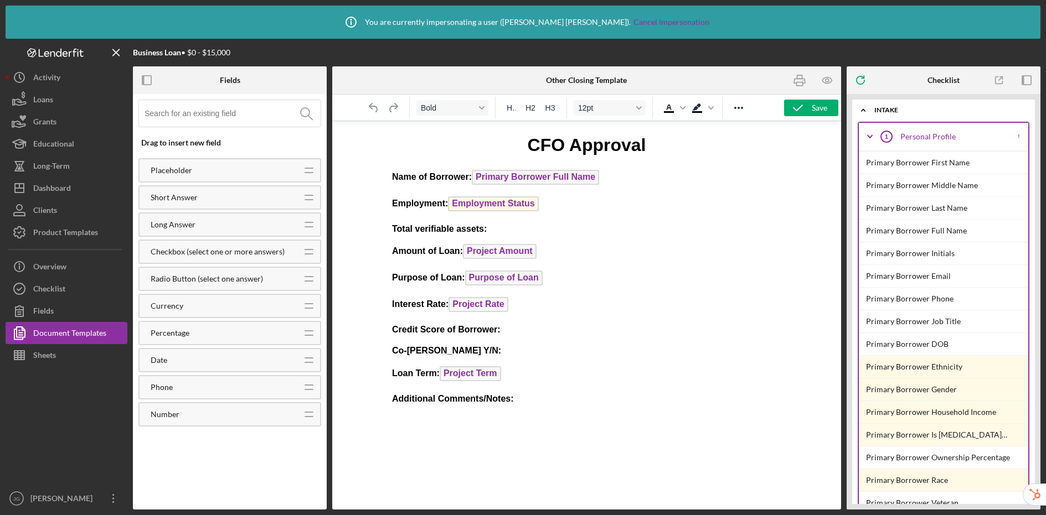
click at [225, 113] on input at bounding box center [232, 113] width 176 height 27
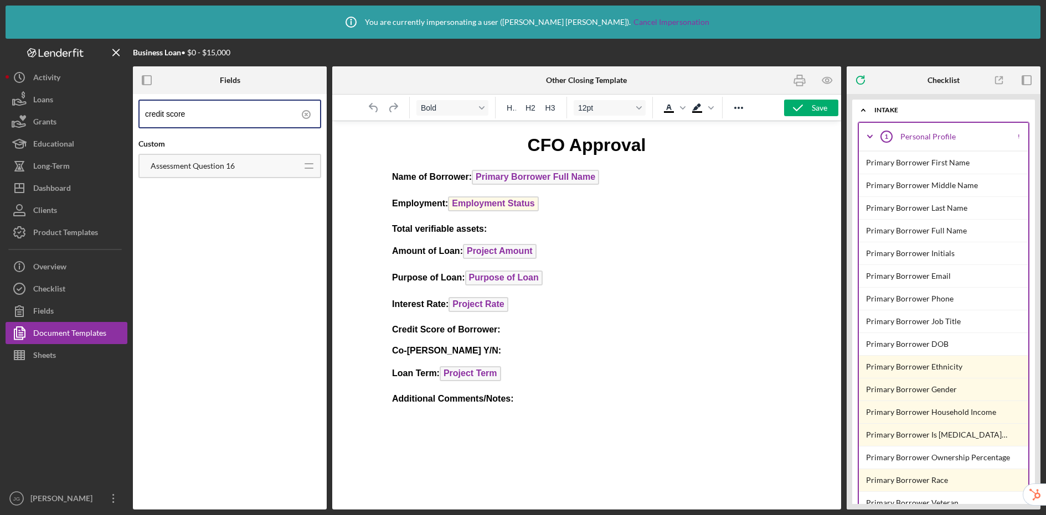
drag, startPoint x: 256, startPoint y: 115, endPoint x: 167, endPoint y: 116, distance: 89.7
click at [167, 116] on input "credit score" at bounding box center [232, 114] width 175 height 27
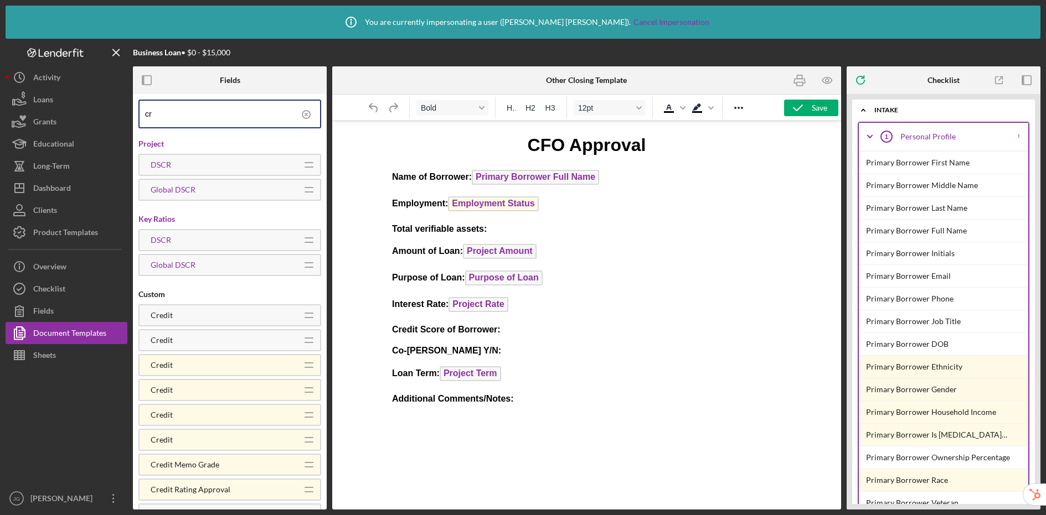
type input "c"
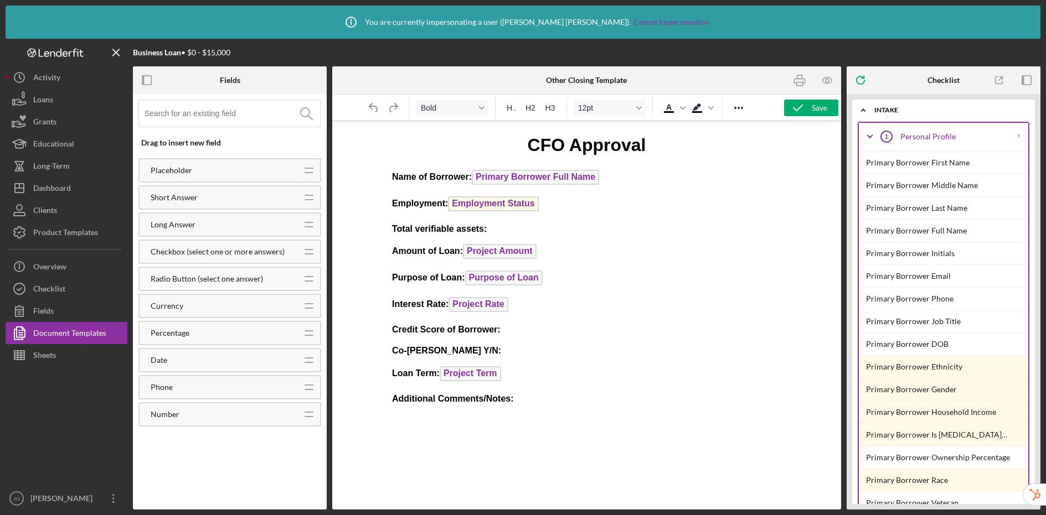
click at [542, 328] on p "Credit Score of Borrower:" at bounding box center [585, 330] width 389 height 12
click at [51, 291] on div "Checklist" at bounding box center [49, 290] width 32 height 25
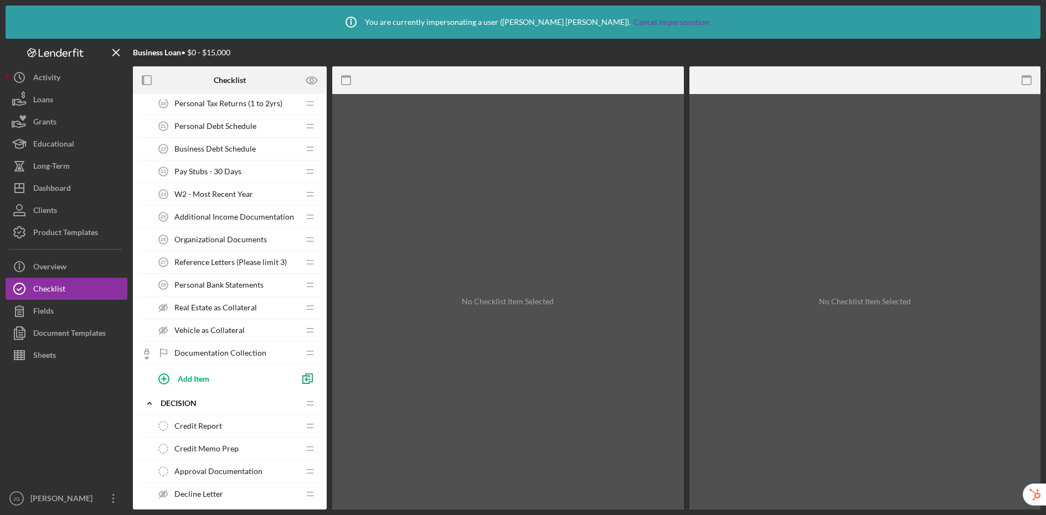
scroll to position [655, 0]
click at [211, 420] on span "Credit Report" at bounding box center [198, 424] width 48 height 9
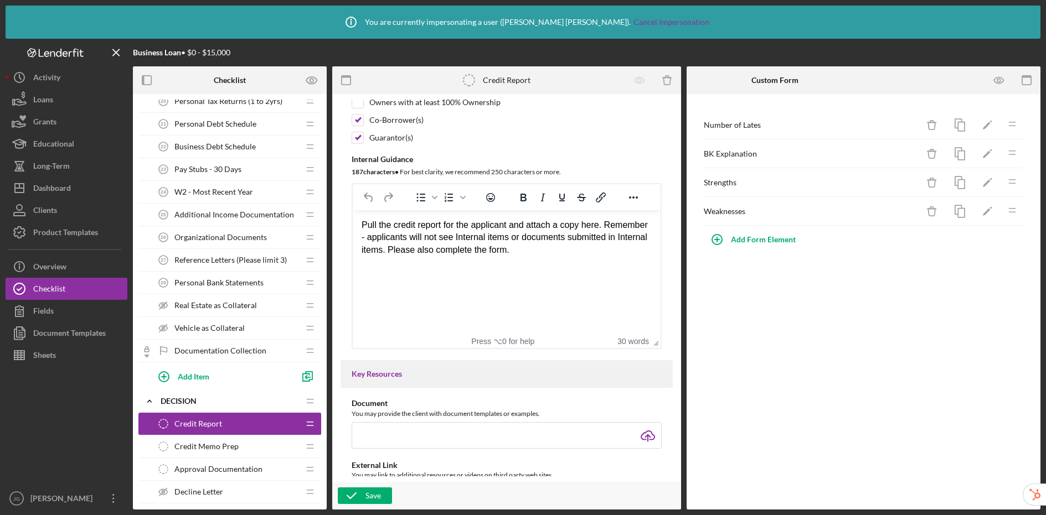
scroll to position [206, 0]
click at [757, 240] on div "Add Form Element" at bounding box center [763, 240] width 65 height 22
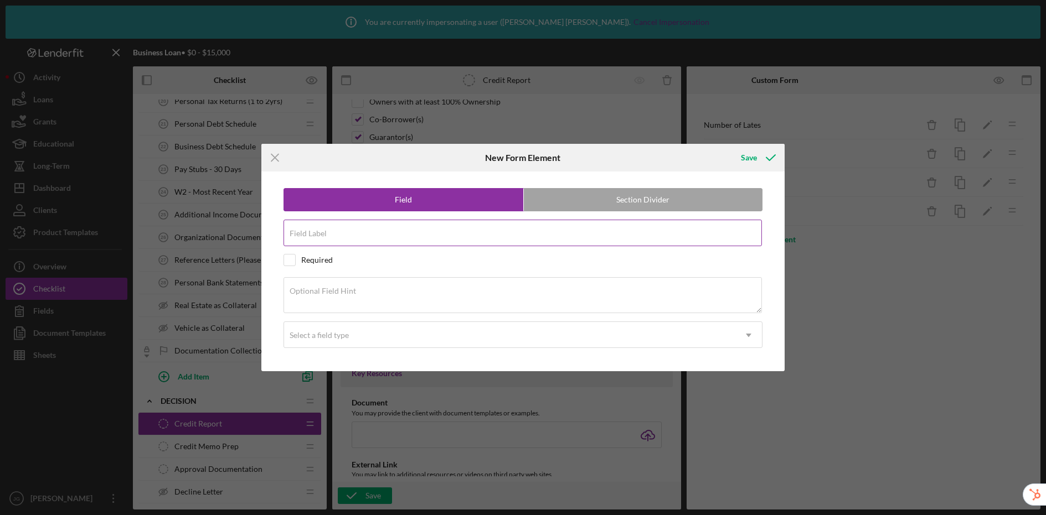
click at [487, 240] on input "Field Label" at bounding box center [522, 233] width 478 height 27
type input "Credit Score"
click at [753, 161] on div "Save" at bounding box center [749, 158] width 16 height 22
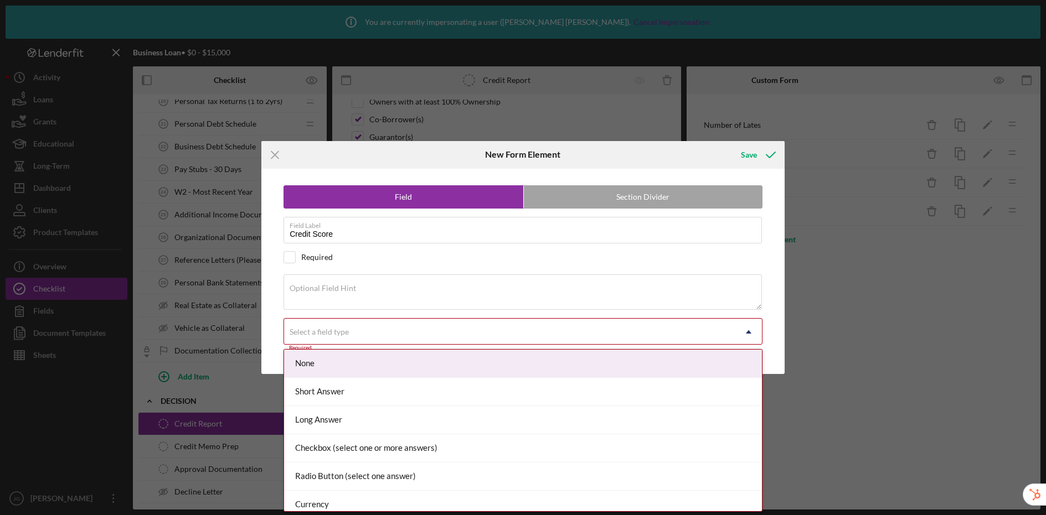
click at [394, 329] on div "Select a field type" at bounding box center [509, 331] width 451 height 25
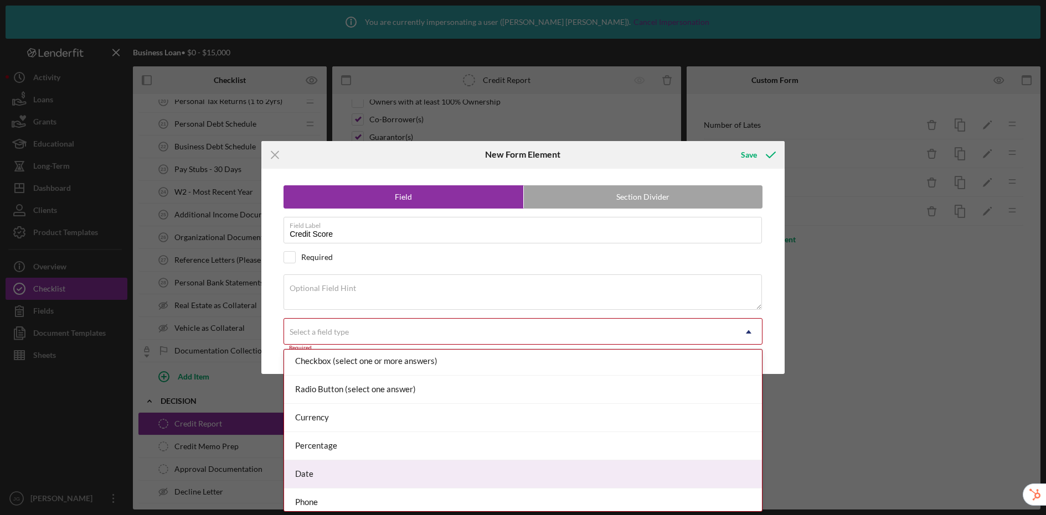
scroll to position [121, 0]
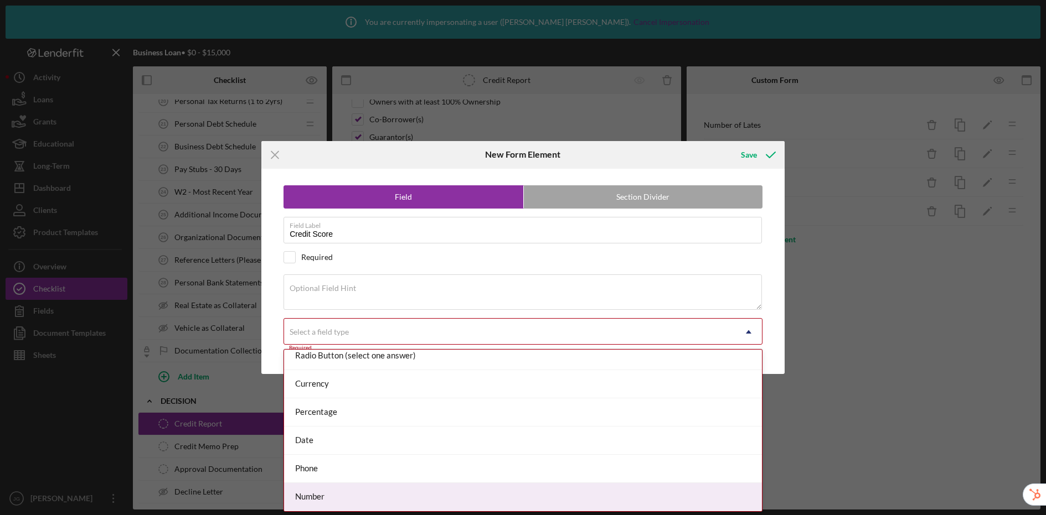
click at [360, 494] on div "Number" at bounding box center [523, 497] width 478 height 28
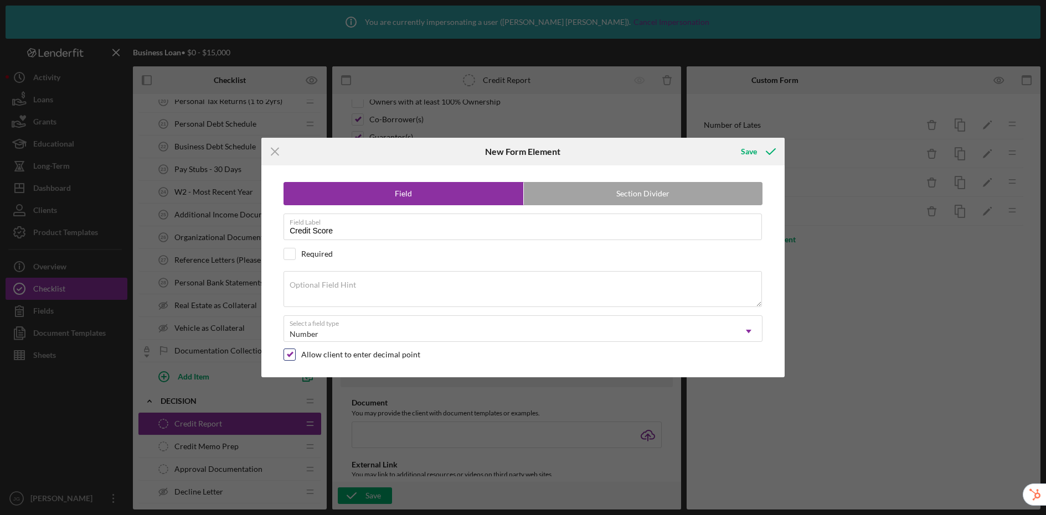
click at [283, 354] on div at bounding box center [289, 355] width 12 height 12
checkbox input "false"
click at [753, 150] on div "Save" at bounding box center [749, 152] width 16 height 22
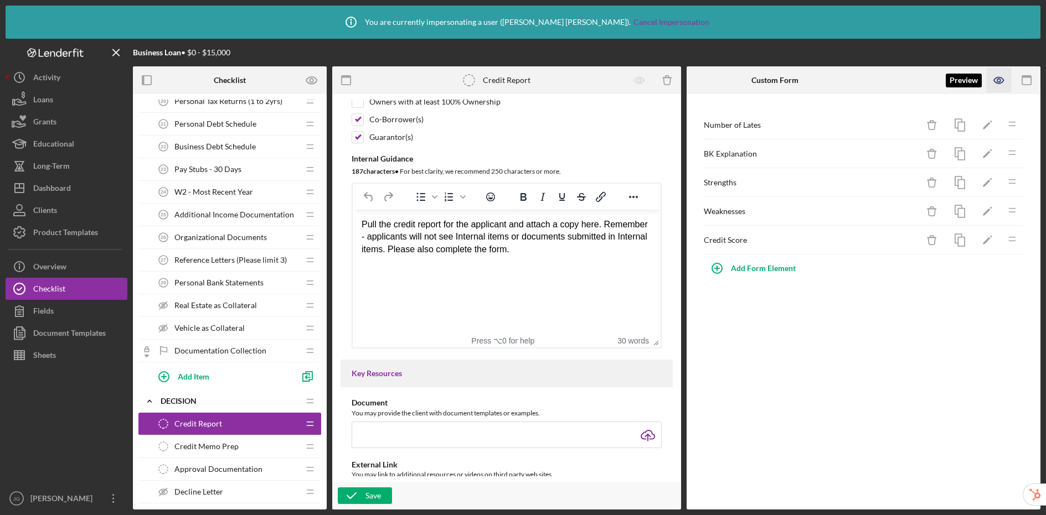
click at [884, 77] on icon "button" at bounding box center [998, 80] width 25 height 25
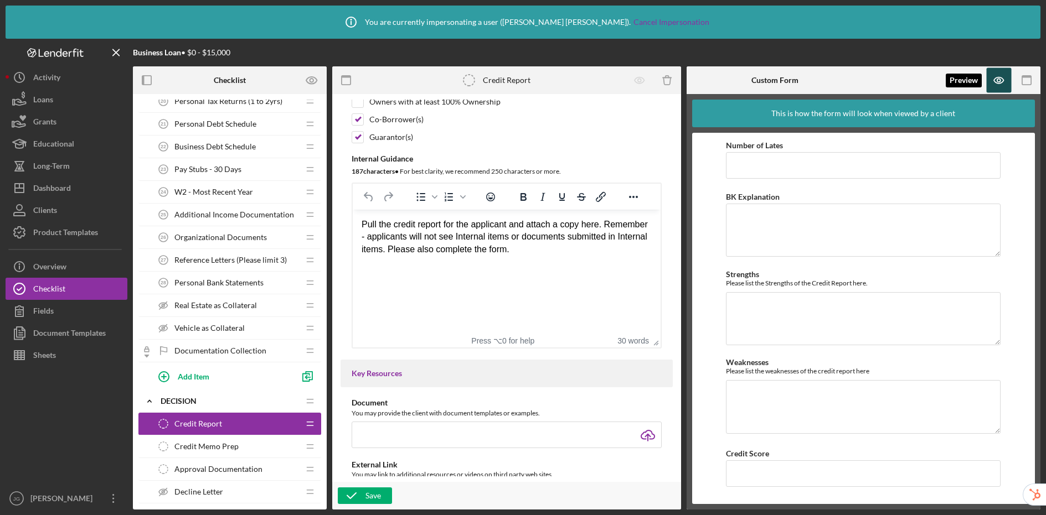
click at [884, 80] on icon "button" at bounding box center [998, 80] width 25 height 25
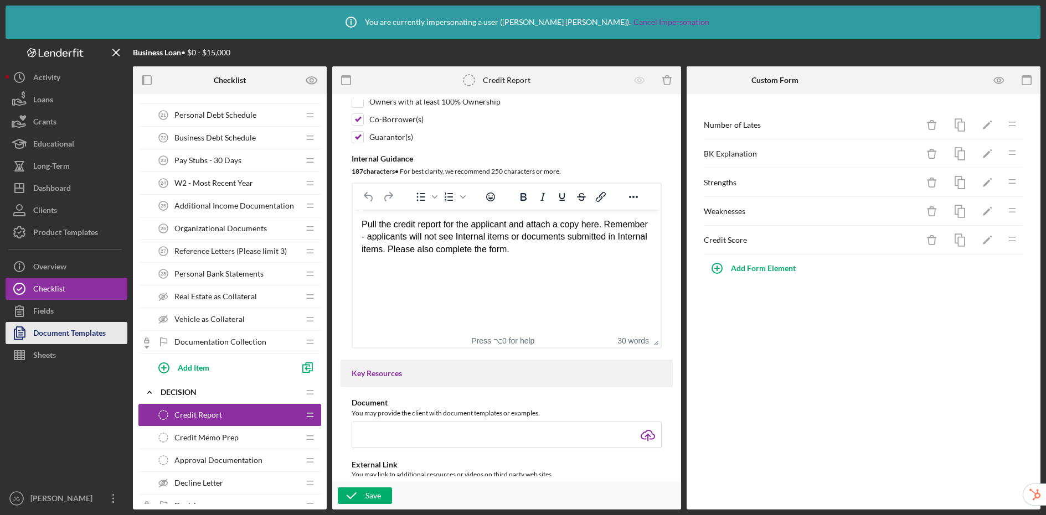
scroll to position [664, 0]
click at [358, 501] on icon "button" at bounding box center [352, 496] width 28 height 28
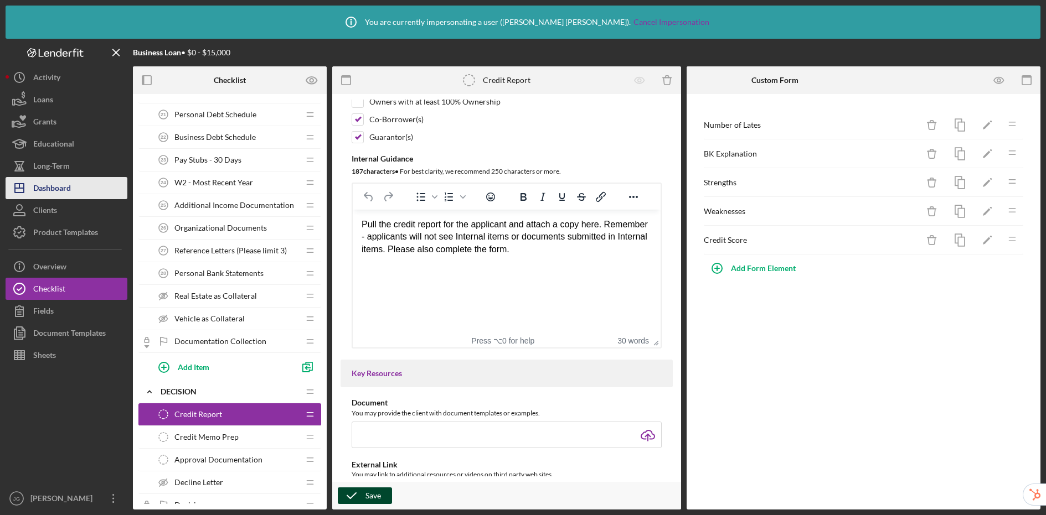
click at [63, 189] on div "Dashboard" at bounding box center [52, 189] width 38 height 25
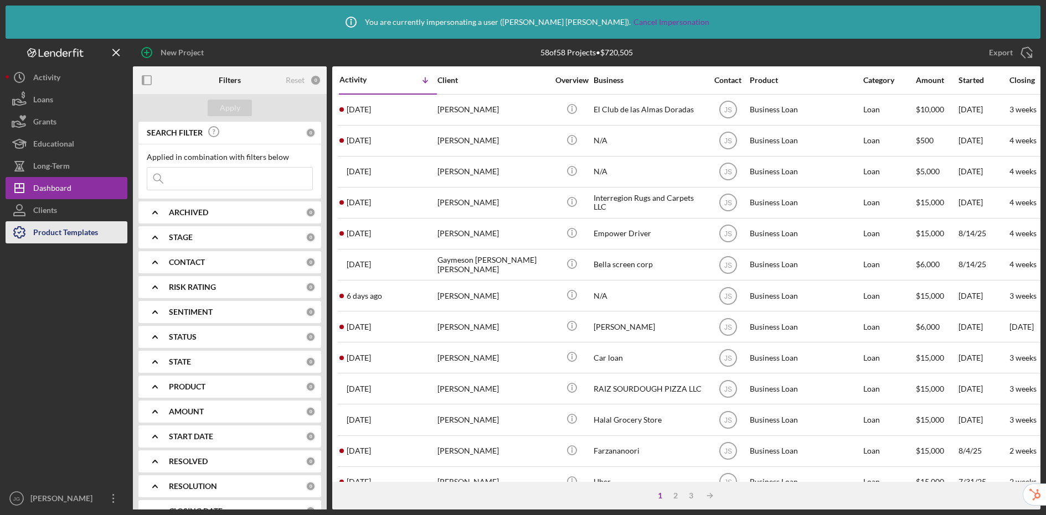
click at [59, 237] on div "Product Templates" at bounding box center [65, 233] width 65 height 25
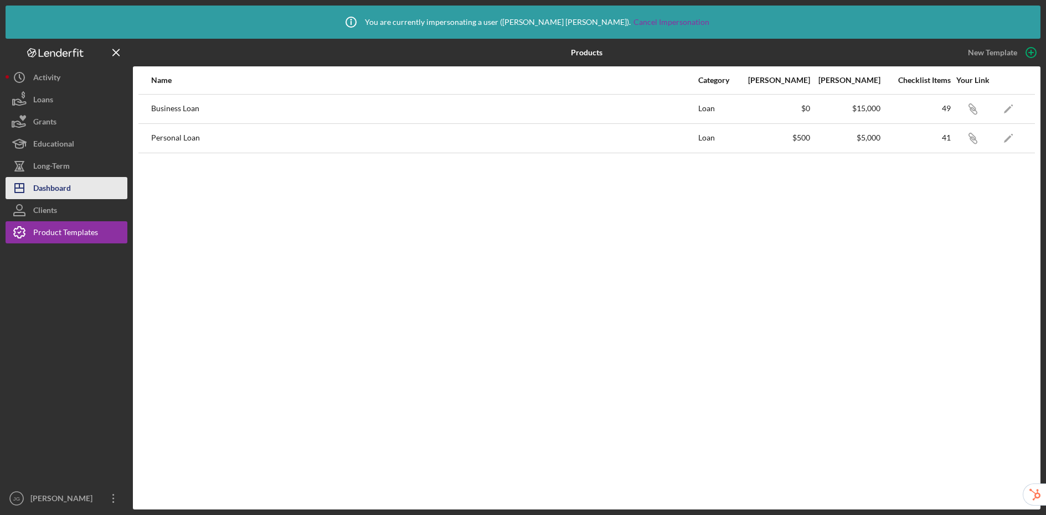
click at [53, 189] on div "Dashboard" at bounding box center [52, 189] width 38 height 25
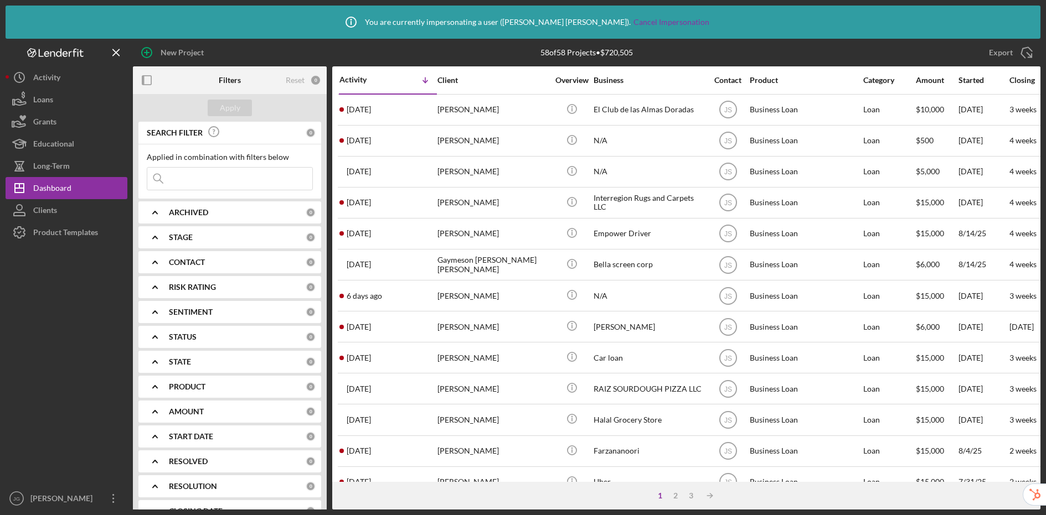
click at [230, 174] on input at bounding box center [229, 179] width 165 height 22
type input "y"
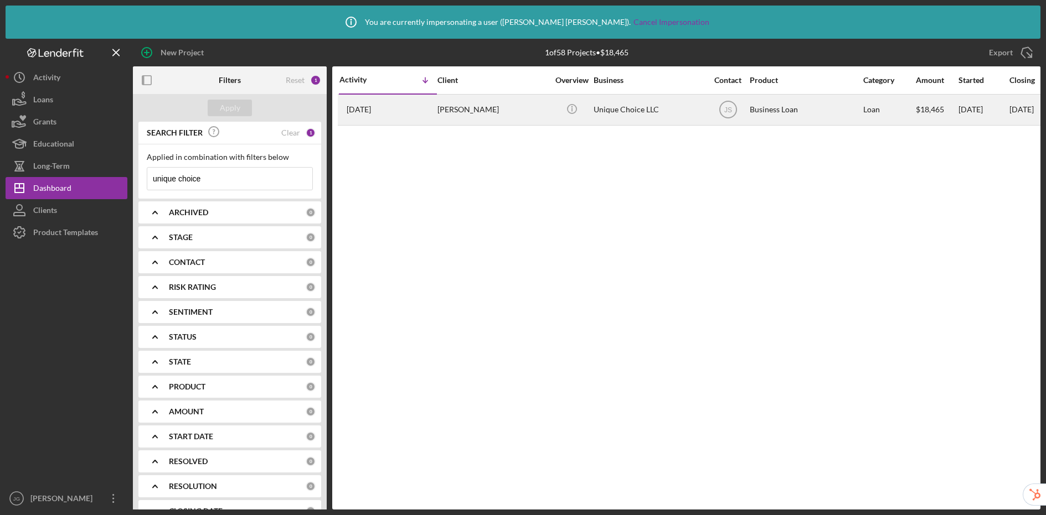
type input "unique choice"
click at [642, 116] on div "Unique Choice LLC" at bounding box center [648, 109] width 111 height 29
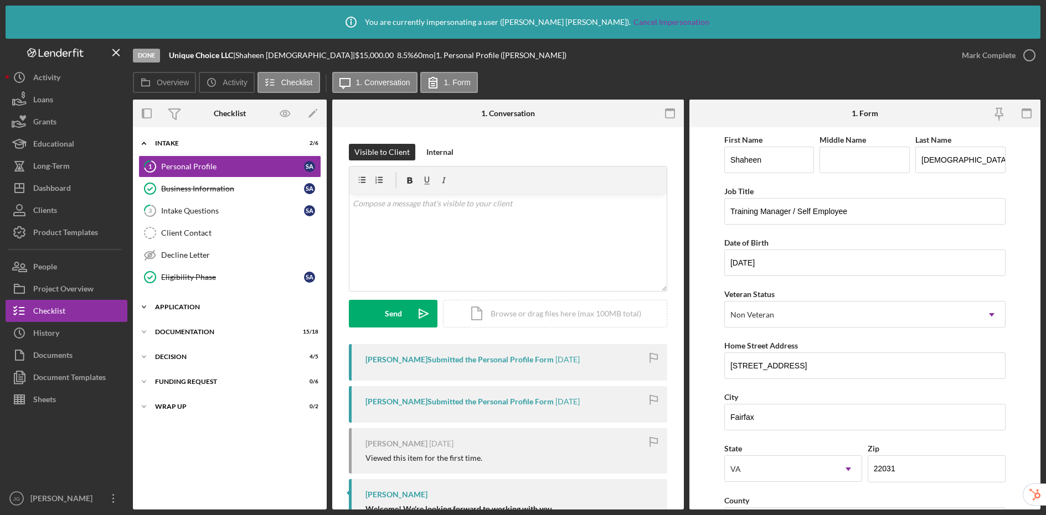
click at [203, 307] on div "Application" at bounding box center [234, 307] width 158 height 7
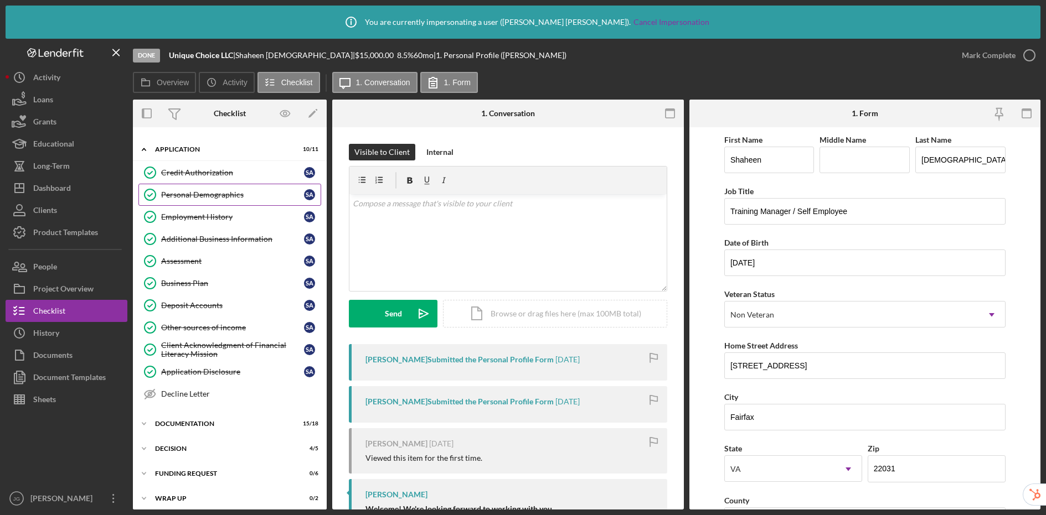
scroll to position [164, 0]
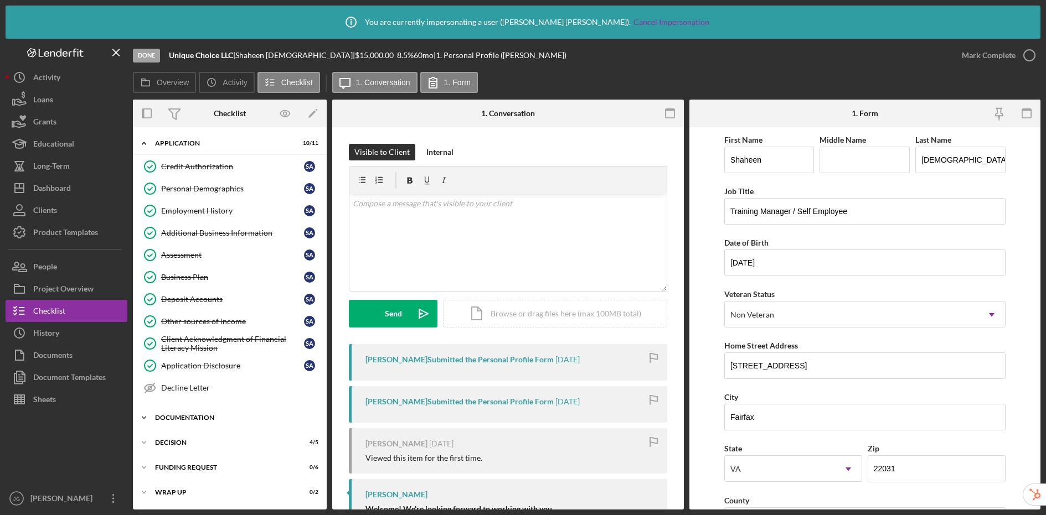
click at [198, 417] on div "Documentation" at bounding box center [234, 418] width 158 height 7
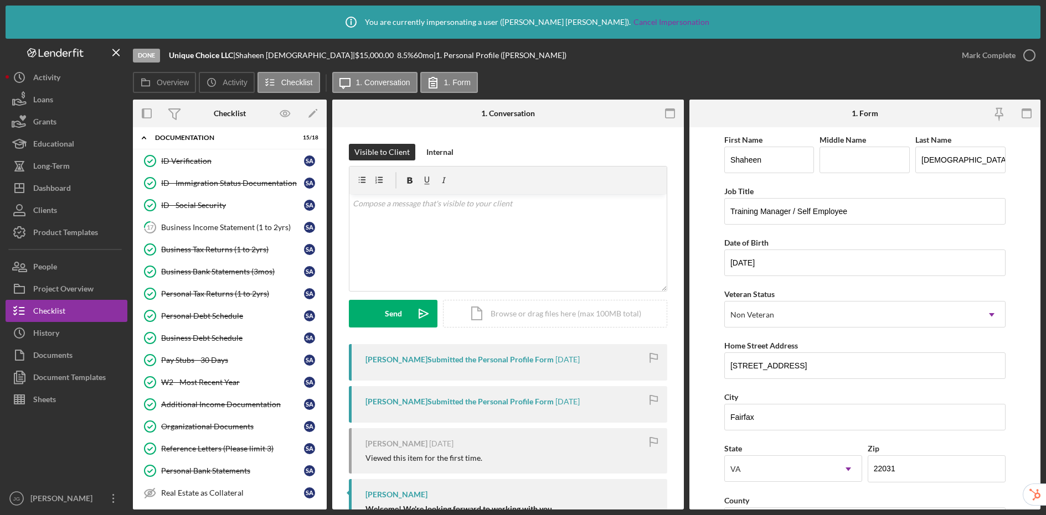
scroll to position [568, 0]
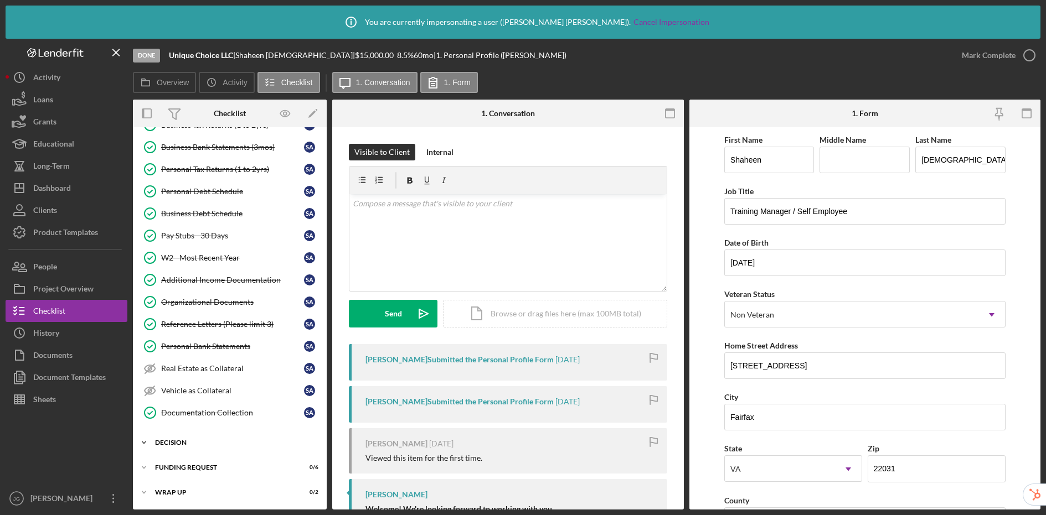
click at [199, 438] on div "Icon/Expander Decision 4 / 5" at bounding box center [230, 443] width 194 height 22
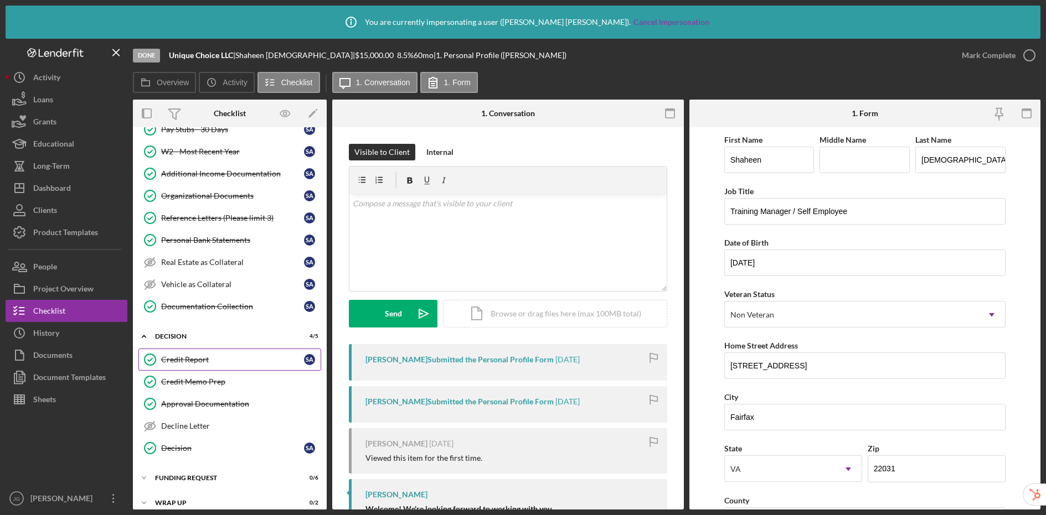
click at [206, 359] on div "Credit Report" at bounding box center [232, 359] width 143 height 9
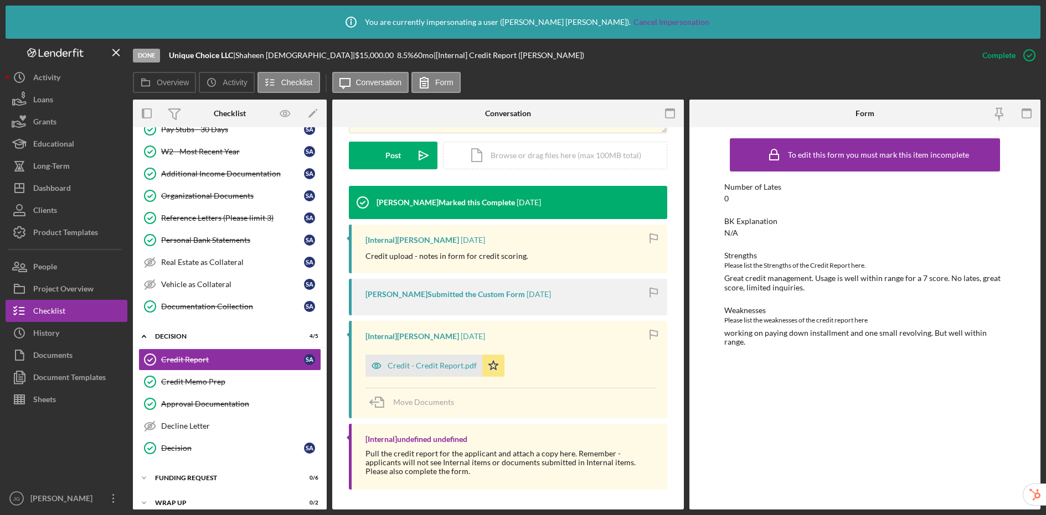
scroll to position [291, 0]
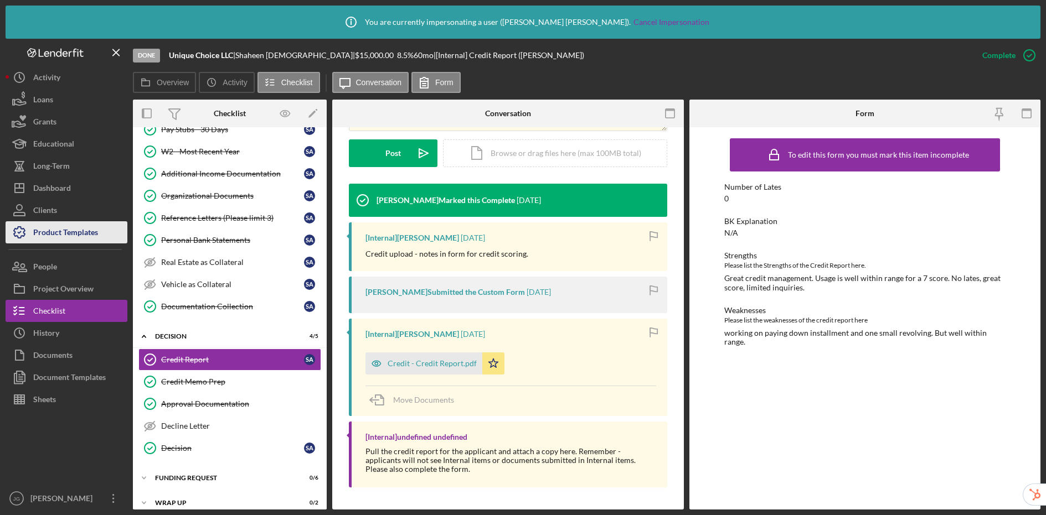
click at [69, 231] on div "Product Templates" at bounding box center [65, 233] width 65 height 25
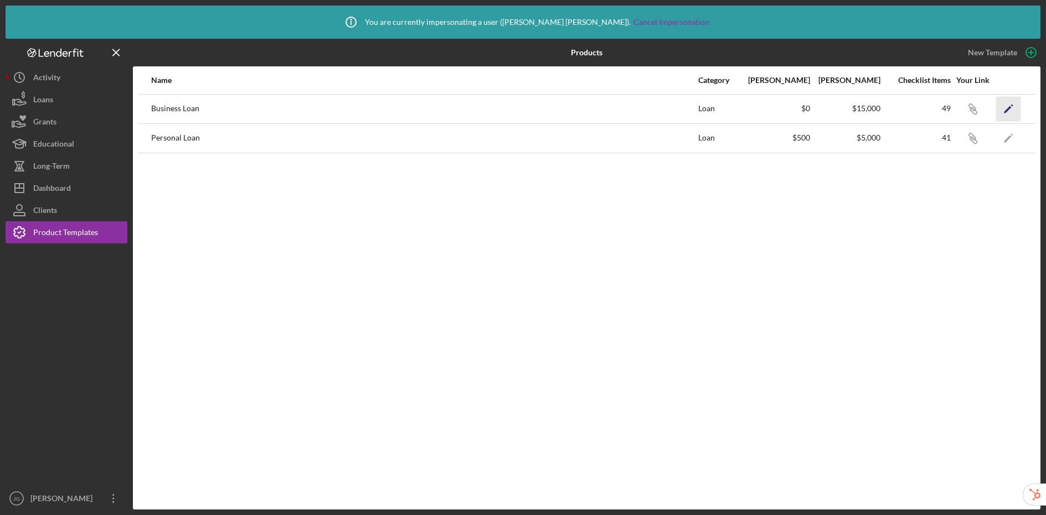
click at [884, 110] on icon "Icon/Edit" at bounding box center [1008, 108] width 25 height 25
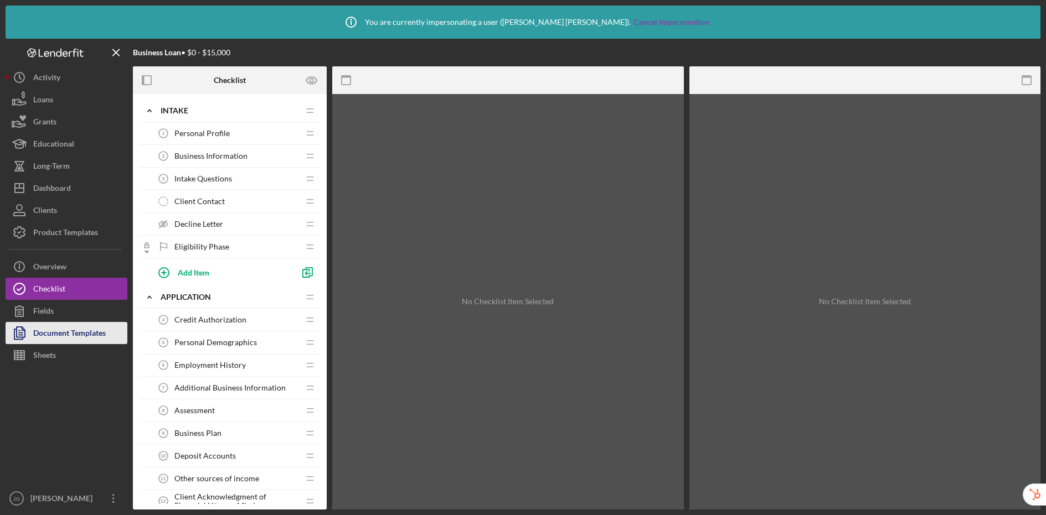
click at [58, 332] on div "Document Templates" at bounding box center [69, 334] width 73 height 25
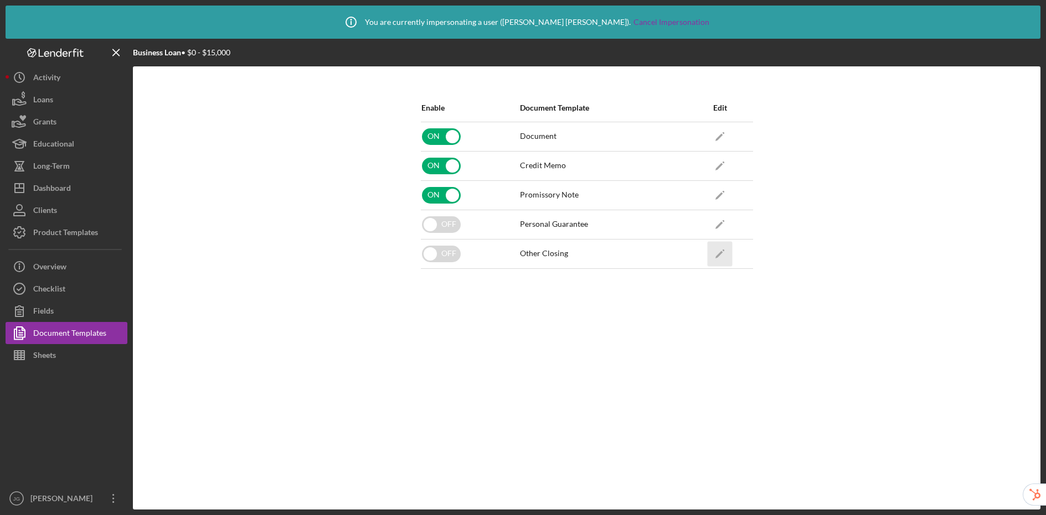
click at [720, 256] on icon "Icon/Edit" at bounding box center [719, 253] width 25 height 25
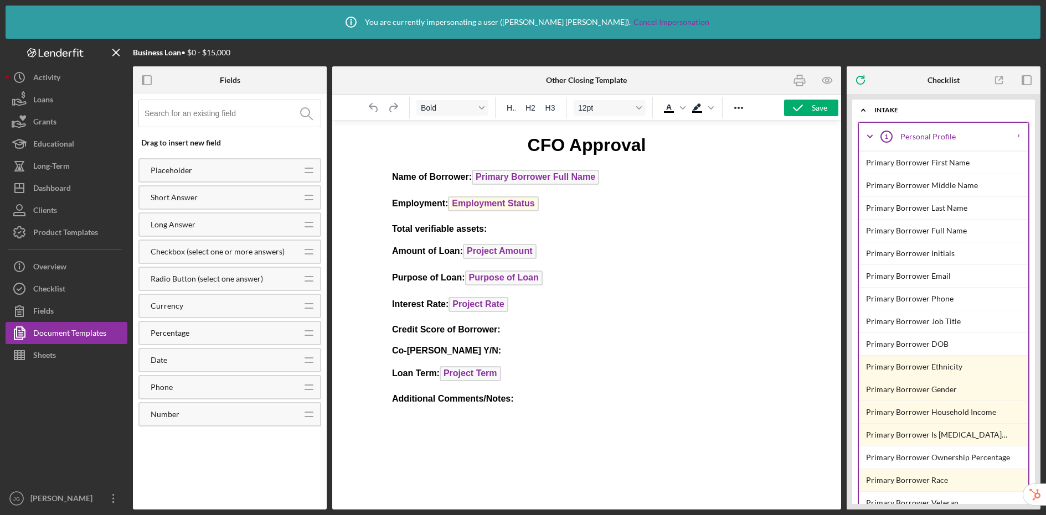
click at [482, 351] on p "Co-Signor Y/N:" at bounding box center [585, 351] width 389 height 12
click at [215, 116] on input at bounding box center [232, 113] width 176 height 27
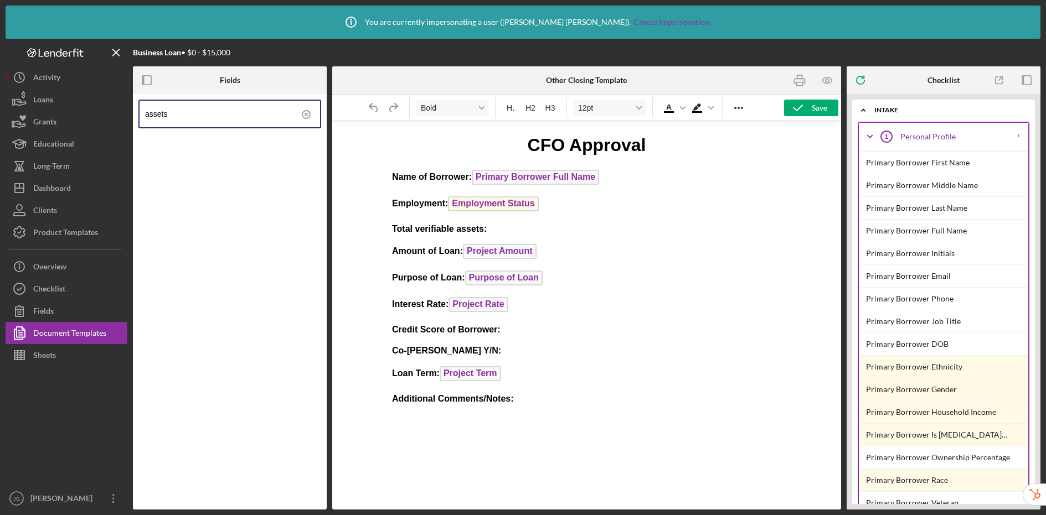
type input "assets"
click at [310, 113] on circle at bounding box center [306, 115] width 8 height 8
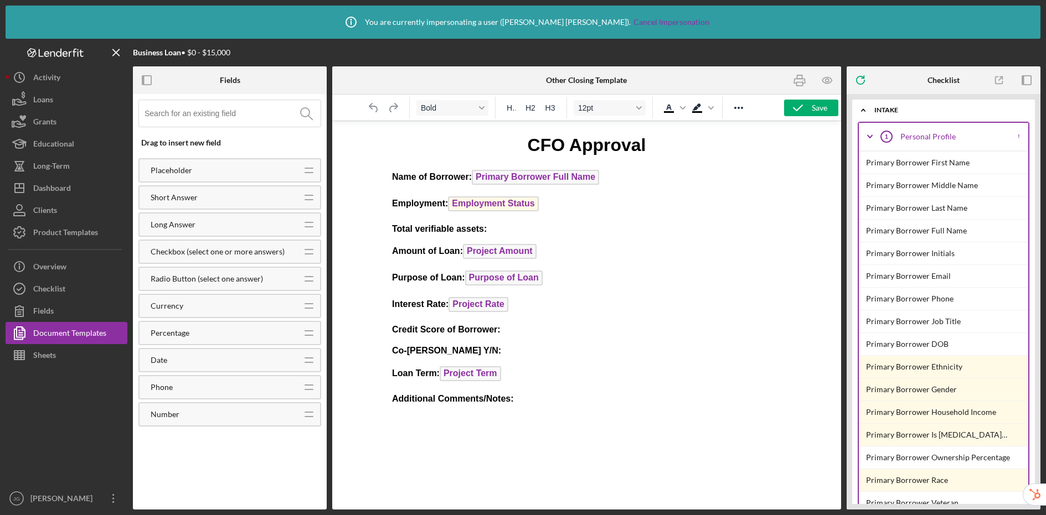
click at [207, 115] on input at bounding box center [232, 113] width 176 height 27
click at [45, 287] on div "Checklist" at bounding box center [49, 290] width 32 height 25
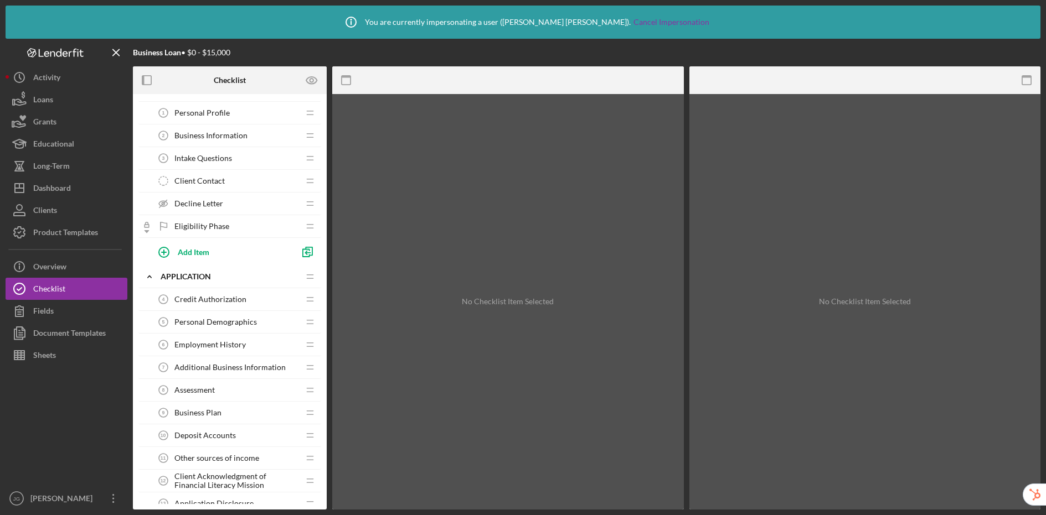
scroll to position [23, 0]
click at [235, 387] on div "Assessment 8 Assessment" at bounding box center [225, 388] width 147 height 22
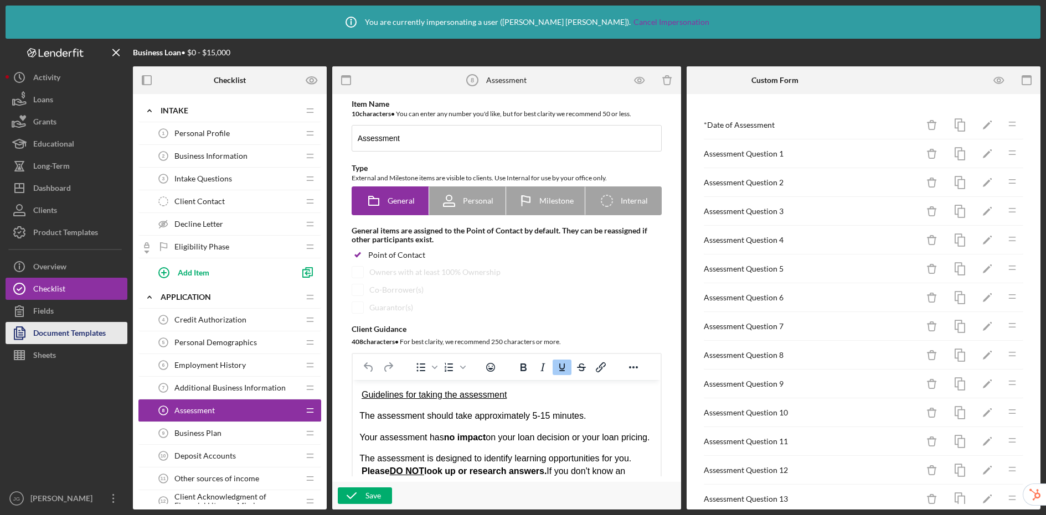
click at [82, 338] on div "Document Templates" at bounding box center [69, 334] width 73 height 25
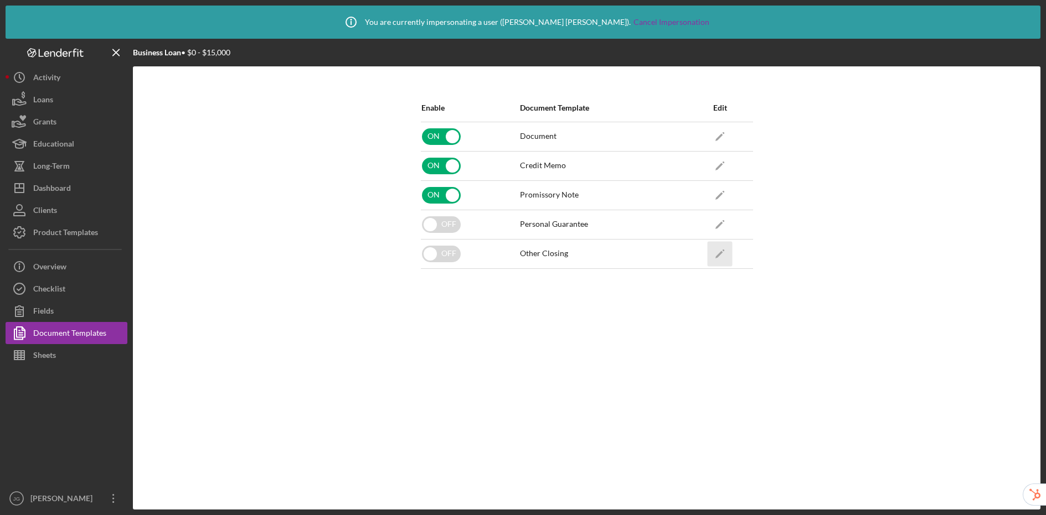
click at [718, 258] on icon "Icon/Edit" at bounding box center [719, 253] width 25 height 25
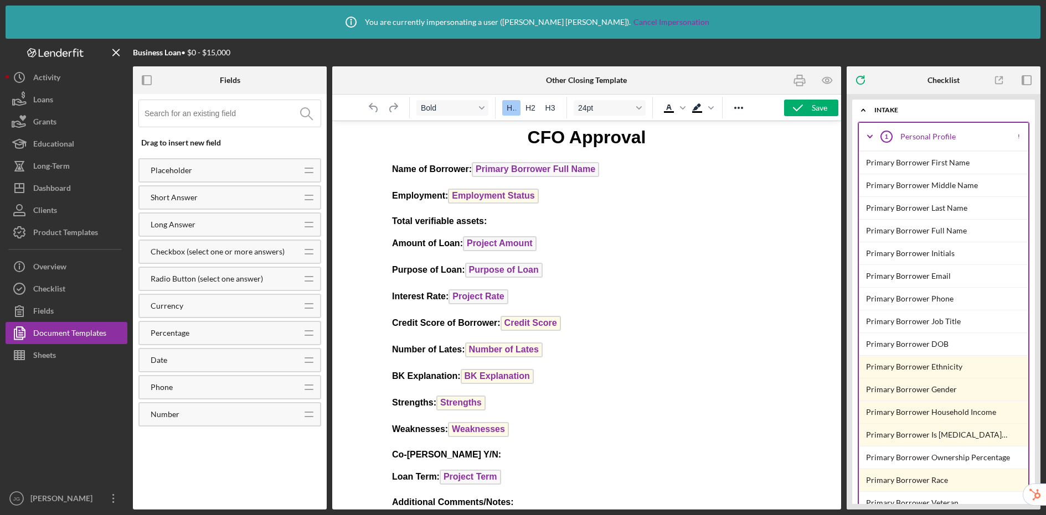
scroll to position [16, 0]
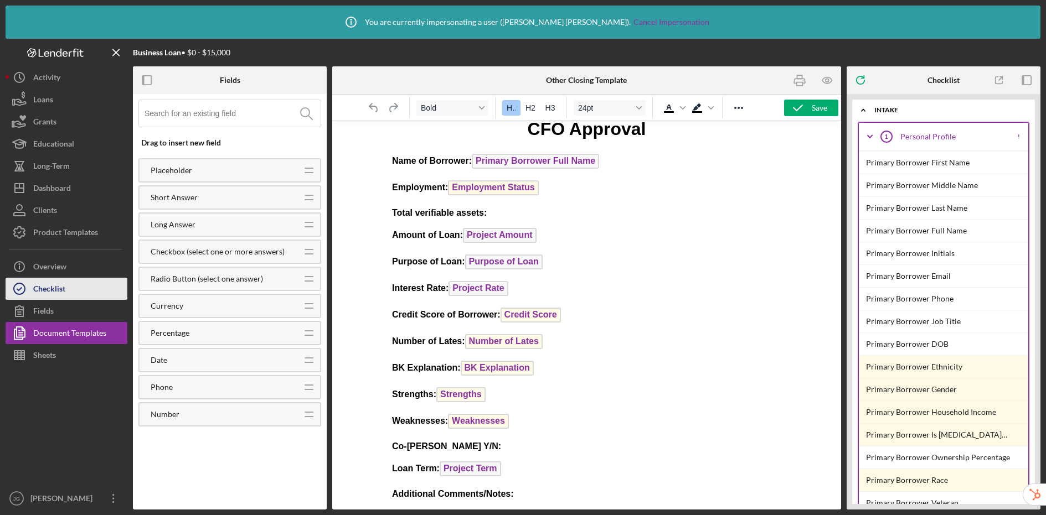
click at [39, 286] on div "Checklist" at bounding box center [49, 290] width 32 height 25
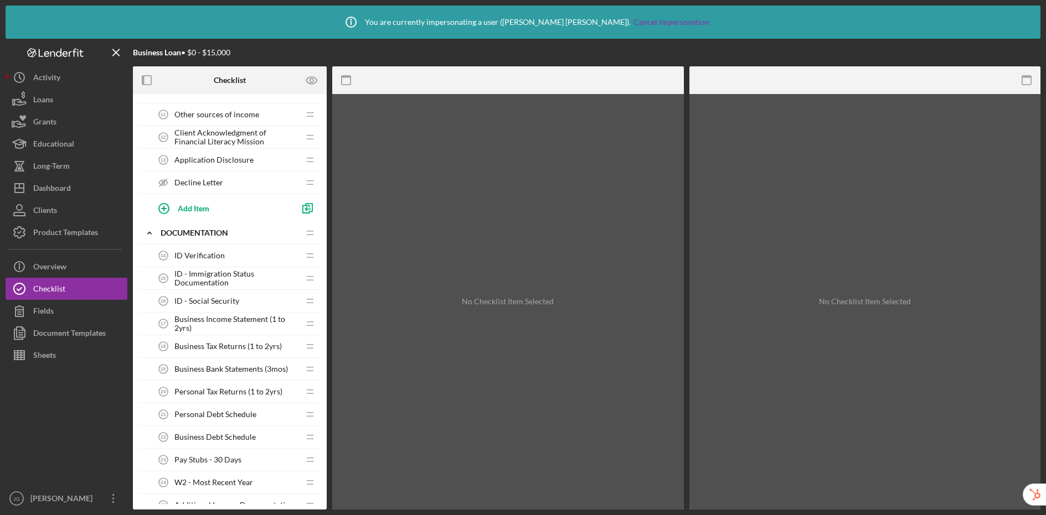
scroll to position [375, 0]
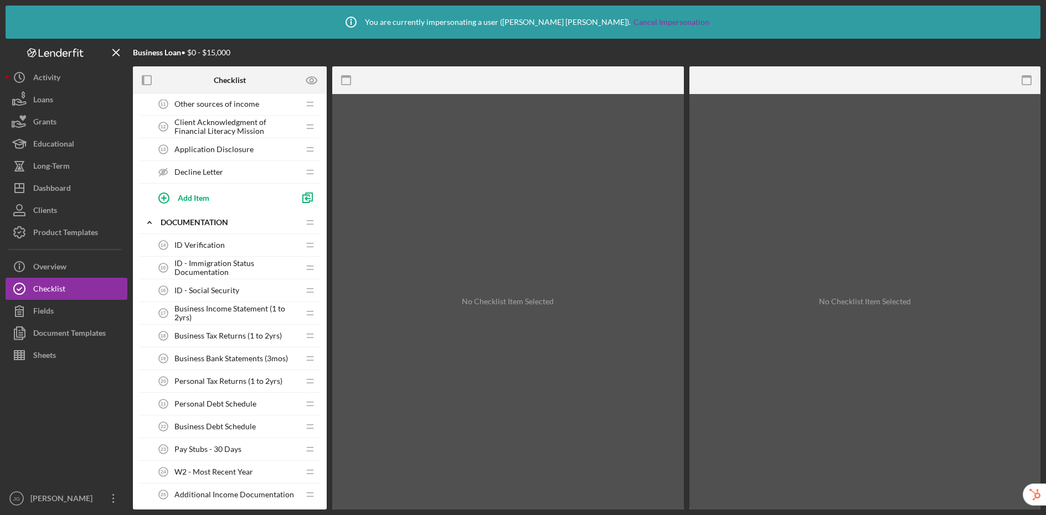
click at [200, 316] on span "Business Income Statement (1 to 2yrs)" at bounding box center [236, 313] width 125 height 18
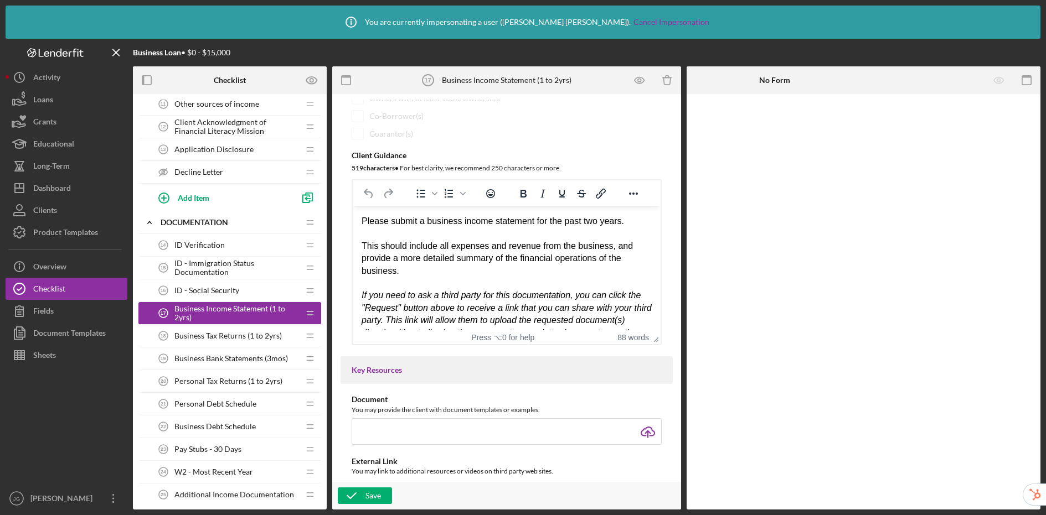
scroll to position [183, 0]
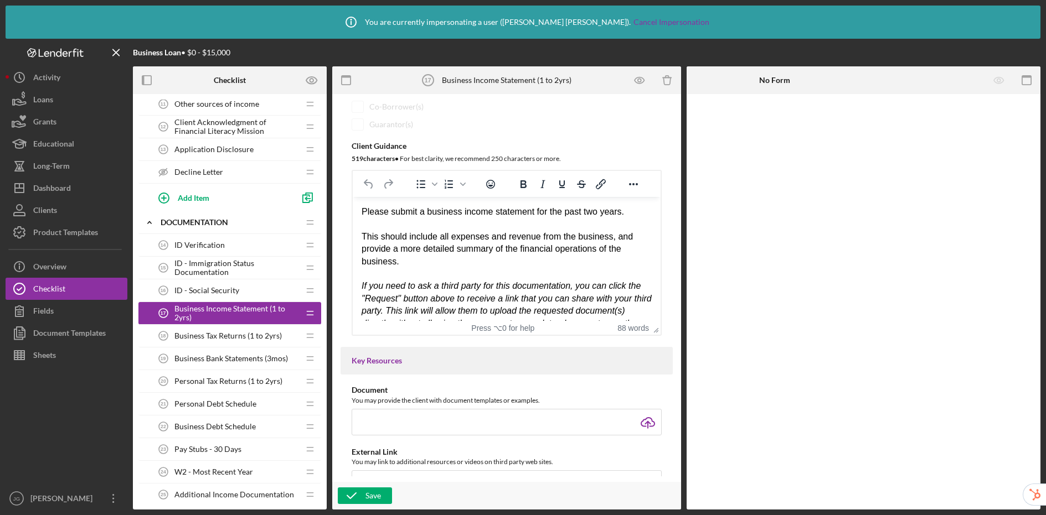
click at [229, 363] on span "Business Bank Statements (3mos)" at bounding box center [230, 358] width 113 height 9
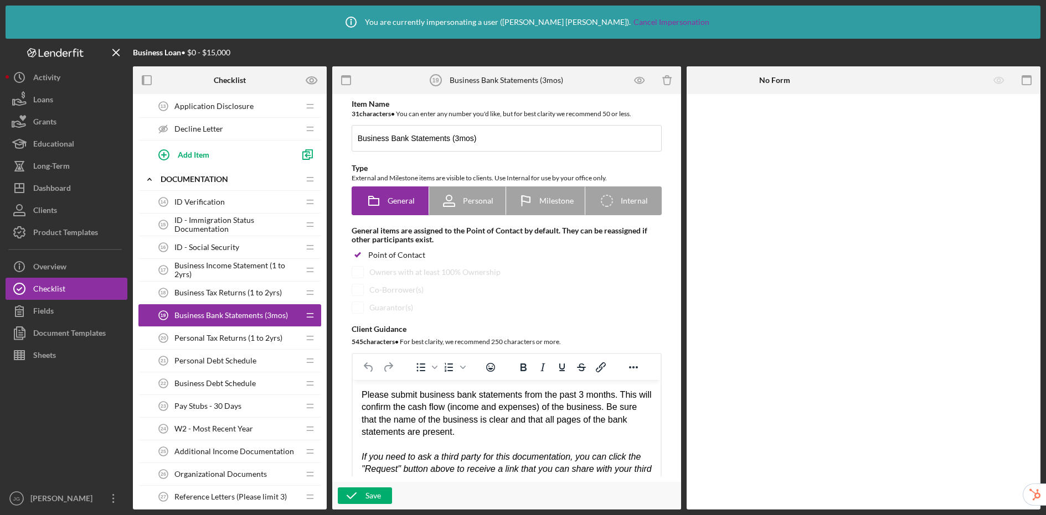
scroll to position [482, 0]
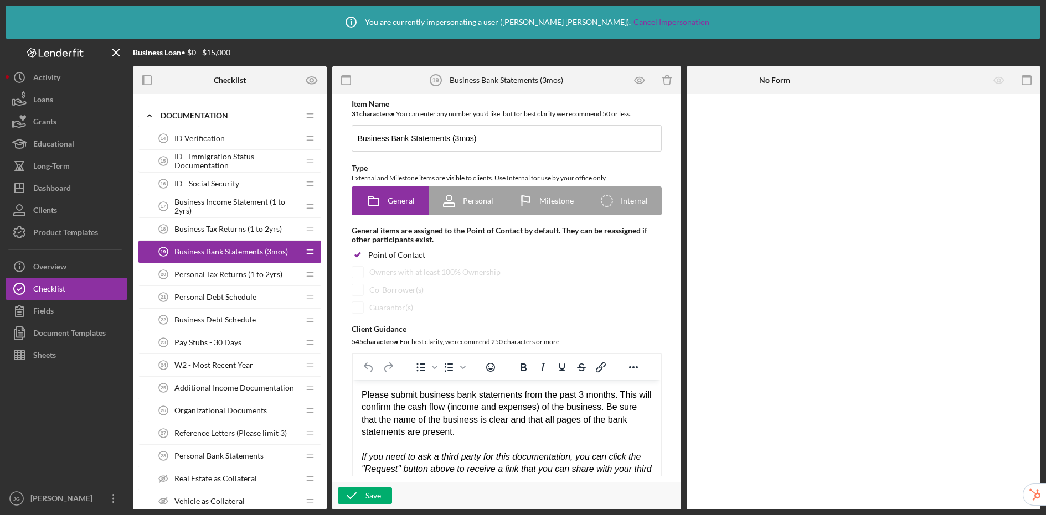
click at [245, 390] on span "Additional Income Documentation" at bounding box center [234, 388] width 120 height 9
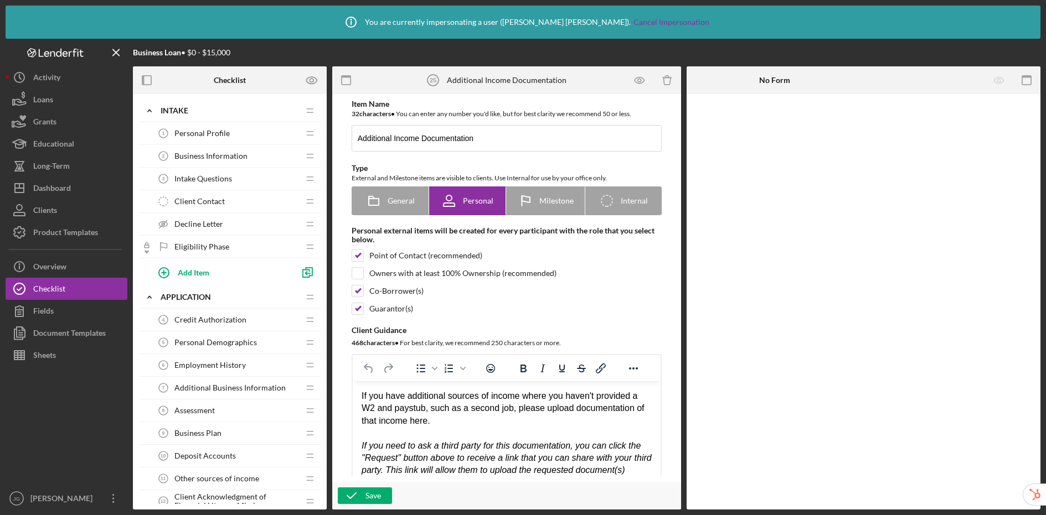
click at [229, 178] on span "Intake Questions" at bounding box center [203, 178] width 58 height 9
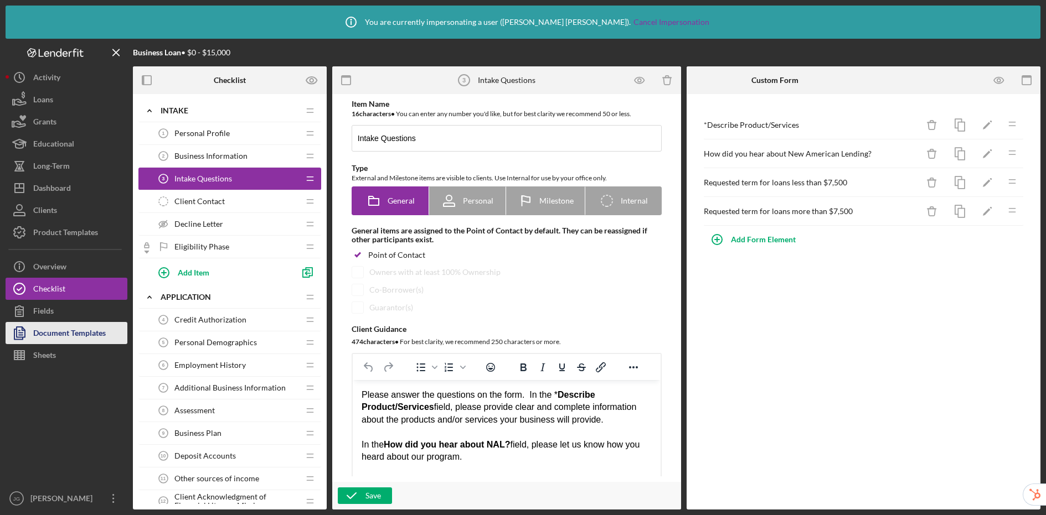
click at [80, 336] on div "Document Templates" at bounding box center [69, 334] width 73 height 25
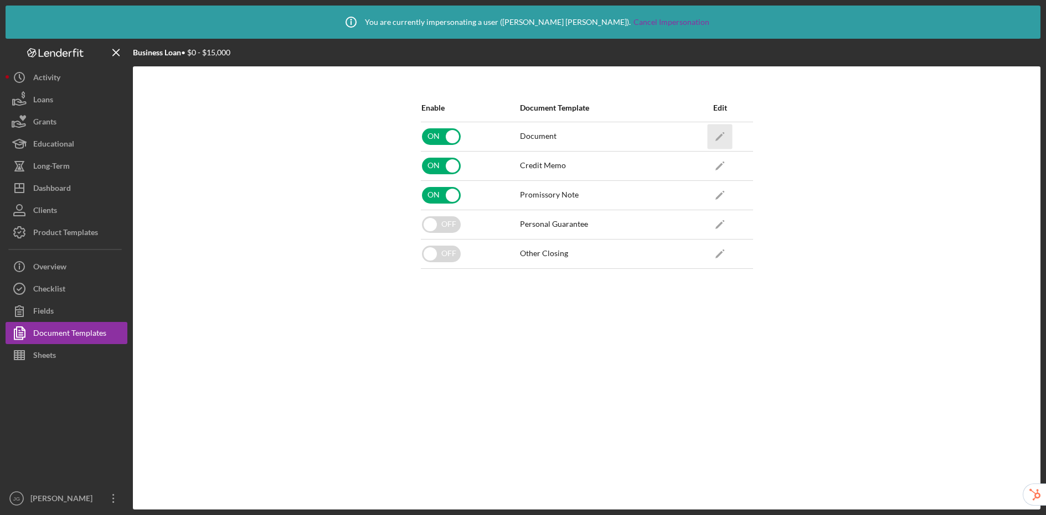
click at [714, 135] on icon "Icon/Edit" at bounding box center [719, 136] width 25 height 25
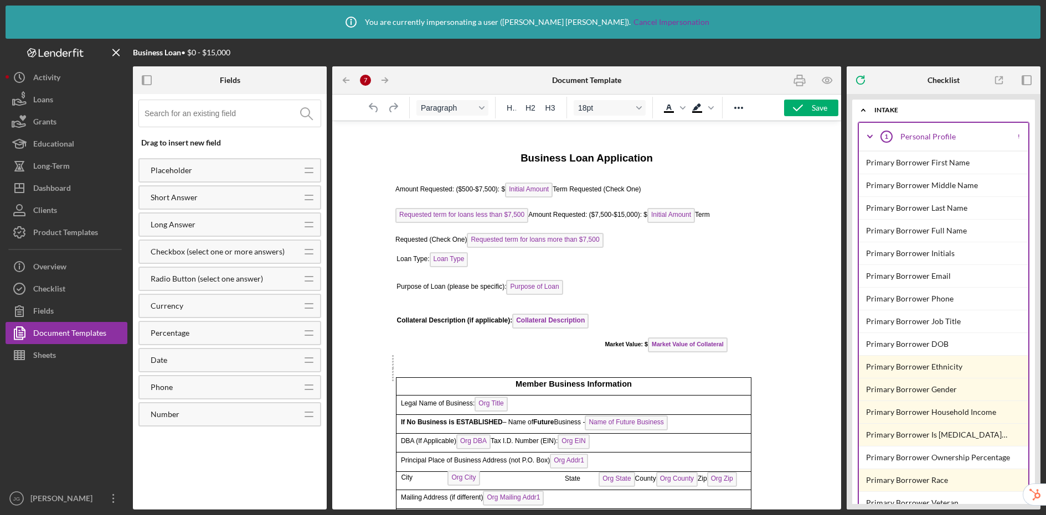
scroll to position [29, 0]
click at [71, 293] on button "Checklist" at bounding box center [67, 289] width 122 height 22
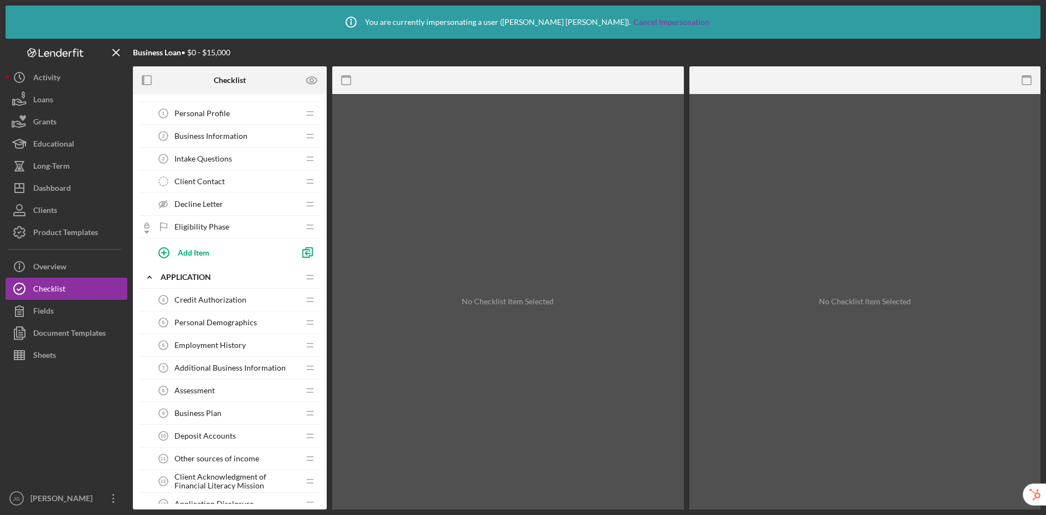
scroll to position [20, 0]
click at [217, 437] on span "Deposit Accounts" at bounding box center [204, 435] width 61 height 9
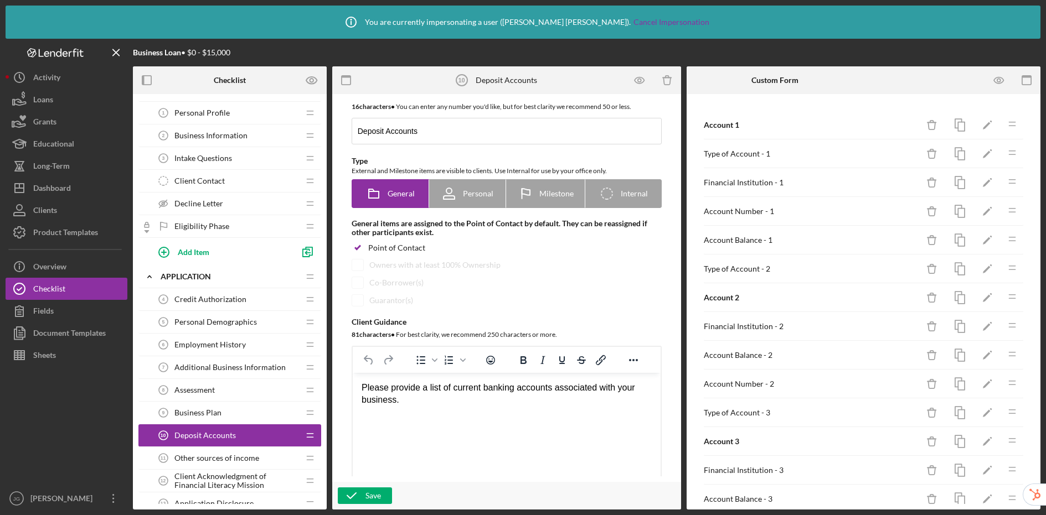
scroll to position [18, 0]
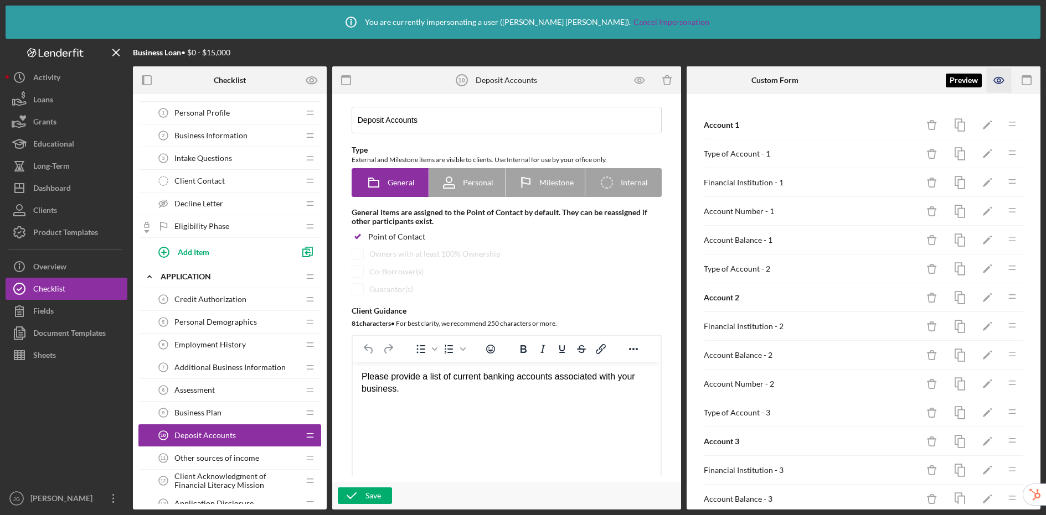
click at [884, 80] on icon "button" at bounding box center [998, 80] width 25 height 25
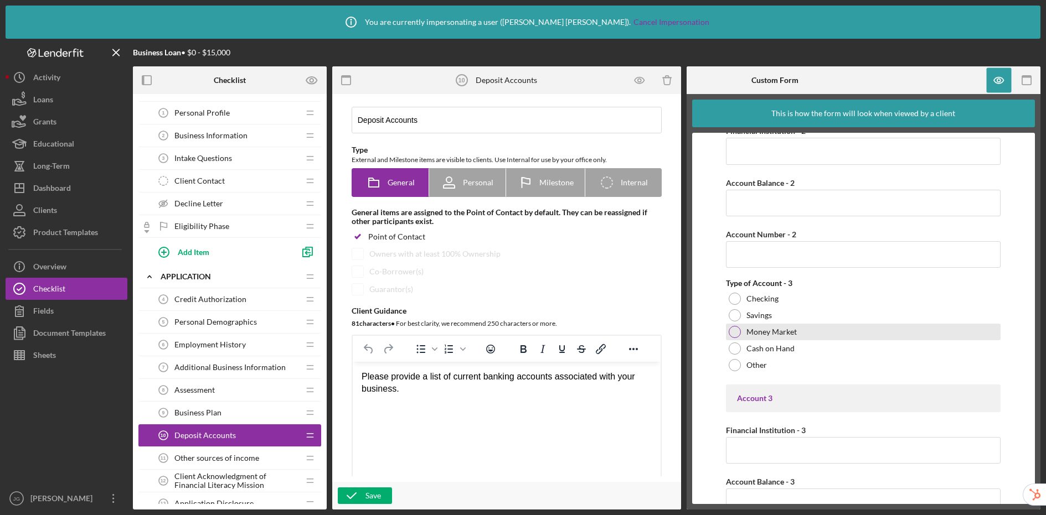
scroll to position [0, 0]
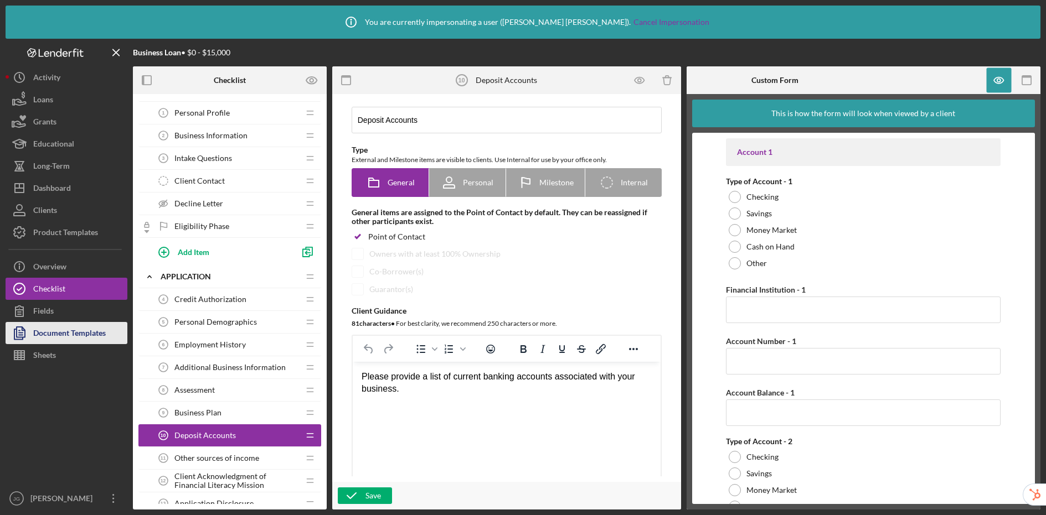
click at [79, 332] on div "Document Templates" at bounding box center [69, 334] width 73 height 25
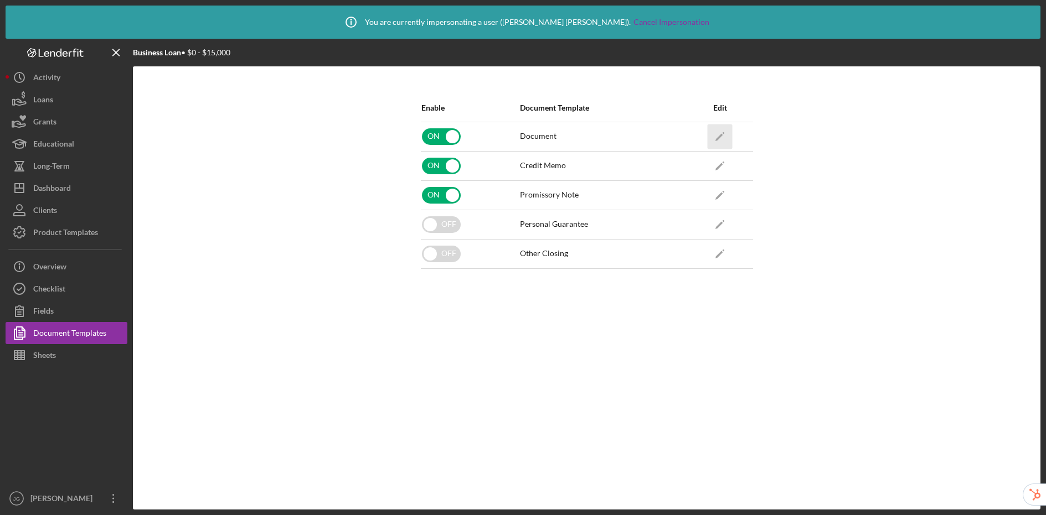
click at [722, 135] on polygon "button" at bounding box center [719, 137] width 8 height 8
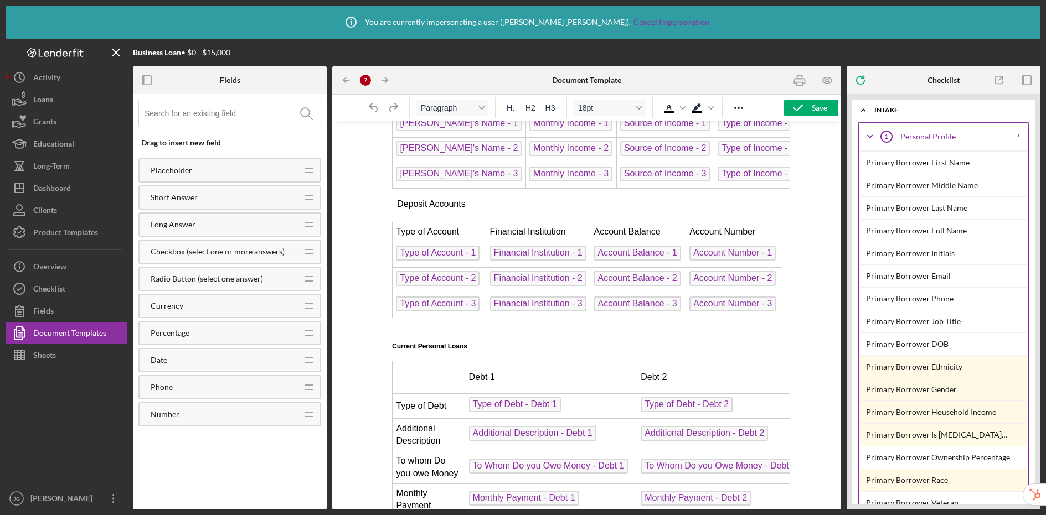
scroll to position [1347, 0]
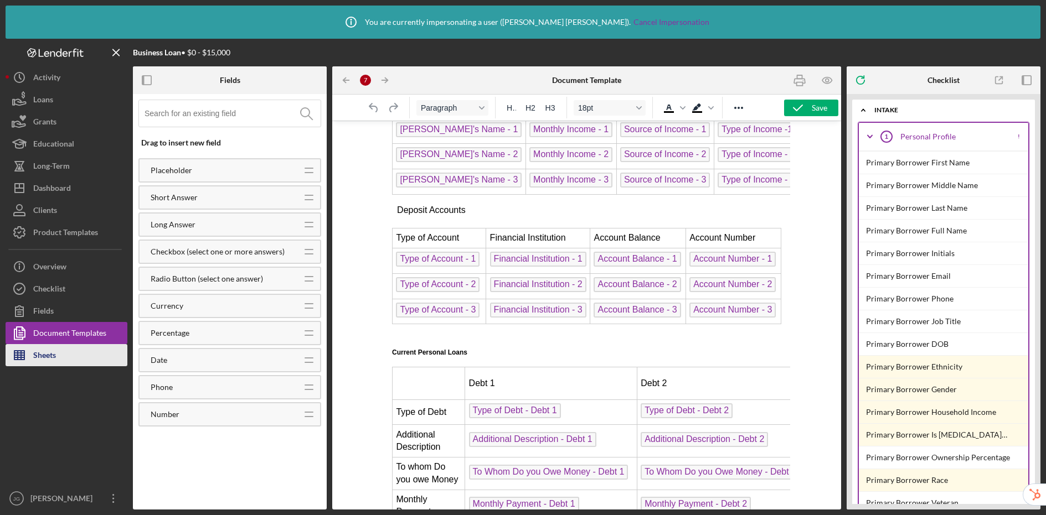
click at [58, 360] on button "Sheets" at bounding box center [67, 355] width 122 height 22
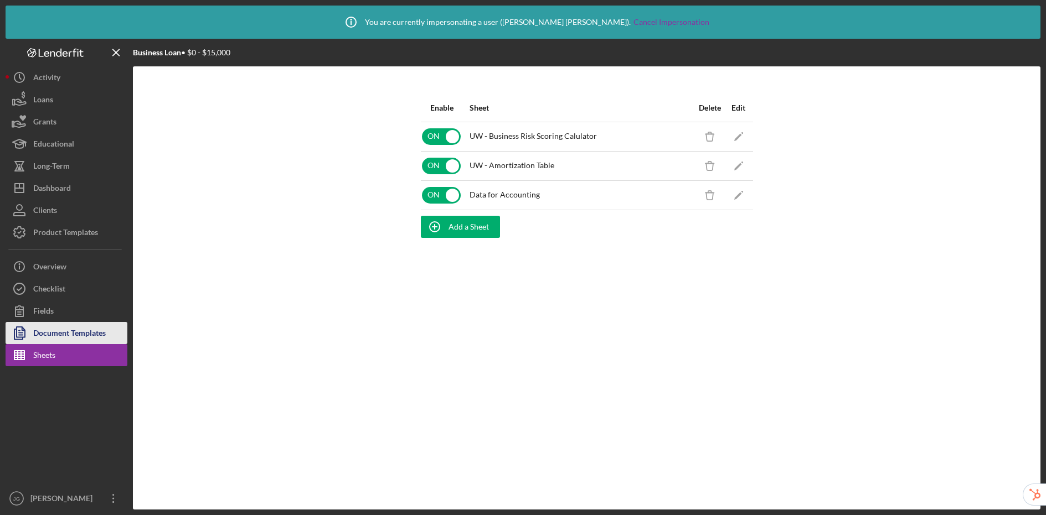
click at [88, 337] on div "Document Templates" at bounding box center [69, 334] width 73 height 25
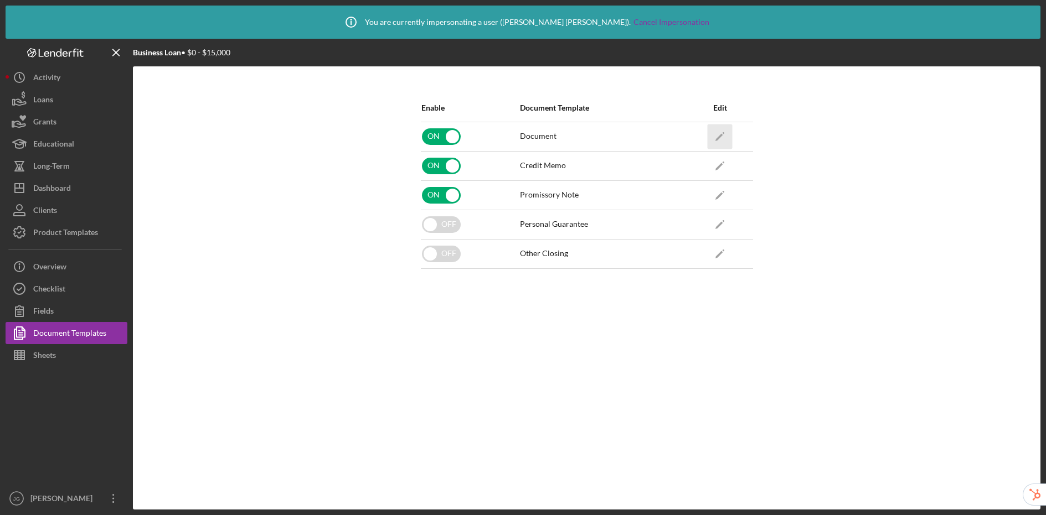
click at [718, 133] on icon "Icon/Edit" at bounding box center [719, 136] width 25 height 25
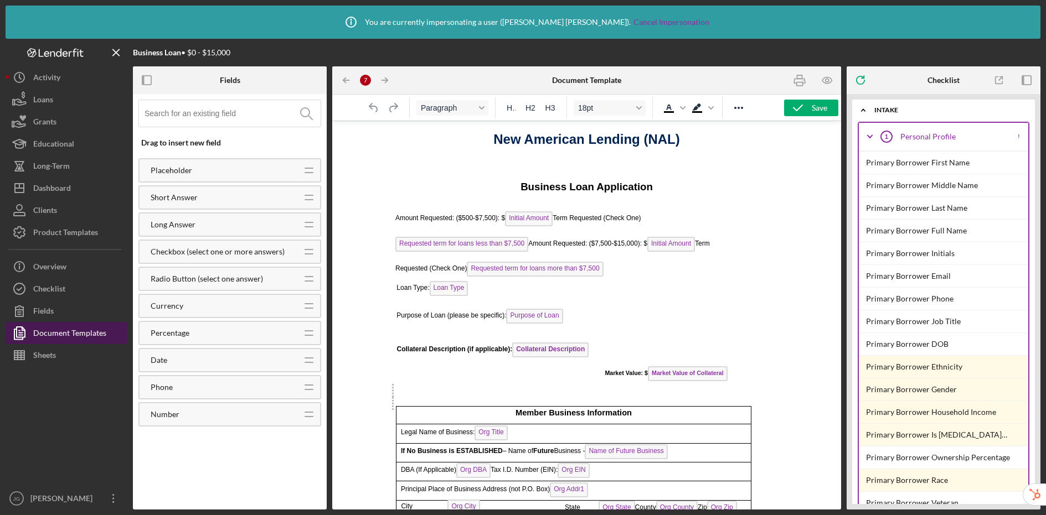
click at [65, 333] on div "Document Templates" at bounding box center [69, 334] width 73 height 25
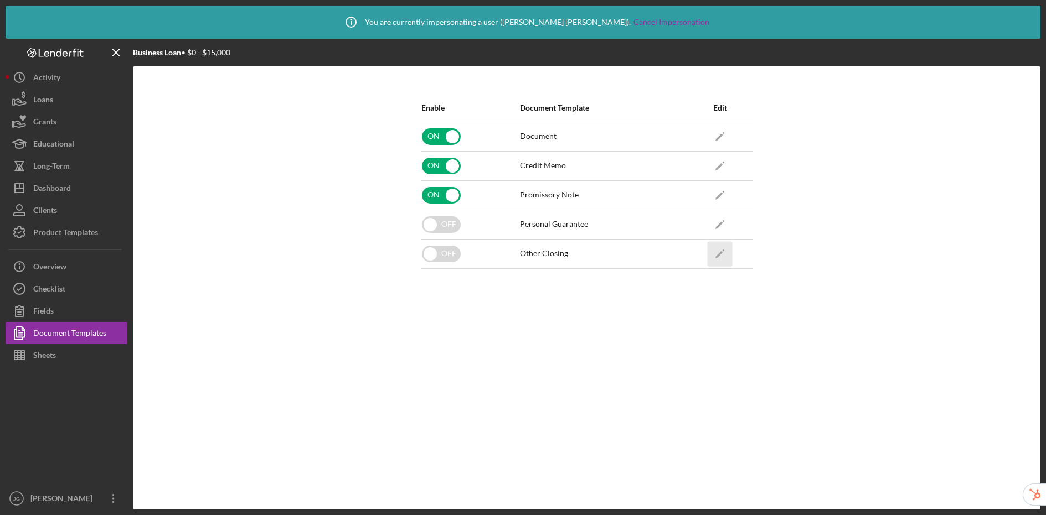
click at [718, 256] on polygon "button" at bounding box center [719, 255] width 8 height 8
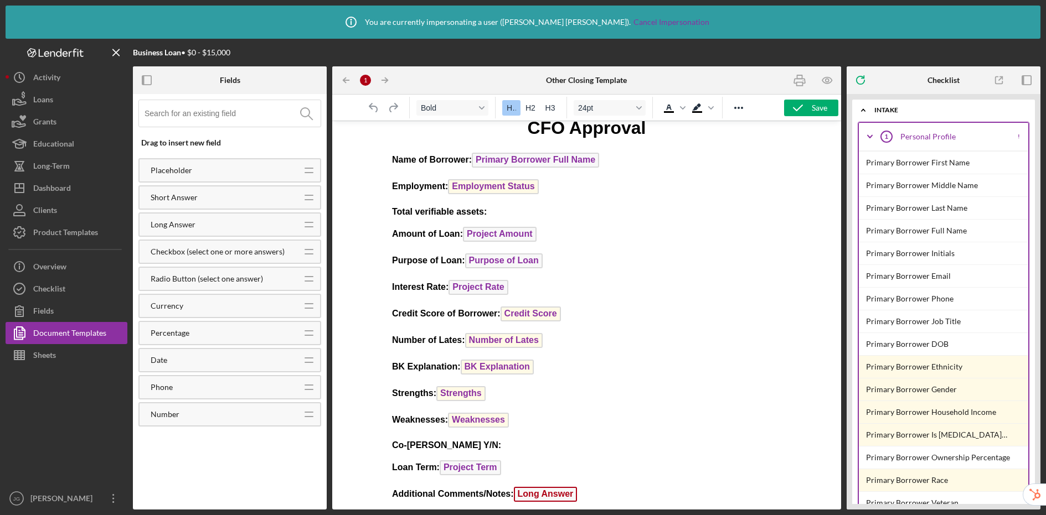
scroll to position [18, 0]
click at [523, 187] on span "Employment Status" at bounding box center [492, 185] width 90 height 15
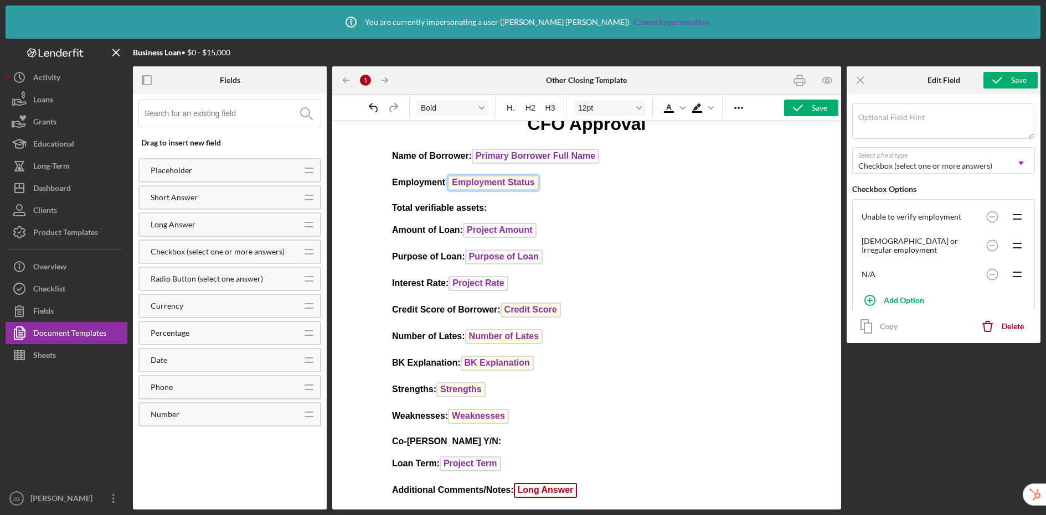
scroll to position [68, 0]
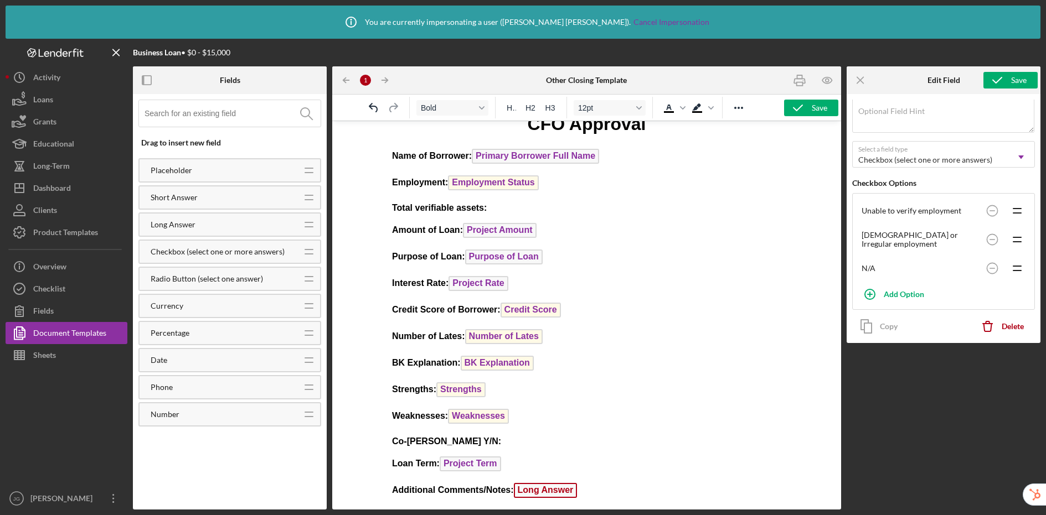
click at [558, 175] on p "Employment: Employment Status ﻿" at bounding box center [585, 184] width 389 height 18
click at [215, 114] on input at bounding box center [232, 113] width 176 height 27
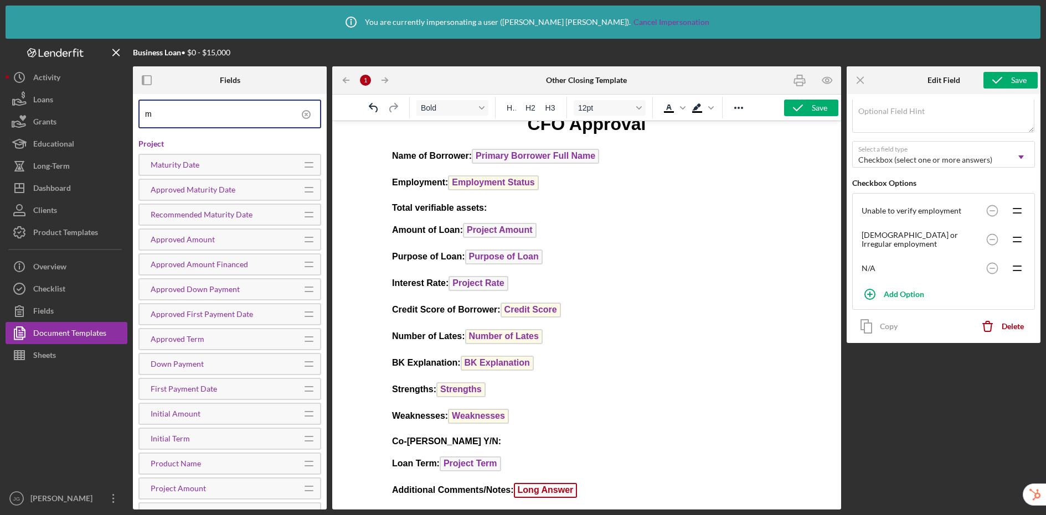
type input "m"
click at [581, 184] on p "Employment: Employment Status ﻿" at bounding box center [585, 184] width 389 height 18
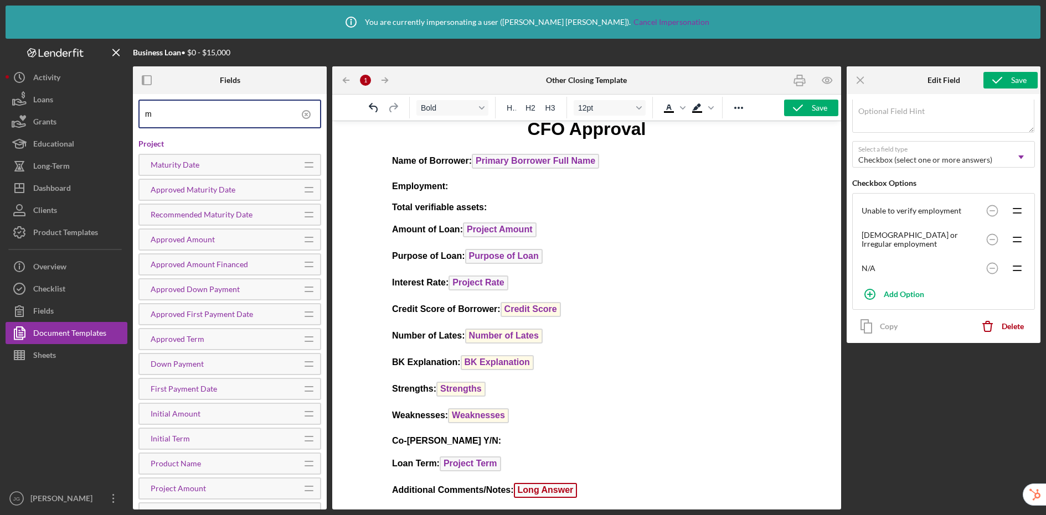
click at [186, 120] on input "m" at bounding box center [232, 114] width 175 height 27
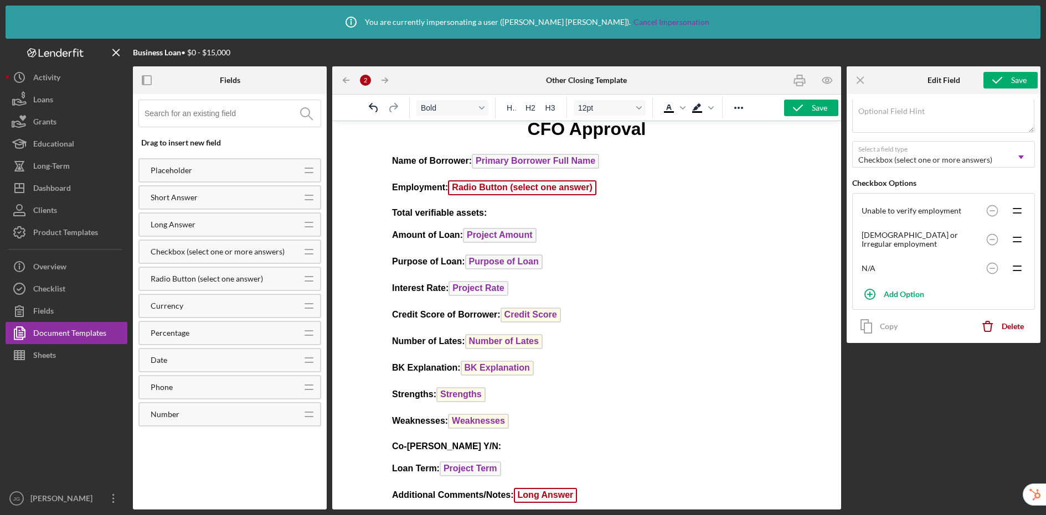
click at [484, 190] on span "Radio Button (select one answer)" at bounding box center [521, 187] width 148 height 15
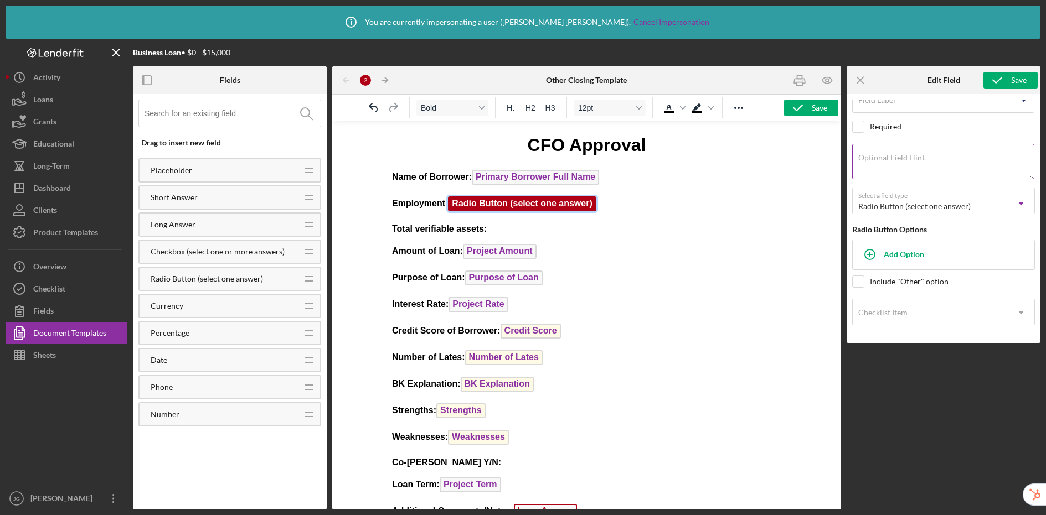
scroll to position [0, 0]
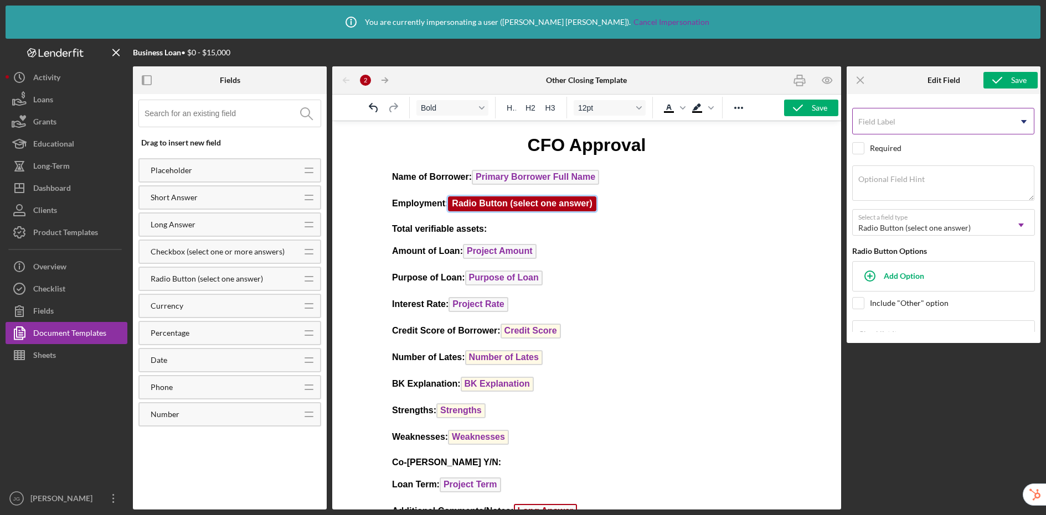
click at [884, 127] on input "Field Label" at bounding box center [943, 121] width 182 height 27
type input "Employment Status Selection"
click at [884, 273] on div "Add Option" at bounding box center [903, 275] width 40 height 21
type input "Employed Full-Time"
click at [863, 306] on div "Add" at bounding box center [868, 306] width 14 height 17
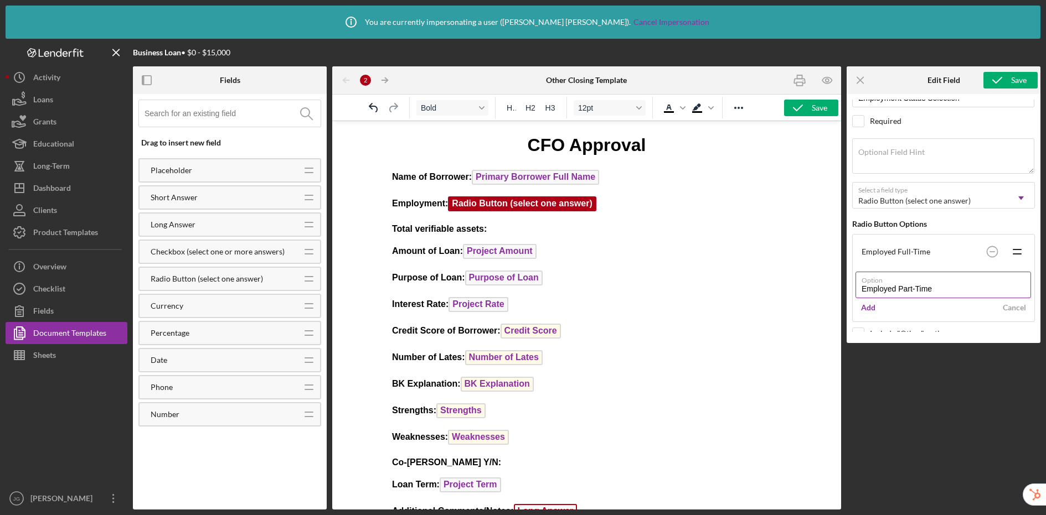
scroll to position [42, 0]
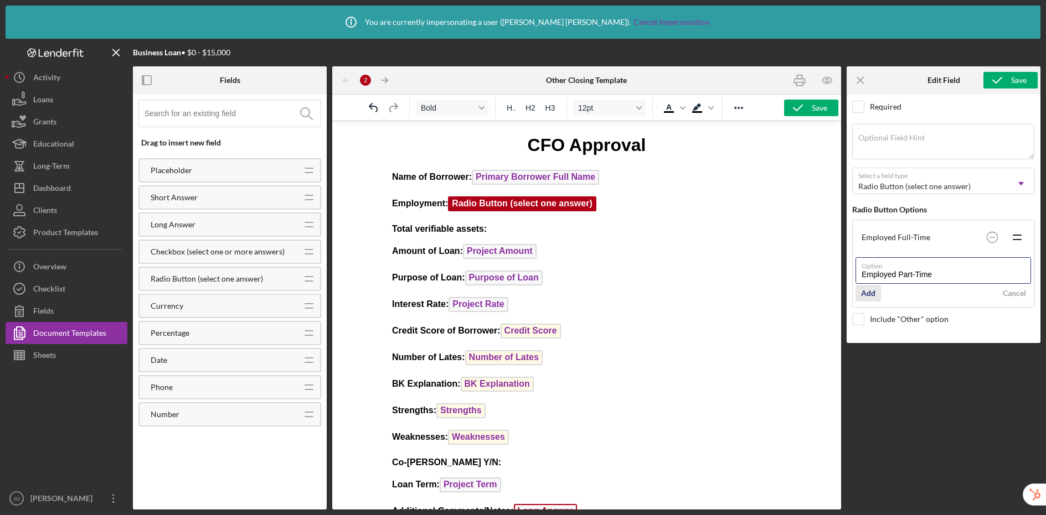
type input "Employed Part-Time"
click at [869, 298] on div "Add" at bounding box center [868, 293] width 14 height 17
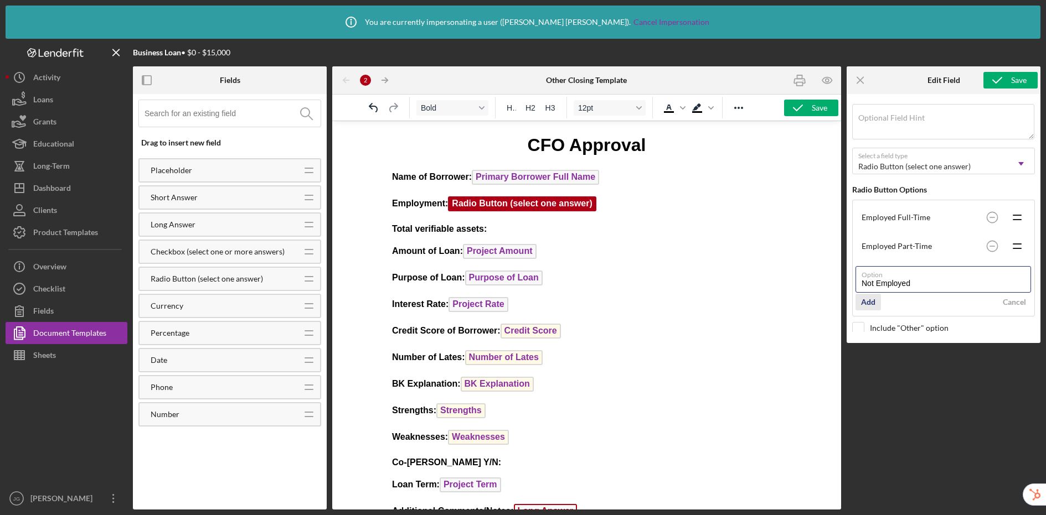
type input "Not Employed"
click at [874, 303] on div "Add" at bounding box center [868, 302] width 14 height 17
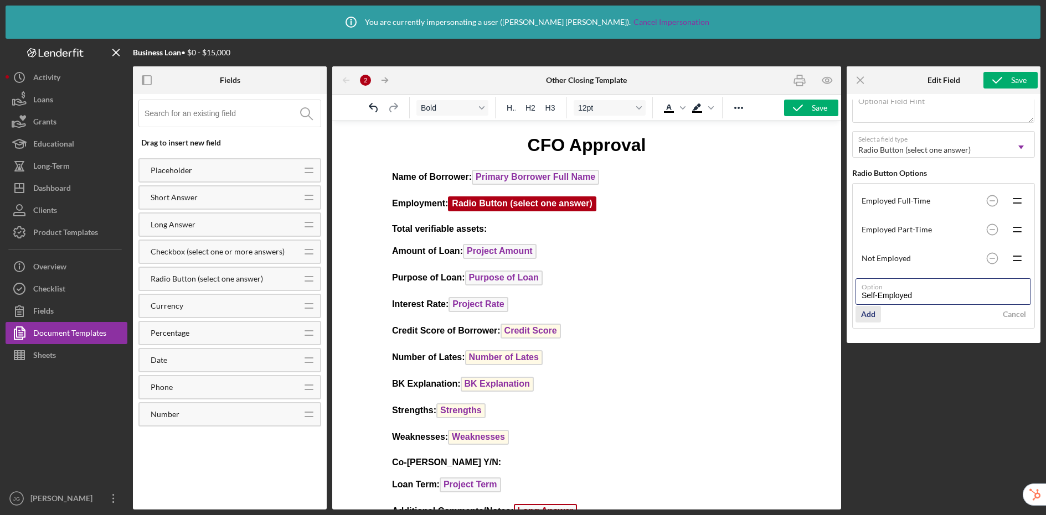
type input "Self-Employed"
click at [872, 319] on div "Add" at bounding box center [868, 314] width 14 height 17
click at [884, 79] on div "Save" at bounding box center [1018, 80] width 15 height 17
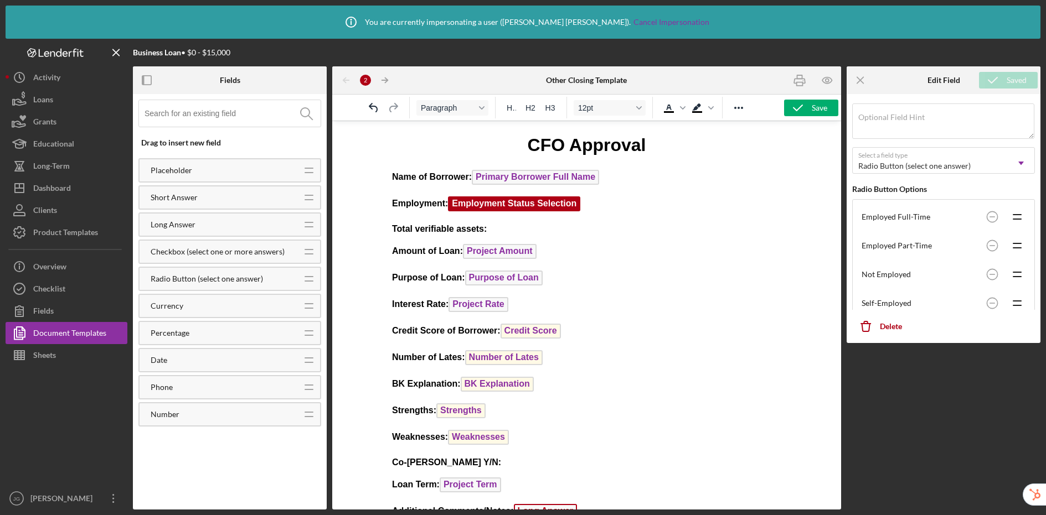
scroll to position [159, 0]
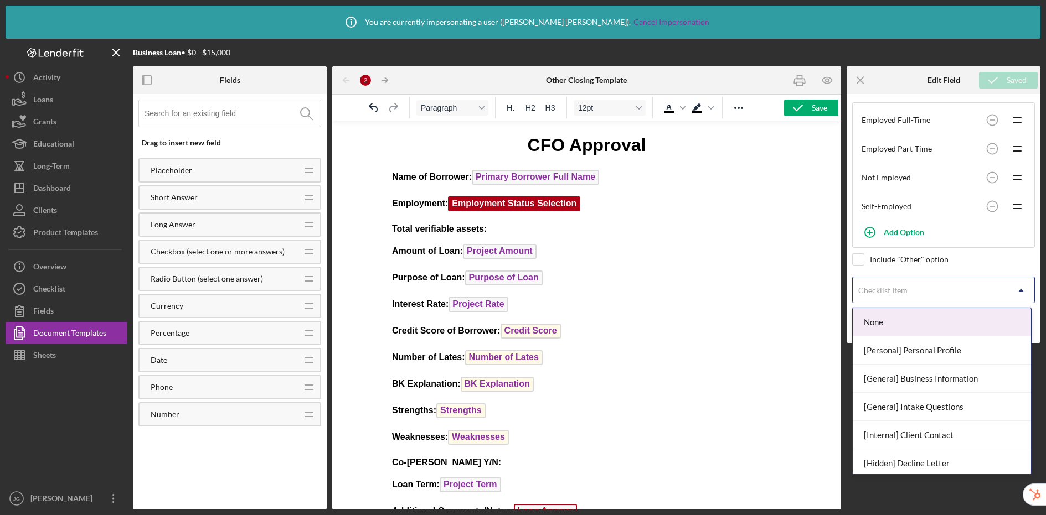
click at [884, 288] on div "Checklist Item" at bounding box center [929, 290] width 155 height 25
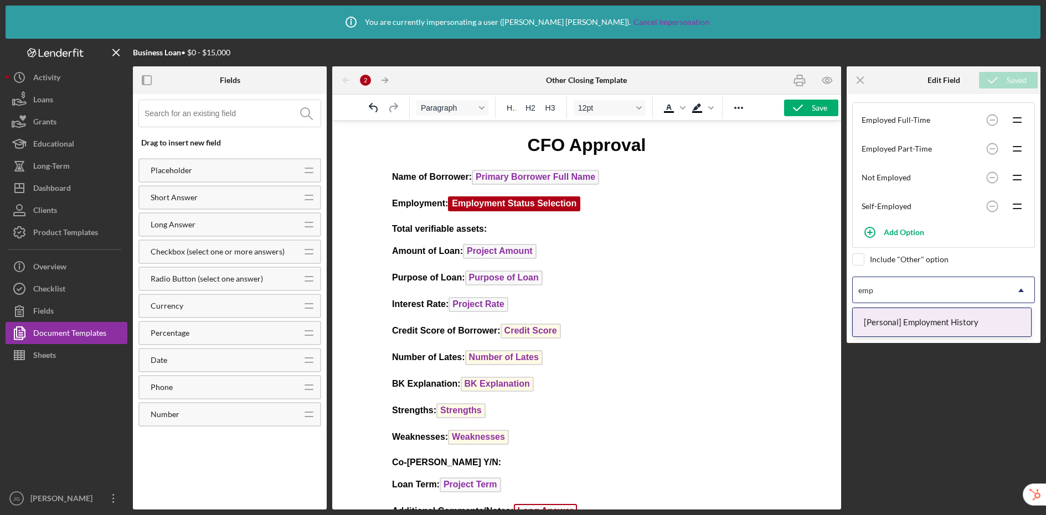
drag, startPoint x: 952, startPoint y: 327, endPoint x: 941, endPoint y: 365, distance: 39.8
click at [884, 365] on body "Icon/Info You are currently impersonating a user ( John Godwin ). Cancel Impers…" at bounding box center [523, 257] width 1046 height 515
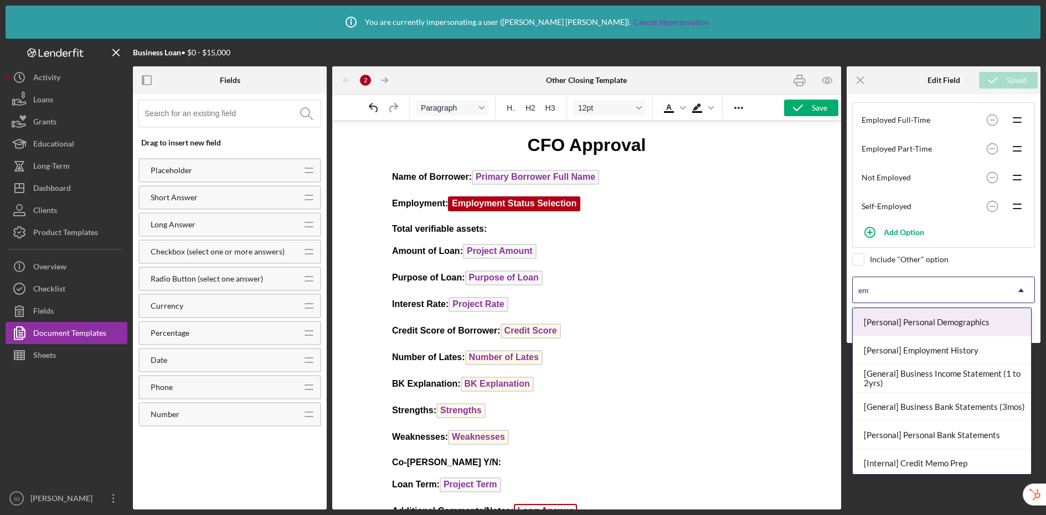
type input "e"
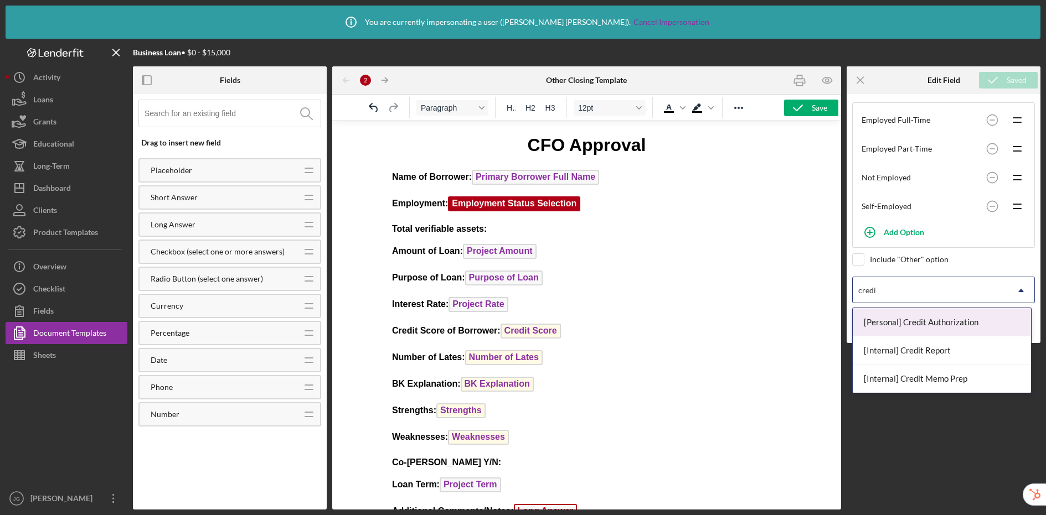
type input "credit"
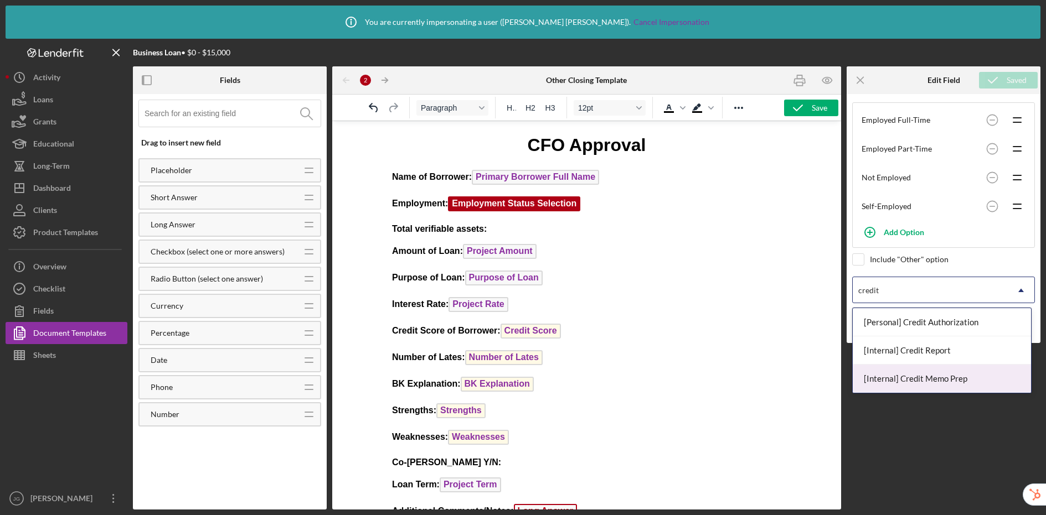
click at [884, 385] on div "[Internal] Credit Memo Prep" at bounding box center [941, 379] width 178 height 28
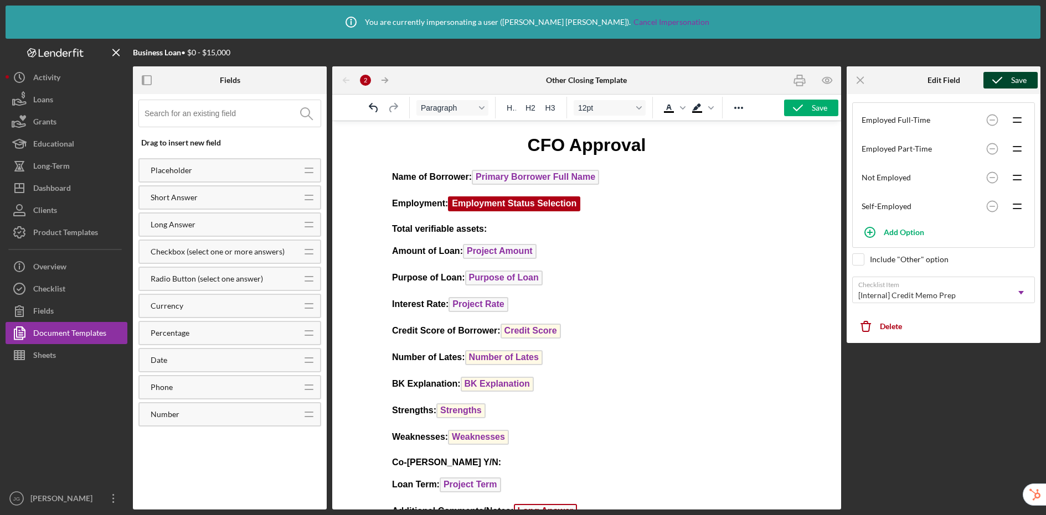
click at [884, 79] on icon "submit" at bounding box center [997, 80] width 28 height 28
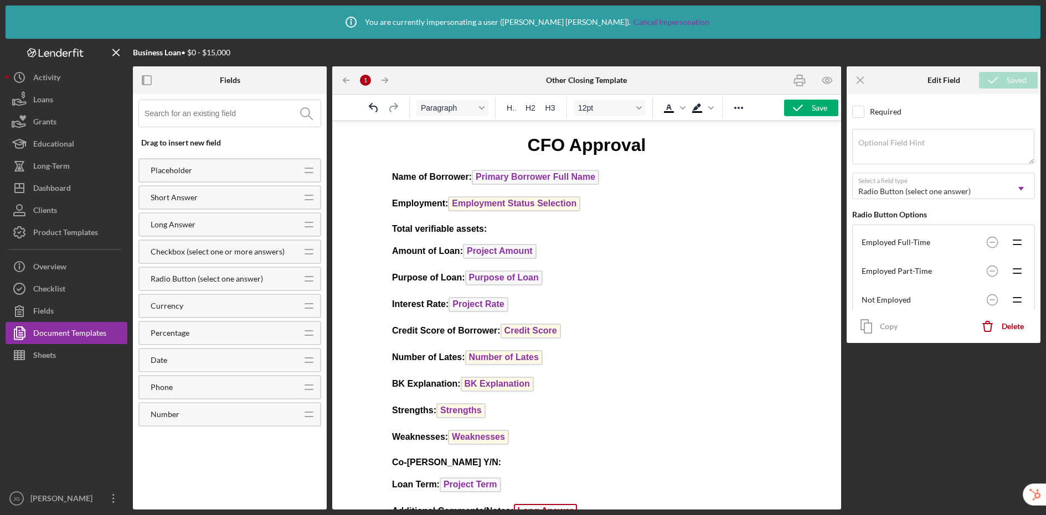
scroll to position [0, 0]
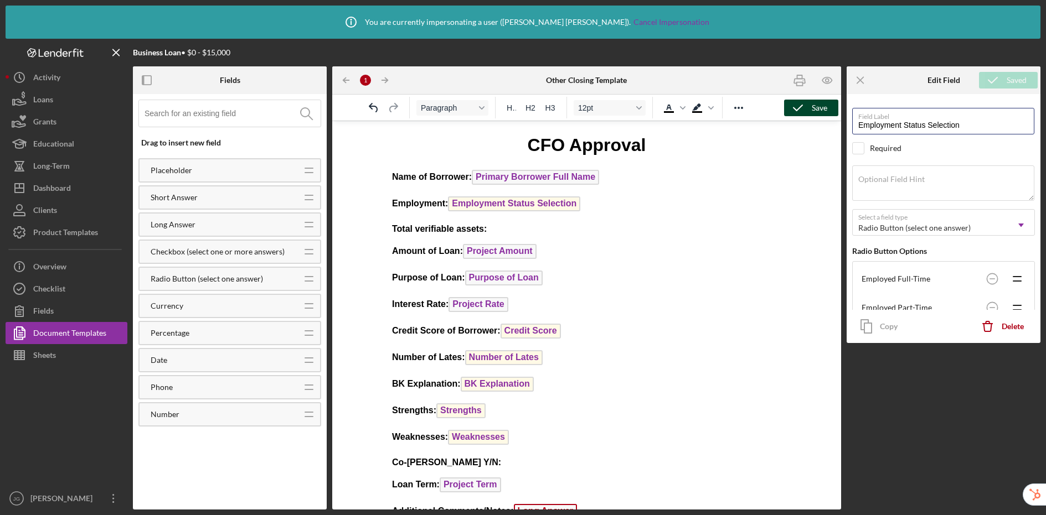
drag, startPoint x: 973, startPoint y: 125, endPoint x: 797, endPoint y: 115, distance: 176.3
click at [797, 115] on div "Fields Drag to insert new field Placeholder Icon/Drag Short Answer Icon/Drag Lo…" at bounding box center [586, 287] width 907 height 443
type input "Verified Employment Status"
click at [884, 81] on icon "submit" at bounding box center [997, 80] width 28 height 28
click at [820, 112] on div "Save" at bounding box center [818, 108] width 15 height 17
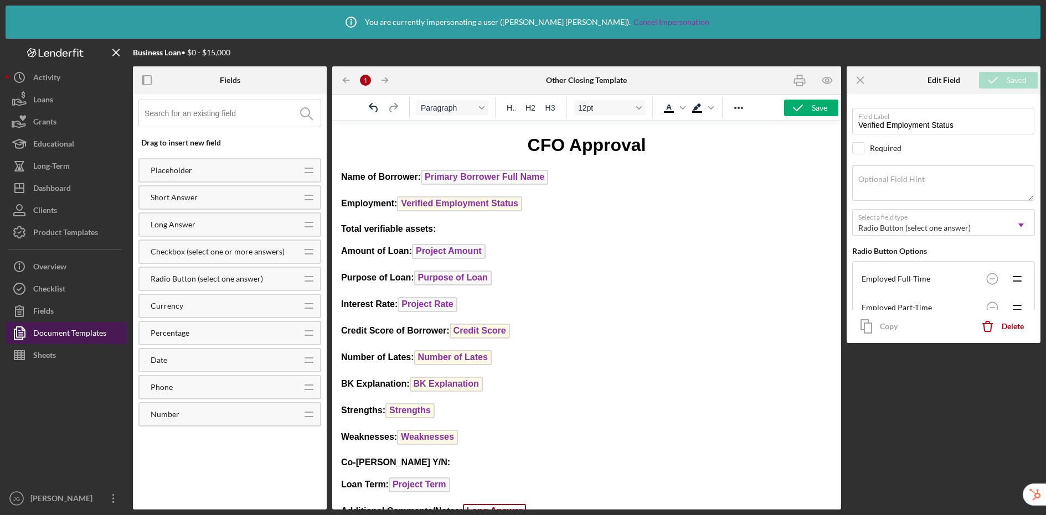
click at [68, 335] on div "Document Templates" at bounding box center [69, 334] width 73 height 25
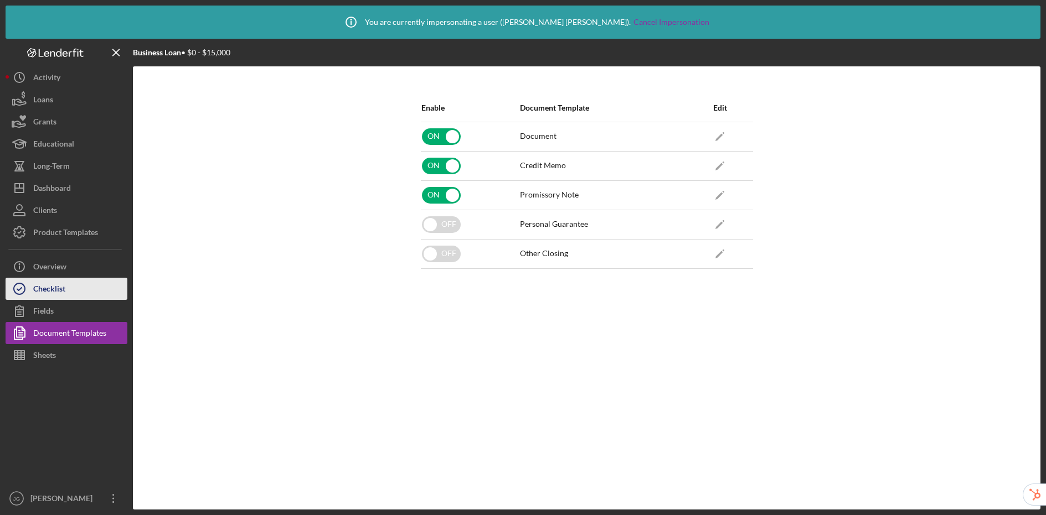
click at [54, 290] on div "Checklist" at bounding box center [49, 290] width 32 height 25
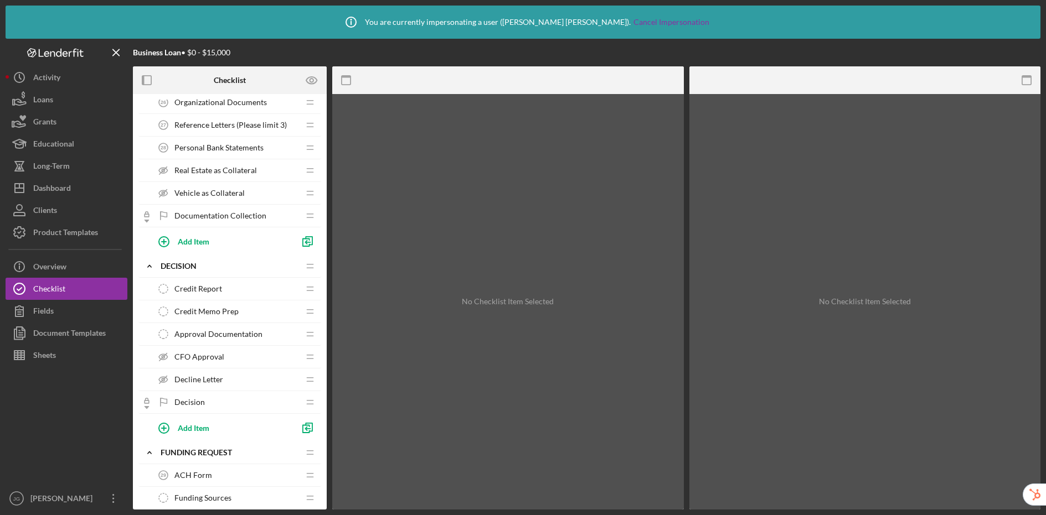
scroll to position [802, 0]
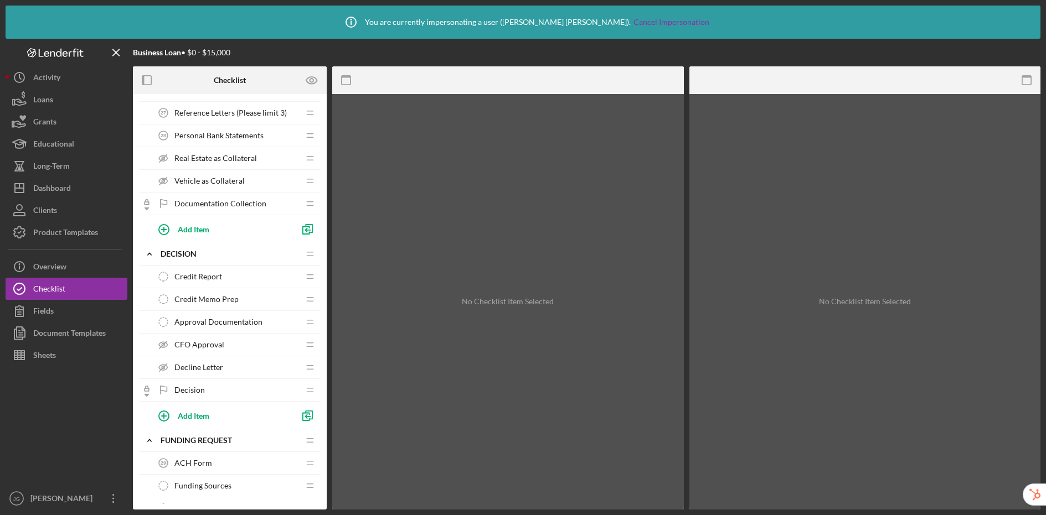
click at [199, 344] on span "CFO Approval" at bounding box center [199, 344] width 50 height 9
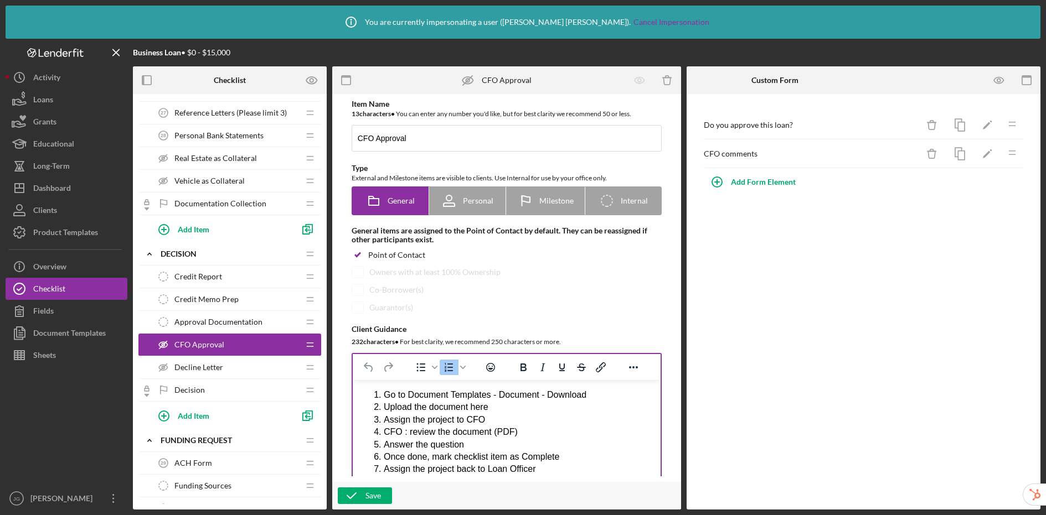
scroll to position [82, 0]
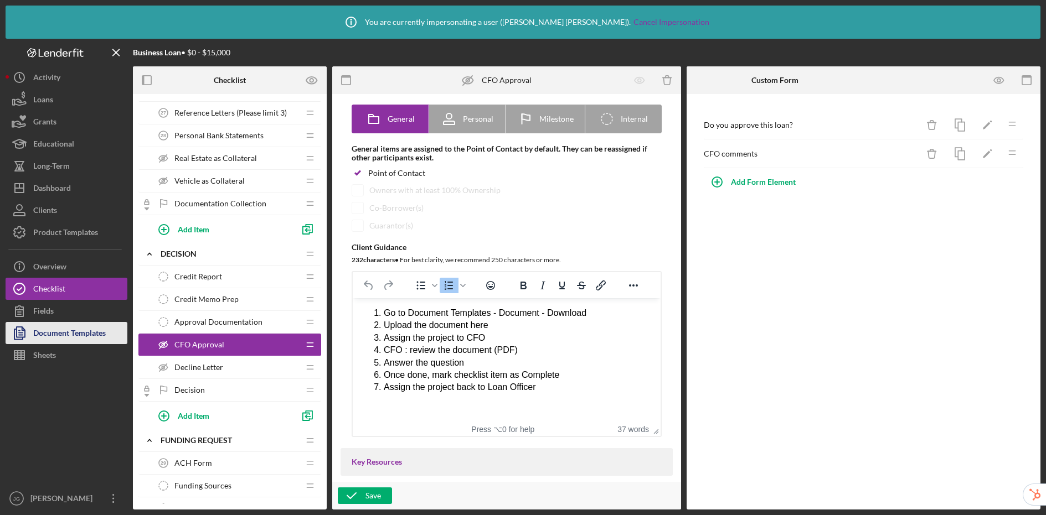
click at [66, 330] on div "Document Templates" at bounding box center [69, 334] width 73 height 25
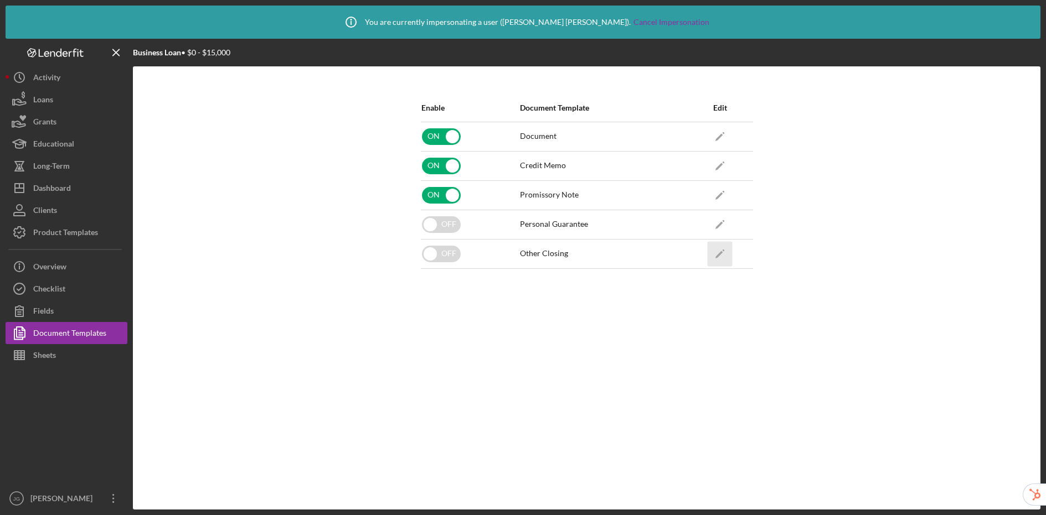
click at [713, 253] on icon "Icon/Edit" at bounding box center [719, 253] width 25 height 25
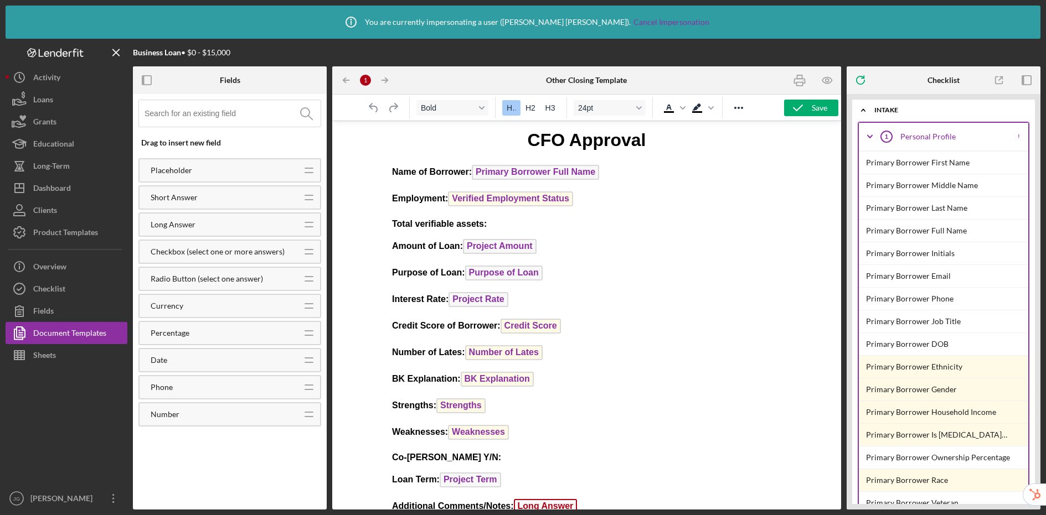
scroll to position [7, 0]
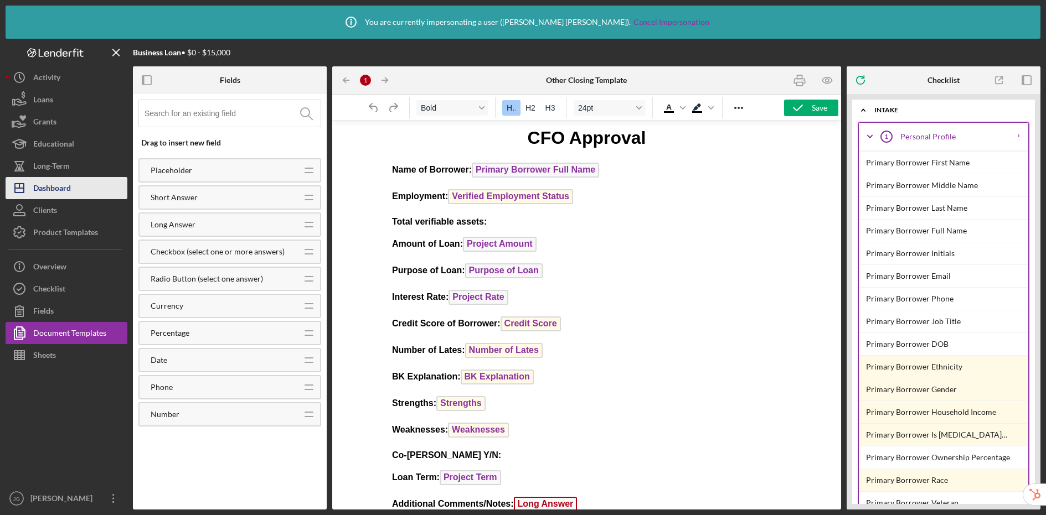
click at [70, 196] on div "Dashboard" at bounding box center [52, 189] width 38 height 25
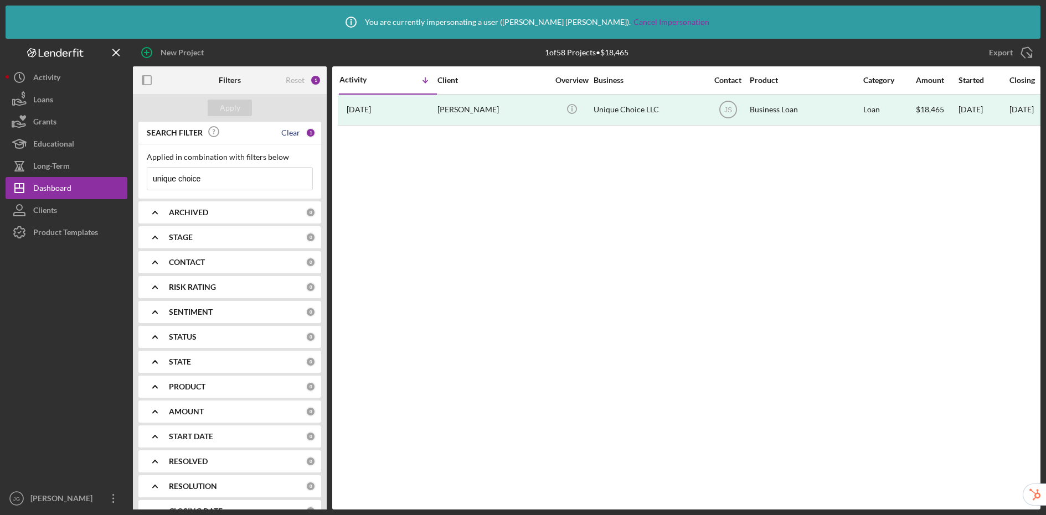
click at [292, 136] on div "Clear" at bounding box center [290, 132] width 19 height 9
click at [228, 110] on div "Apply" at bounding box center [230, 108] width 20 height 17
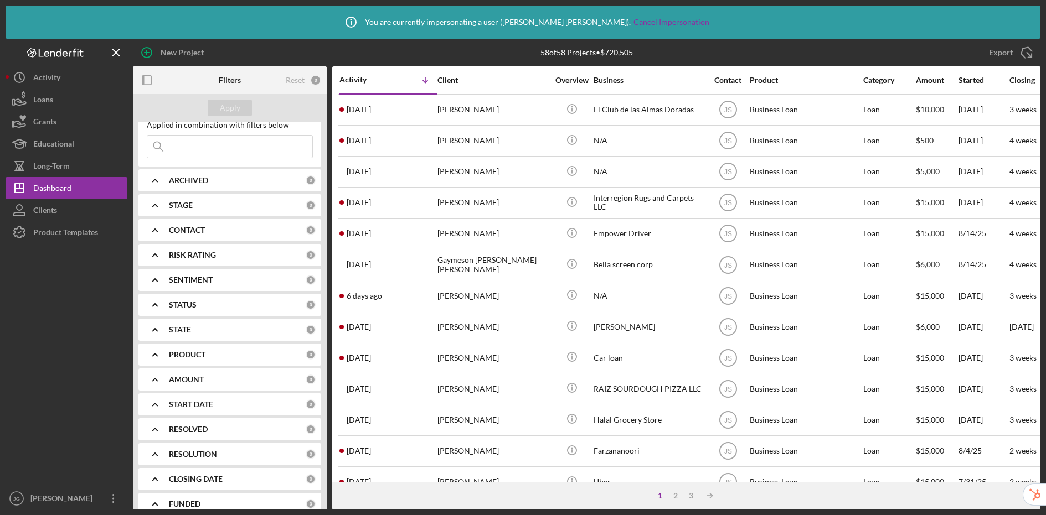
click at [178, 453] on b "RESOLUTION" at bounding box center [193, 454] width 48 height 9
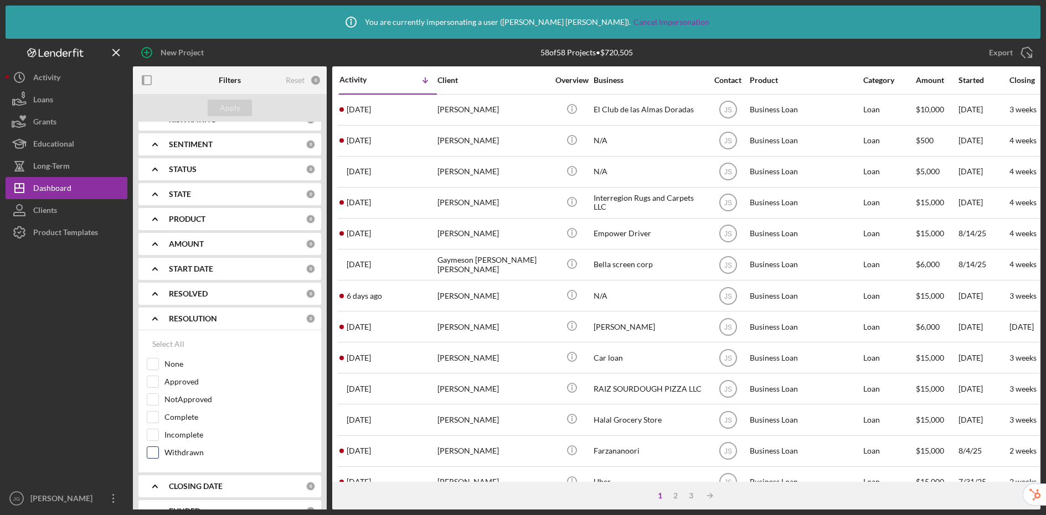
scroll to position [175, 0]
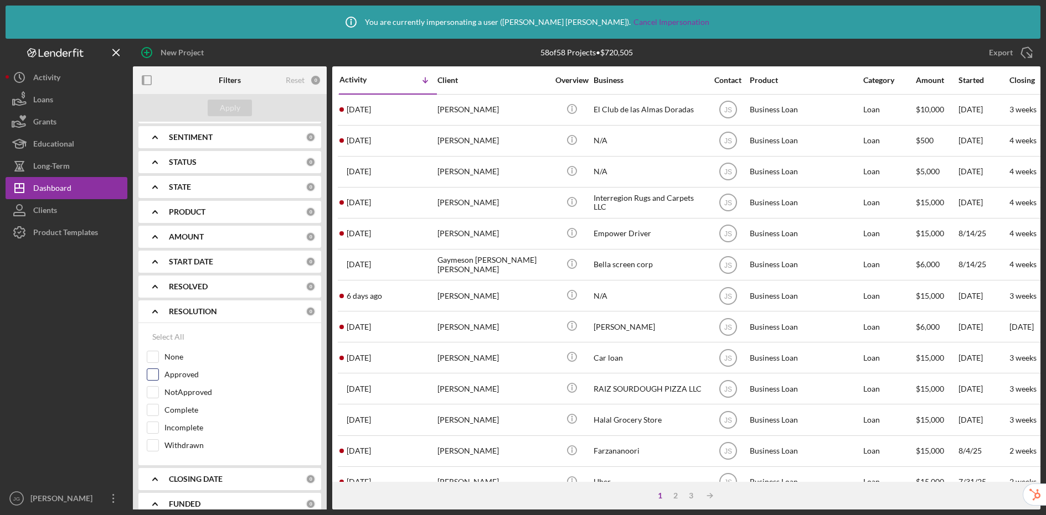
click at [152, 378] on input "Approved" at bounding box center [152, 374] width 11 height 11
click at [246, 106] on button "Apply" at bounding box center [230, 108] width 44 height 17
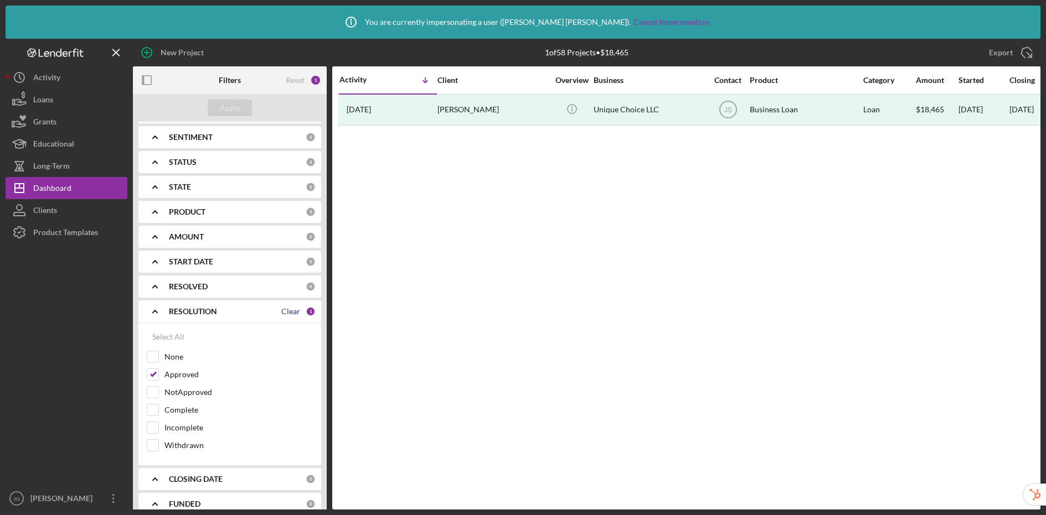
click at [287, 316] on div "Clear" at bounding box center [290, 311] width 19 height 9
checkbox input "false"
click at [239, 110] on div "Apply" at bounding box center [230, 108] width 20 height 17
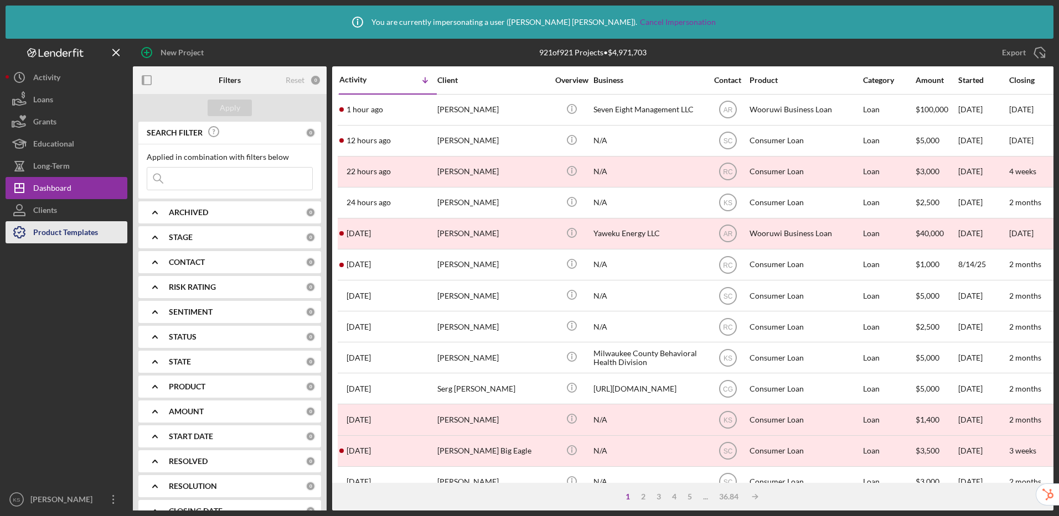
click at [49, 235] on div "Product Templates" at bounding box center [65, 233] width 65 height 25
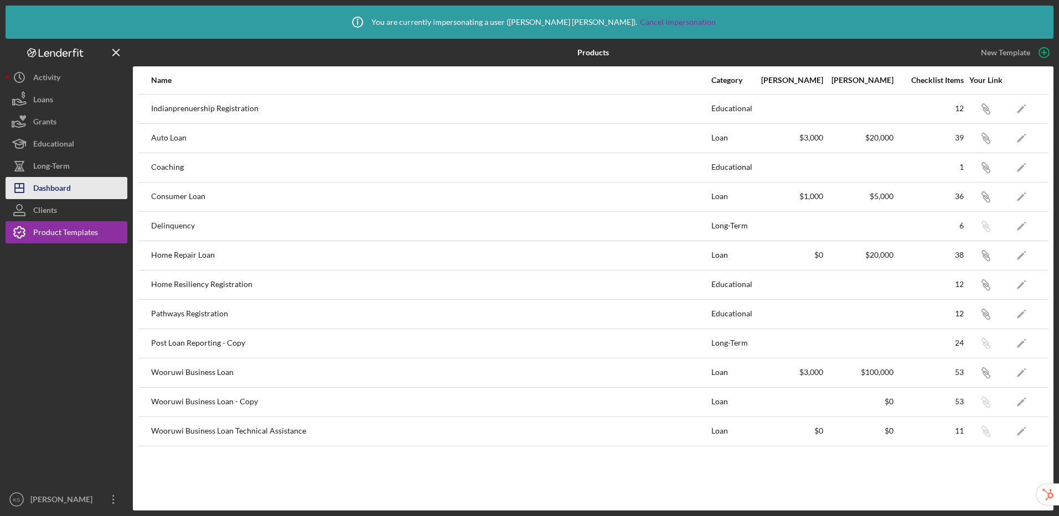
click at [57, 190] on div "Dashboard" at bounding box center [52, 189] width 38 height 25
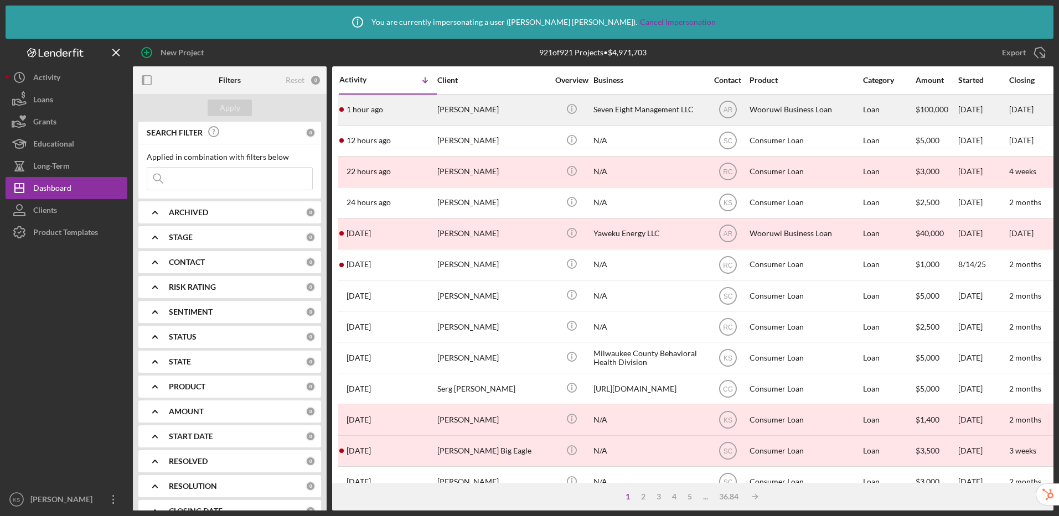
click at [526, 106] on div "[PERSON_NAME]" at bounding box center [492, 109] width 111 height 29
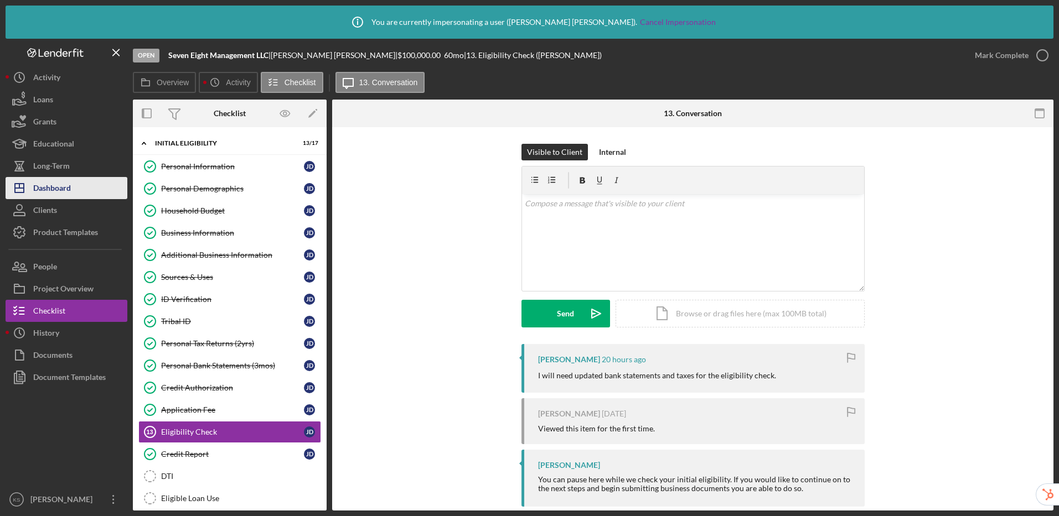
click at [52, 185] on div "Dashboard" at bounding box center [52, 189] width 38 height 25
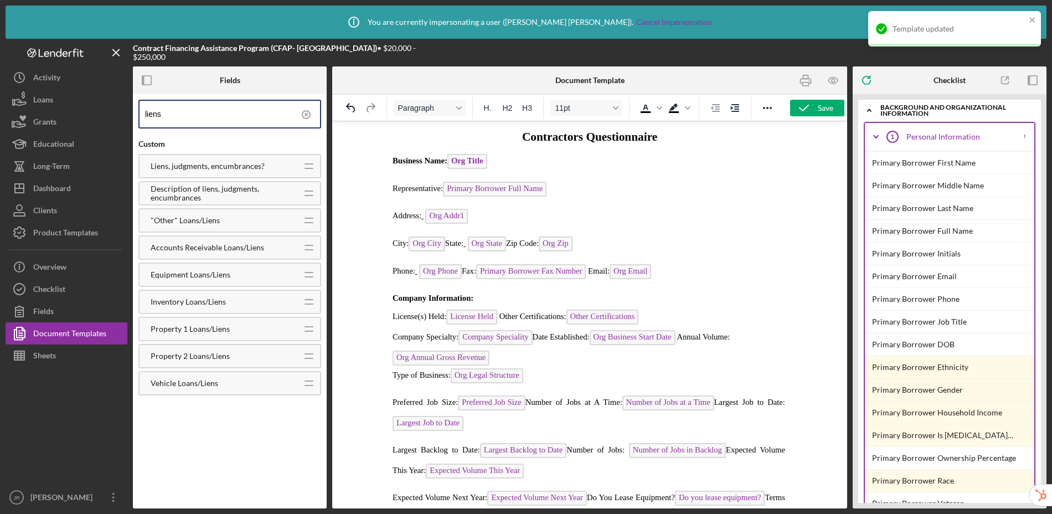
scroll to position [1198, 0]
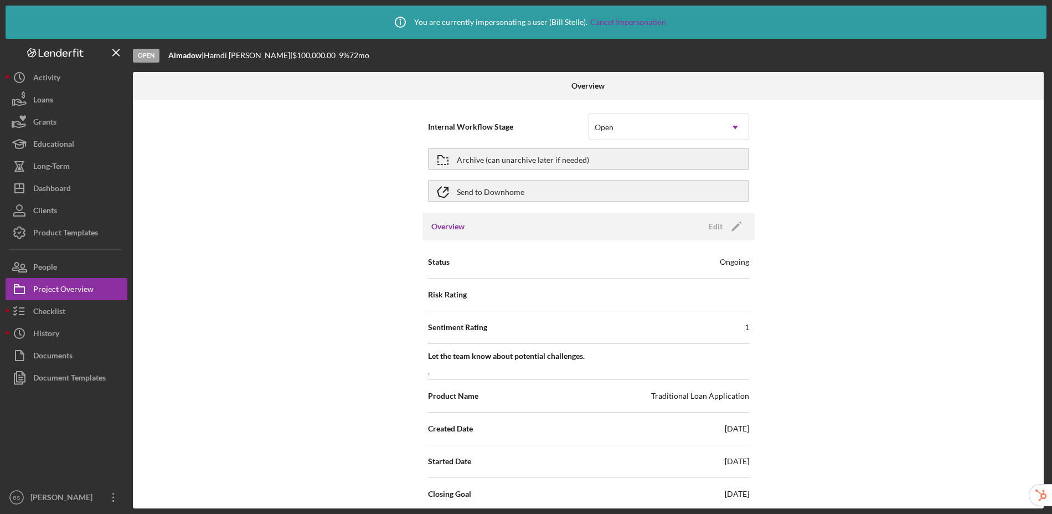
scroll to position [87, 0]
